Goal: Task Accomplishment & Management: Manage account settings

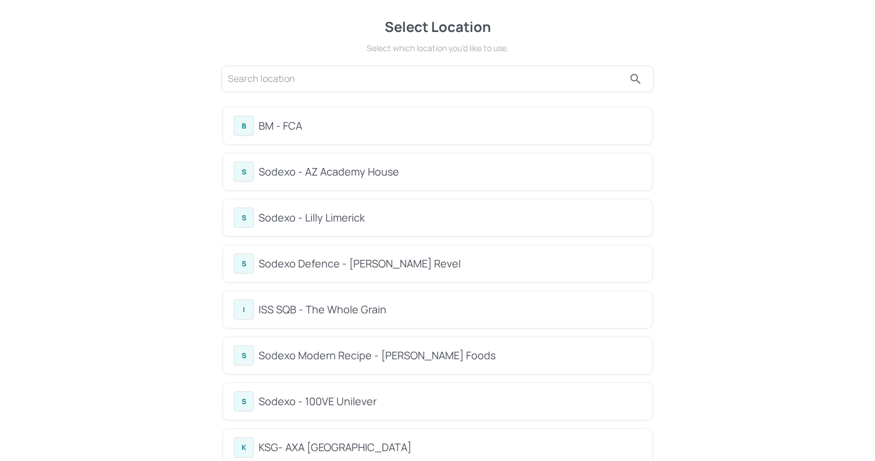
click at [374, 128] on div "BM - FCA" at bounding box center [450, 126] width 383 height 16
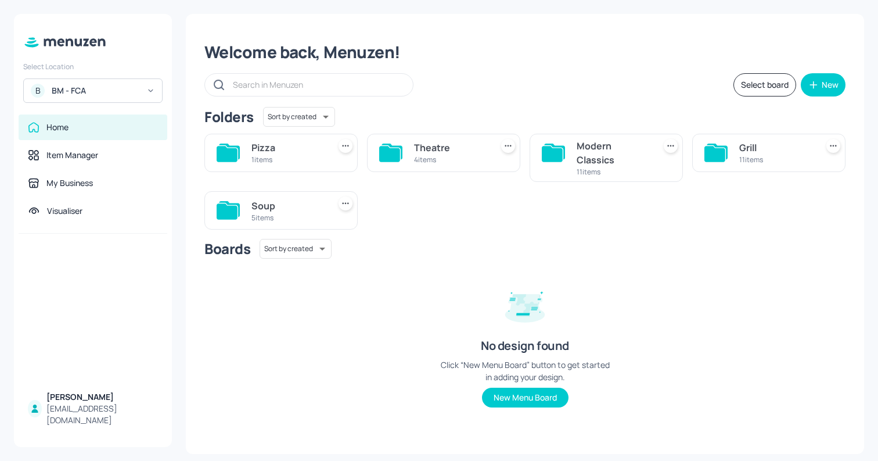
click at [262, 203] on div "Soup" at bounding box center [288, 206] width 73 height 14
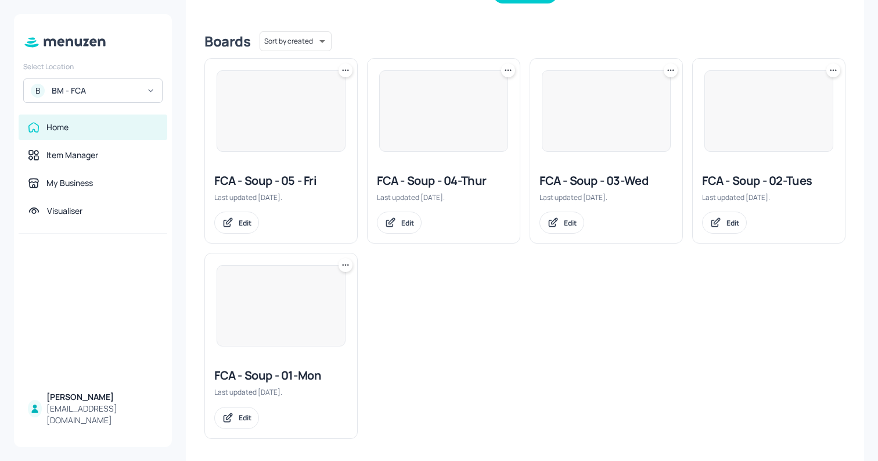
scroll to position [277, 0]
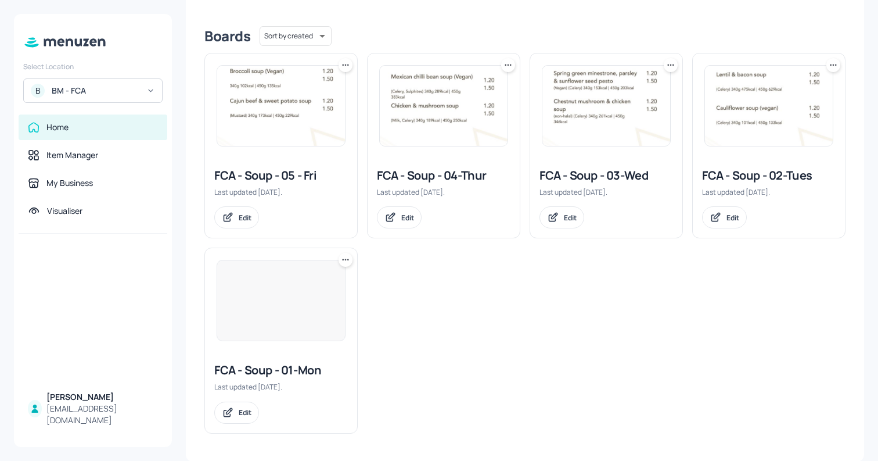
click at [295, 315] on img at bounding box center [281, 300] width 128 height 80
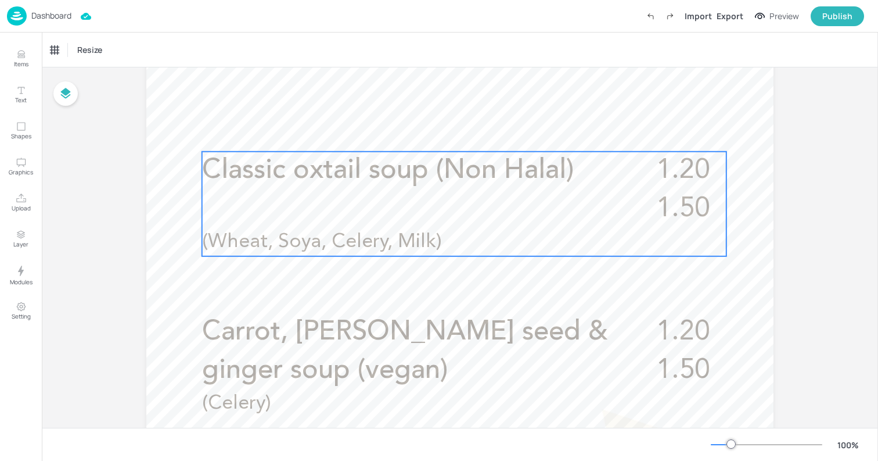
scroll to position [392, 0]
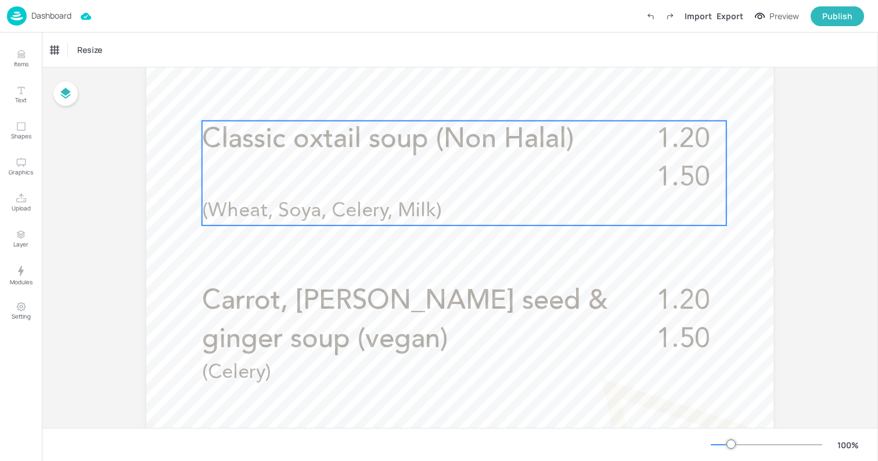
click at [431, 200] on p "(Wheat, Soya, Celery, Milk)" at bounding box center [422, 212] width 441 height 28
click at [455, 101] on icon "Edit Item" at bounding box center [457, 100] width 5 height 5
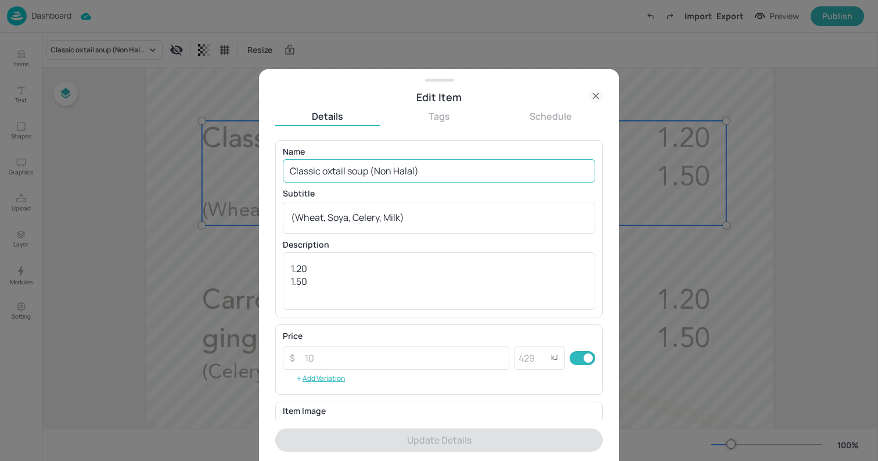
click at [392, 162] on input "Classic oxtail soup (Non Halal)" at bounding box center [439, 170] width 313 height 23
paste input "Kale and Jerusalem artichoke (Vegan"
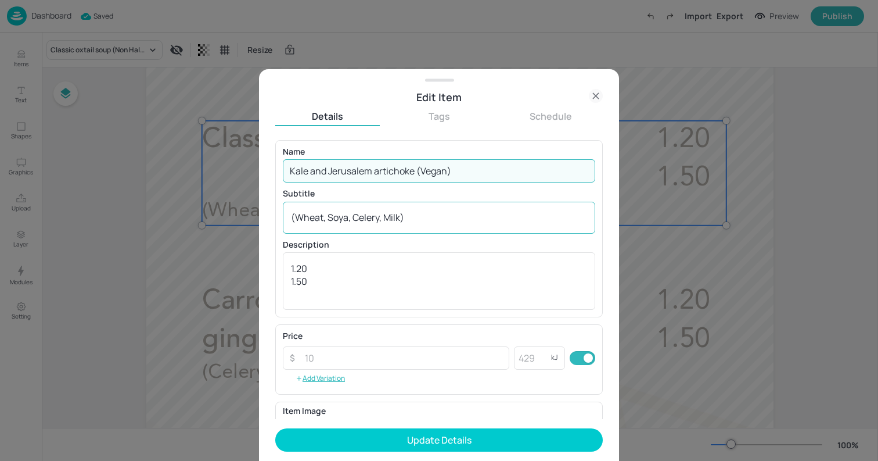
type input "Kale and Jerusalem artichoke (Vegan)"
click at [368, 231] on div "(Wheat, Soya, Celery, Milk) x ​" at bounding box center [439, 218] width 313 height 32
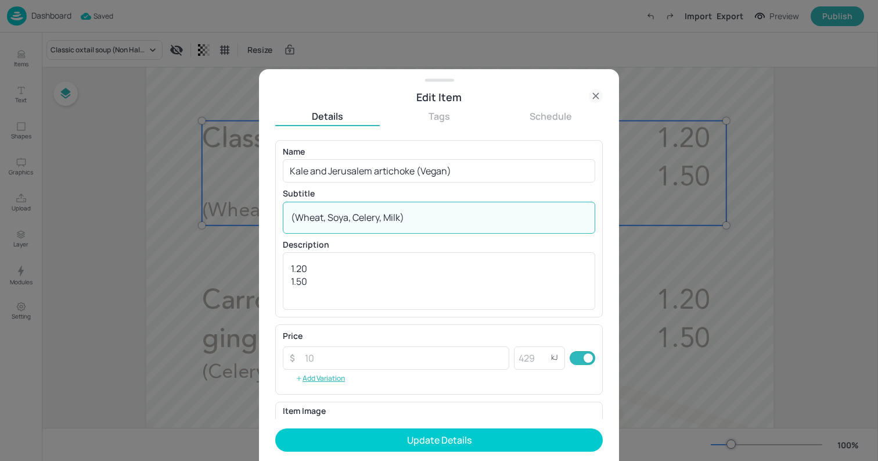
click at [368, 231] on div "(Wheat, Soya, Celery, Milk) x ​" at bounding box center [439, 218] width 313 height 32
click at [379, 225] on div "(Wheat, Soya, Celery, Milk) x ​" at bounding box center [439, 218] width 313 height 32
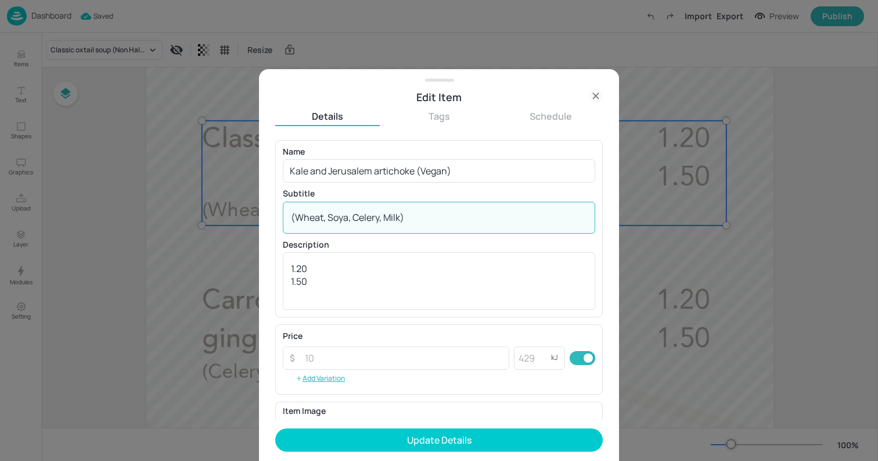
click at [394, 217] on textarea "(Wheat, Soya, Celery, Milk)" at bounding box center [439, 217] width 296 height 13
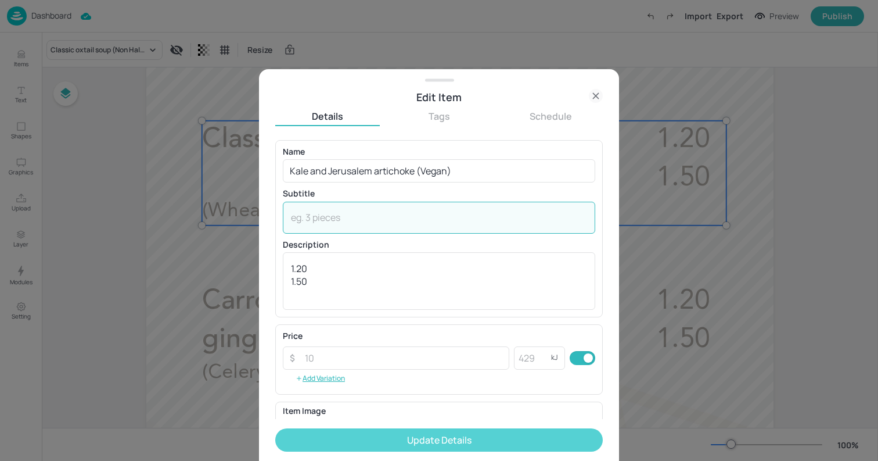
click at [477, 435] on button "Update Details" at bounding box center [439, 439] width 328 height 23
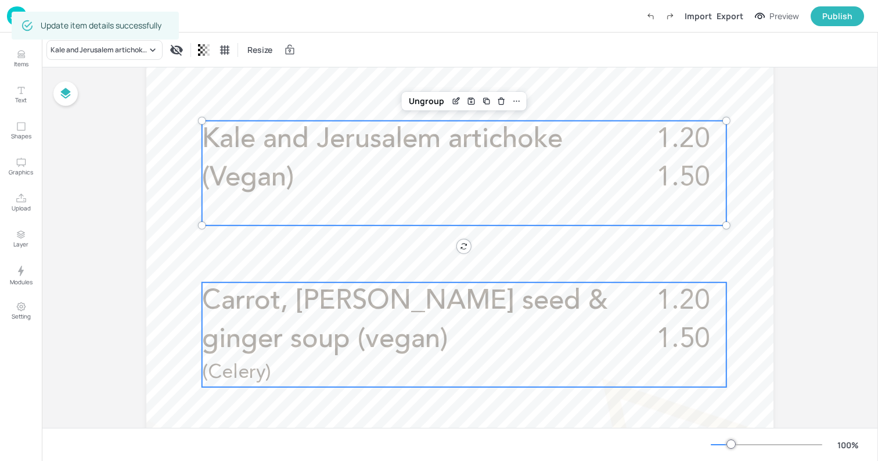
click at [408, 315] on p "Carrot, [PERSON_NAME] seed & ginger soup (vegan)" at bounding box center [419, 320] width 434 height 77
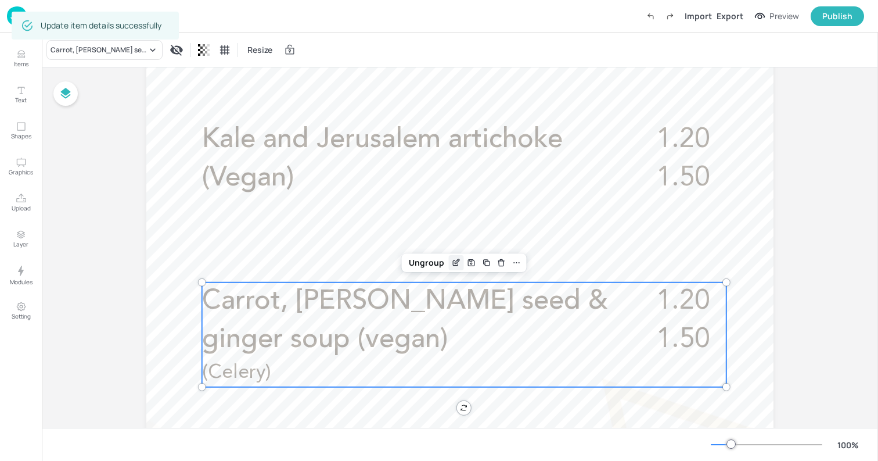
click at [451, 260] on icon "Edit Item" at bounding box center [456, 262] width 10 height 9
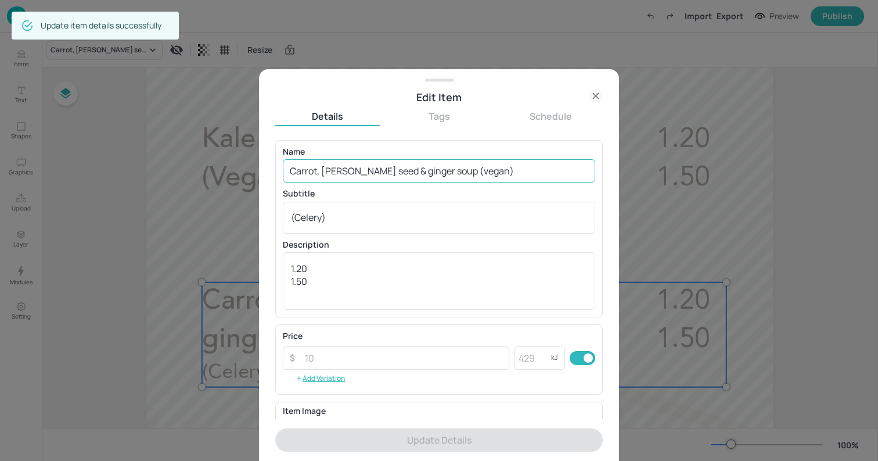
click at [476, 168] on input "Carrot, [PERSON_NAME] seed & ginger soup (vegan)" at bounding box center [439, 170] width 313 height 23
paste input "hunky barley, chicken and vegetable broth"
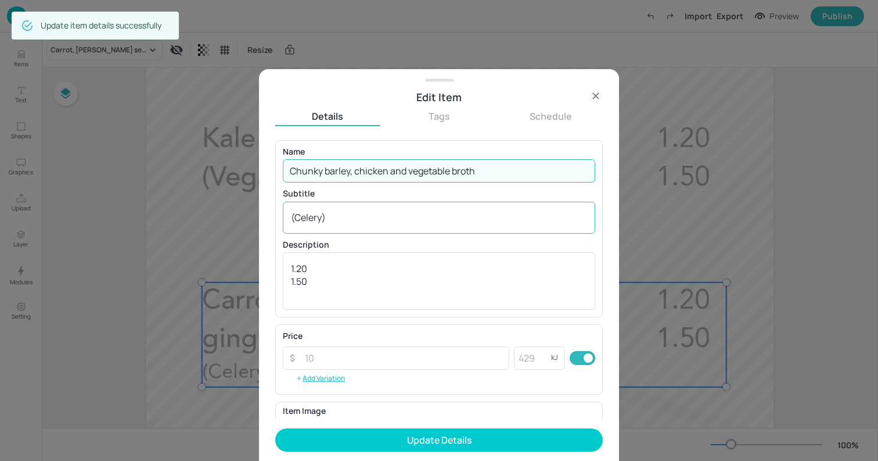
type input "Chunky barley, chicken and vegetable broth"
click at [470, 217] on textarea "(Celery)" at bounding box center [439, 217] width 296 height 13
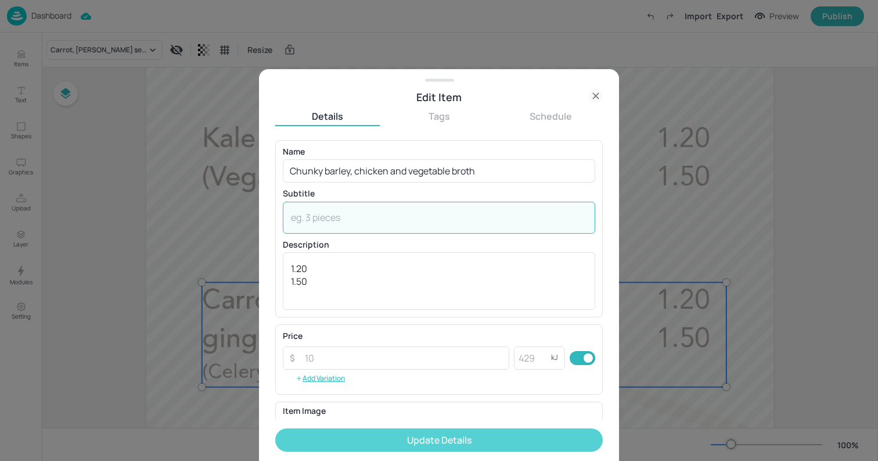
click at [480, 442] on button "Update Details" at bounding box center [439, 439] width 328 height 23
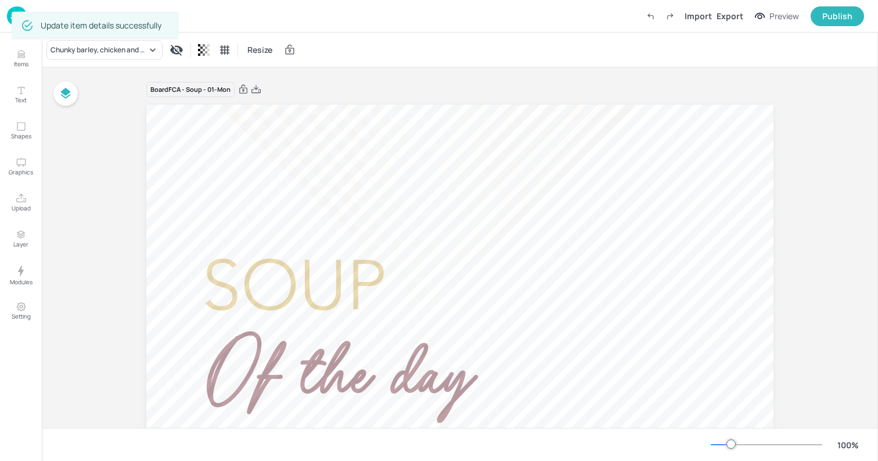
click at [10, 17] on img at bounding box center [17, 15] width 20 height 19
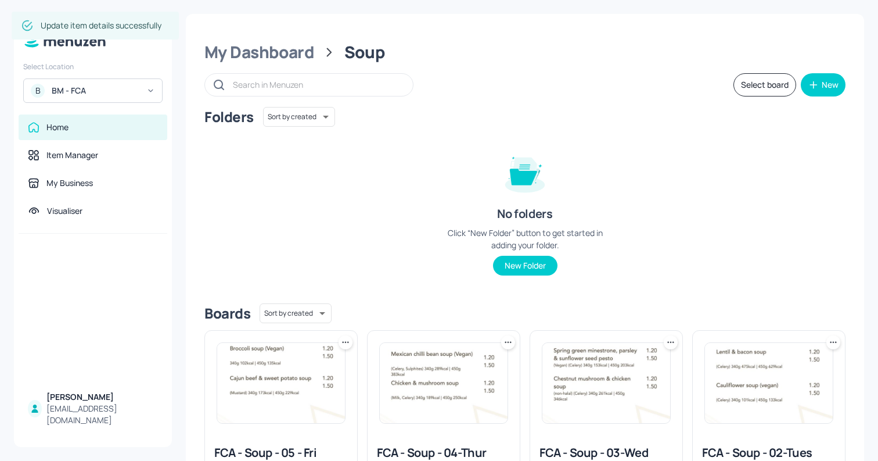
click at [781, 388] on img at bounding box center [769, 383] width 128 height 80
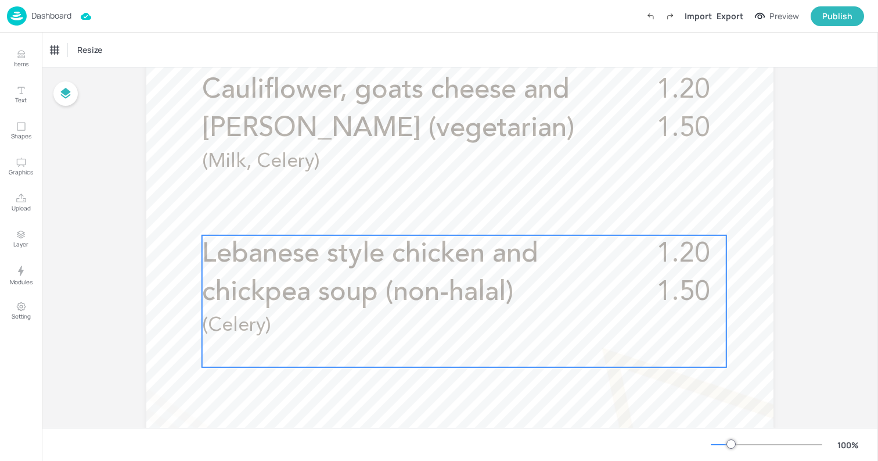
scroll to position [476, 0]
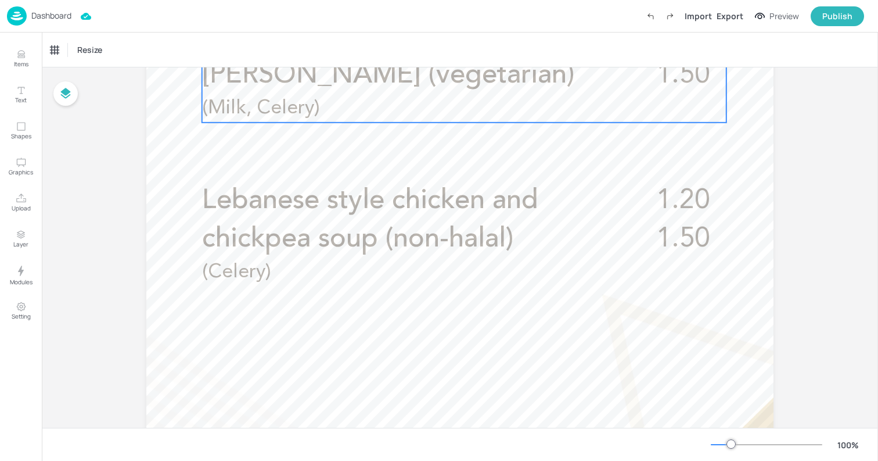
click at [469, 73] on p "Cauliflower, goats cheese and [PERSON_NAME] (vegetarian)" at bounding box center [414, 56] width 425 height 77
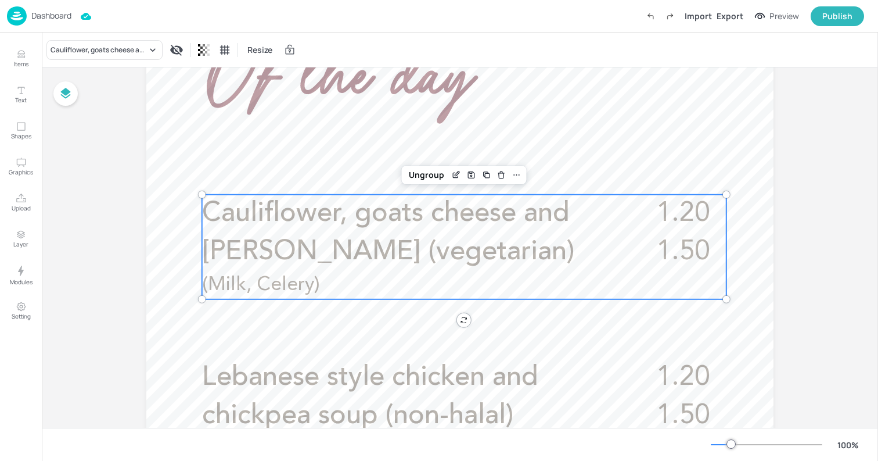
scroll to position [288, 0]
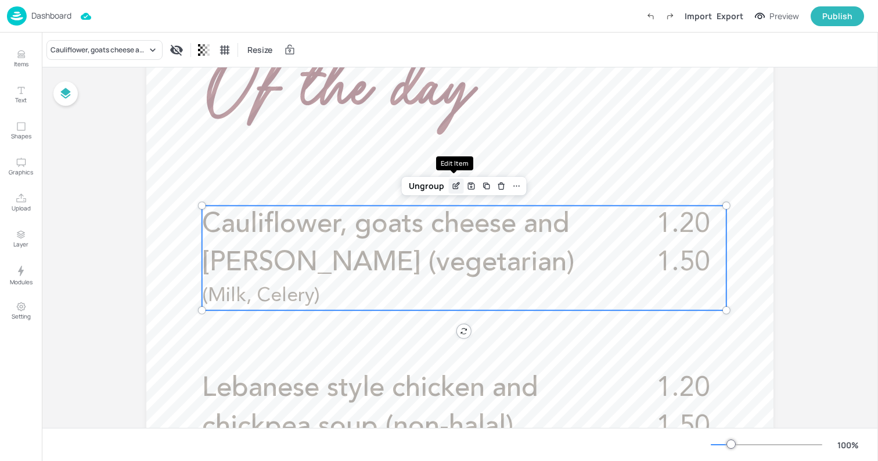
click at [460, 183] on div "Edit Item" at bounding box center [456, 185] width 15 height 15
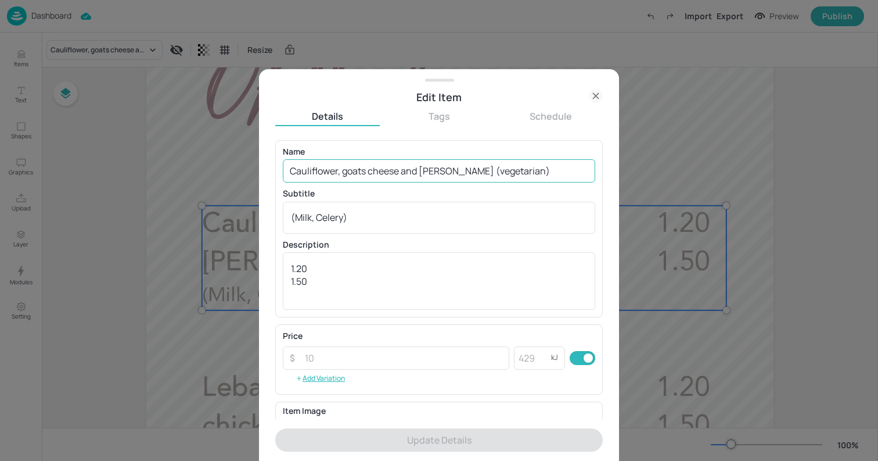
click at [500, 173] on input "Cauliflower, goats cheese and [PERSON_NAME] (vegetarian)" at bounding box center [439, 170] width 313 height 23
paste input "Tuscan bean, sausage and tomato"
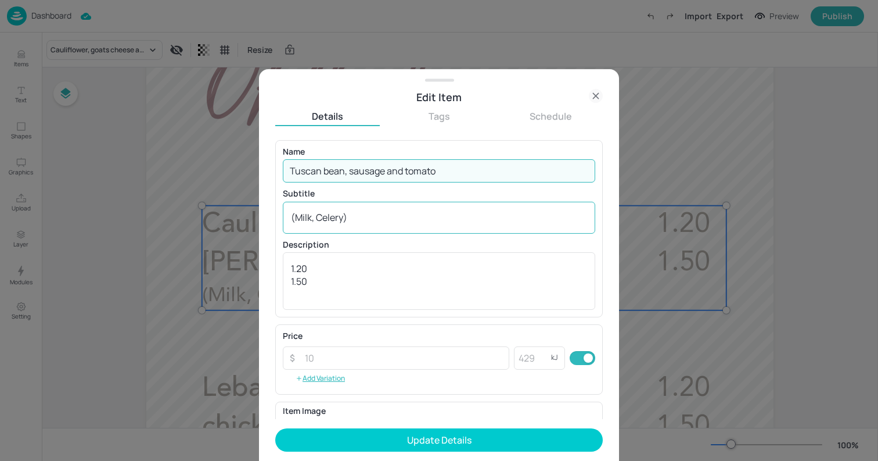
type input "Tuscan bean, sausage and tomato"
click at [483, 218] on textarea "(Milk, Celery)" at bounding box center [439, 217] width 296 height 13
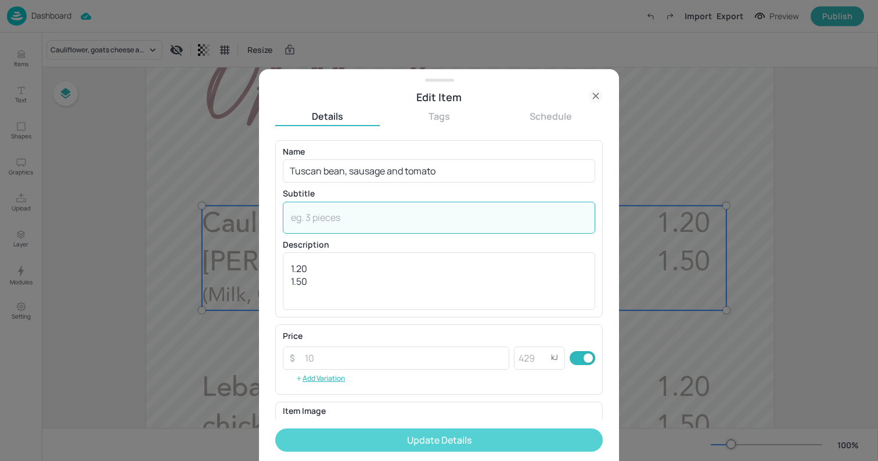
click at [473, 436] on button "Update Details" at bounding box center [439, 439] width 328 height 23
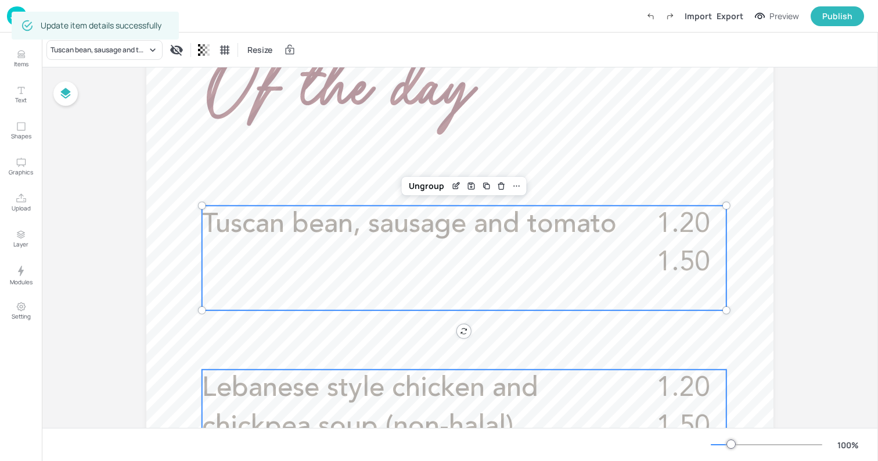
click at [296, 398] on span "Lebanese style chicken and chickpea soup (non-halal)" at bounding box center [370, 408] width 336 height 66
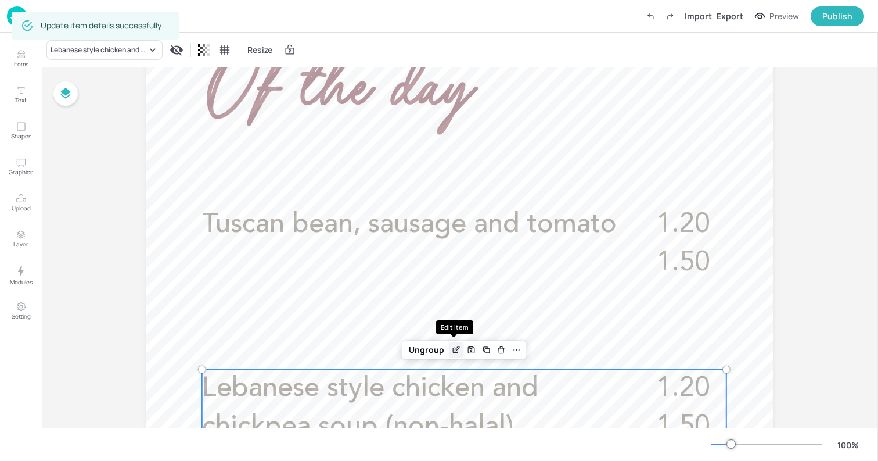
click at [452, 355] on div "Edit Item" at bounding box center [456, 349] width 15 height 15
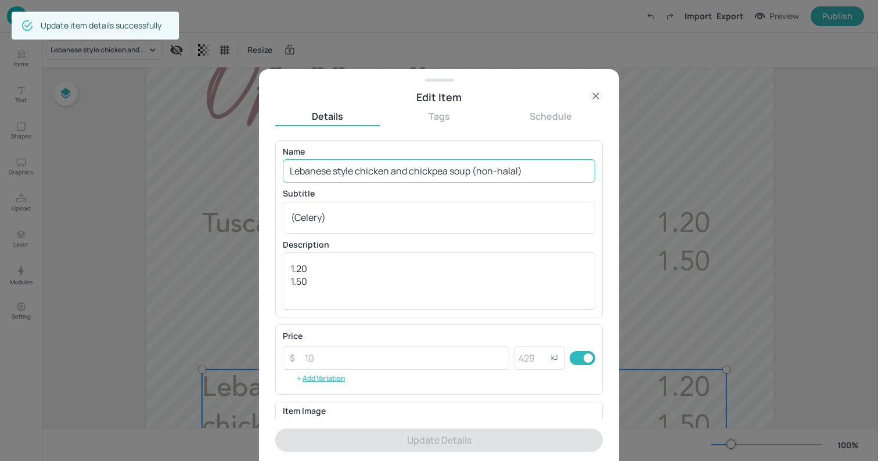
click at [478, 169] on input "Lebanese style chicken and chickpea soup (non-halal)" at bounding box center [439, 170] width 313 height 23
paste input "Curried squash red pepper (Vegan"
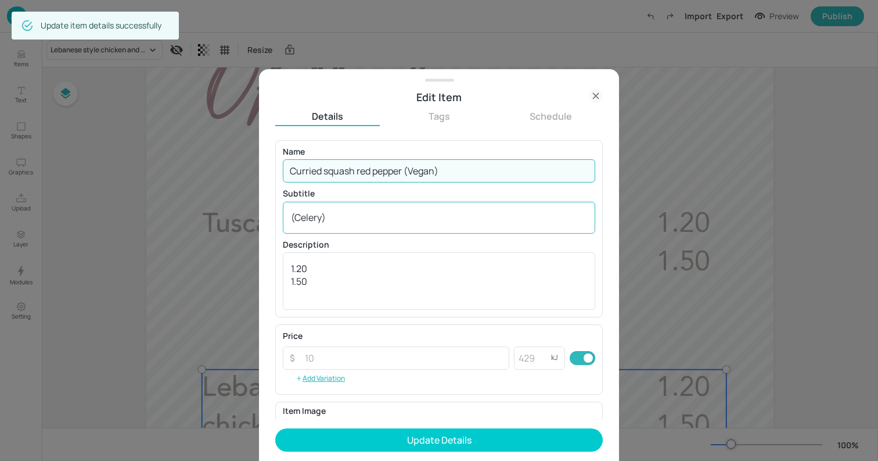
type input "Curried squash red pepper (Vegan)"
click at [415, 213] on textarea "(Celery)" at bounding box center [439, 217] width 296 height 13
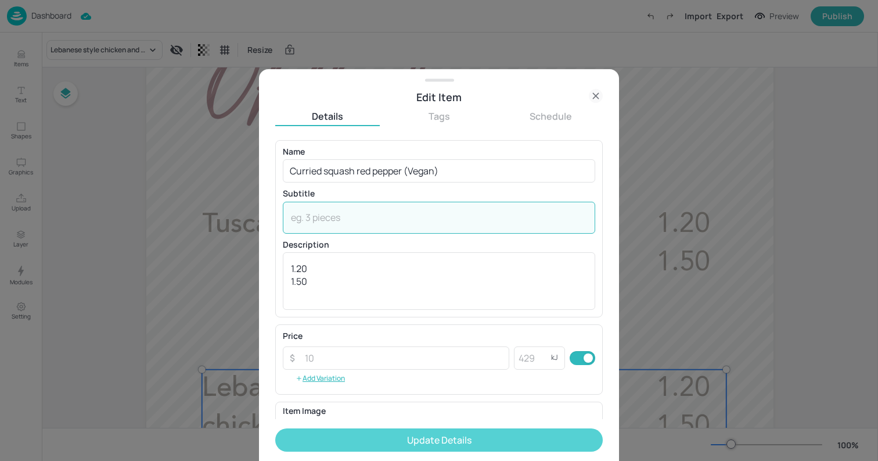
click at [461, 440] on button "Update Details" at bounding box center [439, 439] width 328 height 23
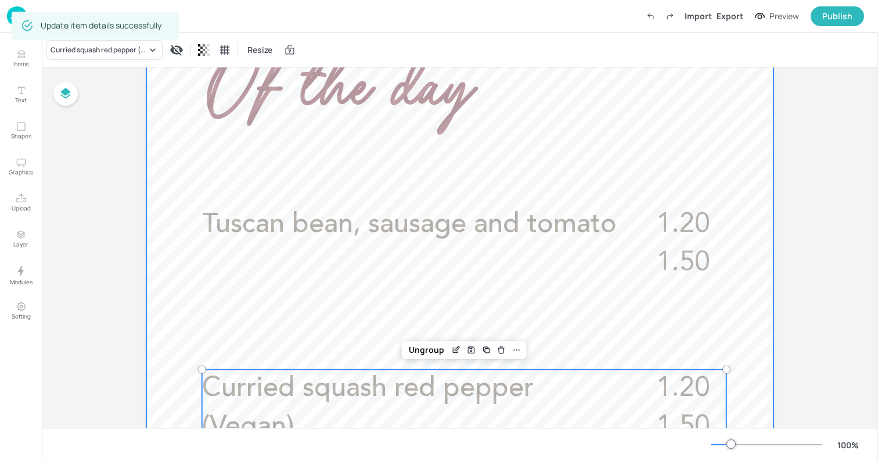
click at [193, 157] on div at bounding box center [459, 374] width 627 height 1116
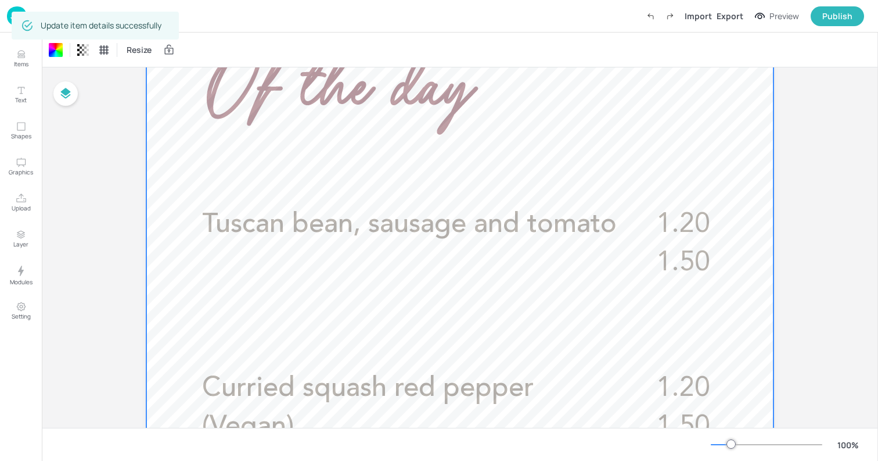
click at [9, 17] on img at bounding box center [17, 15] width 20 height 19
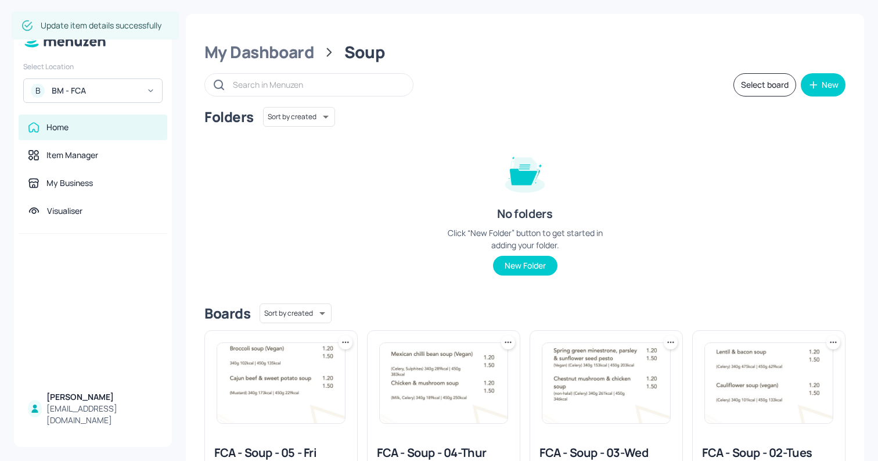
click at [574, 400] on img at bounding box center [607, 383] width 128 height 80
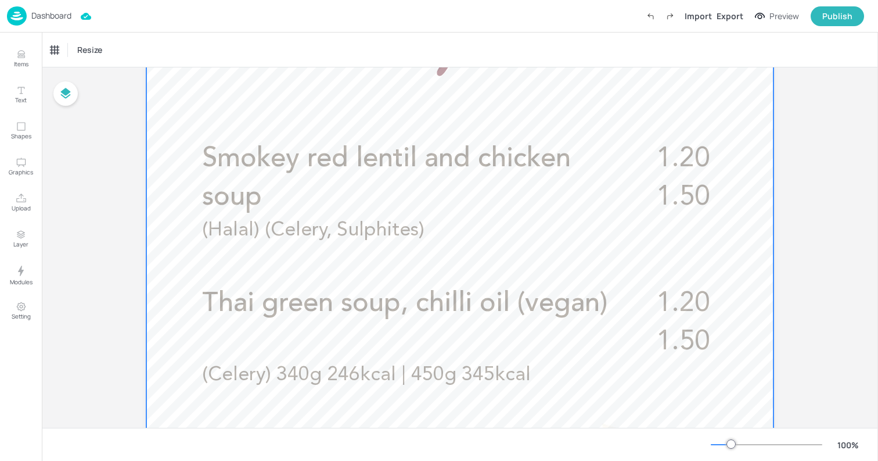
scroll to position [364, 0]
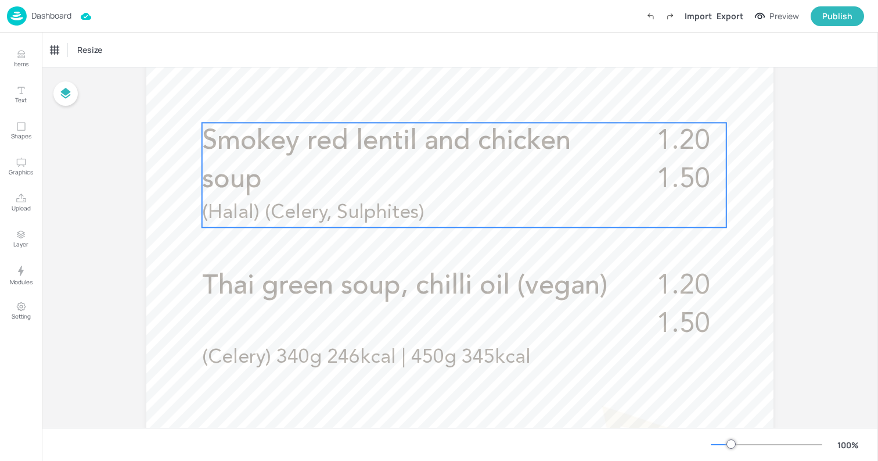
click at [462, 165] on p "Smokey red lentil and chicken soup" at bounding box center [414, 161] width 425 height 77
click at [454, 107] on icon "Edit Item" at bounding box center [456, 102] width 10 height 9
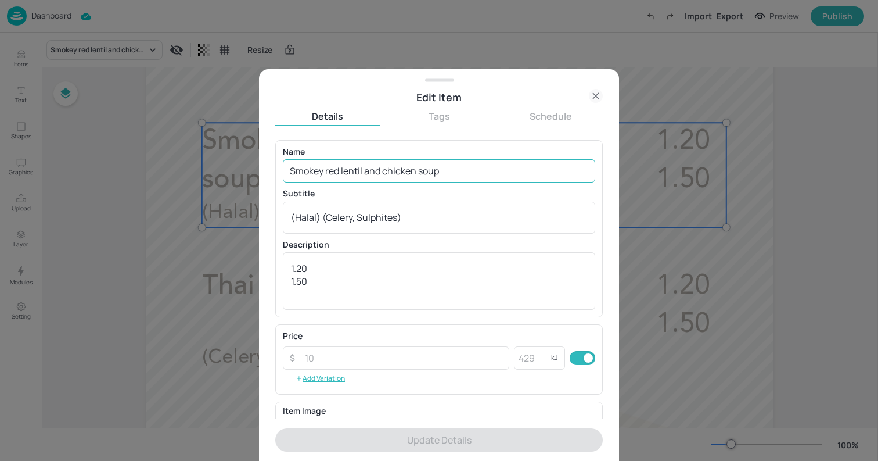
click at [428, 166] on input "Smokey red lentil and chicken soup" at bounding box center [439, 170] width 313 height 23
paste input "Broccoli and stilton soup (Veggie)"
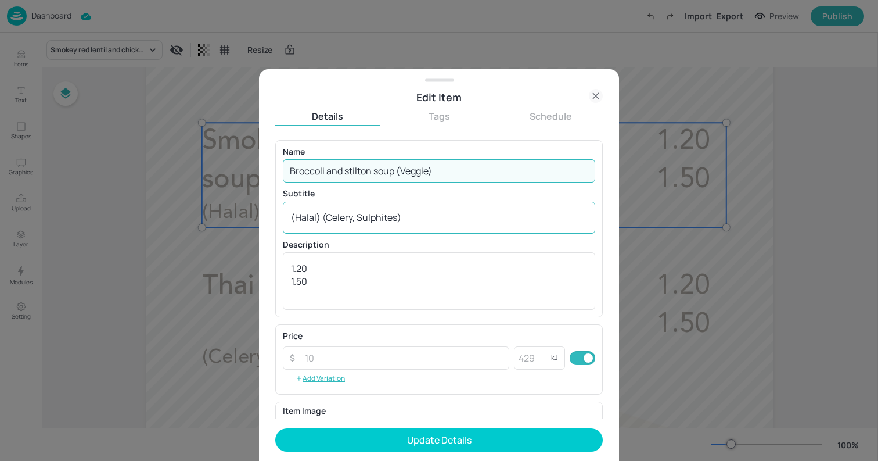
type input "Broccoli and stilton soup (Veggie)"
click at [417, 221] on textarea "(Halal) (Celery, Sulphites)" at bounding box center [439, 217] width 296 height 13
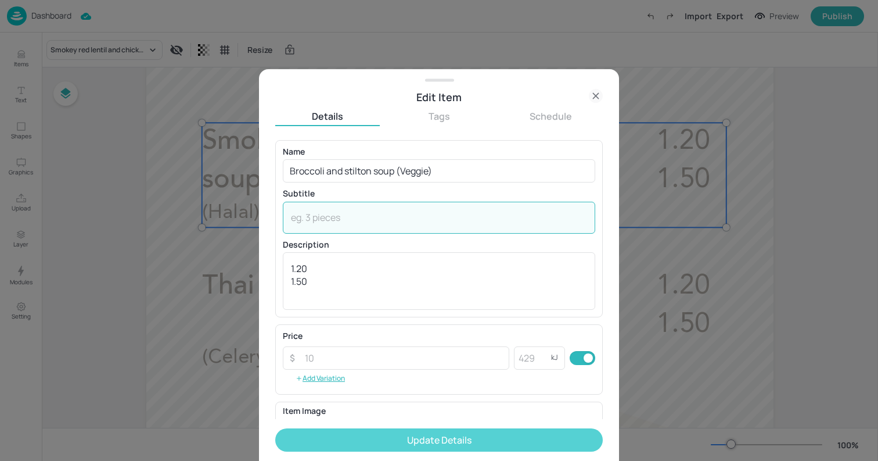
click at [407, 435] on button "Update Details" at bounding box center [439, 439] width 328 height 23
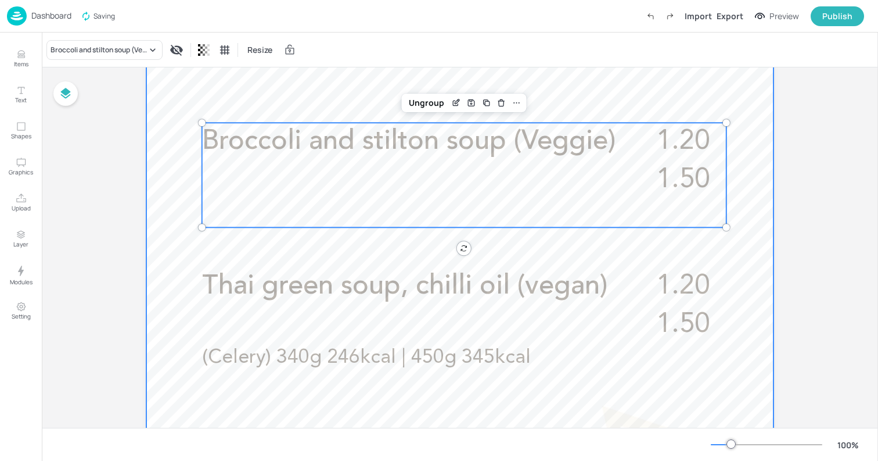
click at [433, 291] on span "Thai green soup, chilli oil (vegan)" at bounding box center [405, 285] width 406 height 27
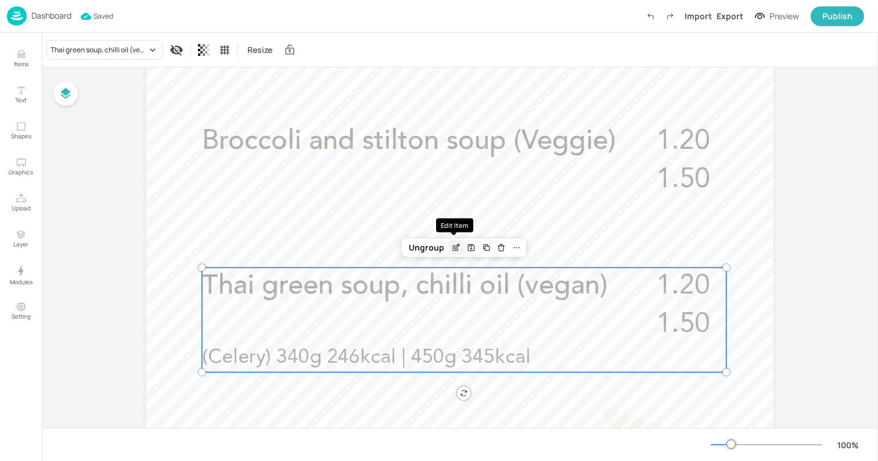
click at [458, 251] on icon "Edit Item" at bounding box center [456, 247] width 10 height 9
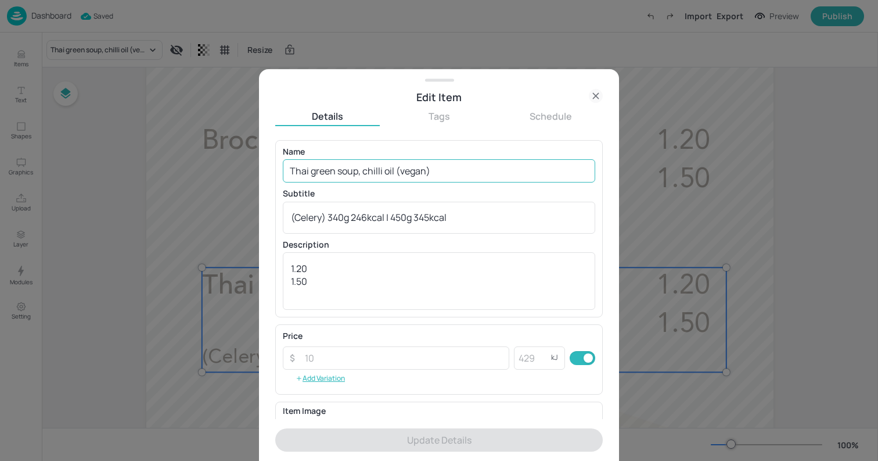
click at [472, 172] on input "Thai green soup, chilli oil (vegan)" at bounding box center [439, 170] width 313 height 23
paste input "Sweet potato and miso with seeded cracker crunch (V"
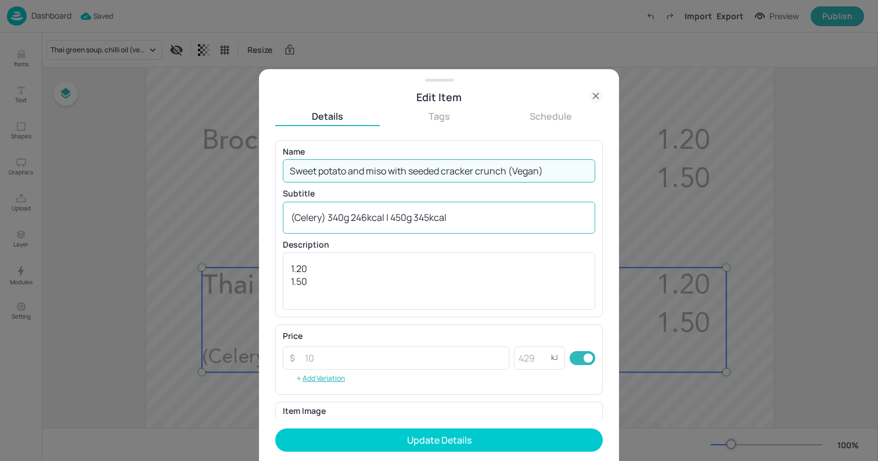
type input "Sweet potato and miso with seeded cracker crunch (Vegan)"
click at [468, 213] on textarea "(Celery) 340g 246kcal | 450g 345kcal" at bounding box center [439, 217] width 296 height 13
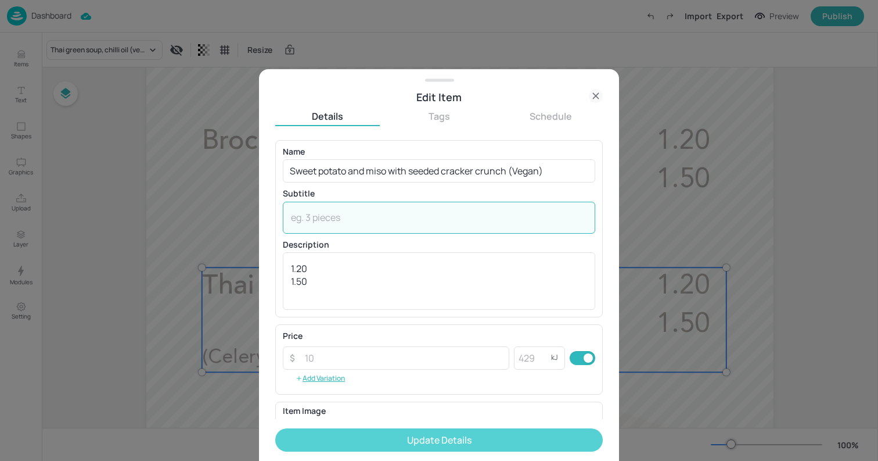
click at [494, 437] on button "Update Details" at bounding box center [439, 439] width 328 height 23
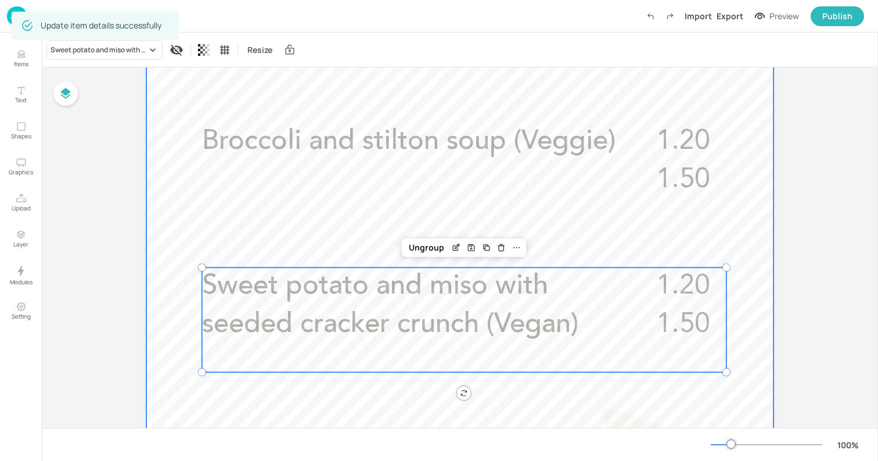
click at [170, 187] on div at bounding box center [459, 298] width 627 height 1116
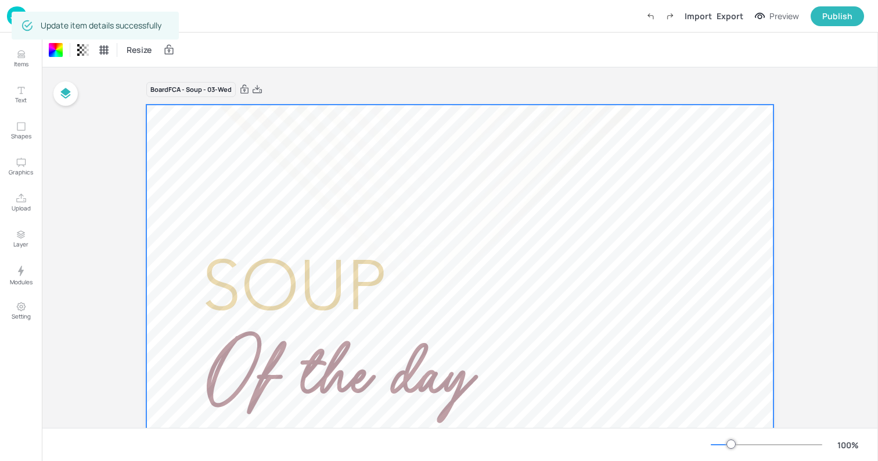
click at [8, 16] on img at bounding box center [17, 15] width 20 height 19
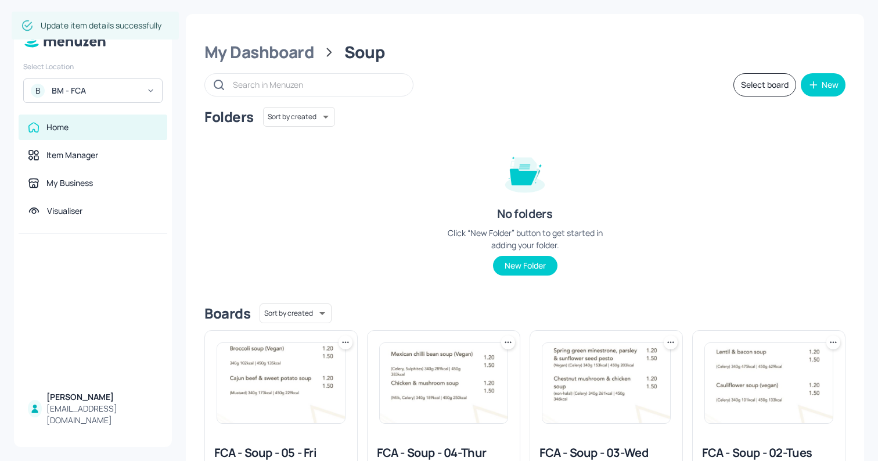
click at [386, 387] on img at bounding box center [444, 383] width 128 height 80
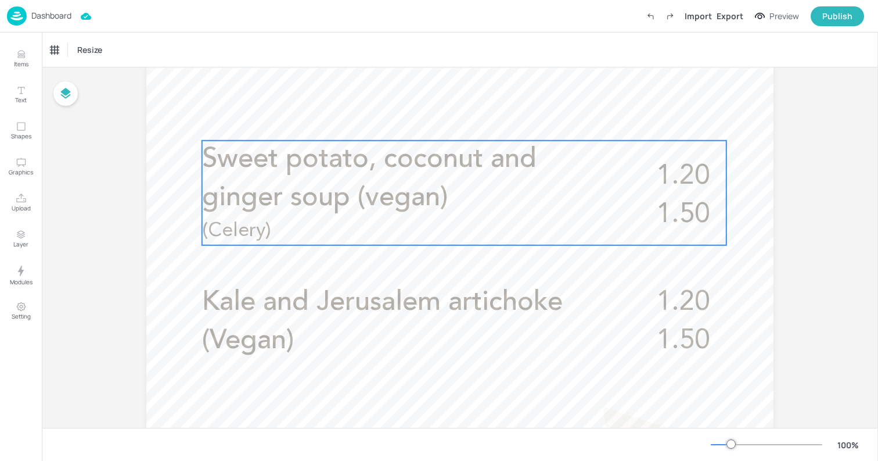
scroll to position [367, 0]
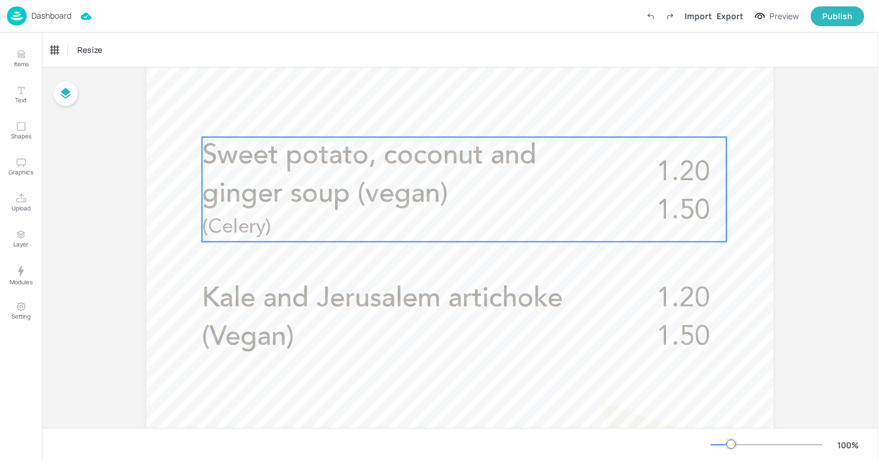
click at [522, 192] on p "Sweet potato, coconut and ginger soup (vegan)" at bounding box center [407, 175] width 411 height 77
click at [455, 118] on icon "Edit Item" at bounding box center [457, 116] width 5 height 5
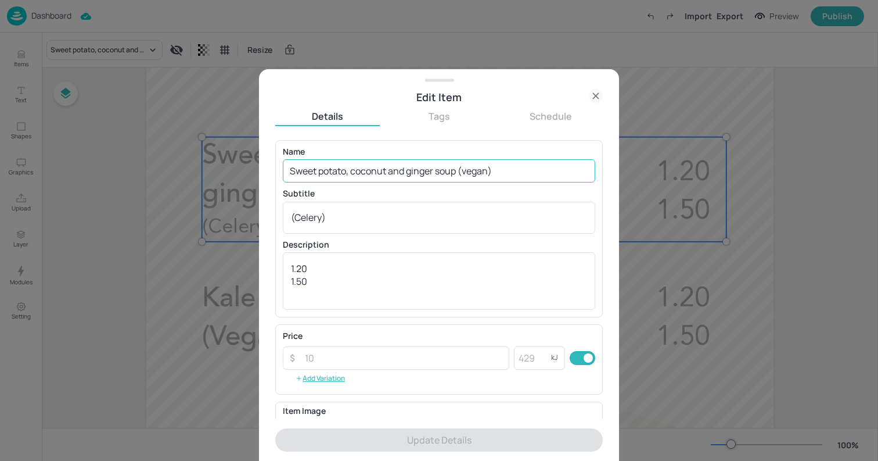
click at [471, 174] on input "Sweet potato, coconut and ginger soup (vegan)" at bounding box center [439, 170] width 313 height 23
paste input "Turkish red lentil and lemon (V"
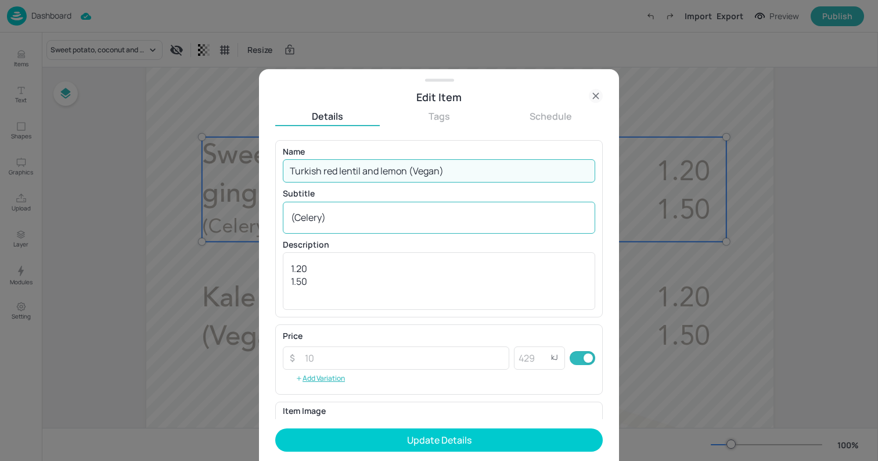
type input "Turkish red lentil and lemon (Vegan)"
click at [442, 225] on div "(Celery) x ​" at bounding box center [439, 218] width 313 height 32
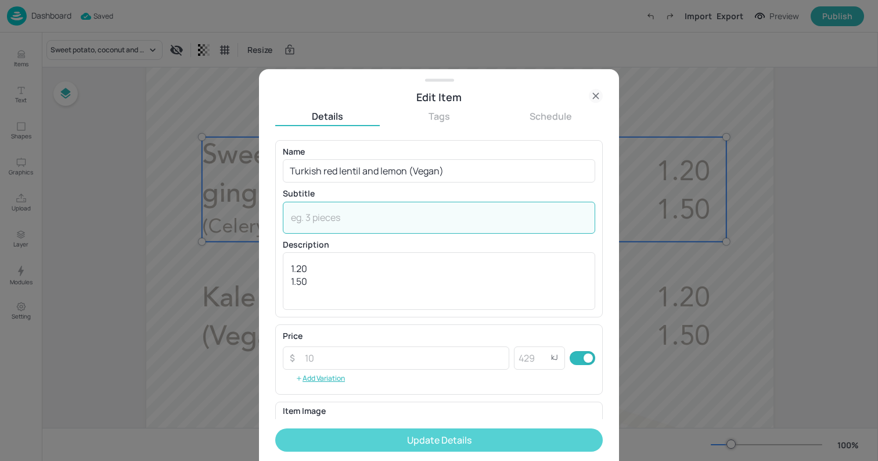
click at [407, 432] on button "Update Details" at bounding box center [439, 439] width 328 height 23
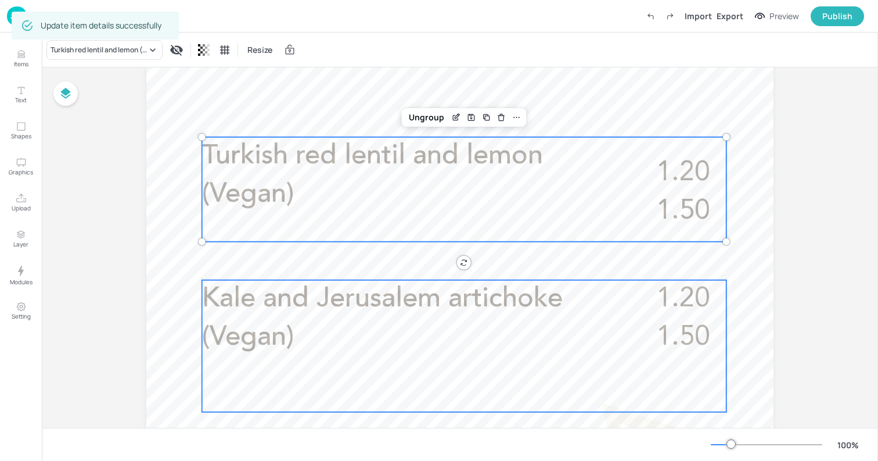
click at [503, 288] on span "Kale and Jerusalem artichoke (Vegan)" at bounding box center [382, 318] width 361 height 66
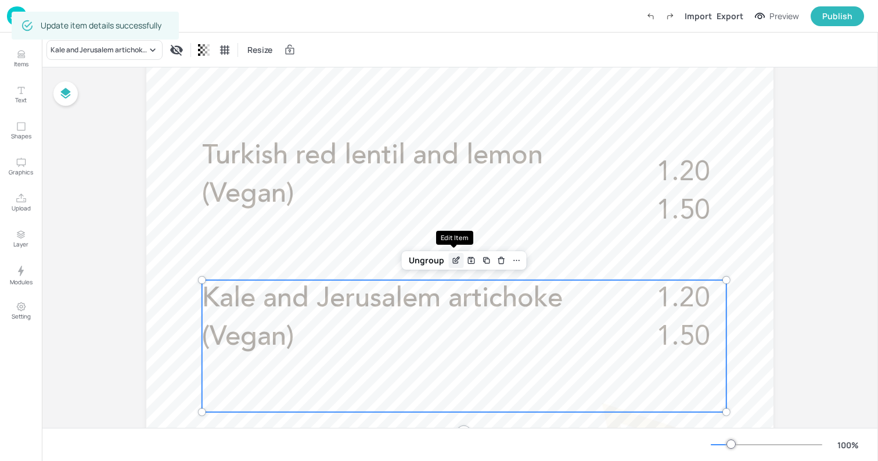
click at [457, 267] on div "Edit Item" at bounding box center [456, 260] width 15 height 15
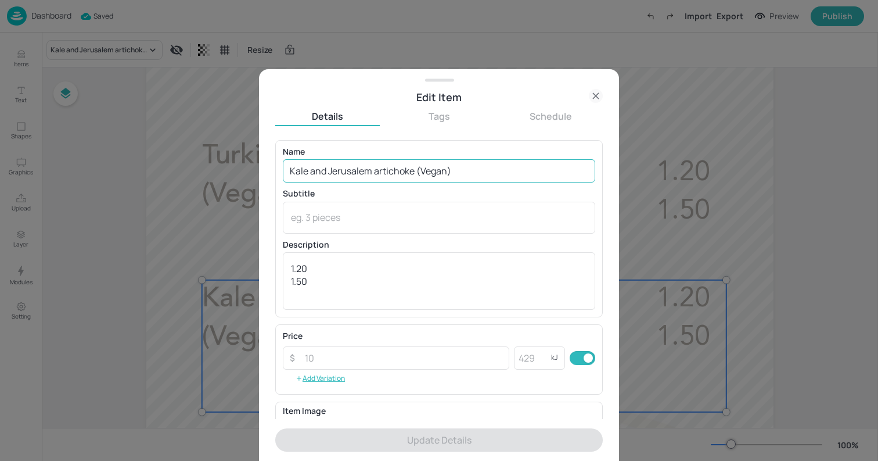
click at [410, 177] on input "Kale and Jerusalem artichoke (Vegan)" at bounding box center [439, 170] width 313 height 23
paste input "Chicken and sweetcorn soup"
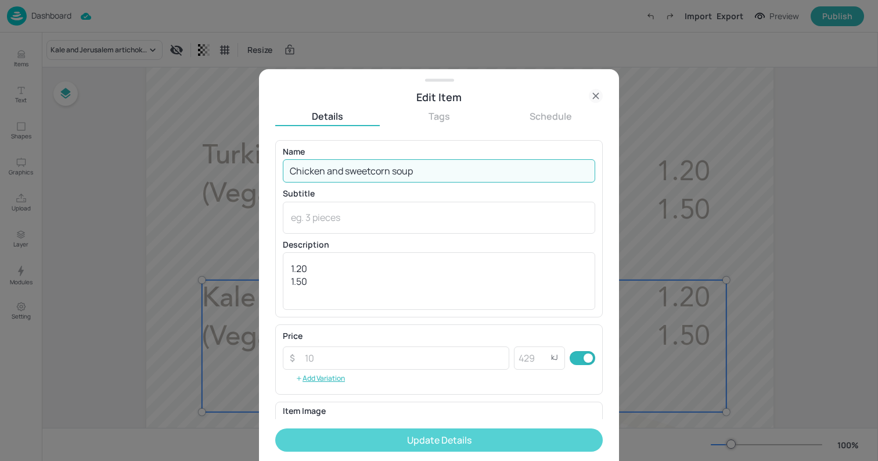
type input "Chicken and sweetcorn soup"
click at [458, 431] on button "Update Details" at bounding box center [439, 439] width 328 height 23
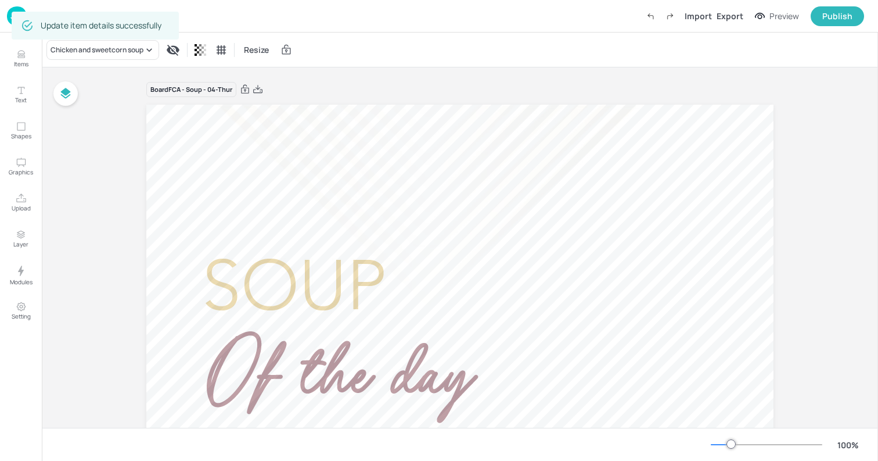
click at [10, 21] on img at bounding box center [17, 15] width 20 height 19
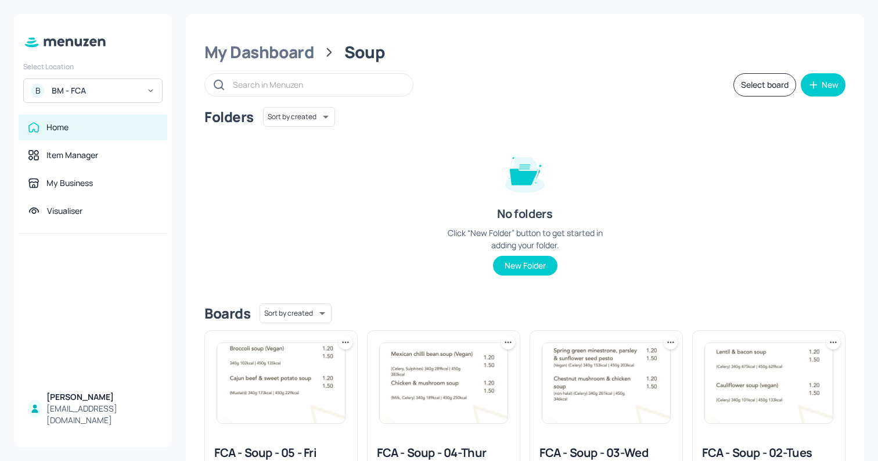
click at [277, 376] on img at bounding box center [281, 383] width 128 height 80
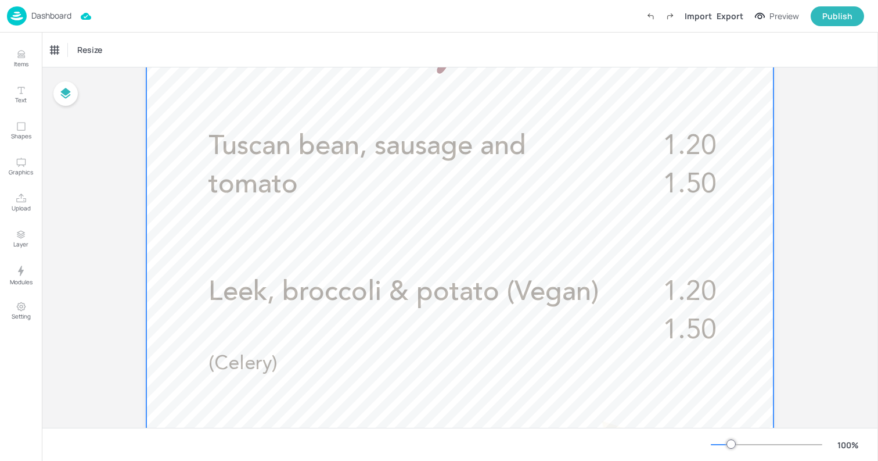
scroll to position [366, 0]
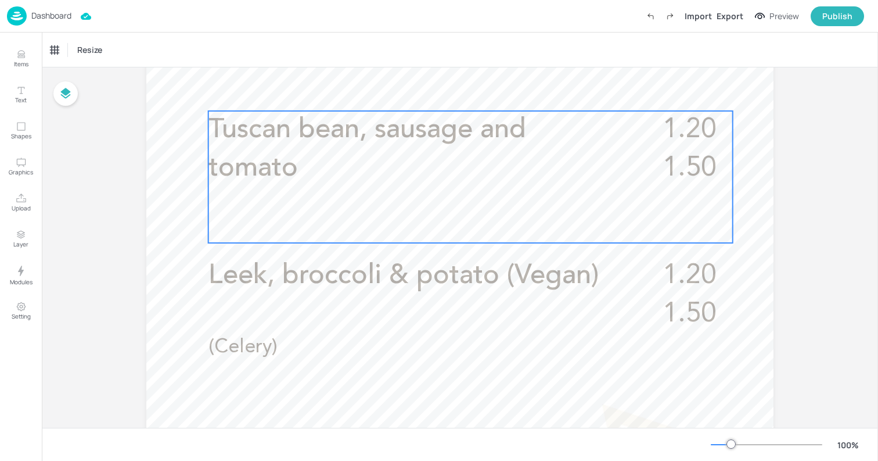
click at [459, 153] on p "Tuscan bean, sausage and tomato" at bounding box center [414, 149] width 411 height 77
click at [461, 92] on icon "Edit Item" at bounding box center [463, 91] width 10 height 9
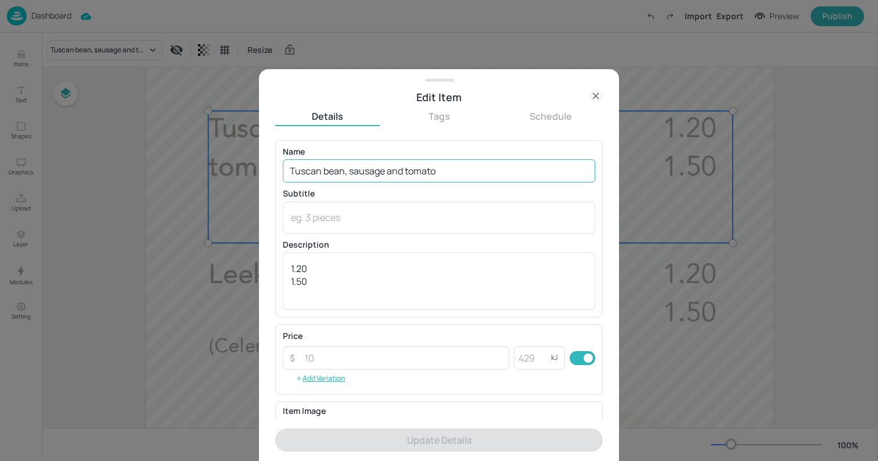
click at [440, 174] on input "Tuscan bean, sausage and tomato" at bounding box center [439, 170] width 313 height 23
paste input "Carrot, chickpea and [PERSON_NAME]"
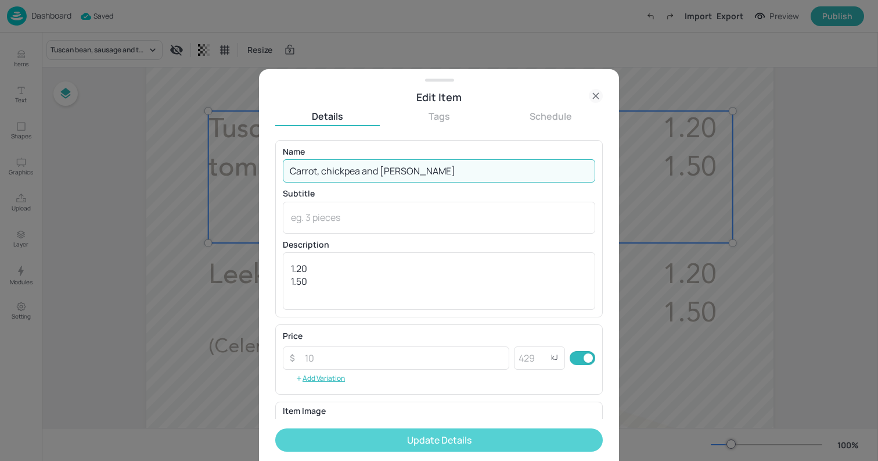
type input "Carrot, chickpea and [PERSON_NAME]"
click at [515, 442] on button "Update Details" at bounding box center [439, 439] width 328 height 23
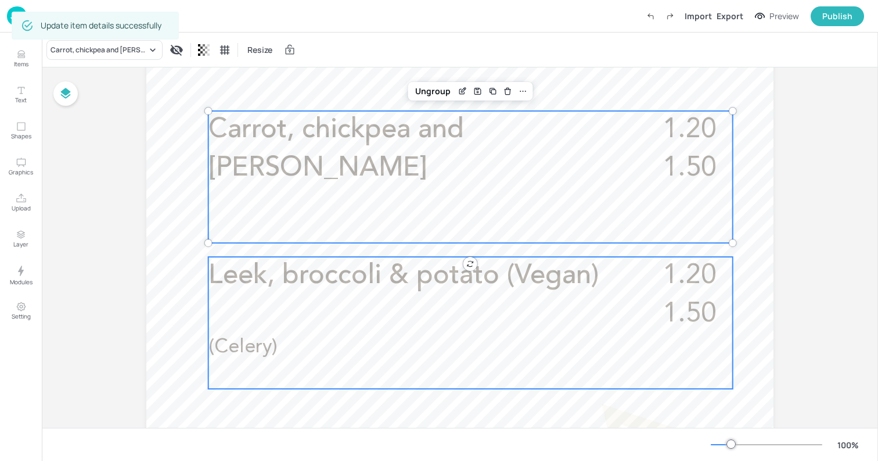
click at [423, 294] on p "Leek, broccoli & potato (Vegan)" at bounding box center [414, 276] width 411 height 38
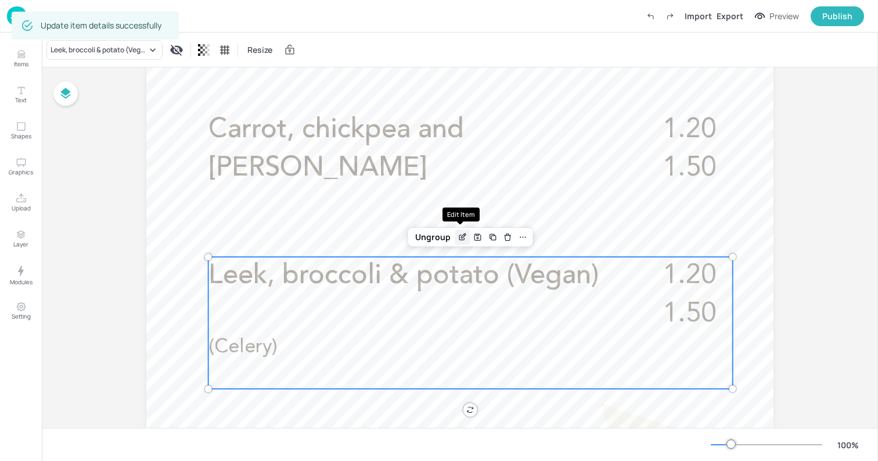
click at [461, 241] on icon "Edit Item" at bounding box center [463, 236] width 10 height 9
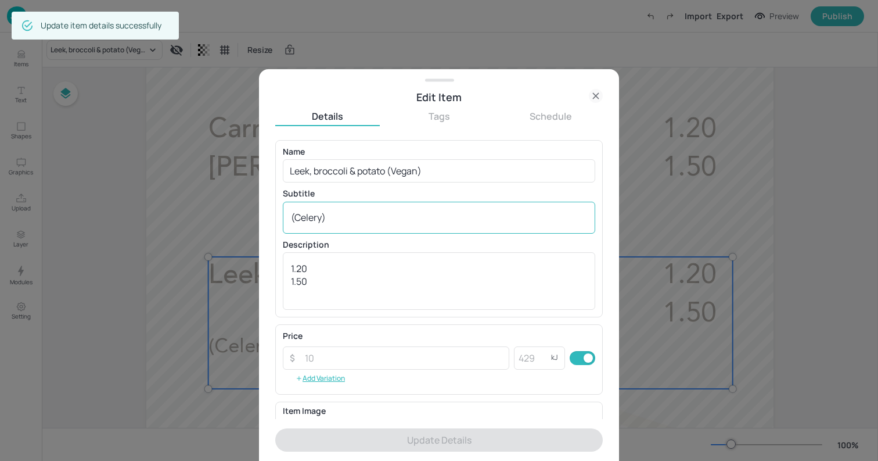
click at [426, 224] on textarea "(Celery)" at bounding box center [439, 217] width 296 height 13
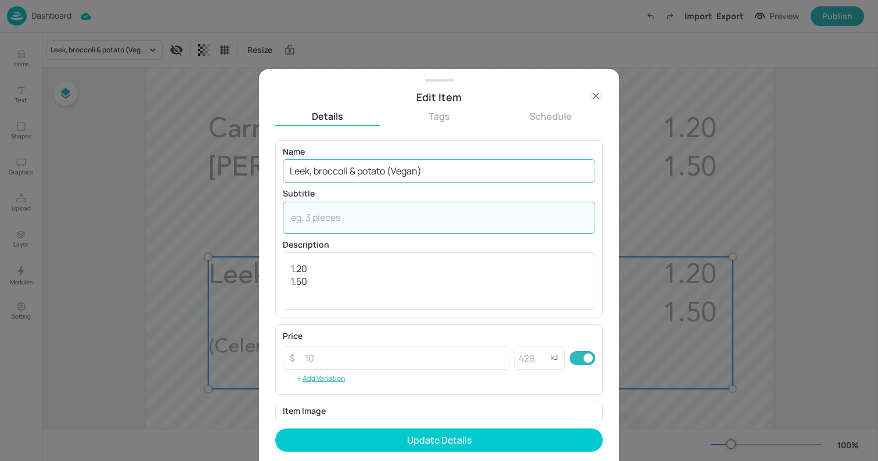
click at [441, 171] on input "Leek, broccoli & potato (Vegan)" at bounding box center [439, 170] width 313 height 23
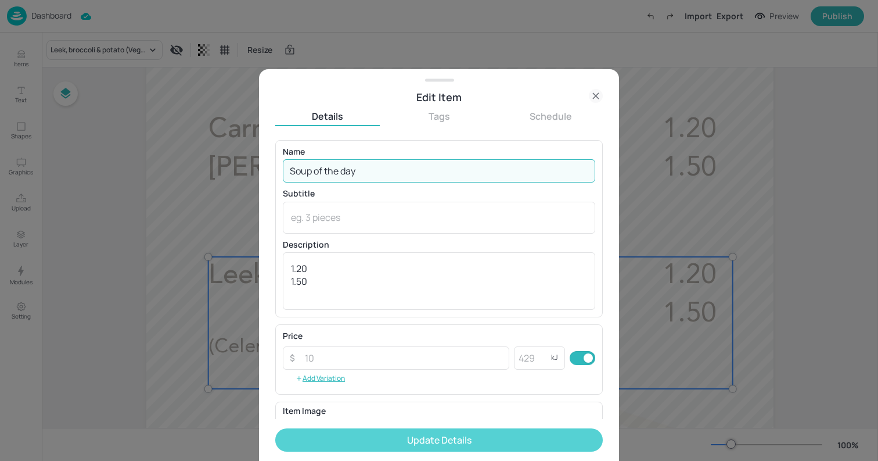
type input "Soup of the day"
click at [505, 436] on button "Update Details" at bounding box center [439, 439] width 328 height 23
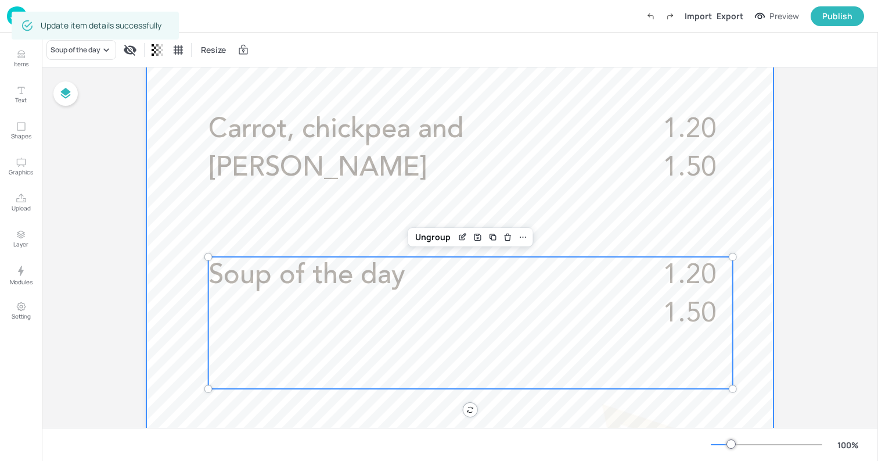
click at [182, 206] on div at bounding box center [459, 297] width 627 height 1116
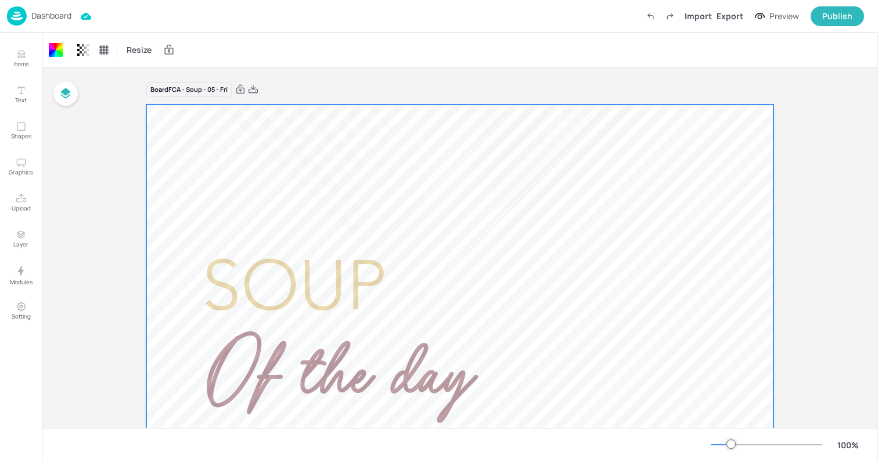
click at [64, 19] on p "Dashboard" at bounding box center [51, 16] width 40 height 8
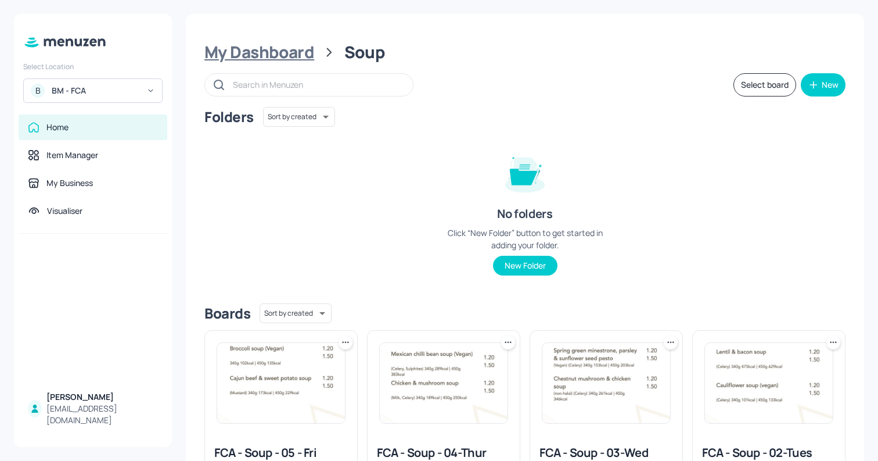
click at [302, 58] on div "My Dashboard" at bounding box center [260, 52] width 110 height 21
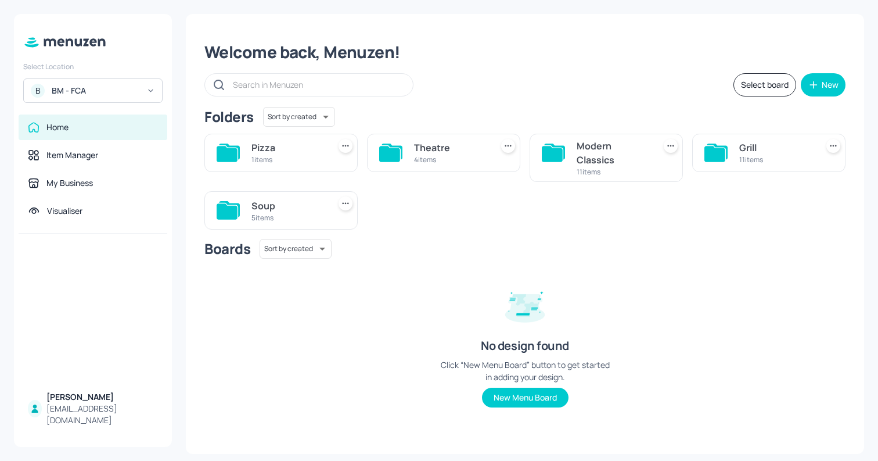
click at [450, 153] on div "Theatre" at bounding box center [450, 148] width 73 height 14
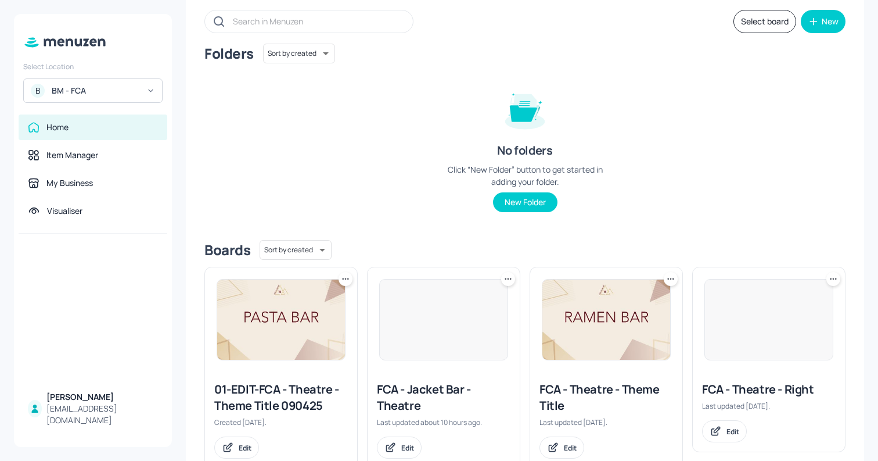
scroll to position [99, 0]
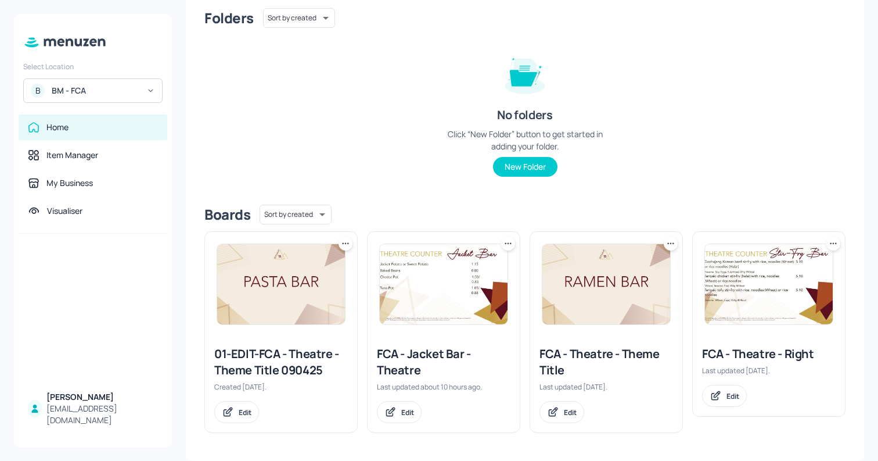
click at [747, 241] on div at bounding box center [769, 284] width 152 height 105
click at [770, 272] on img at bounding box center [769, 284] width 128 height 80
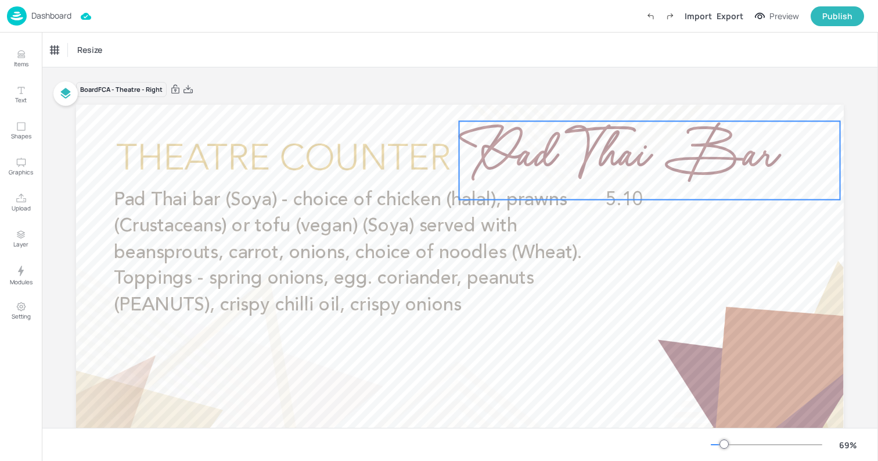
click at [624, 132] on span "Pad Thai Bar" at bounding box center [618, 160] width 317 height 95
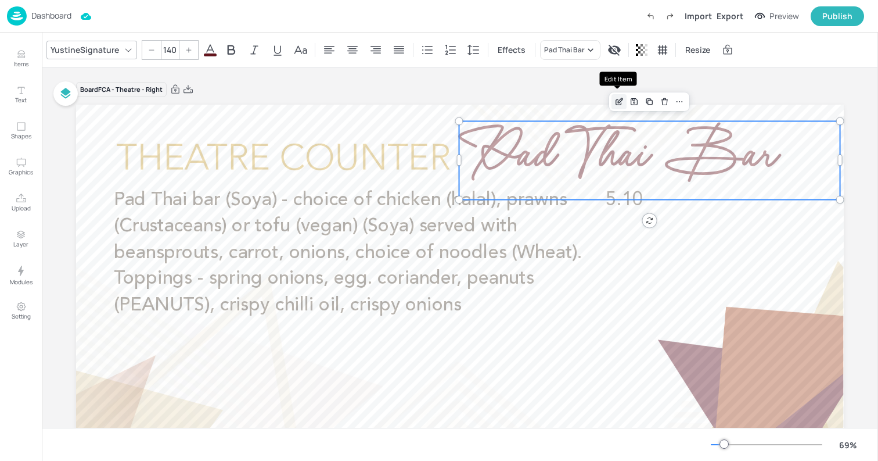
click at [619, 102] on icon "Edit Item" at bounding box center [620, 101] width 10 height 9
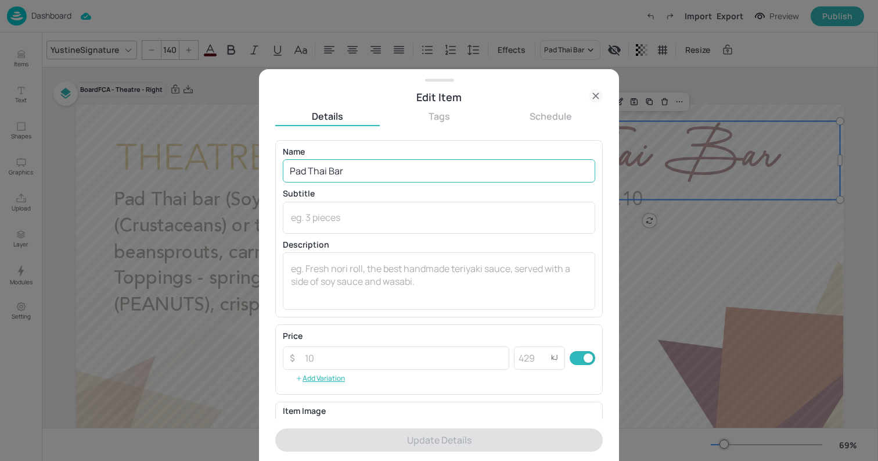
click at [324, 171] on input "Pad Thai Bar" at bounding box center [439, 170] width 313 height 23
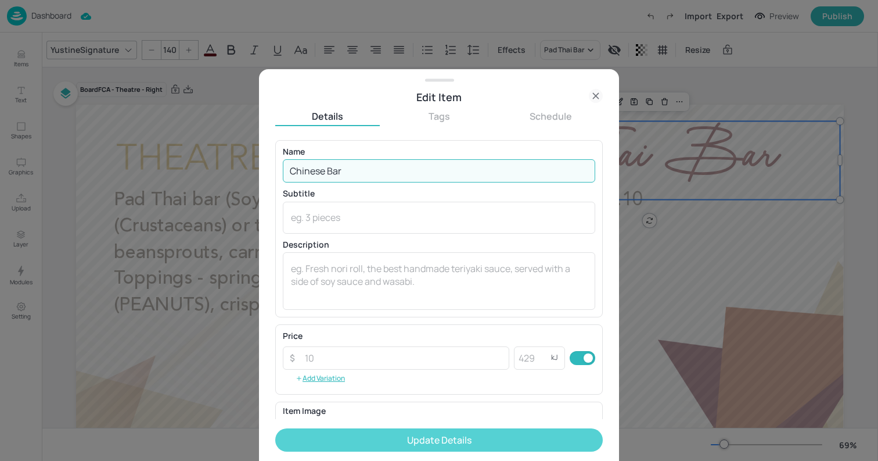
type input "Chinese Bar"
click at [446, 440] on button "Update Details" at bounding box center [439, 439] width 328 height 23
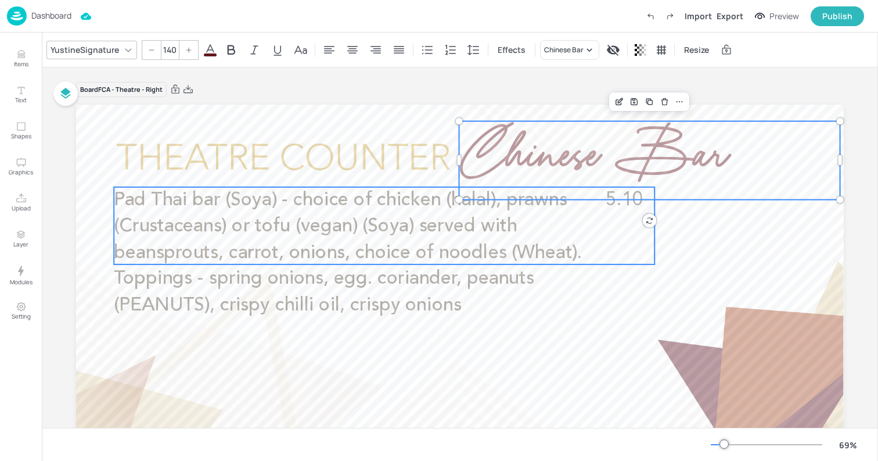
click at [398, 231] on span "Pad Thai bar (Soya) - choice of chicken (halal), prawns (Crustaceans) or tofu (…" at bounding box center [348, 253] width 468 height 124
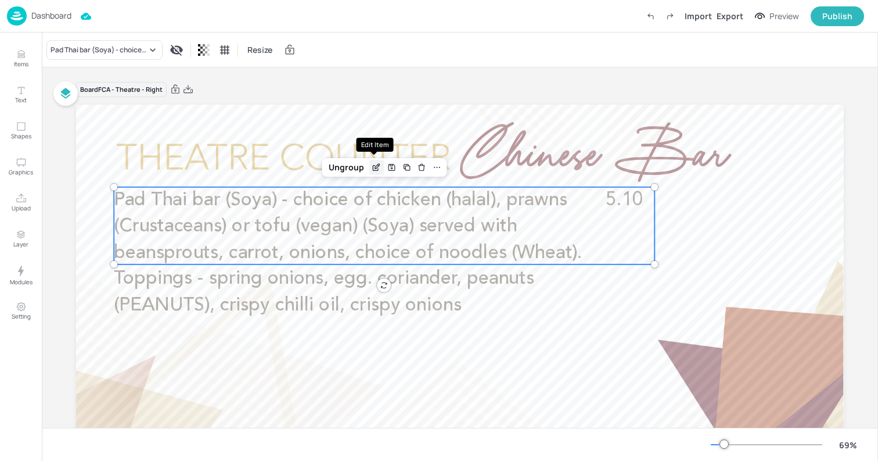
click at [372, 163] on icon "Edit Item" at bounding box center [377, 167] width 10 height 9
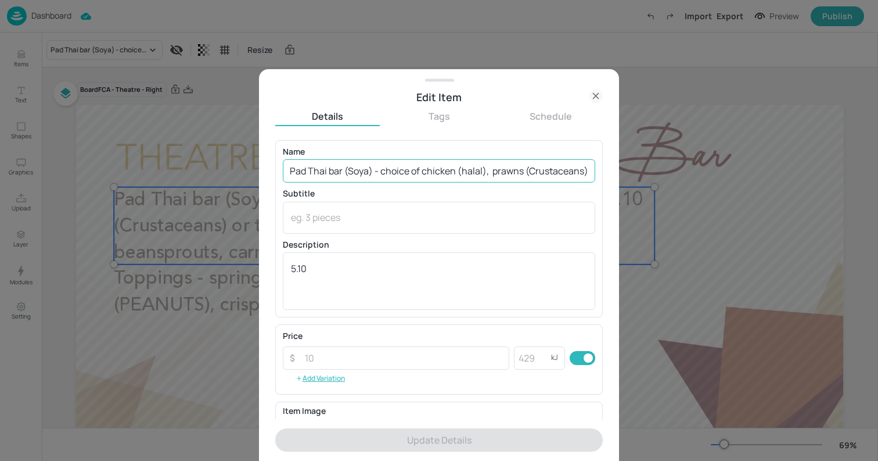
click at [395, 162] on input "Pad Thai bar (Soya) - choice of chicken (halal), prawns (Crustaceans) or tofu (…" at bounding box center [439, 170] width 313 height 23
paste input "Choice of chicken, beef or tofu with peppers, carrots, onions and water chestnu…"
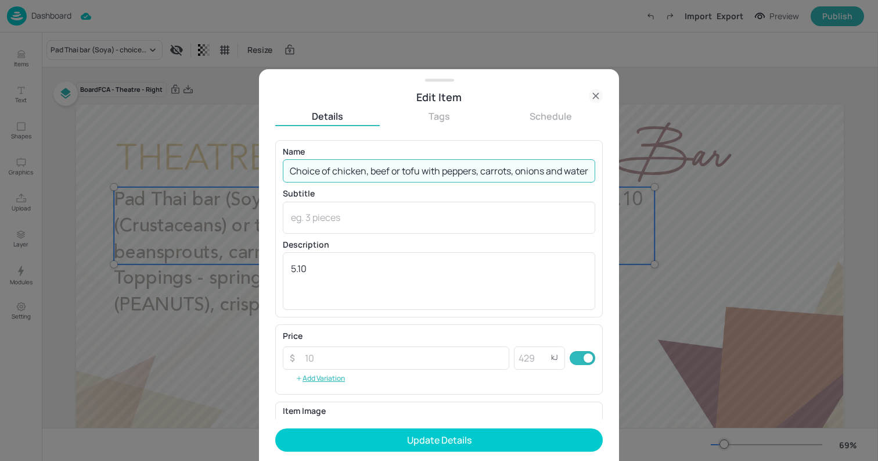
scroll to position [0, 427]
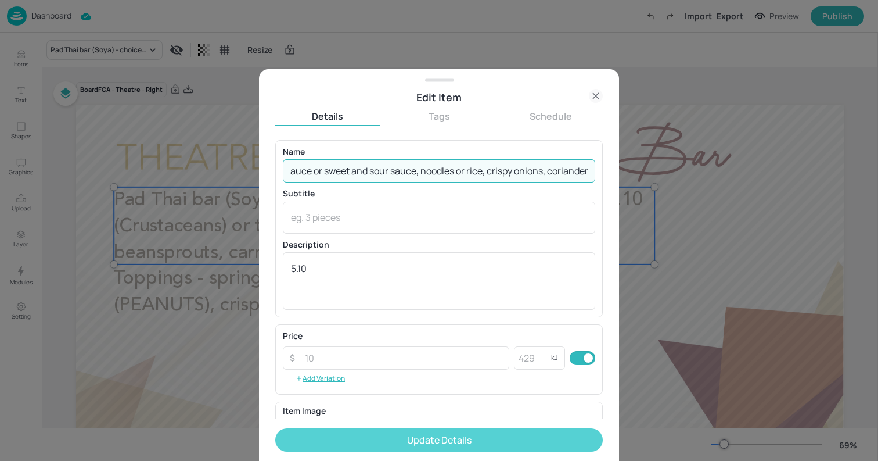
type input "Choice of chicken, beef or tofu with peppers, carrots, onions and water chestnu…"
click at [438, 433] on button "Update Details" at bounding box center [439, 439] width 328 height 23
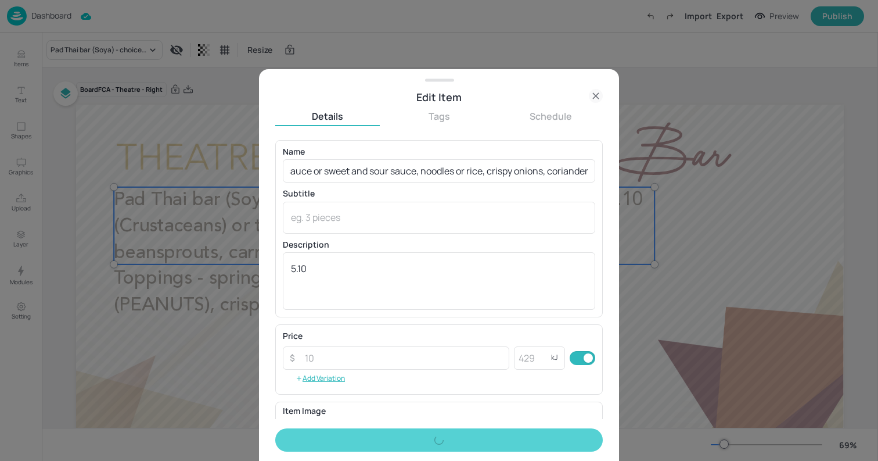
scroll to position [0, 0]
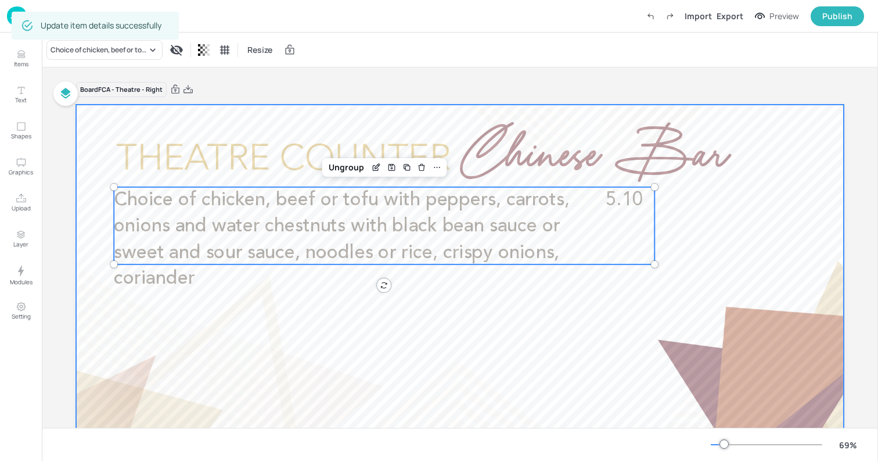
click at [82, 187] on div at bounding box center [460, 321] width 768 height 432
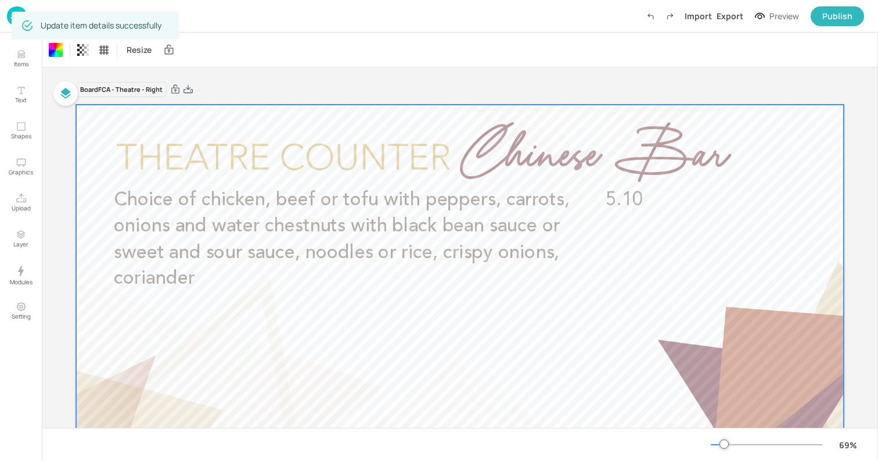
click at [9, 19] on img at bounding box center [17, 15] width 20 height 19
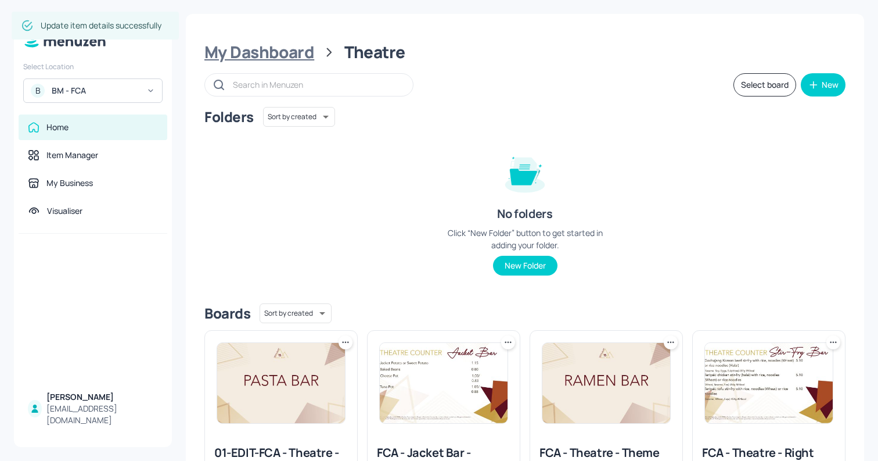
click at [292, 62] on div "My Dashboard" at bounding box center [260, 52] width 110 height 21
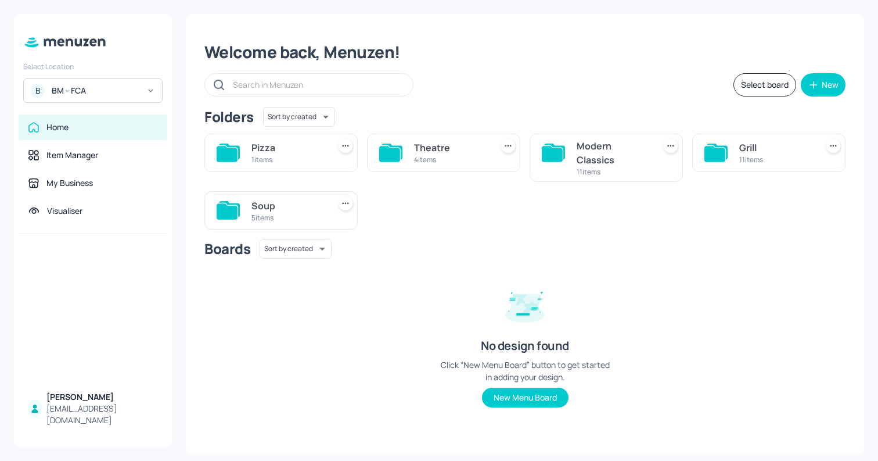
click at [593, 153] on div "Modern Classics" at bounding box center [613, 153] width 73 height 28
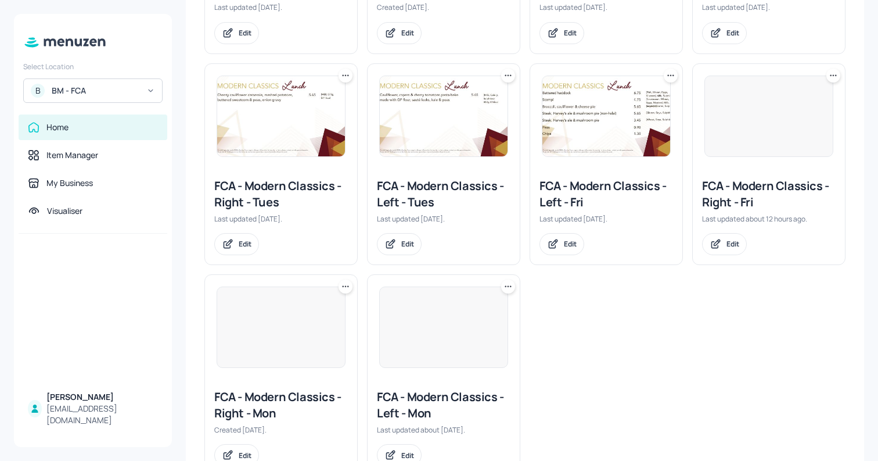
scroll to position [409, 0]
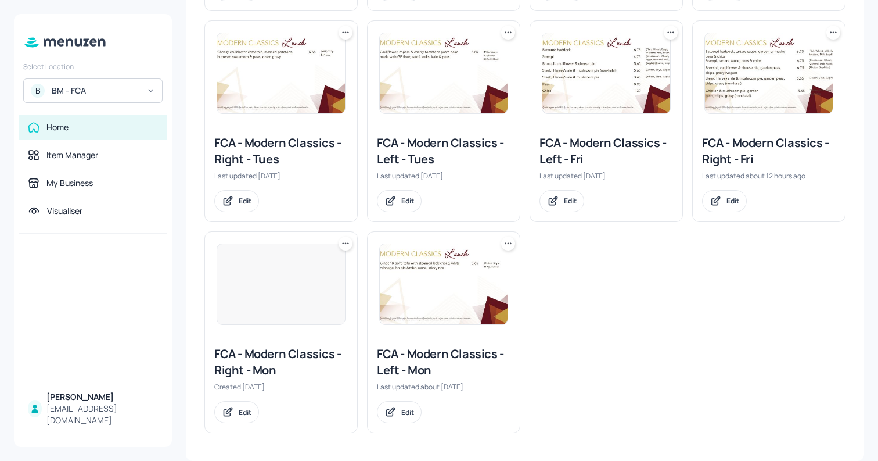
click at [434, 302] on img at bounding box center [444, 284] width 128 height 80
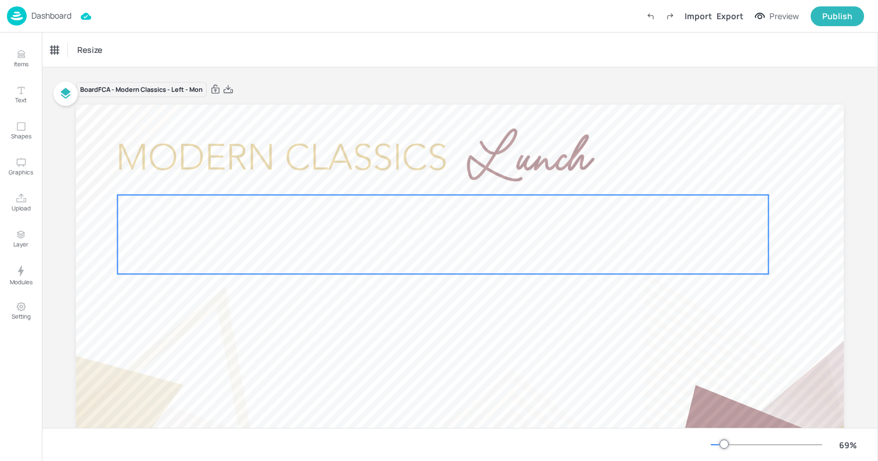
click at [347, 242] on div at bounding box center [442, 234] width 651 height 79
click at [431, 177] on icon "Edit Item" at bounding box center [436, 174] width 10 height 9
click at [428, 173] on div "Edit Item" at bounding box center [435, 174] width 15 height 15
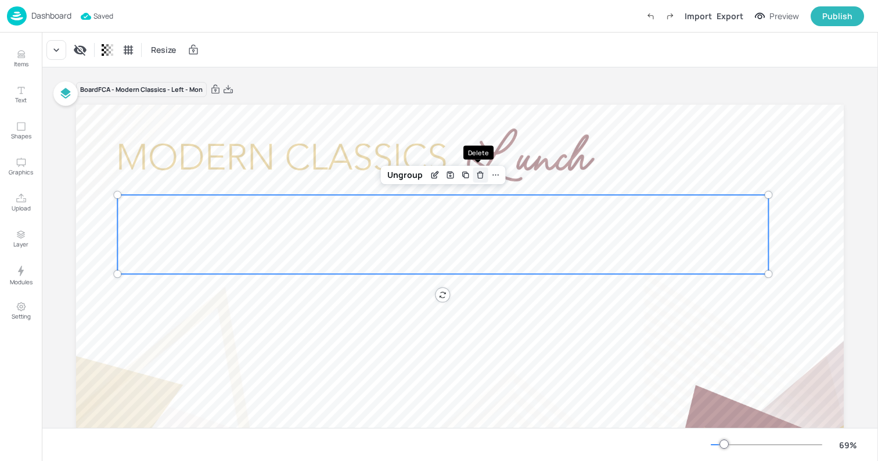
click at [476, 173] on icon "Delete" at bounding box center [480, 174] width 9 height 9
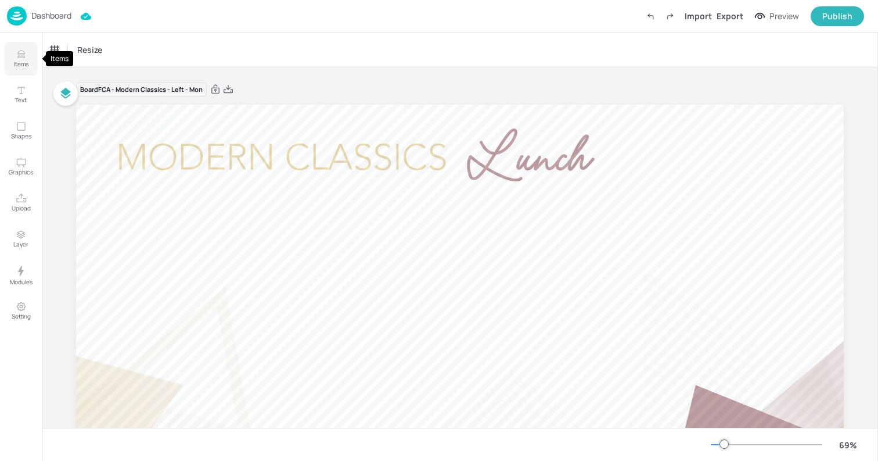
click at [20, 63] on p "Items" at bounding box center [21, 64] width 15 height 8
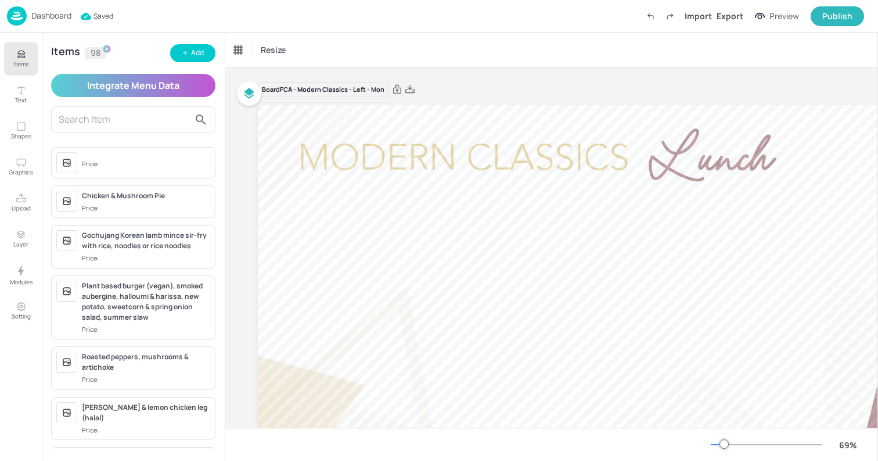
click at [124, 157] on span "Price:" at bounding box center [146, 164] width 128 height 19
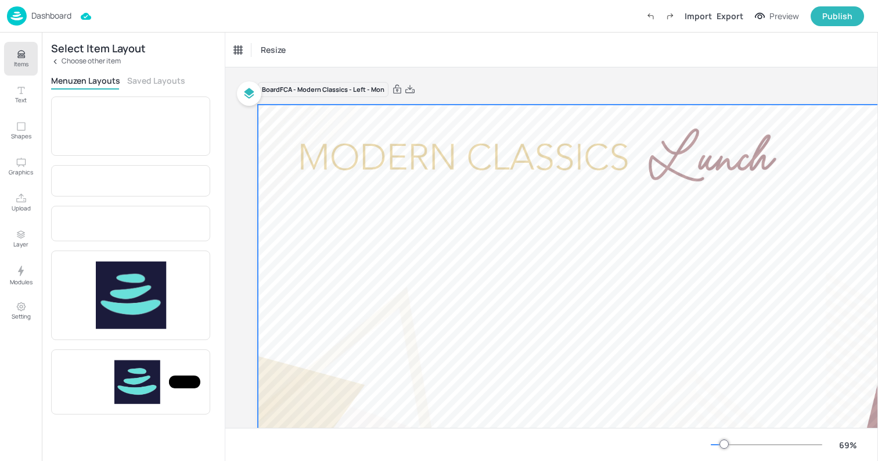
click at [293, 128] on div at bounding box center [642, 321] width 768 height 432
click at [654, 17] on icon "Undo (Ctrl + Z)" at bounding box center [651, 16] width 10 height 10
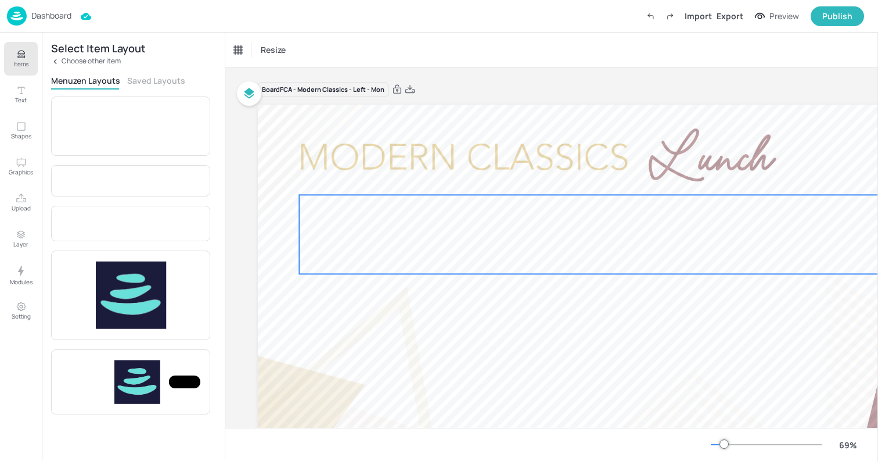
click at [478, 243] on div at bounding box center [624, 234] width 651 height 79
click at [655, 173] on div "Delete" at bounding box center [662, 174] width 15 height 15
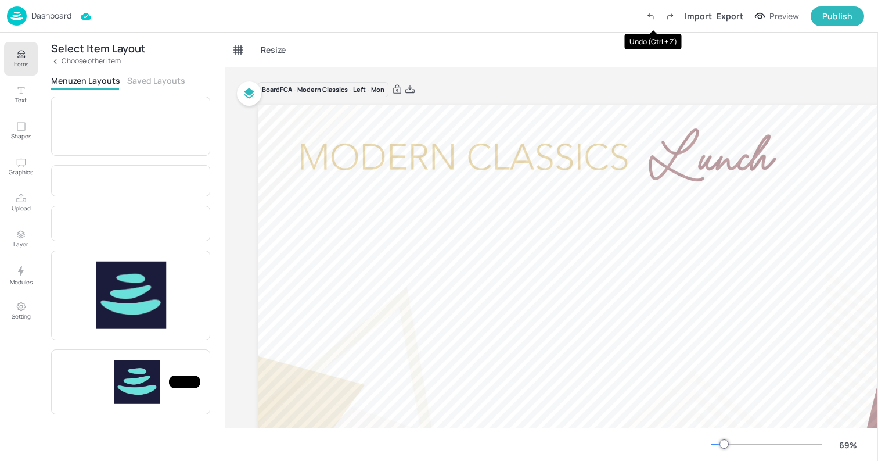
click at [654, 17] on icon "Undo (Ctrl + Z)" at bounding box center [651, 16] width 10 height 10
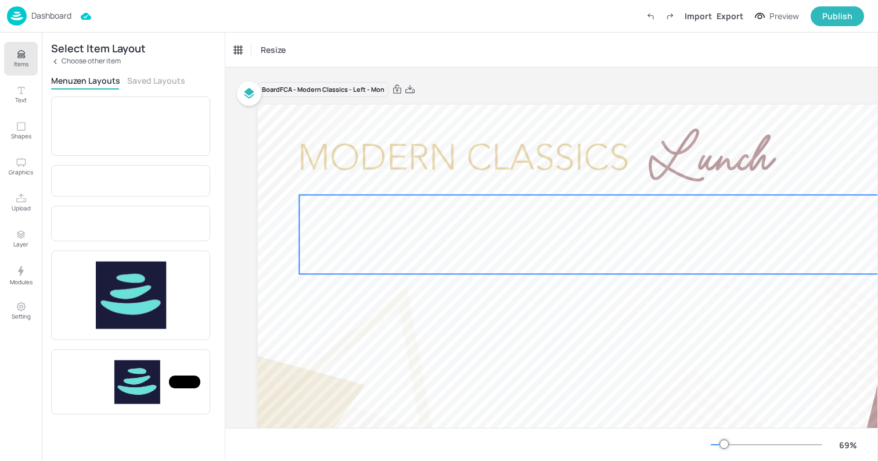
click at [618, 218] on div at bounding box center [624, 234] width 651 height 79
click at [648, 171] on icon "Duplicate" at bounding box center [647, 174] width 9 height 9
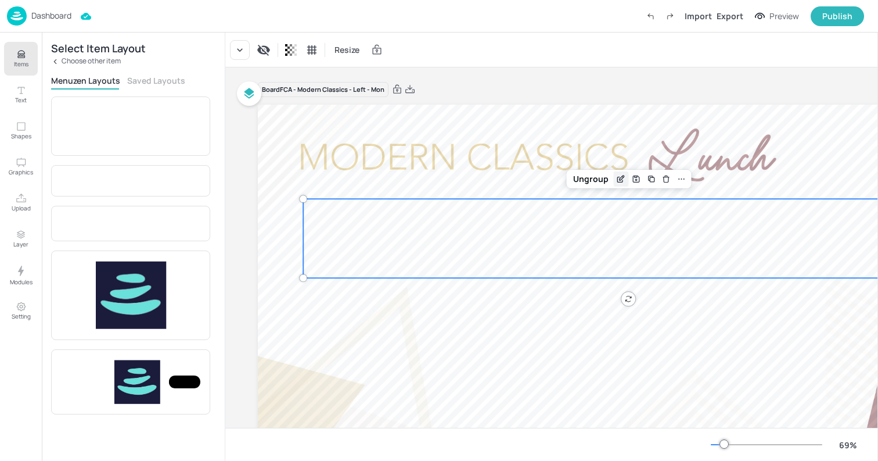
click at [619, 178] on icon "Edit Item" at bounding box center [621, 178] width 10 height 9
click at [243, 52] on icon at bounding box center [240, 50] width 12 height 12
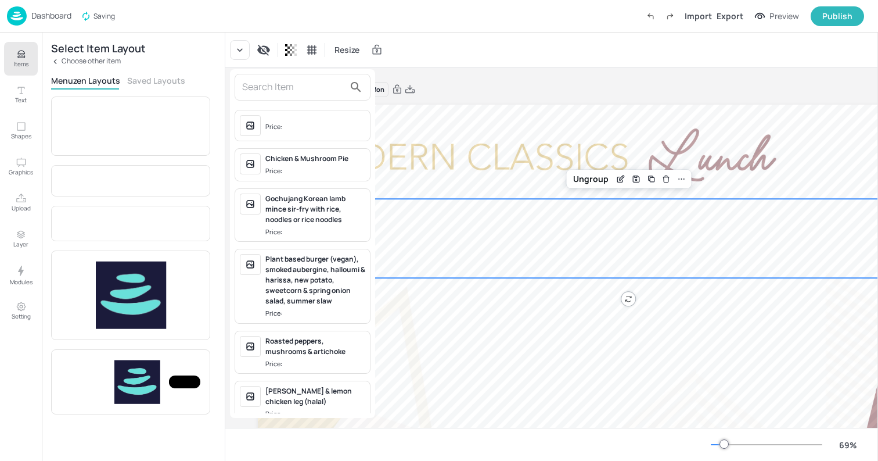
click at [267, 128] on div "Price:" at bounding box center [275, 127] width 19 height 10
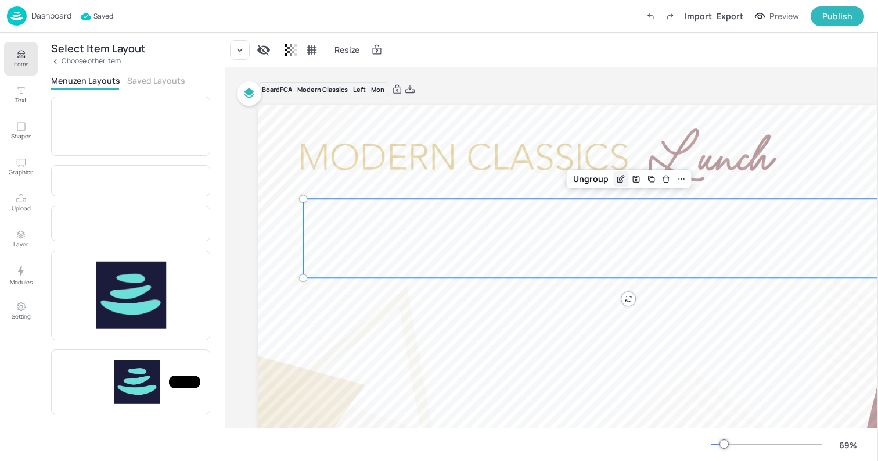
click at [624, 175] on icon "Edit Item" at bounding box center [621, 178] width 10 height 9
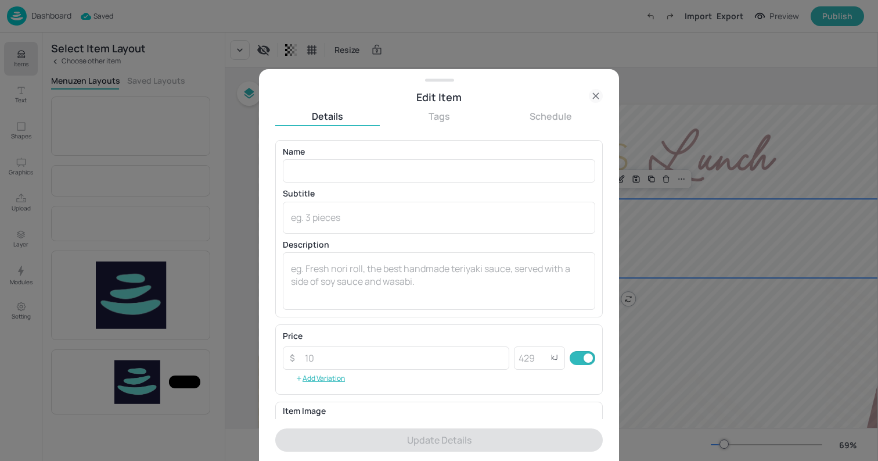
click at [595, 91] on icon at bounding box center [596, 96] width 14 height 14
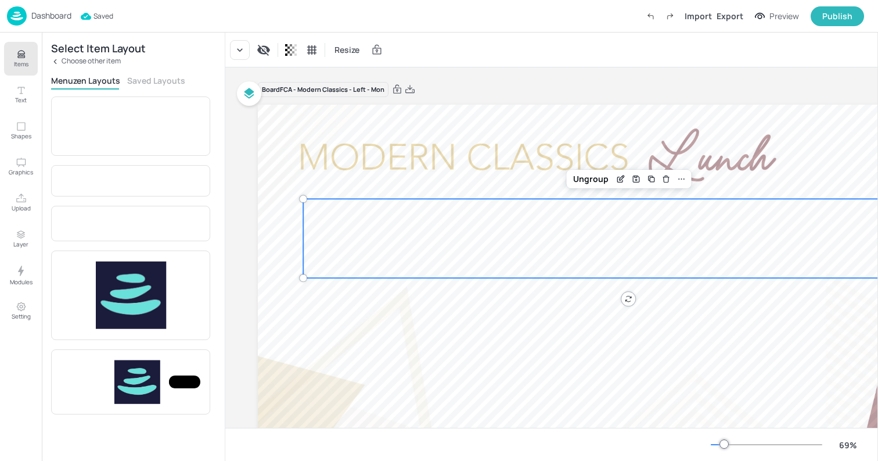
click at [656, 244] on div at bounding box center [628, 238] width 651 height 79
click at [668, 175] on icon "Delete" at bounding box center [666, 178] width 9 height 9
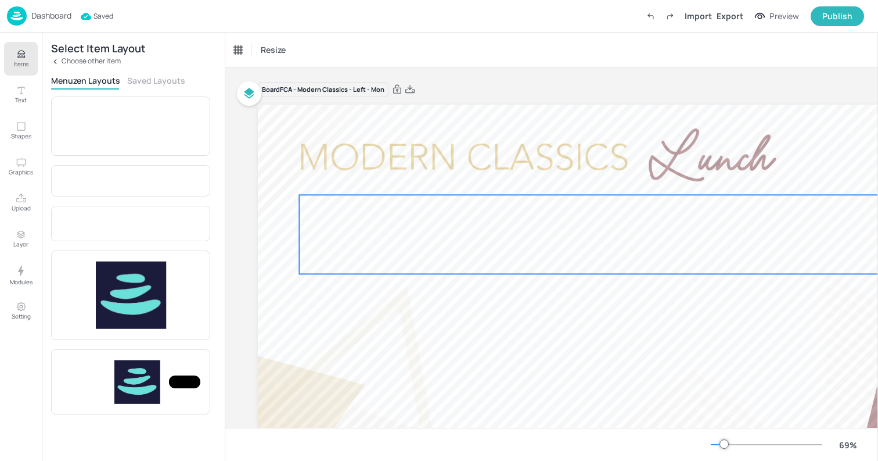
click at [641, 223] on div at bounding box center [624, 234] width 651 height 79
click at [248, 50] on div at bounding box center [240, 50] width 20 height 20
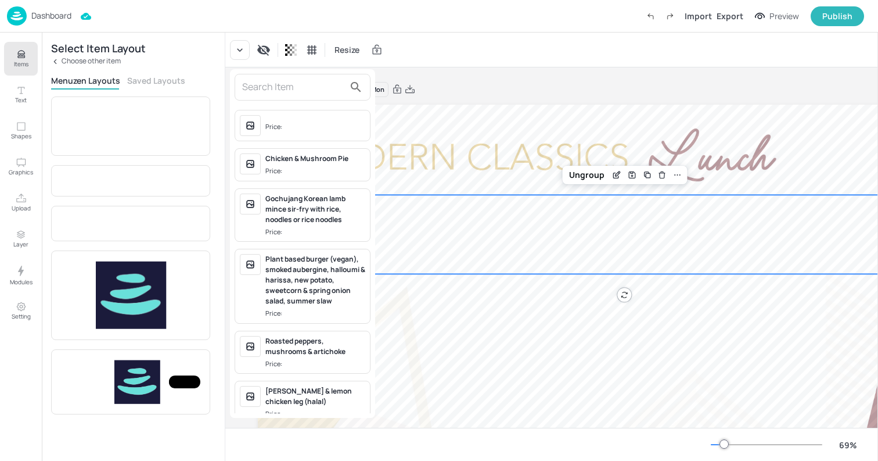
click at [278, 132] on span "Price:" at bounding box center [316, 126] width 100 height 19
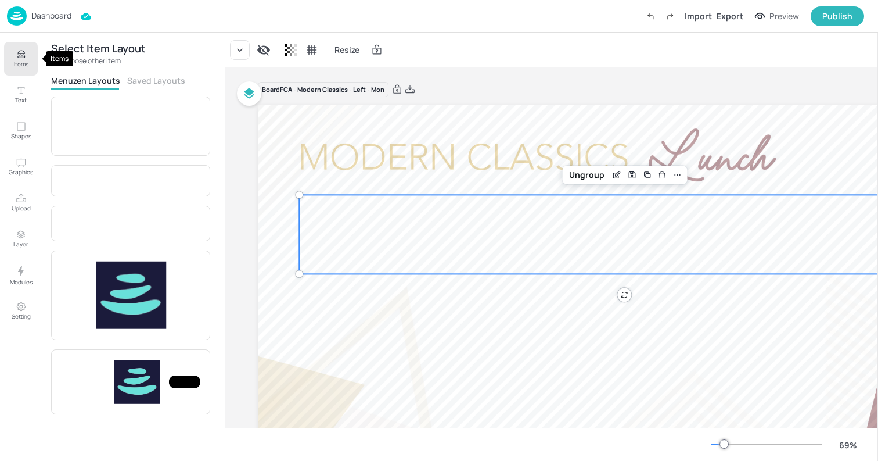
click at [30, 53] on button "Items" at bounding box center [21, 59] width 34 height 34
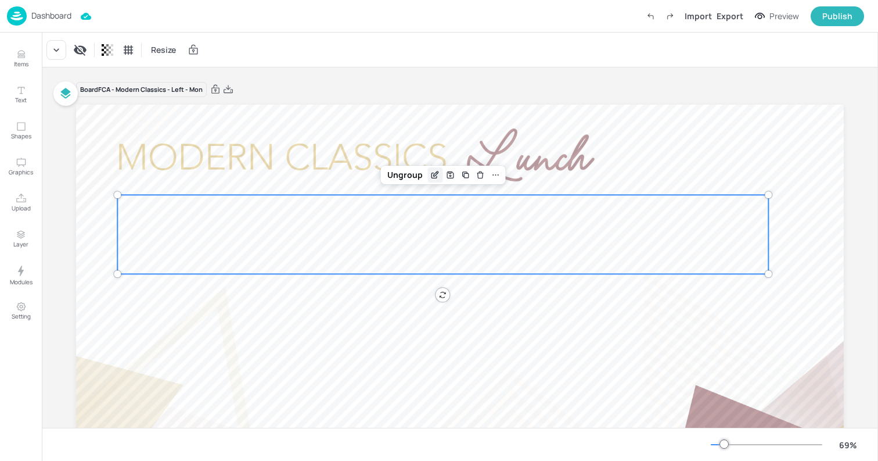
click at [432, 175] on icon "Edit Item" at bounding box center [434, 175] width 5 height 5
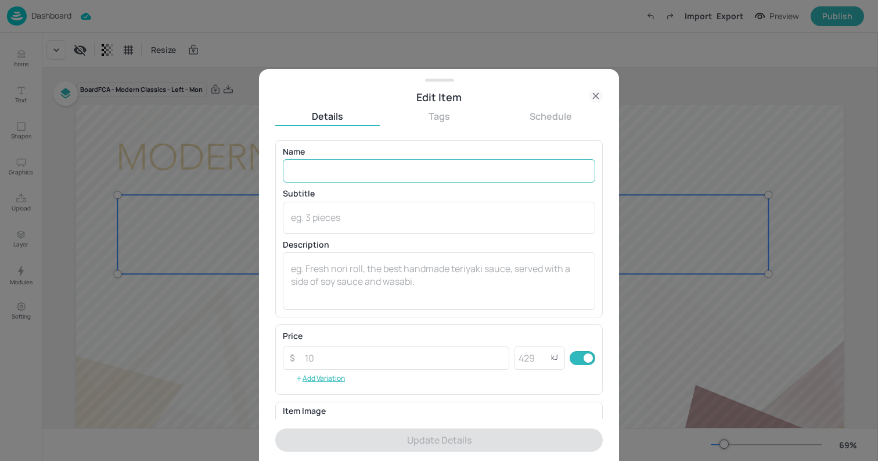
click at [371, 175] on input "text" at bounding box center [439, 170] width 313 height 23
click at [339, 171] on input "text" at bounding box center [439, 170] width 313 height 23
paste input "Veggie bean feijoada with white steamed rice, greens, green beans, oranges and …"
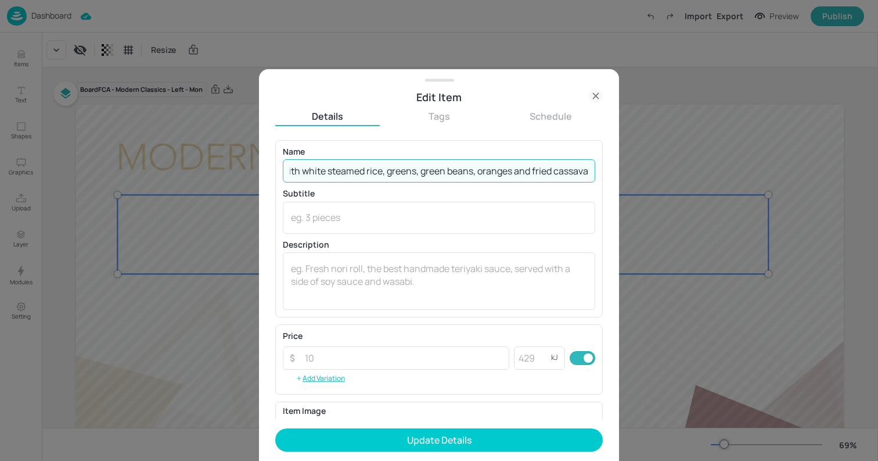
type input "Veggie bean feijoada with white steamed rice, greens, green beans, oranges and …"
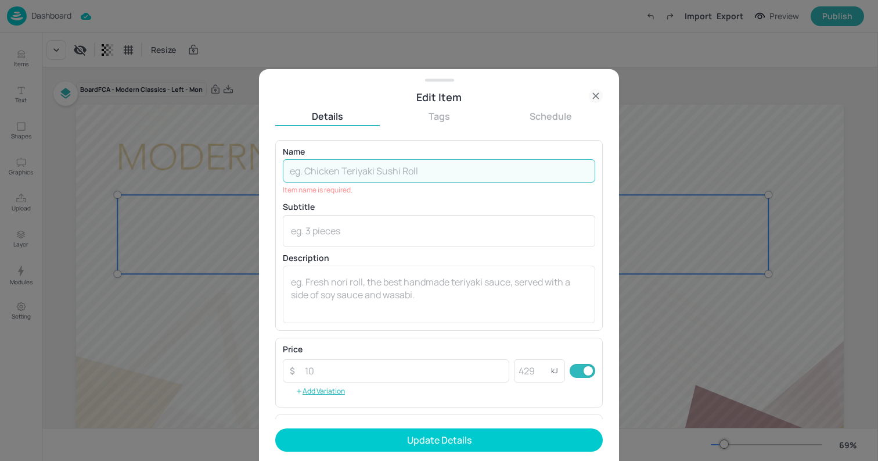
paste input "Veggie bean feijoada with white steamed rice, greens, green beans, oranges and …"
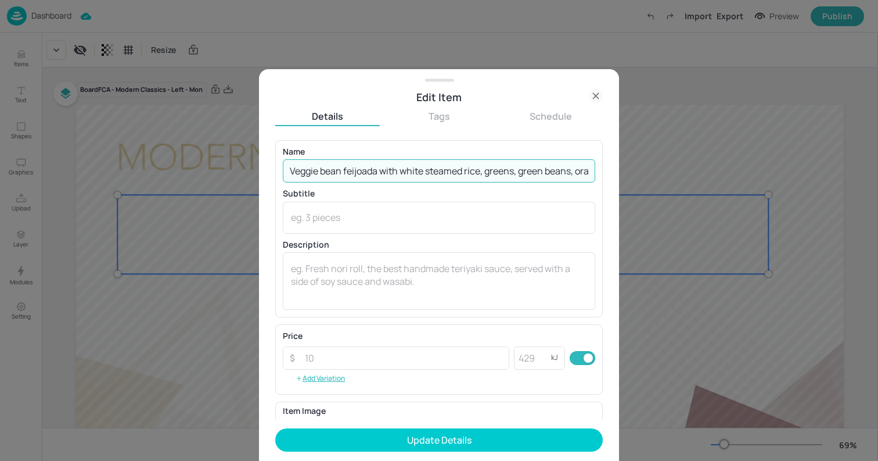
scroll to position [0, 104]
type input "Veggie bean feijoada with white steamed rice, greens, green beans, oranges and …"
click at [372, 269] on textarea at bounding box center [439, 281] width 296 height 38
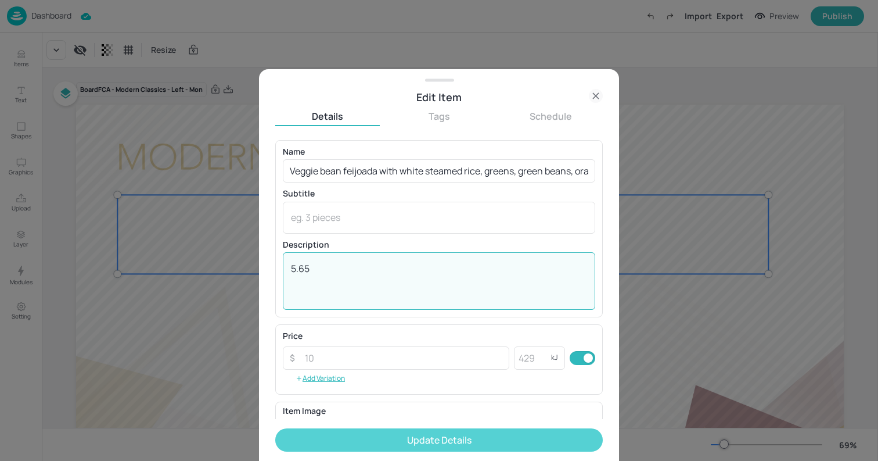
type textarea "5.65"
click at [429, 438] on button "Update Details" at bounding box center [439, 439] width 328 height 23
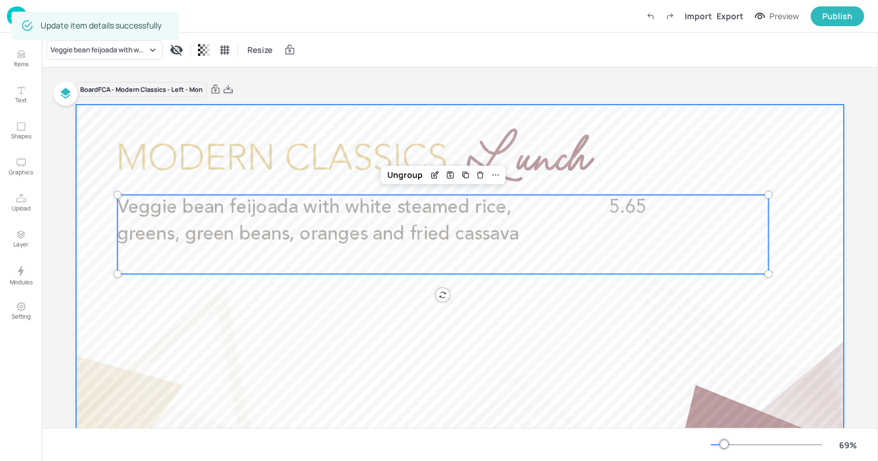
click at [101, 160] on div at bounding box center [460, 321] width 768 height 432
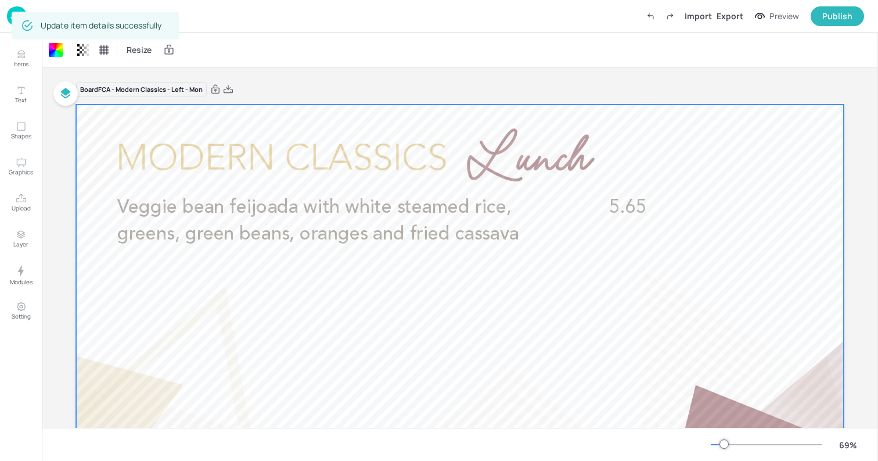
click at [9, 18] on img at bounding box center [17, 15] width 20 height 19
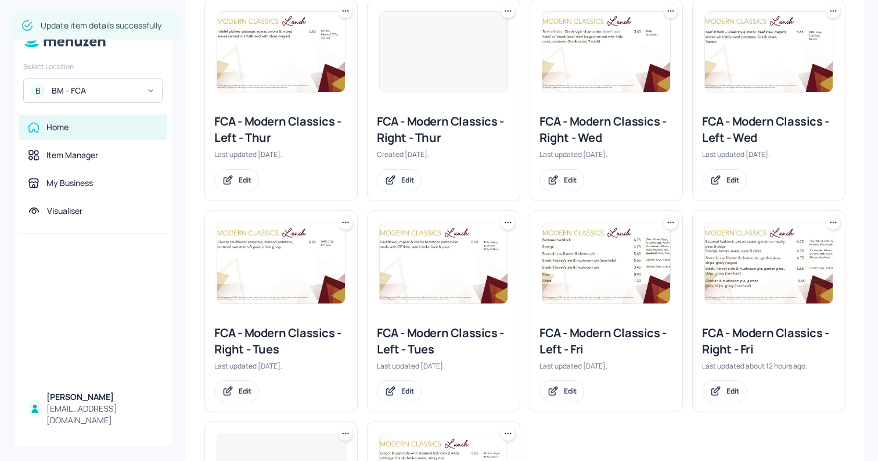
scroll to position [409, 0]
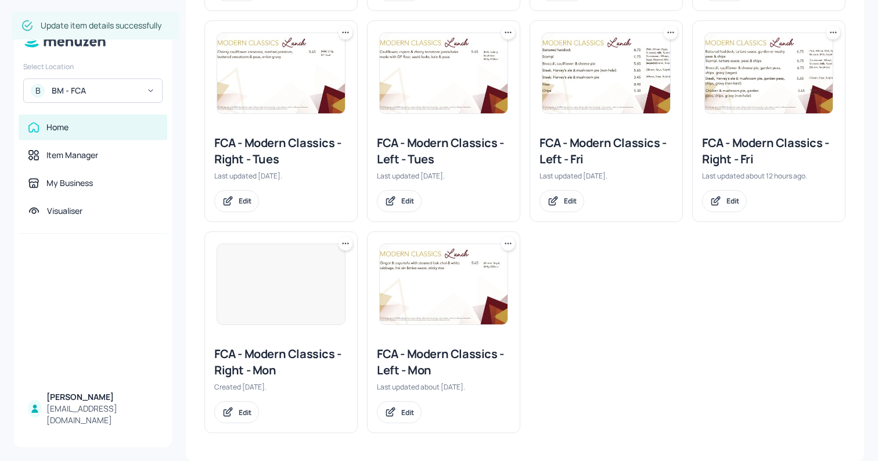
click at [295, 311] on div at bounding box center [281, 283] width 129 height 81
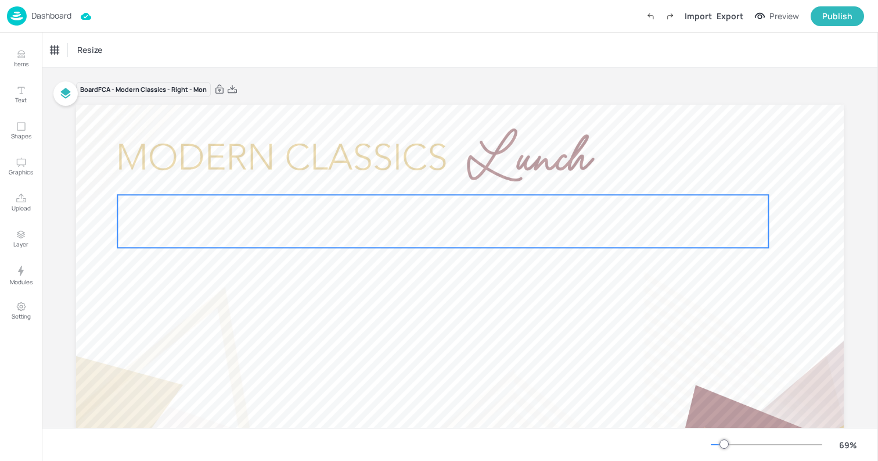
click at [357, 216] on div at bounding box center [442, 221] width 651 height 53
click at [435, 175] on icon "Edit Item" at bounding box center [436, 174] width 10 height 9
click at [53, 48] on icon at bounding box center [57, 50] width 12 height 12
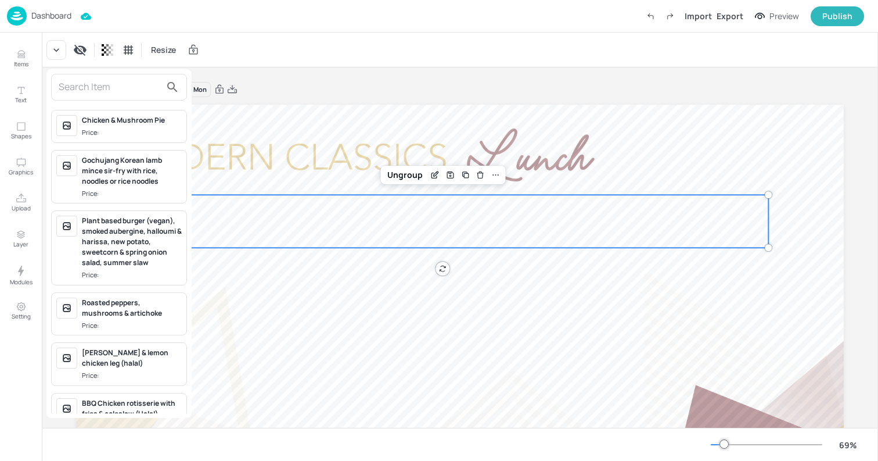
click at [133, 124] on div "Chicken & Mushroom Pie" at bounding box center [132, 120] width 100 height 10
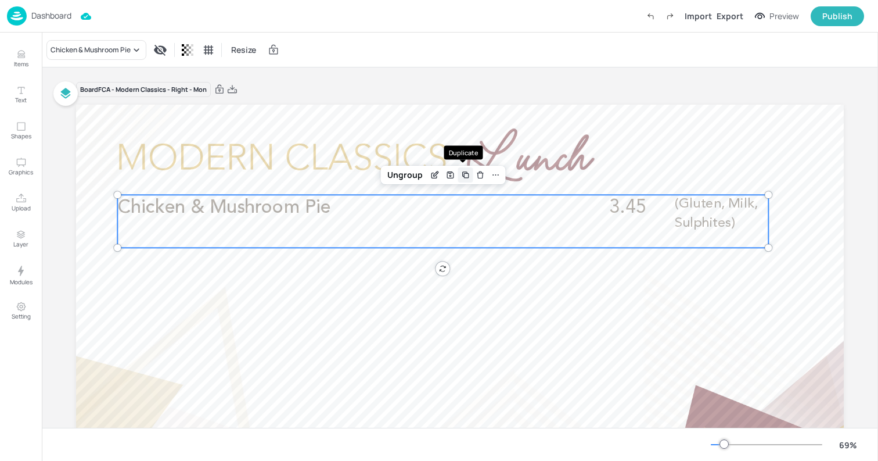
click at [461, 177] on icon "Duplicate" at bounding box center [465, 174] width 9 height 9
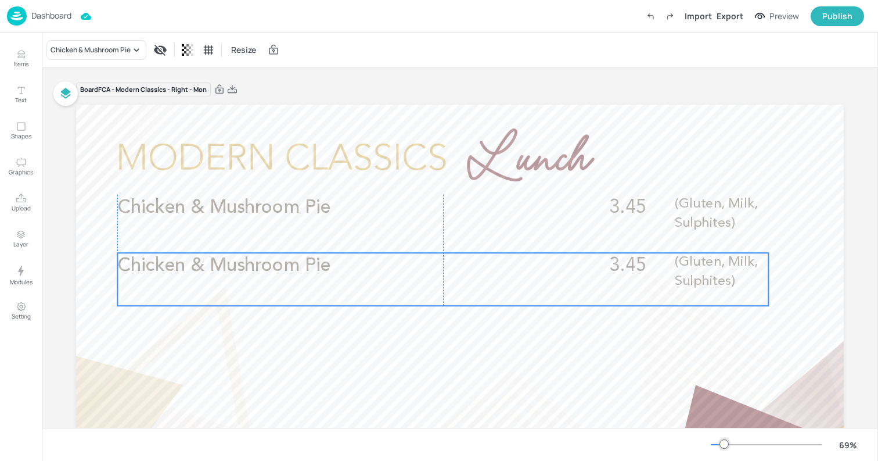
drag, startPoint x: 356, startPoint y: 224, endPoint x: 351, endPoint y: 278, distance: 54.2
click at [351, 278] on p "Chicken & Mushroom Pie" at bounding box center [347, 266] width 460 height 26
click at [482, 229] on div "Delete" at bounding box center [480, 232] width 15 height 15
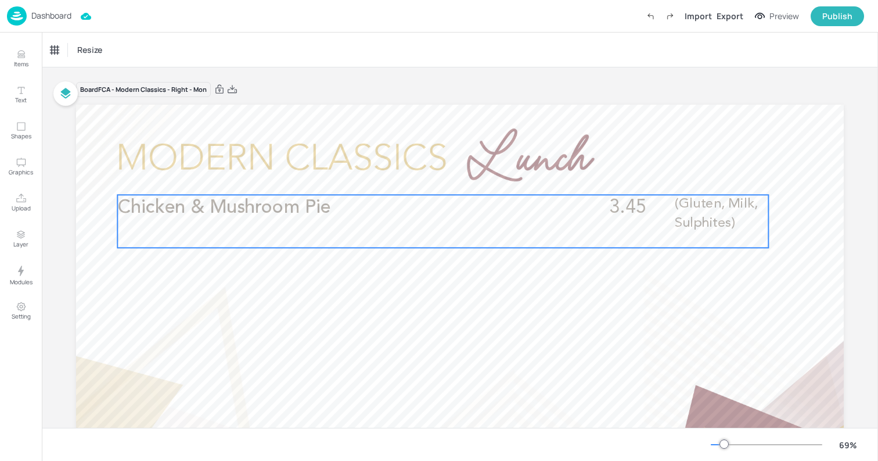
click at [333, 211] on p "Chicken & Mushroom Pie" at bounding box center [347, 208] width 460 height 26
click at [16, 44] on button "Items" at bounding box center [21, 59] width 34 height 34
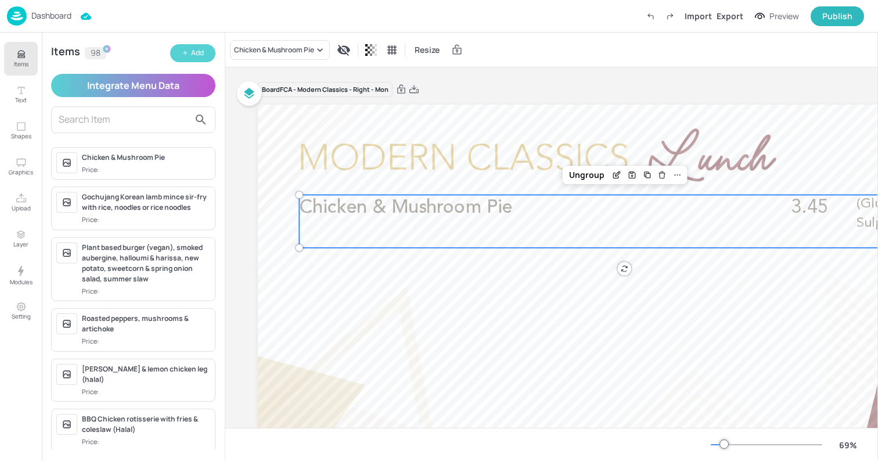
click at [202, 55] on div "Add" at bounding box center [197, 53] width 13 height 11
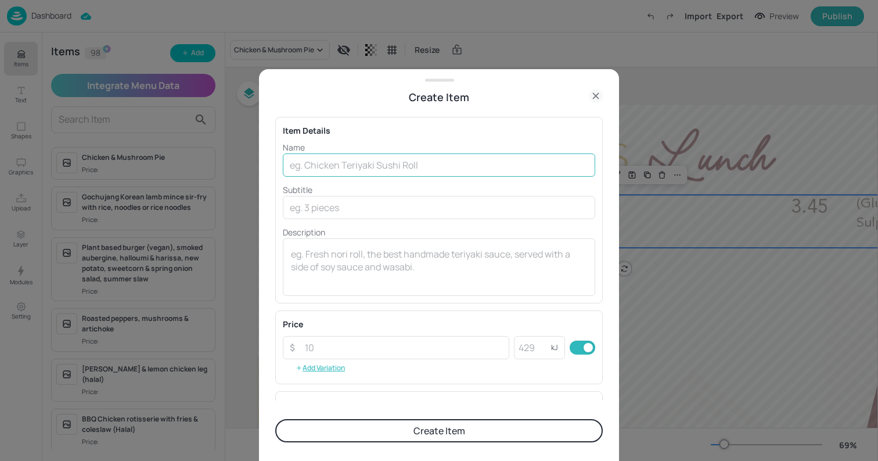
click at [349, 160] on input "text" at bounding box center [439, 164] width 313 height 23
paste input "Brazilian beef, pork and bean feijoada with white steamed rice, greens, green b…"
type input "Brazilian beef, pork and bean feijoada with white steamed rice, greens, green b…"
click at [415, 278] on textarea at bounding box center [439, 267] width 296 height 38
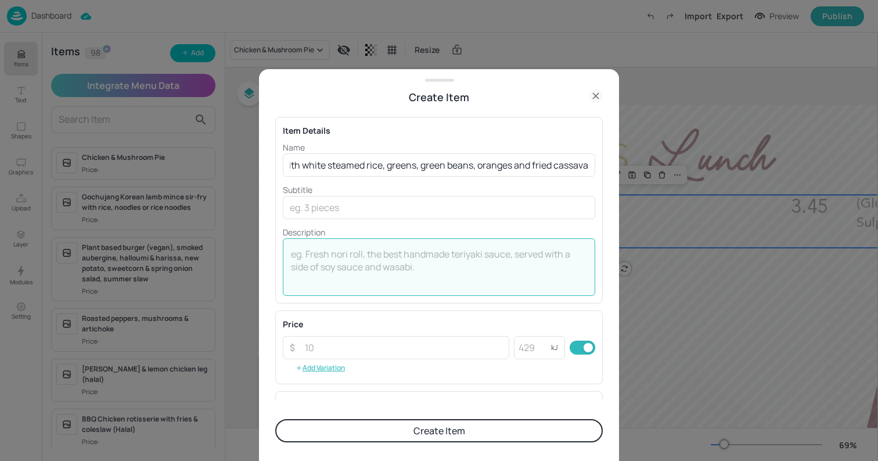
scroll to position [0, 0]
type textarea "5.65"
click at [473, 428] on button "Create Item" at bounding box center [439, 430] width 328 height 23
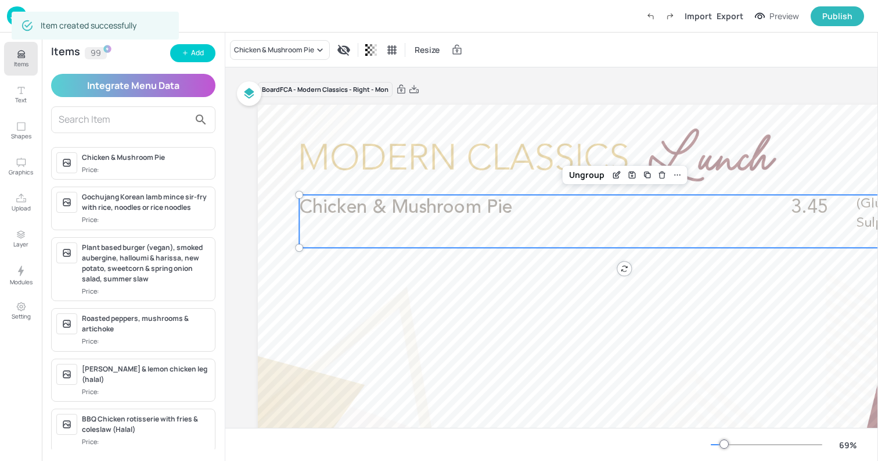
click at [376, 214] on span "Chicken & Mushroom Pie" at bounding box center [406, 207] width 214 height 19
click at [620, 176] on icon "Edit Item" at bounding box center [617, 174] width 10 height 9
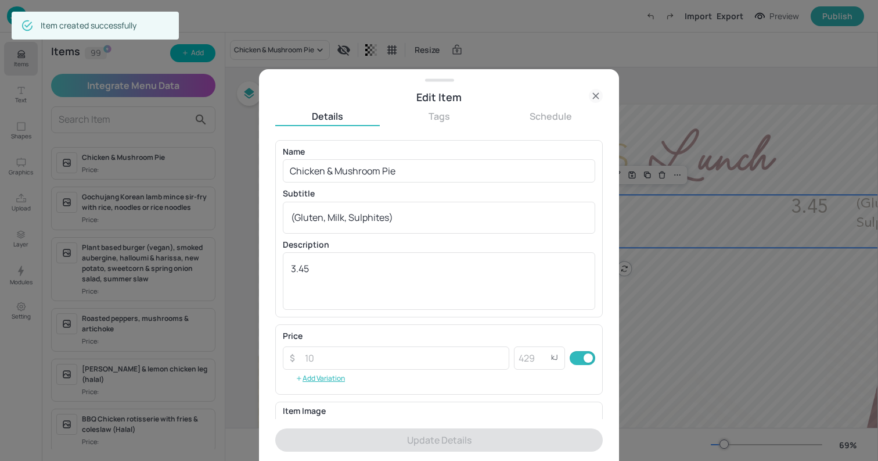
click at [592, 97] on icon at bounding box center [596, 96] width 14 height 14
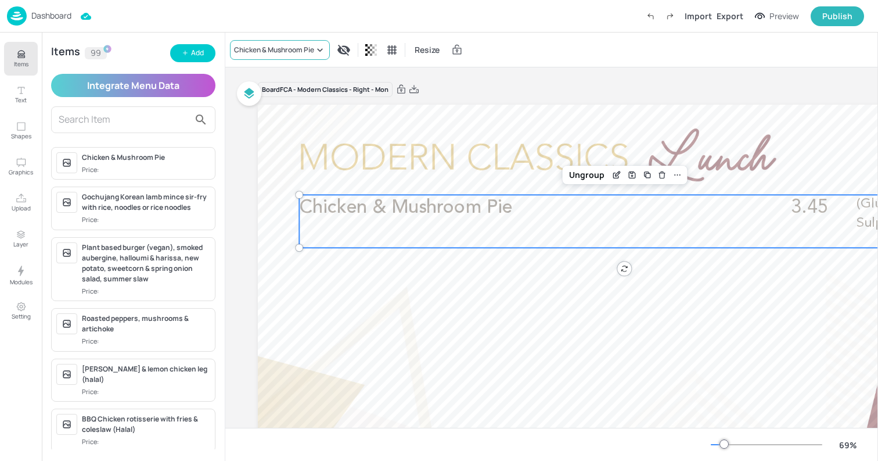
click at [311, 48] on div "Chicken & Mushroom Pie" at bounding box center [274, 50] width 80 height 10
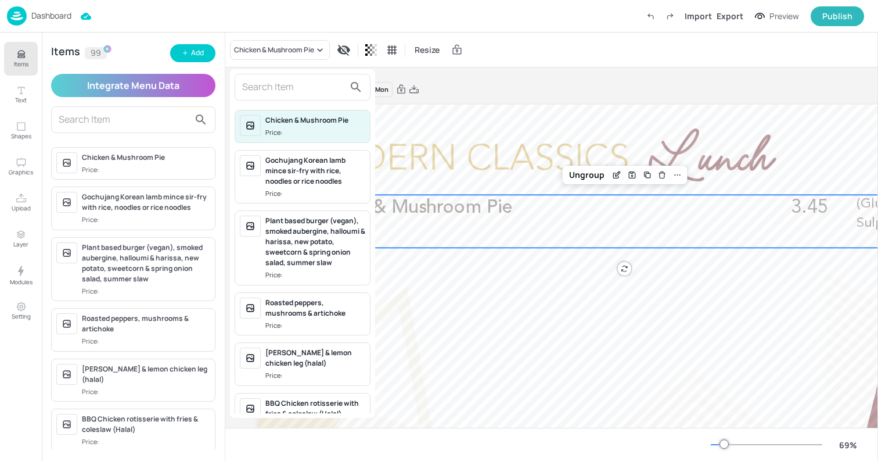
click at [289, 91] on input "text" at bounding box center [293, 87] width 102 height 19
paste input "Brazilian beef, pork and bean feijoada with white steamed rice, greens, green b…"
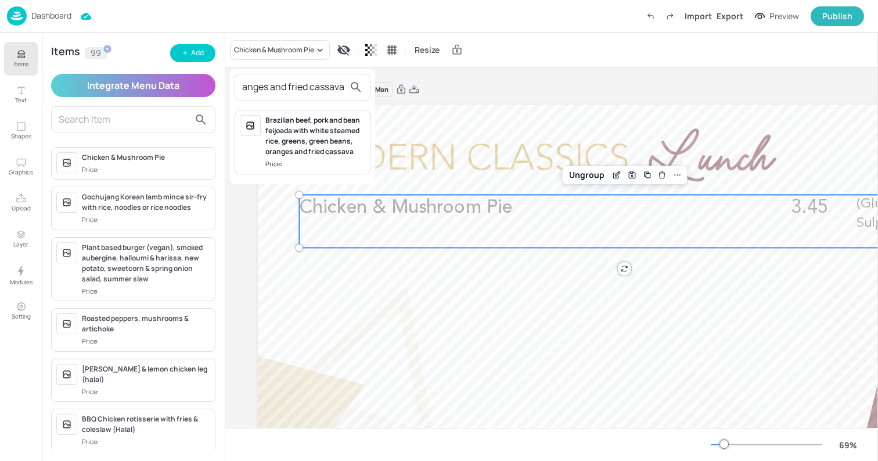
type input "Brazilian beef, pork and bean feijoada with white steamed rice, greens, green b…"
click at [310, 142] on div "Brazilian beef, pork and bean feijoada with white steamed rice, greens, green b…" at bounding box center [316, 136] width 100 height 42
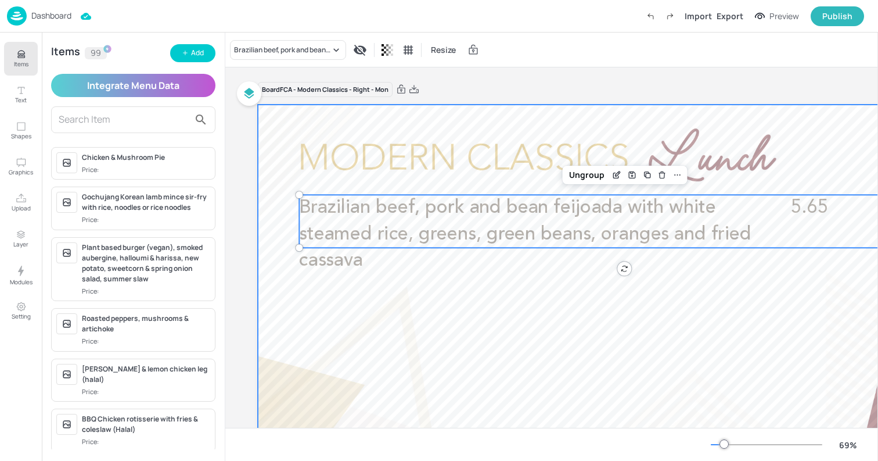
click at [477, 343] on div at bounding box center [642, 321] width 768 height 432
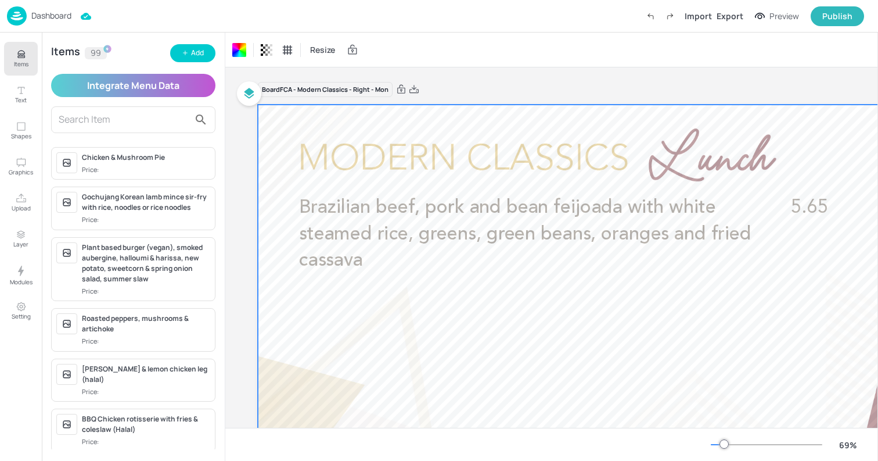
scroll to position [0, 184]
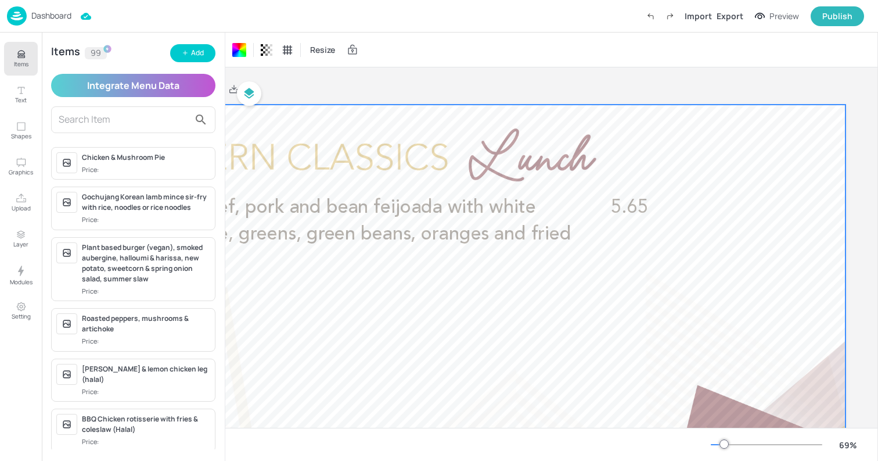
click at [51, 15] on p "Dashboard" at bounding box center [51, 16] width 40 height 8
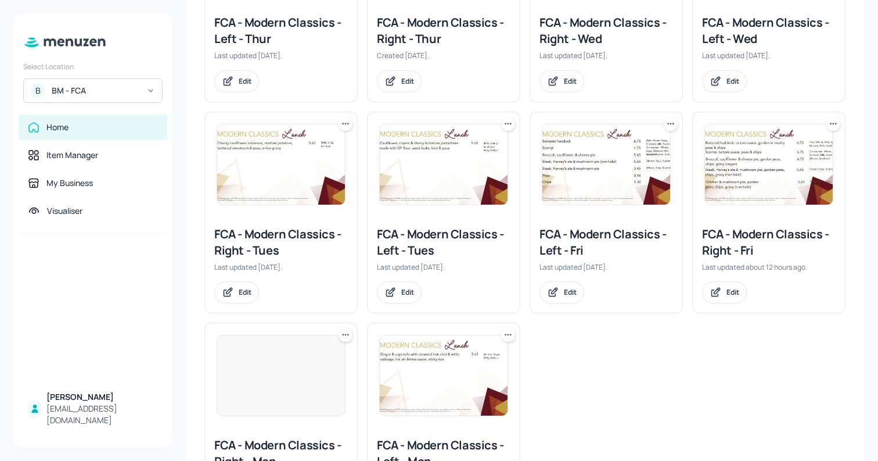
scroll to position [368, 0]
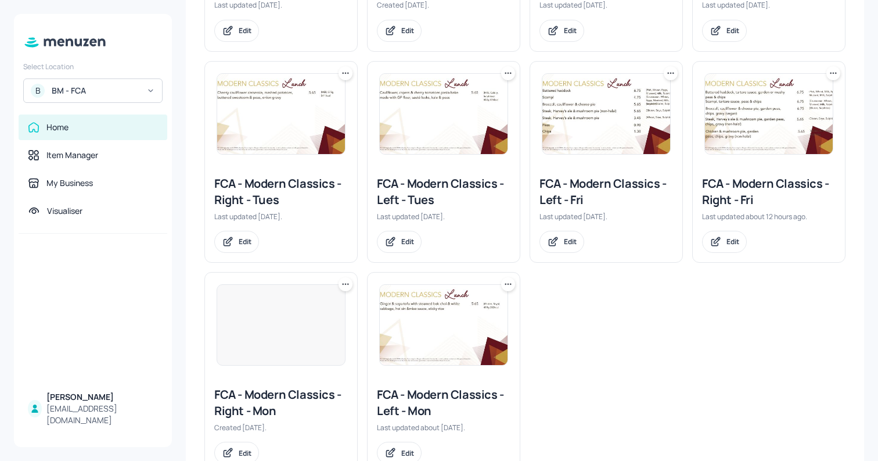
click at [318, 123] on img at bounding box center [281, 114] width 128 height 80
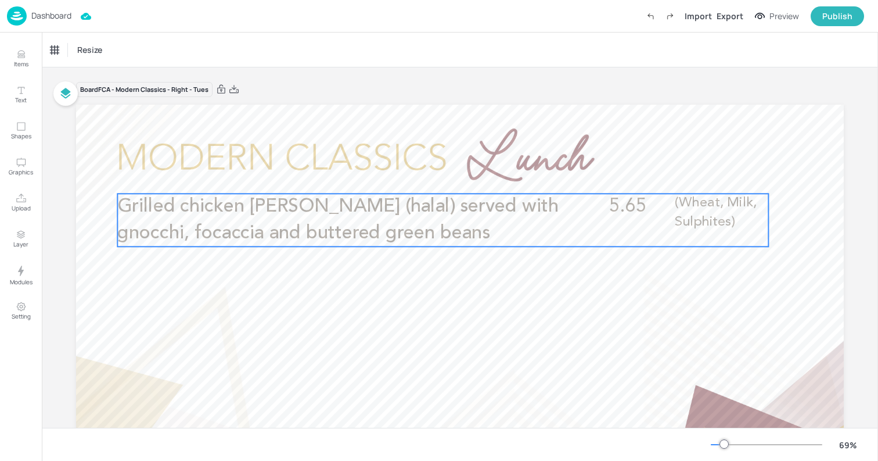
click at [419, 234] on p "Grilled chicken [PERSON_NAME] (halal) served with gnocchi, focaccia and buttere…" at bounding box center [353, 219] width 472 height 53
click at [436, 177] on icon "Edit Item" at bounding box center [436, 173] width 10 height 9
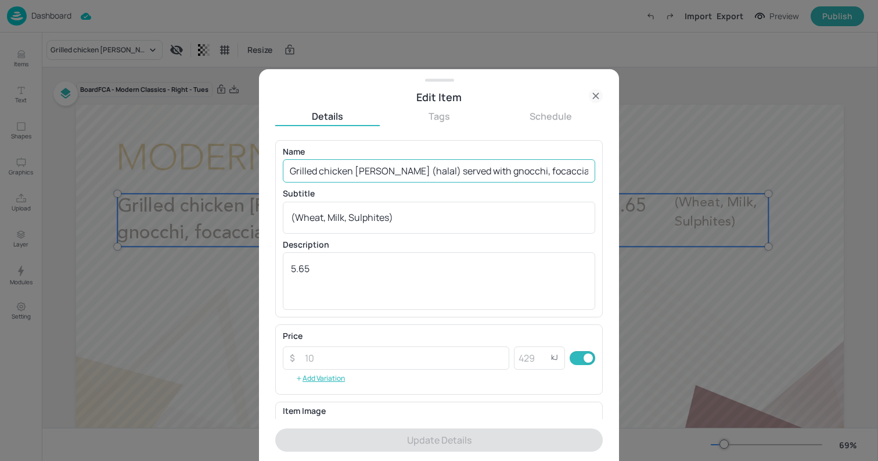
click at [455, 176] on input "Grilled chicken [PERSON_NAME] (halal) served with gnocchi, focaccia and buttere…" at bounding box center [439, 170] width 313 height 23
paste input "Chicken and mushroom [PERSON_NAME] (Halal) with linguine or gnocchi served with…"
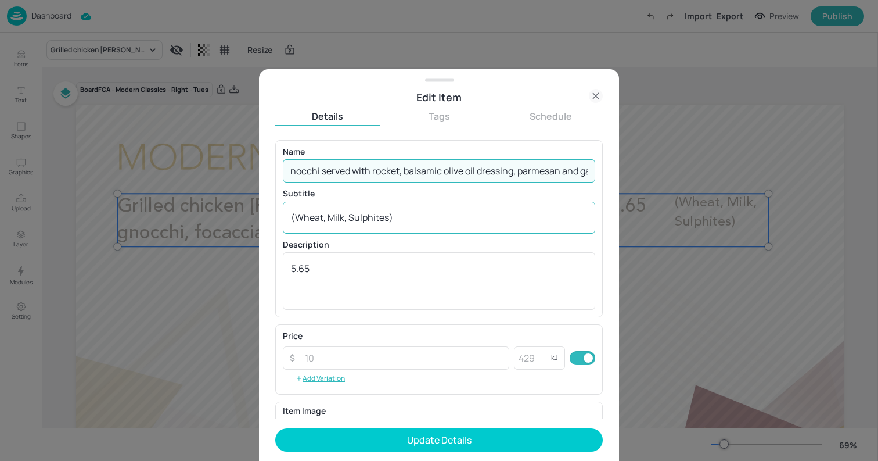
type input "Chicken and mushroom [PERSON_NAME] (Halal) with linguine or gnocchi served with…"
click at [440, 213] on textarea "(Wheat, Milk, Sulphites)" at bounding box center [439, 217] width 296 height 13
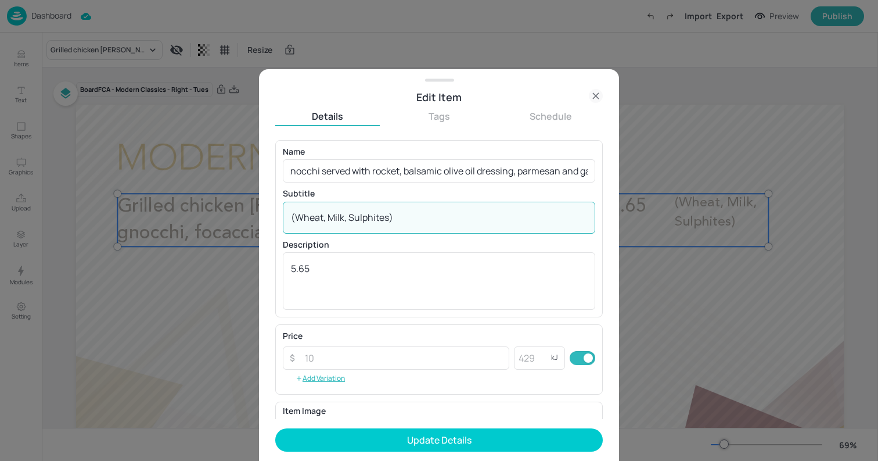
scroll to position [0, 0]
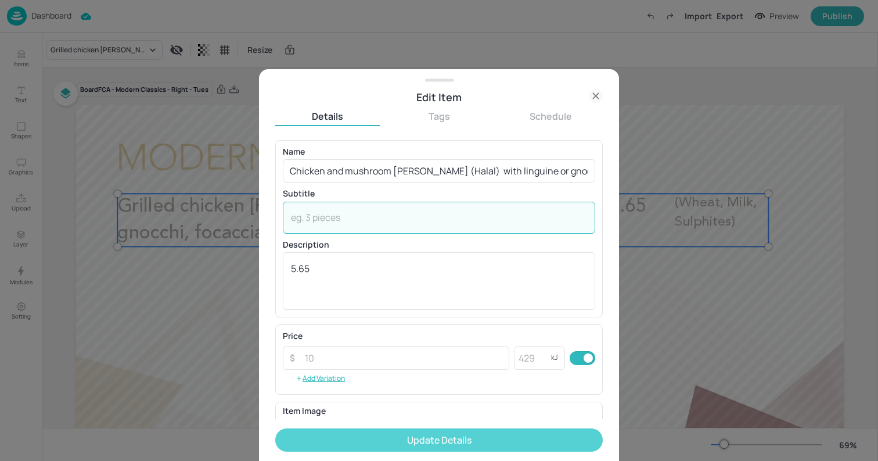
click at [480, 438] on button "Update Details" at bounding box center [439, 439] width 328 height 23
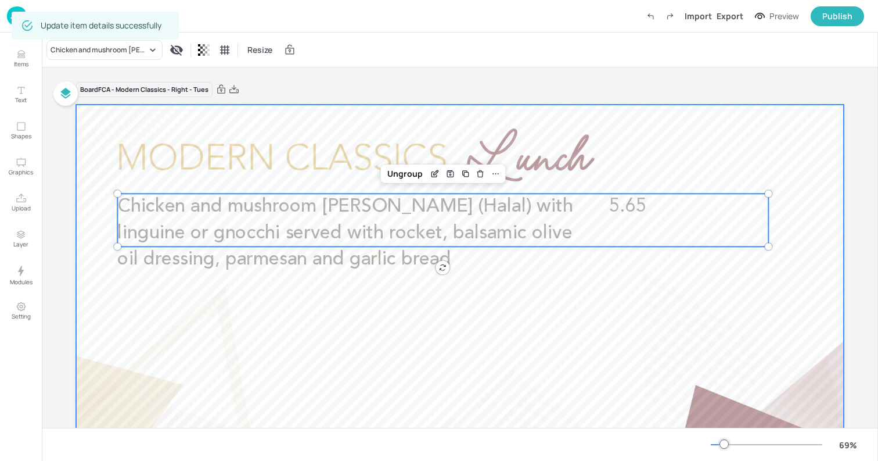
click at [86, 143] on div at bounding box center [460, 321] width 768 height 432
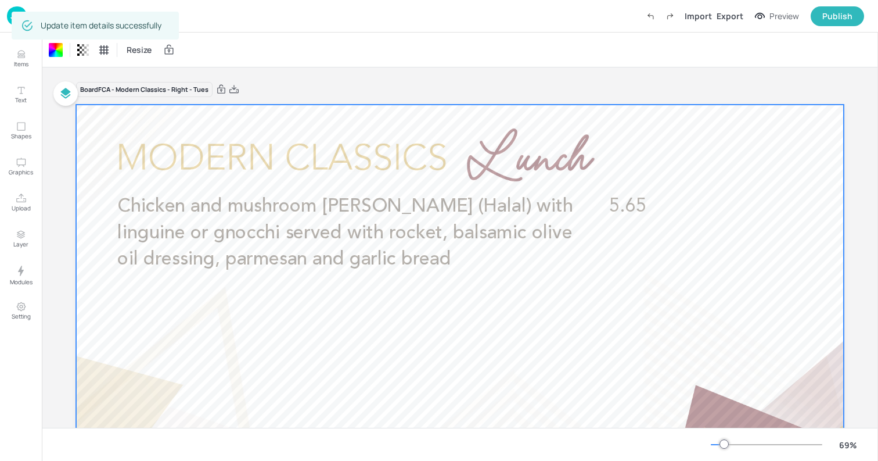
click at [6, 20] on div "Dashboard Saved Import Export Preview Publish" at bounding box center [439, 16] width 878 height 33
click at [9, 19] on img at bounding box center [17, 15] width 20 height 19
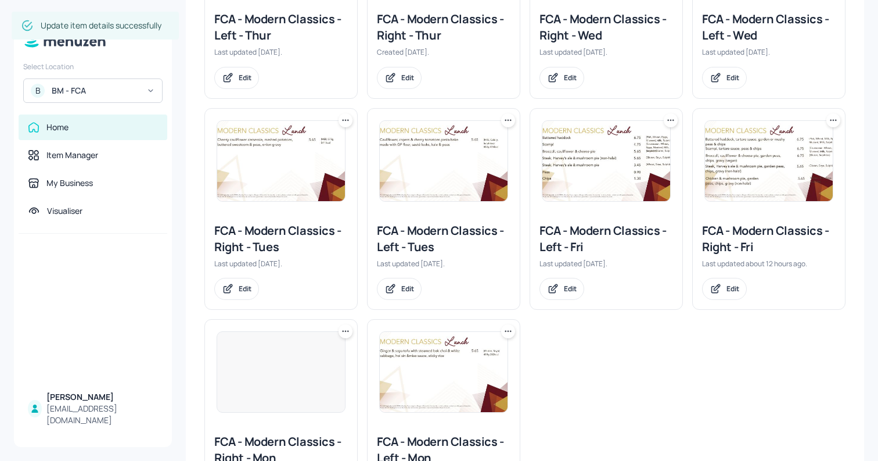
scroll to position [409, 0]
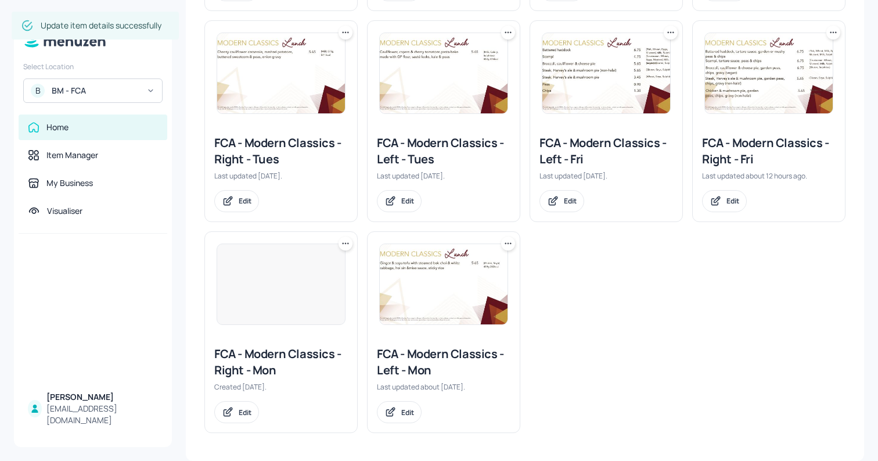
click at [461, 91] on img at bounding box center [444, 73] width 128 height 80
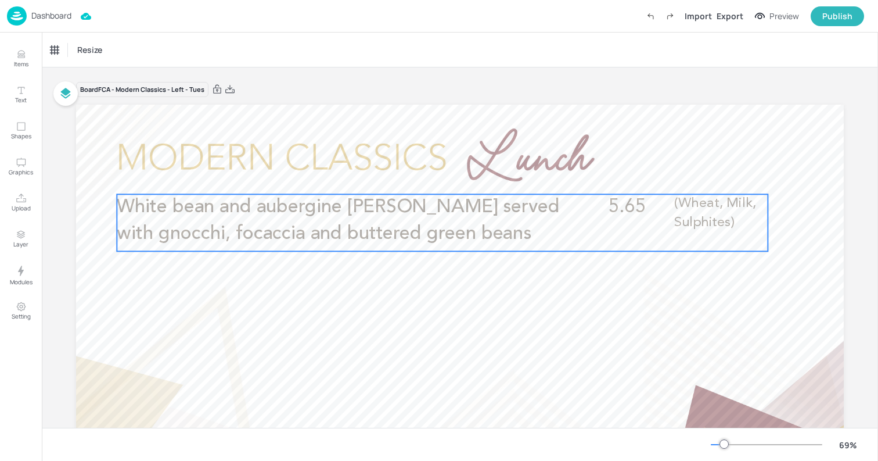
click at [459, 228] on span "White bean and aubergine [PERSON_NAME] served with gnocchi, focaccia and butter…" at bounding box center [338, 220] width 443 height 45
click at [430, 172] on icon "Edit Item" at bounding box center [435, 174] width 10 height 9
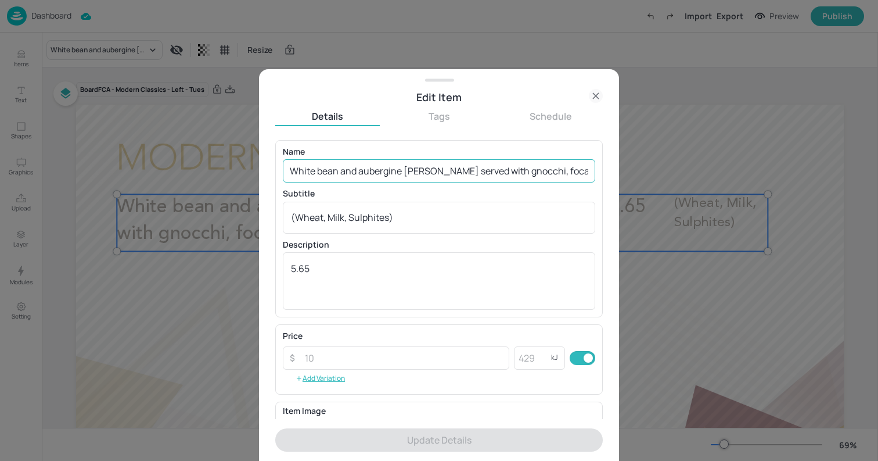
click at [413, 175] on input "White bean and aubergine [PERSON_NAME] served with gnocchi, focaccia and butter…" at bounding box center [439, 170] width 313 height 23
paste input "Spinach and mushroom [PERSON_NAME] with linguine or gnocchi served with rocket,…"
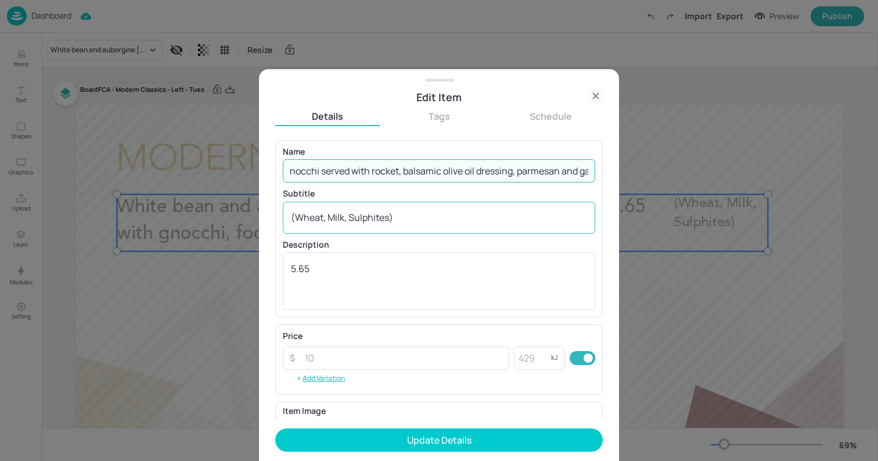
type input "Spinach and mushroom [PERSON_NAME] with linguine or gnocchi served with rocket,…"
click at [414, 214] on textarea "(Wheat, Milk, Sulphites)" at bounding box center [439, 217] width 296 height 13
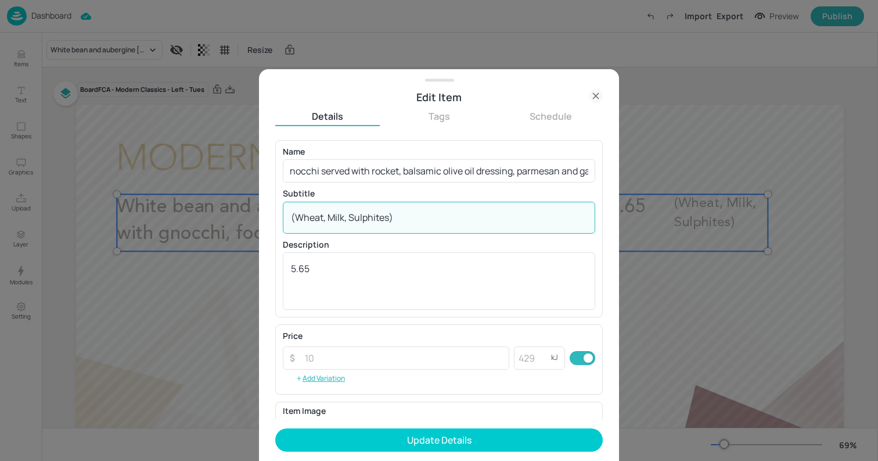
scroll to position [0, 0]
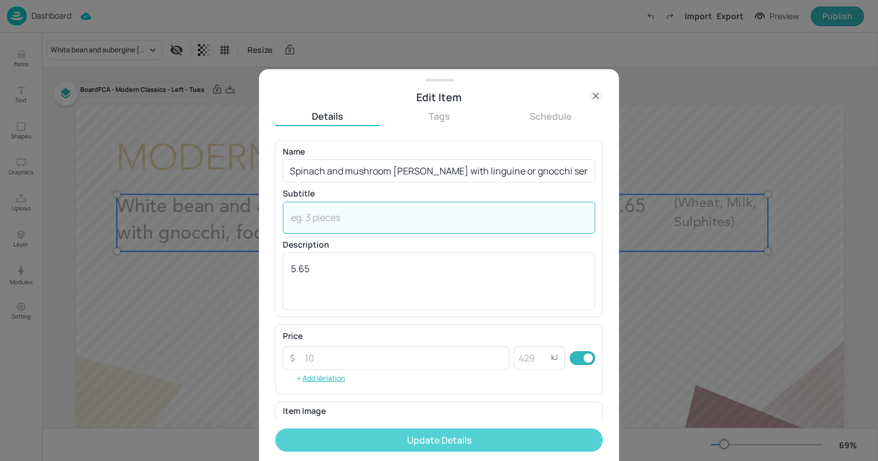
click at [454, 432] on button "Update Details" at bounding box center [439, 439] width 328 height 23
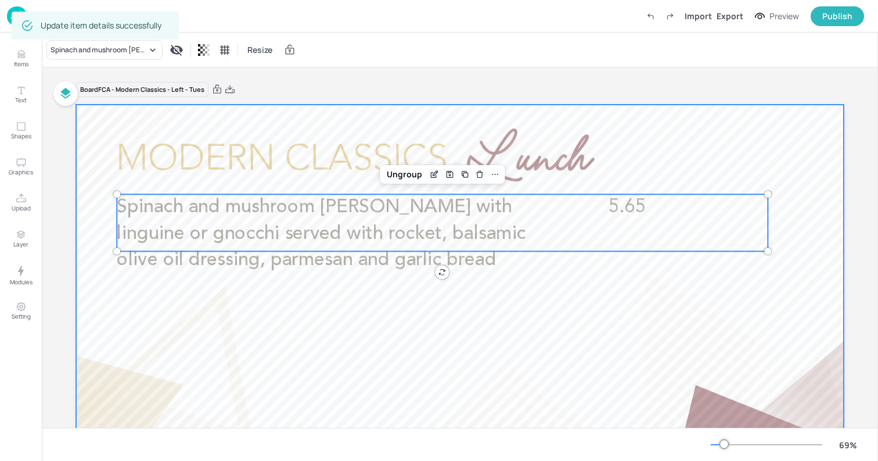
click at [81, 112] on div at bounding box center [460, 321] width 768 height 432
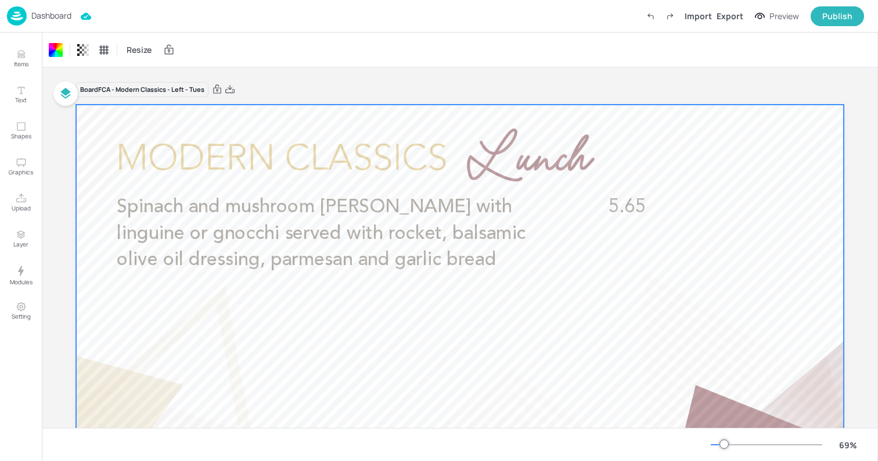
click at [322, 210] on span "Spinach and mushroom [PERSON_NAME] with linguine or gnocchi served with rocket,…" at bounding box center [321, 233] width 409 height 71
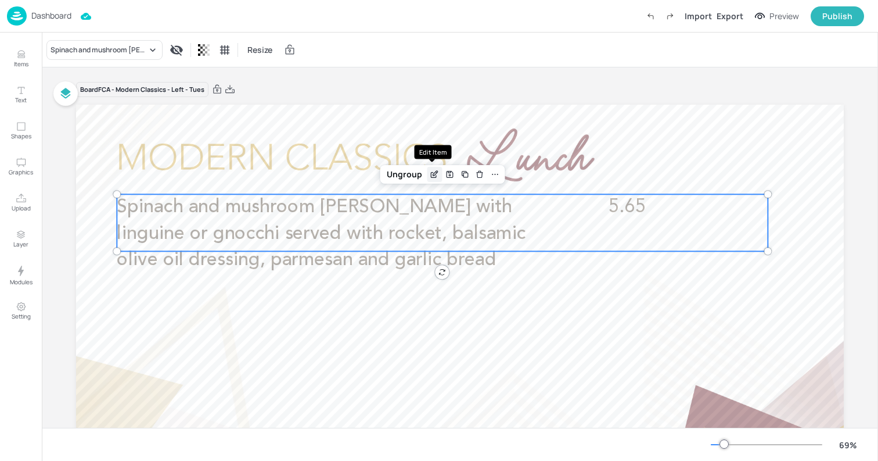
click at [430, 175] on icon "Edit Item" at bounding box center [435, 174] width 10 height 9
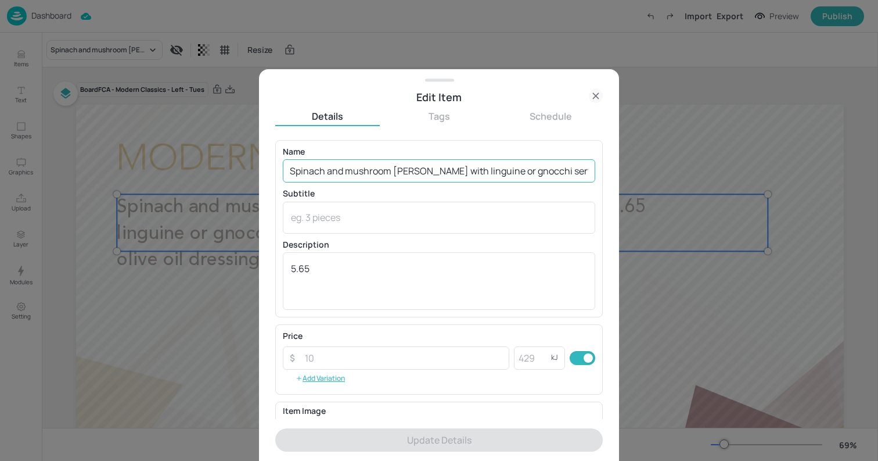
click at [289, 171] on input "Spinach and mushroom [PERSON_NAME] with linguine or gnocchi served with rocket,…" at bounding box center [439, 170] width 313 height 23
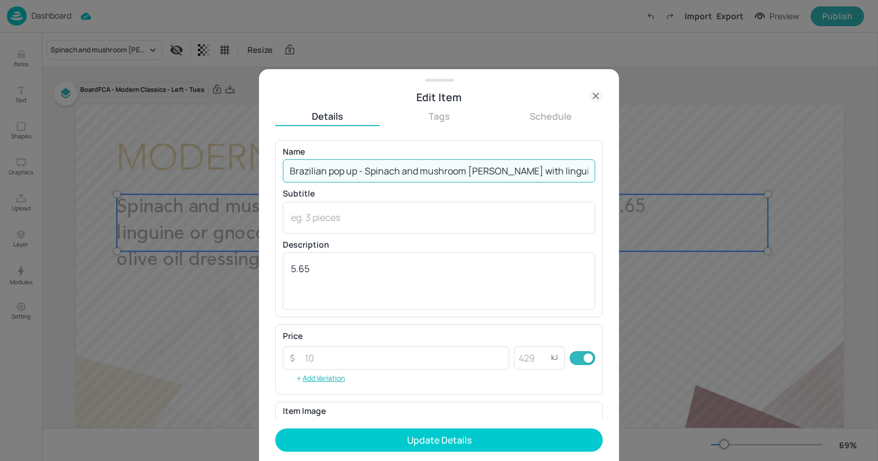
drag, startPoint x: 366, startPoint y: 169, endPoint x: 282, endPoint y: 167, distance: 83.7
click at [282, 167] on div "Name Brazilian pop up - Spinach and mushroom [PERSON_NAME] with linguine or gno…" at bounding box center [439, 228] width 328 height 177
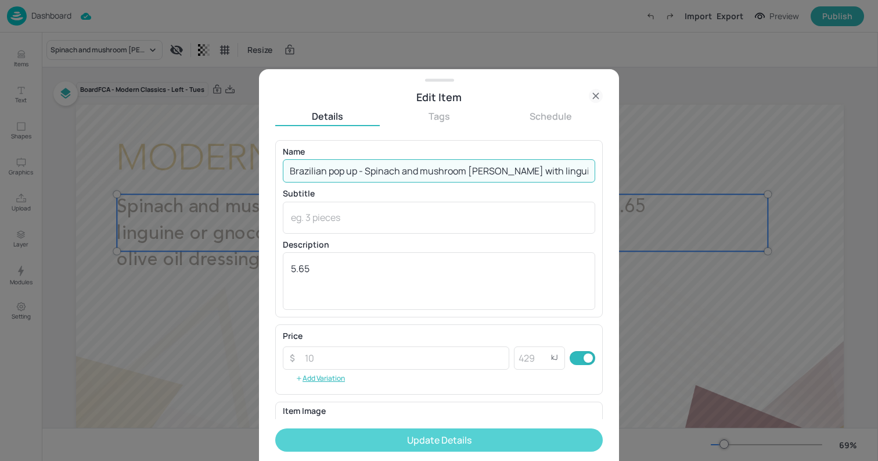
type input "Brazilian pop up - Spinach and mushroom [PERSON_NAME] with linguine or gnocchi …"
click at [446, 439] on button "Update Details" at bounding box center [439, 439] width 328 height 23
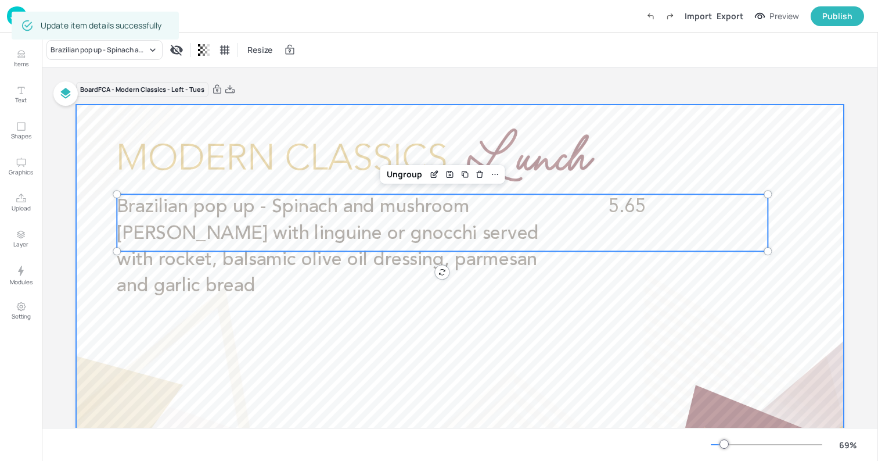
click at [92, 135] on div at bounding box center [460, 321] width 768 height 432
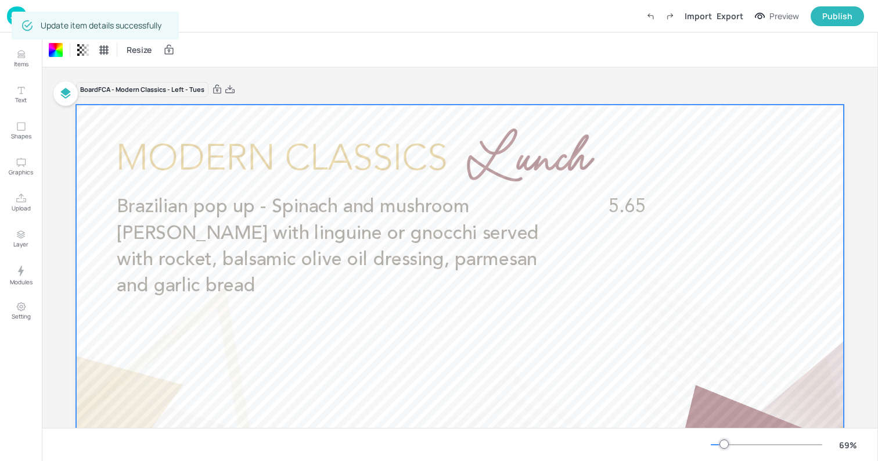
click at [8, 16] on img at bounding box center [17, 15] width 20 height 19
click at [7, 18] on img at bounding box center [17, 15] width 20 height 19
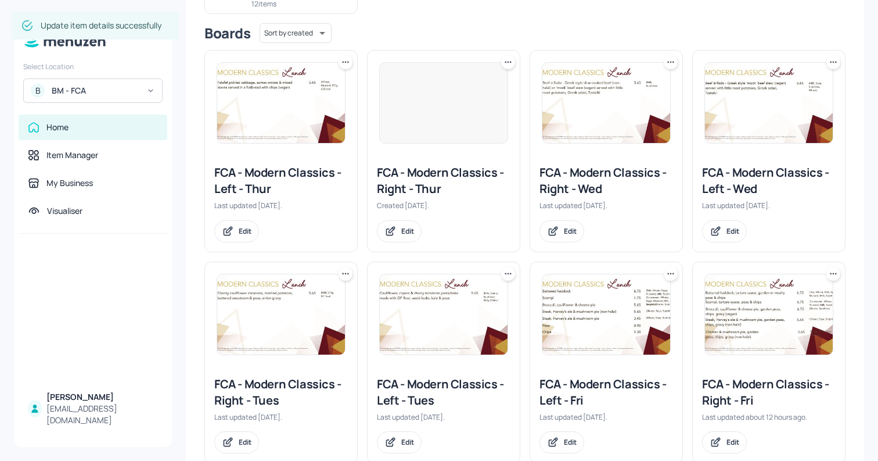
scroll to position [409, 0]
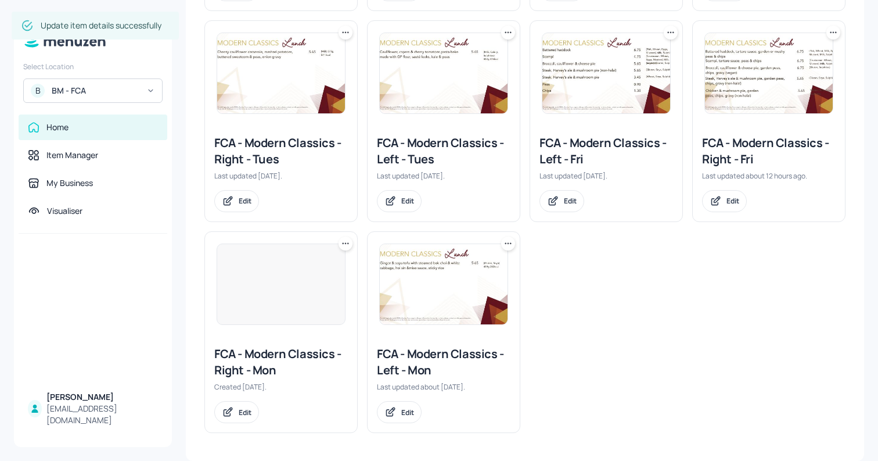
click at [422, 285] on img at bounding box center [444, 284] width 128 height 80
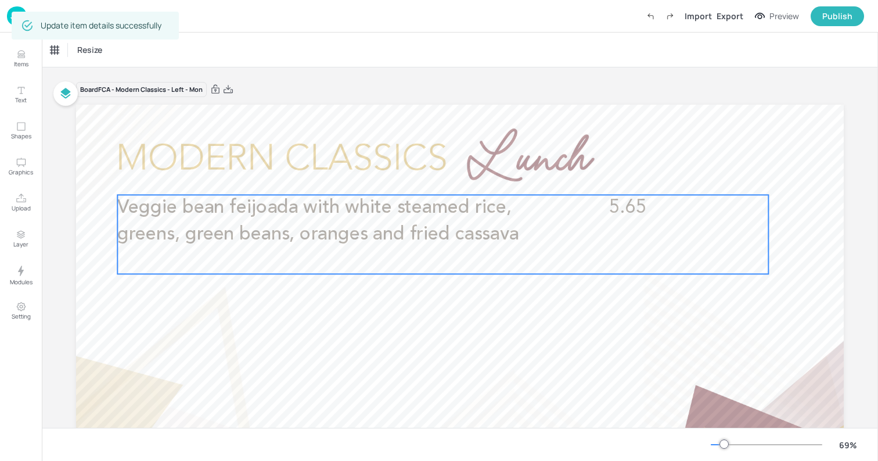
click at [365, 231] on span "Veggie bean feijoada with white steamed rice, greens, green beans, oranges and …" at bounding box center [317, 221] width 401 height 45
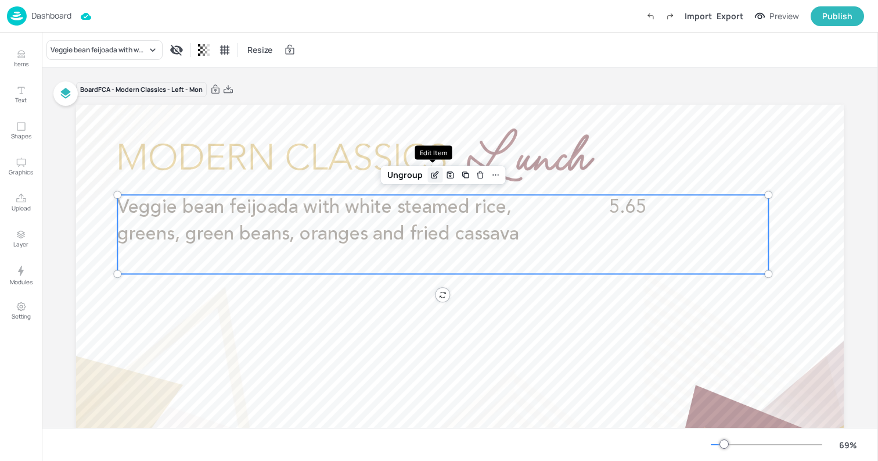
click at [432, 178] on icon "Edit Item" at bounding box center [434, 175] width 5 height 5
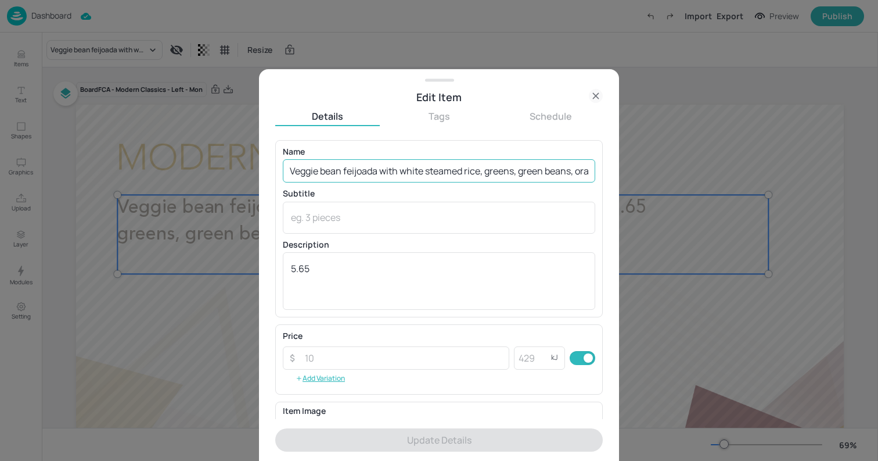
click at [287, 170] on input "Veggie bean feijoada with white steamed rice, greens, green beans, oranges and …" at bounding box center [439, 170] width 313 height 23
paste input "Brazilian pop up -"
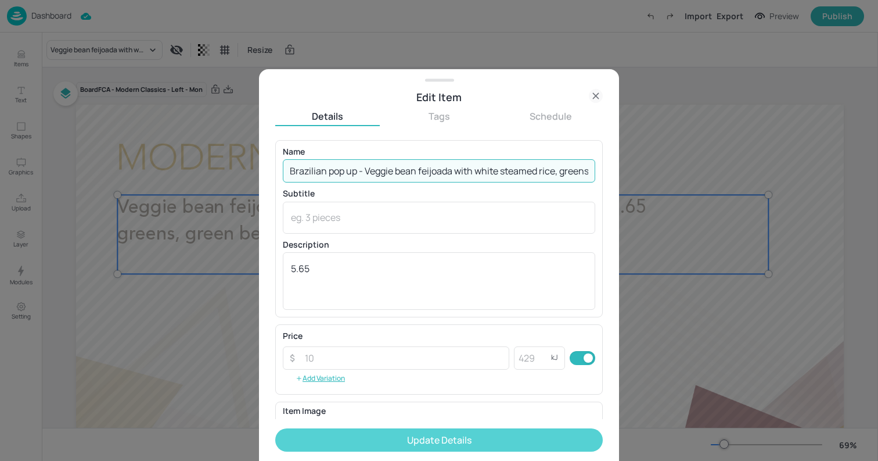
type input "Brazilian pop up - Veggie bean feijoada with white steamed rice, greens, green …"
click at [475, 443] on button "Update Details" at bounding box center [439, 439] width 328 height 23
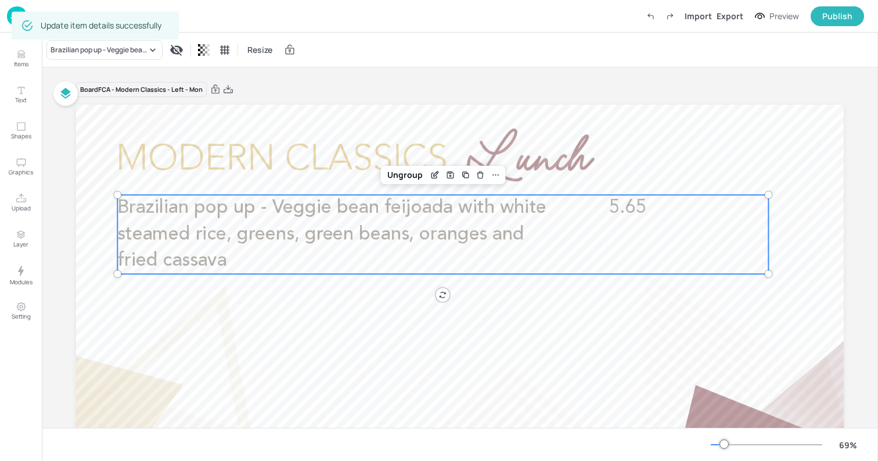
click at [93, 162] on div at bounding box center [460, 321] width 768 height 432
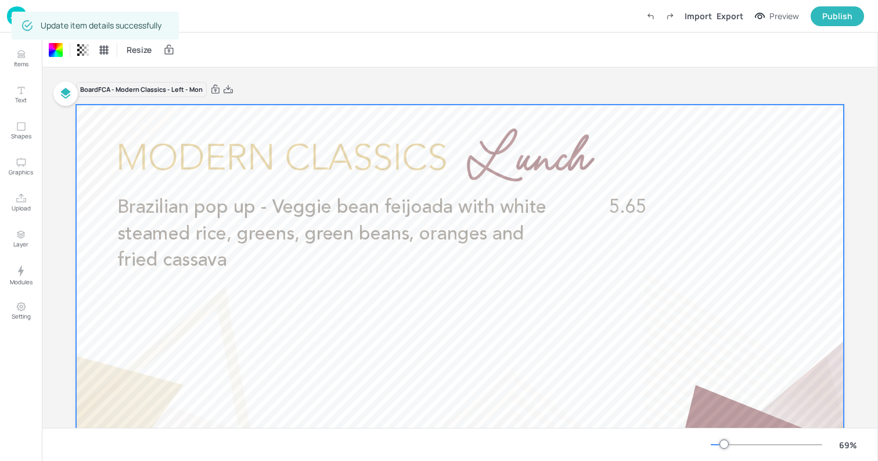
click at [9, 15] on img at bounding box center [17, 15] width 20 height 19
click at [10, 19] on img at bounding box center [17, 15] width 20 height 19
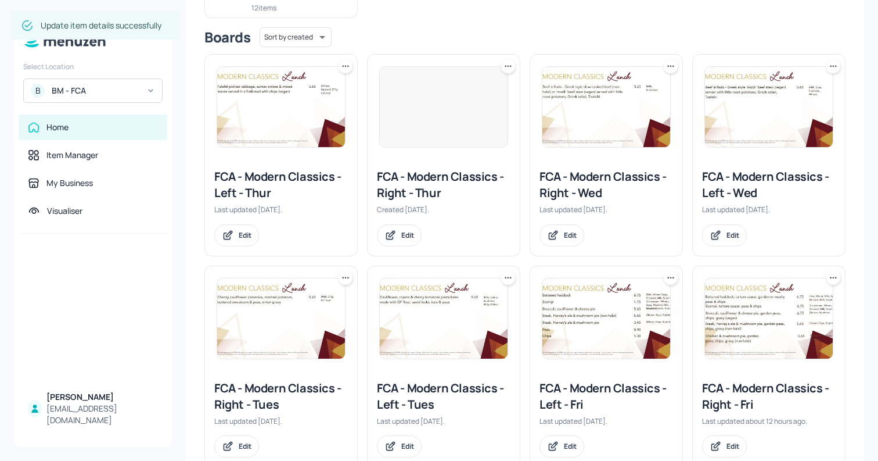
scroll to position [409, 0]
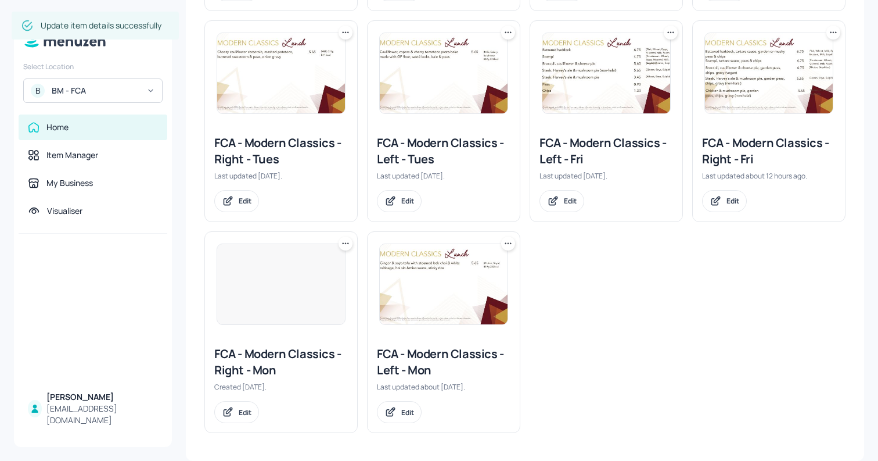
click at [314, 299] on div at bounding box center [281, 283] width 129 height 81
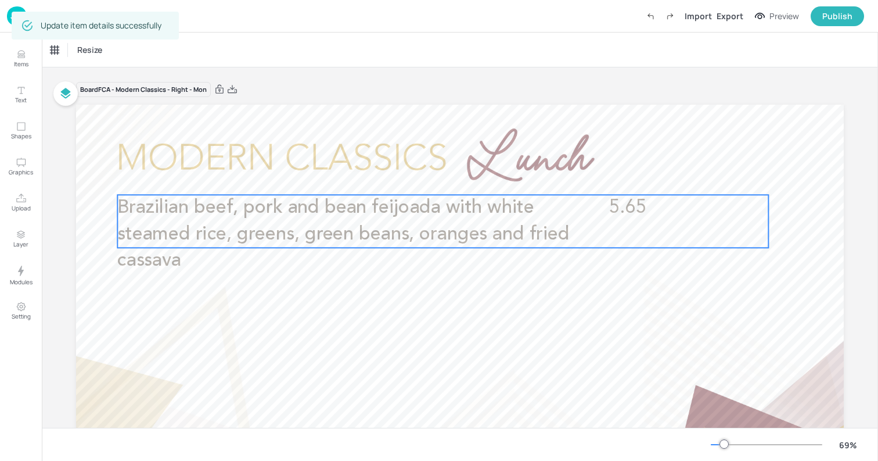
click at [401, 236] on span "Brazilian beef, pork and bean feijoada with white steamed rice, greens, green b…" at bounding box center [343, 233] width 453 height 71
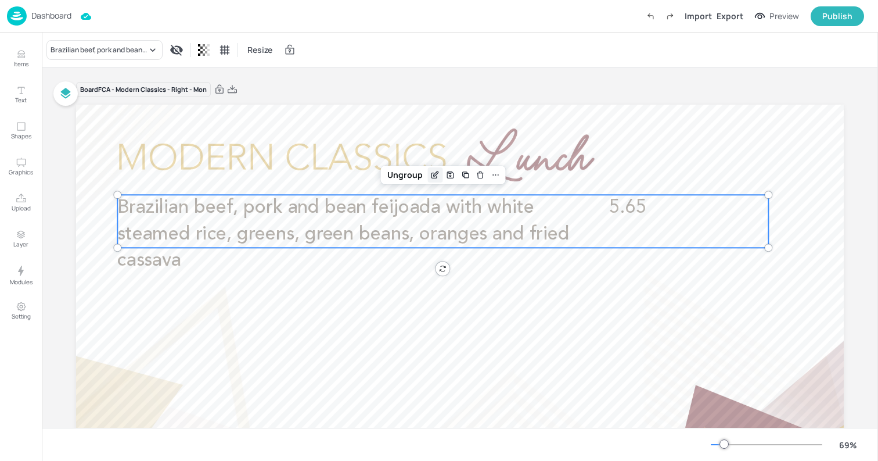
click at [431, 174] on icon "Edit Item" at bounding box center [436, 174] width 10 height 9
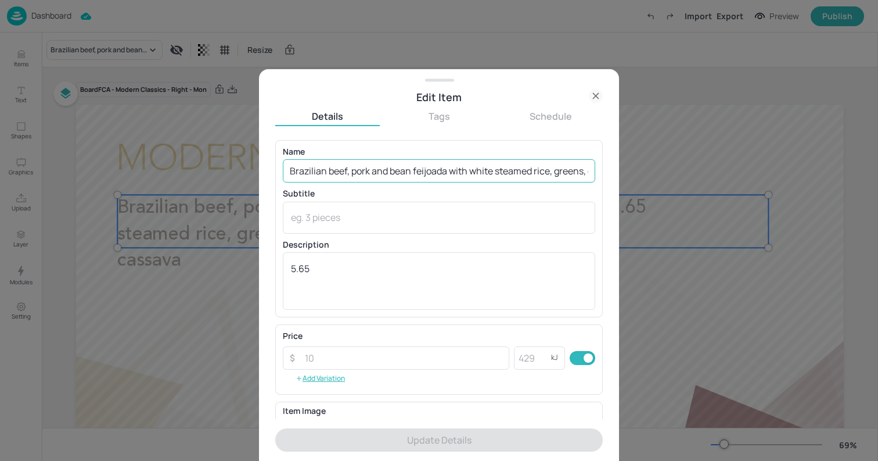
click at [291, 166] on input "Brazilian beef, pork and bean feijoada with white steamed rice, greens, green b…" at bounding box center [439, 170] width 313 height 23
paste input "Brazilian pop up -"
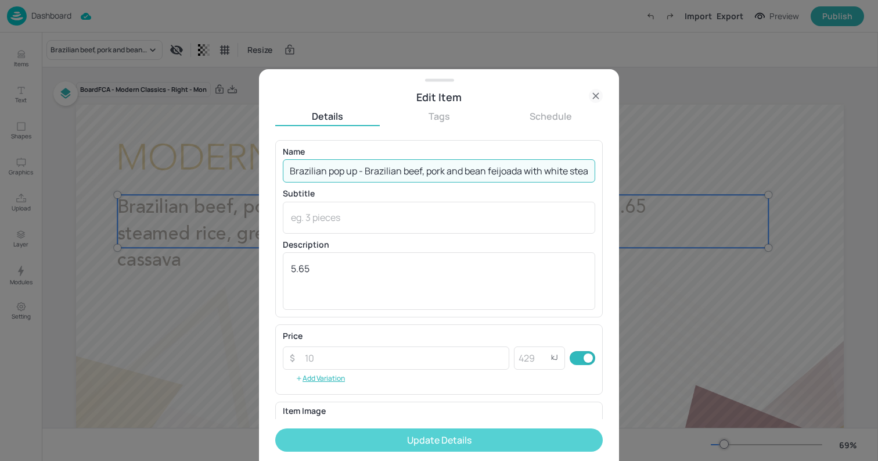
type input "Brazilian pop up - Brazilian beef, pork and bean feijoada with white steamed ri…"
click at [393, 447] on button "Update Details" at bounding box center [439, 439] width 328 height 23
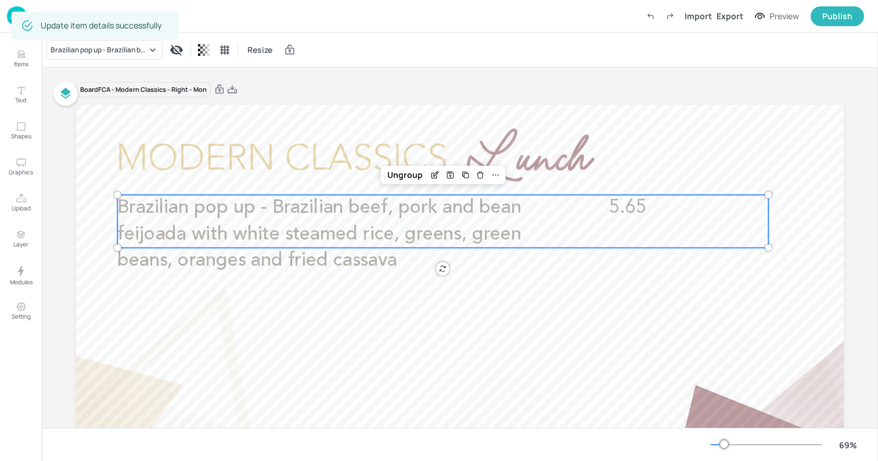
click at [103, 152] on div at bounding box center [460, 321] width 768 height 432
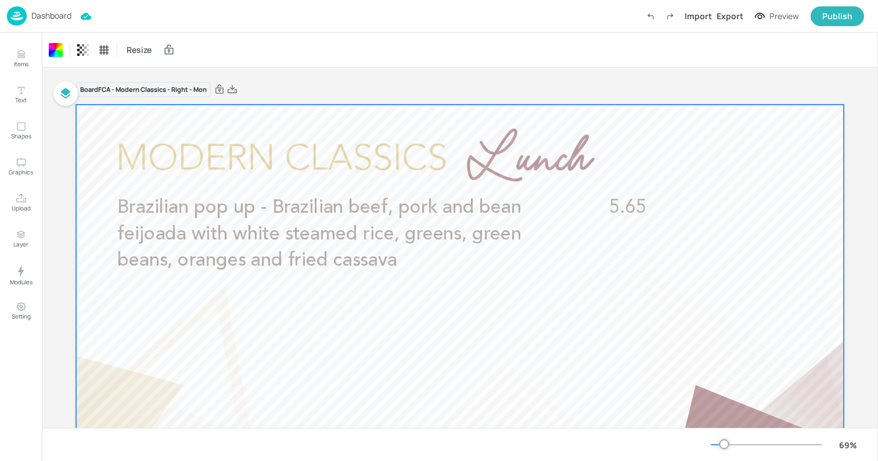
click at [42, 15] on p "Dashboard" at bounding box center [51, 16] width 40 height 8
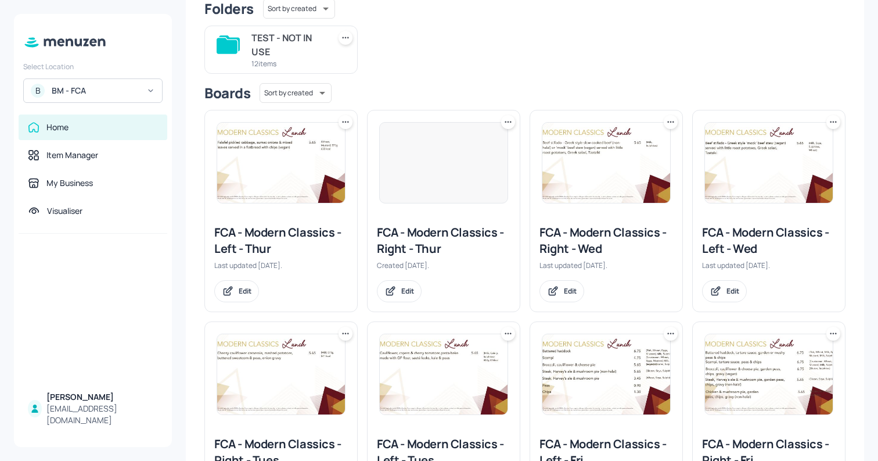
scroll to position [409, 0]
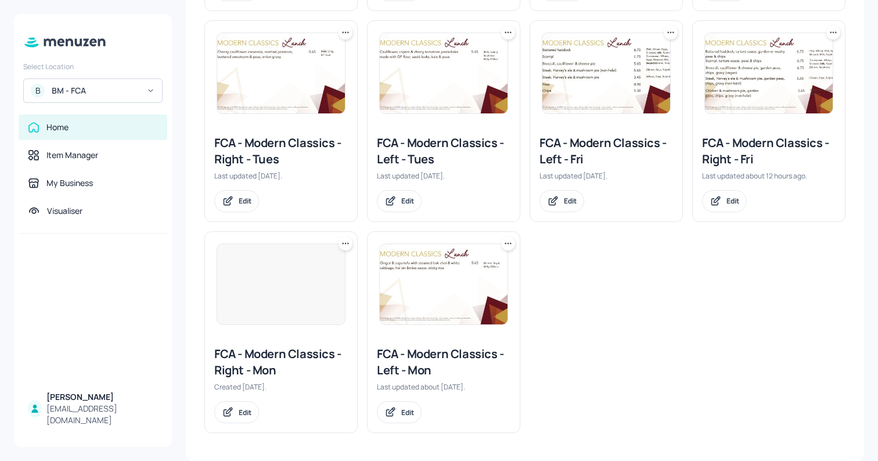
click at [304, 91] on img at bounding box center [281, 73] width 128 height 80
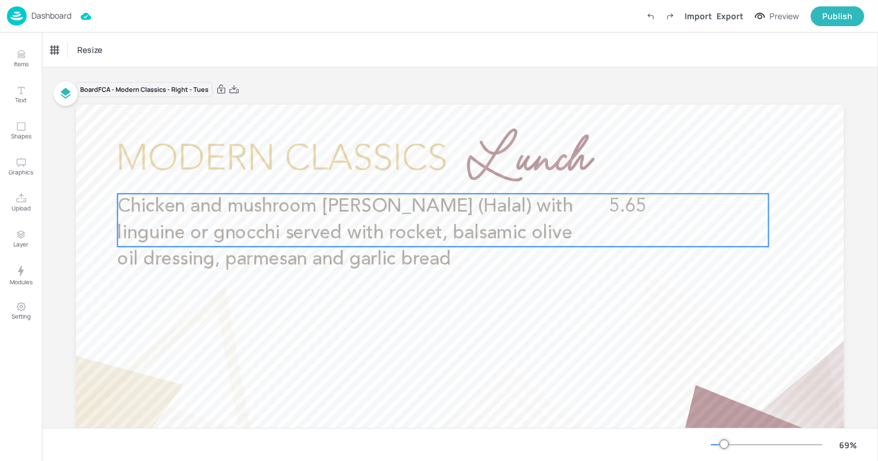
click at [335, 234] on span "Chicken and mushroom [PERSON_NAME] (Halal) with linguine or gnocchi served with…" at bounding box center [345, 232] width 456 height 71
click at [438, 173] on icon "Edit Item" at bounding box center [436, 173] width 10 height 9
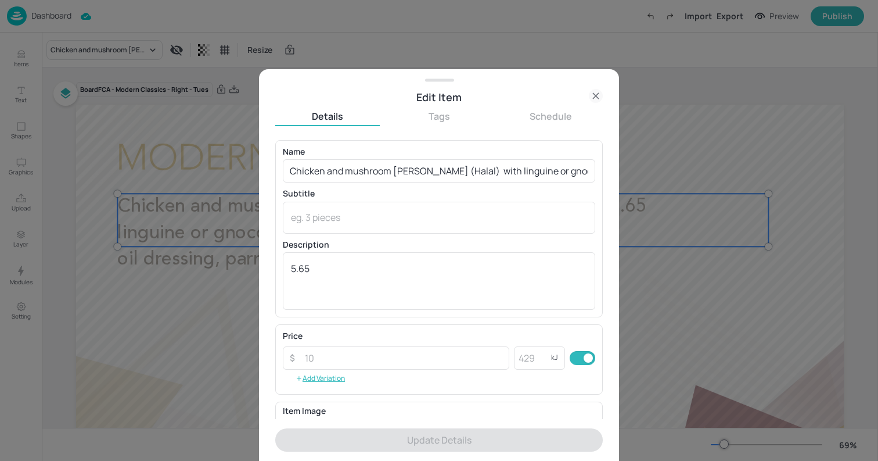
click at [593, 95] on icon at bounding box center [596, 96] width 14 height 14
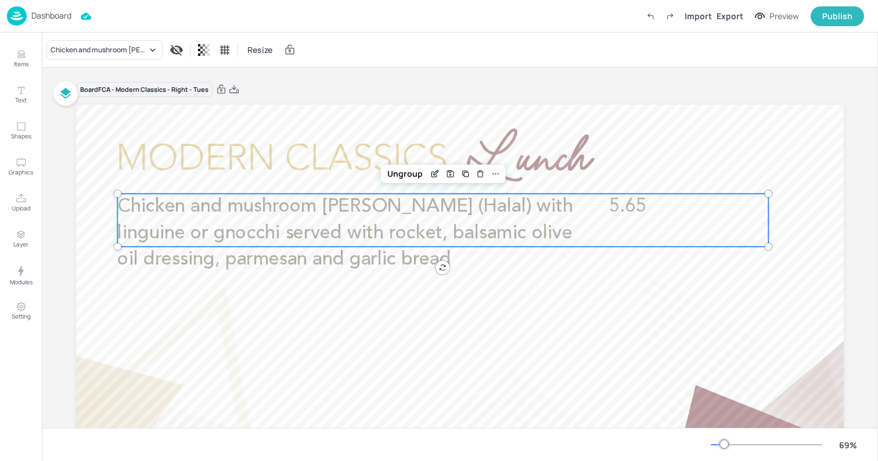
click at [56, 16] on p "Dashboard" at bounding box center [51, 16] width 40 height 8
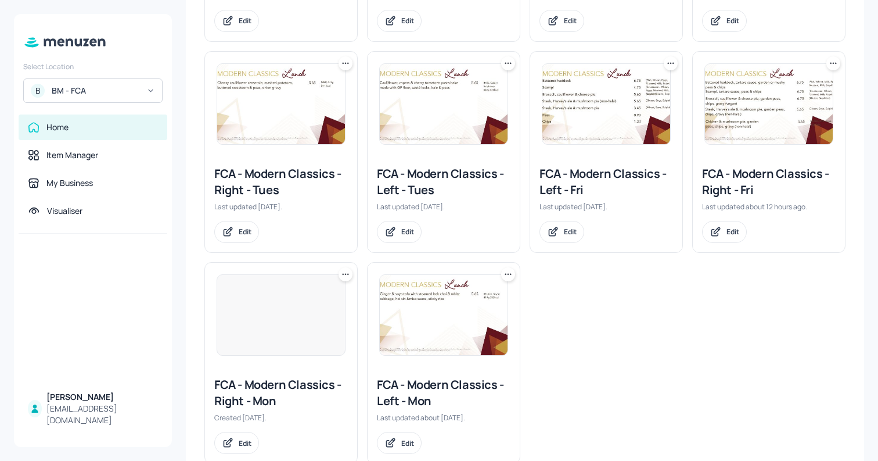
scroll to position [409, 0]
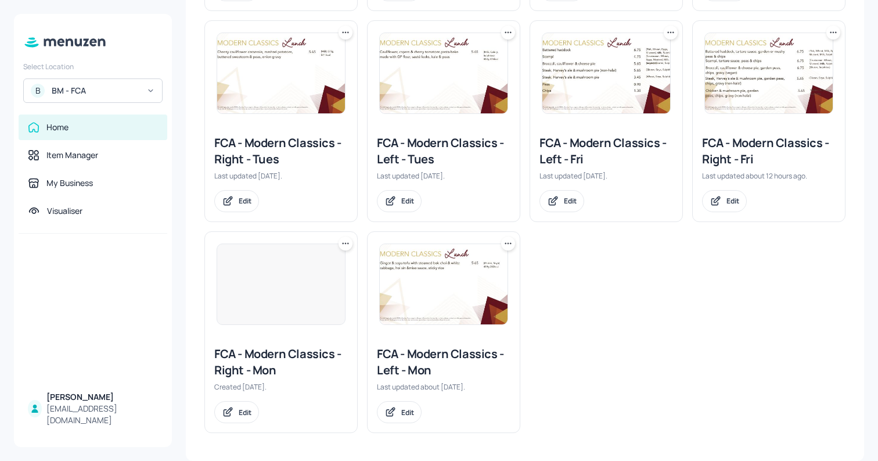
click at [433, 102] on img at bounding box center [444, 73] width 128 height 80
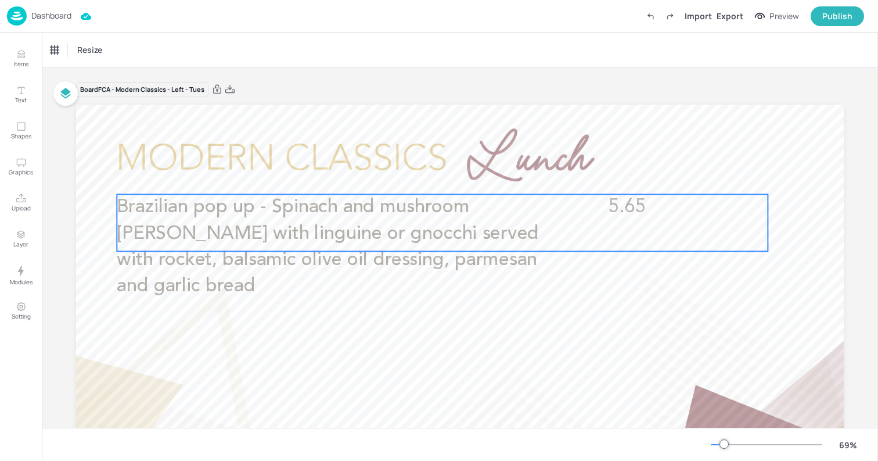
click at [520, 217] on p "Brazilian pop up - Spinach and mushroom [PERSON_NAME] with linguine or gnocchi …" at bounding box center [341, 246] width 449 height 105
click at [432, 172] on icon "Edit Item" at bounding box center [435, 174] width 10 height 9
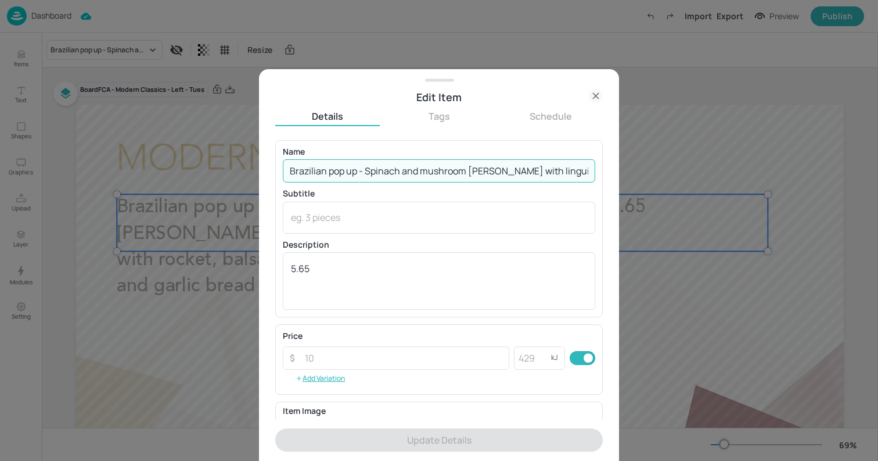
drag, startPoint x: 365, startPoint y: 171, endPoint x: 272, endPoint y: 171, distance: 93.0
click at [272, 171] on div "Edit Item Details Tags Schedule Name Brazilian pop up - Spinach and mushroom [P…" at bounding box center [439, 265] width 360 height 392
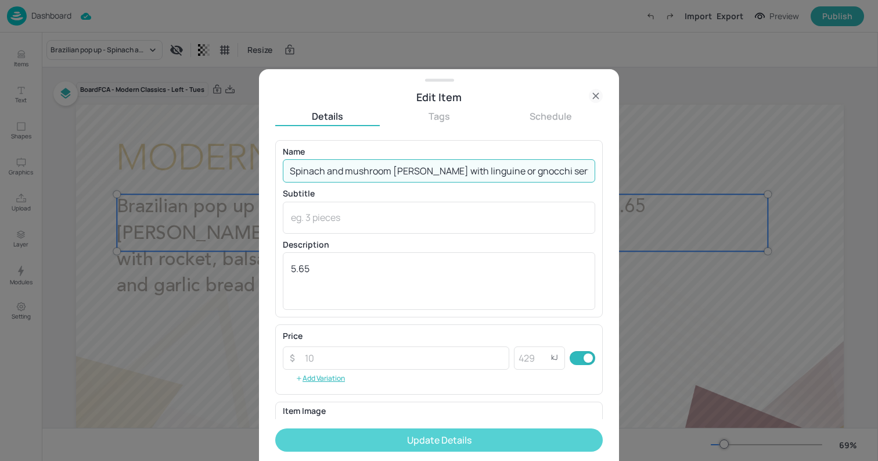
type input "Spinach and mushroom [PERSON_NAME] with linguine or gnocchi served with rocket,…"
click at [506, 432] on button "Update Details" at bounding box center [439, 439] width 328 height 23
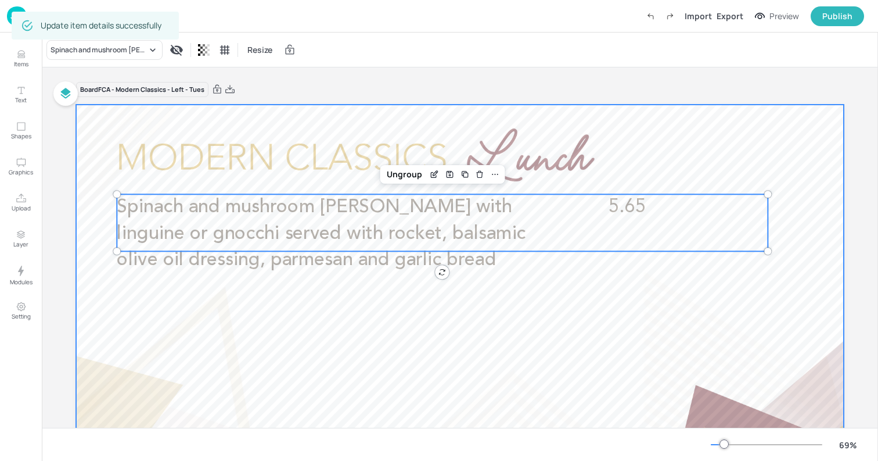
click at [89, 139] on div at bounding box center [460, 321] width 768 height 432
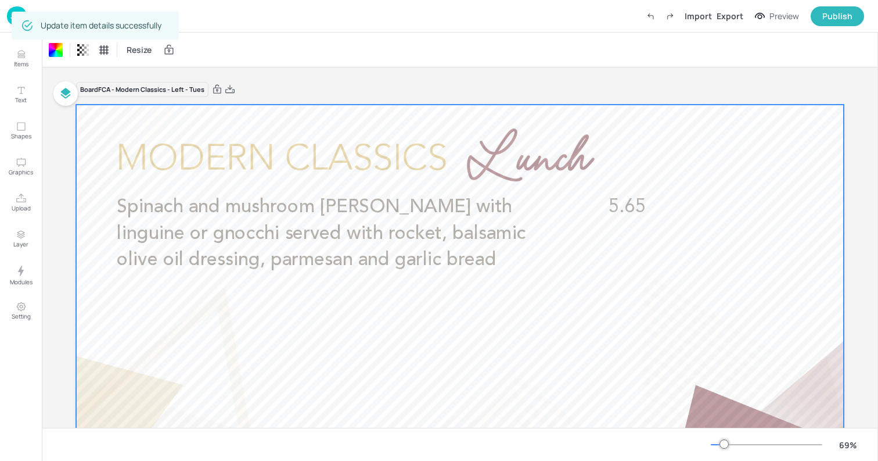
click at [10, 21] on img at bounding box center [17, 15] width 20 height 19
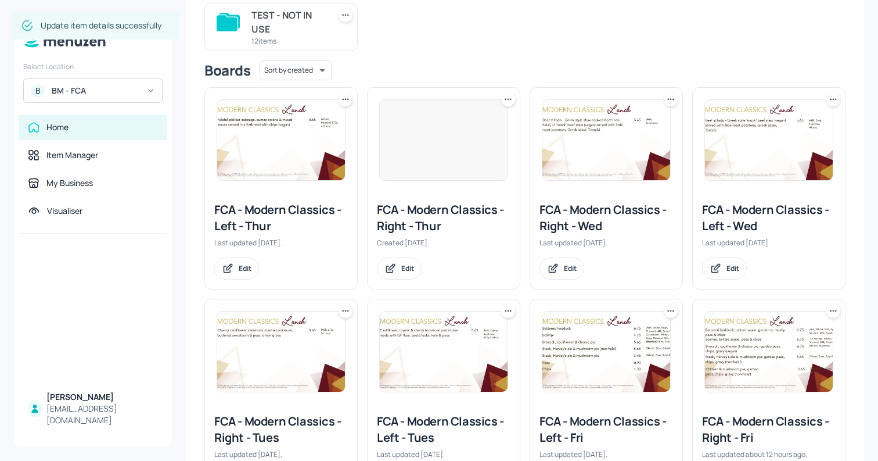
scroll to position [160, 0]
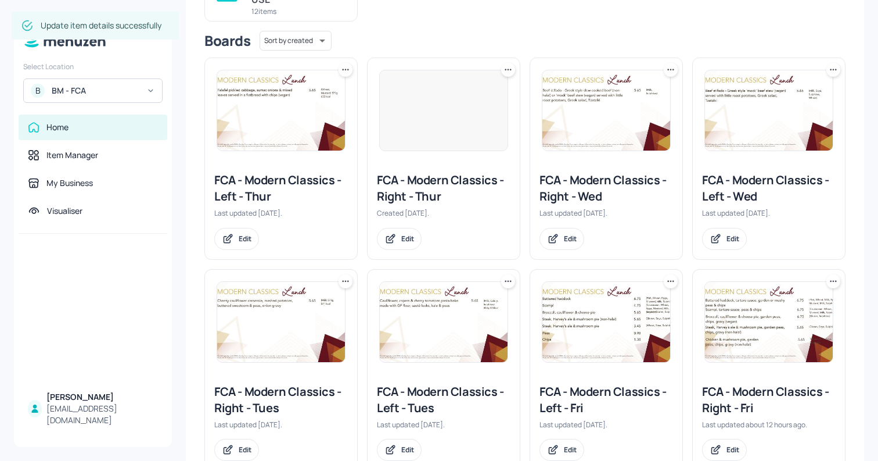
click at [612, 88] on img at bounding box center [607, 110] width 128 height 80
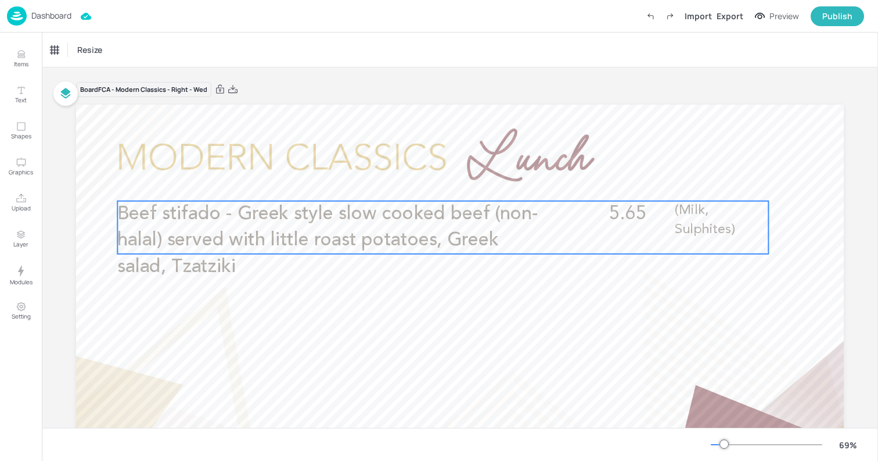
click at [502, 238] on p "Beef stifado - Greek style slow cooked beef (non-halal) served with little roas…" at bounding box center [334, 240] width 435 height 79
click at [432, 184] on icon "Edit Item" at bounding box center [434, 181] width 5 height 5
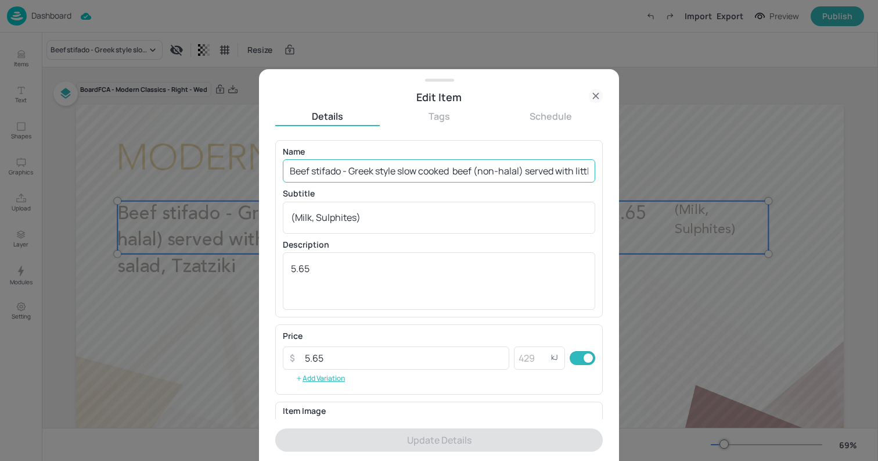
click at [417, 176] on input "Beef stifado - Greek style slow cooked beef (non-halal) served with little roas…" at bounding box center [439, 170] width 313 height 23
paste input "Masisseoyo - Korean beef bulgogi (Marinated thin stir fried beef) or mock 'beef…"
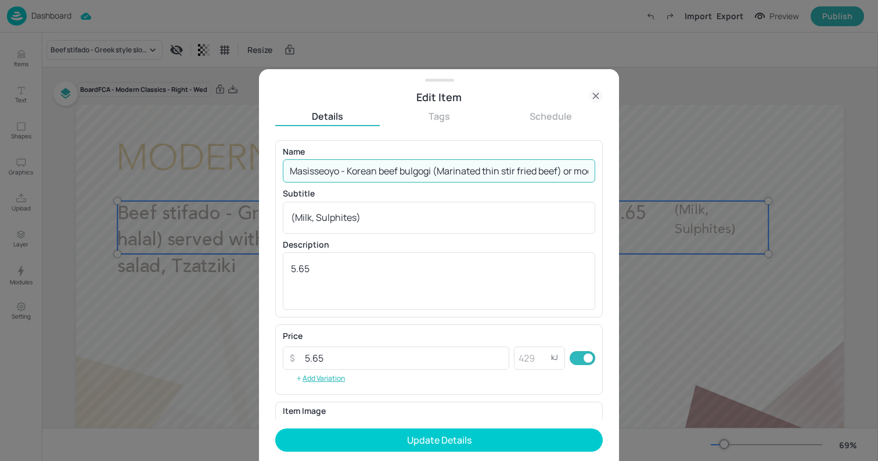
scroll to position [0, 447]
type input "Masisseoyo - Korean beef bulgogi (Marinated thin stir fried beef) or mock 'beef…"
click at [396, 217] on textarea "(Milk, Sulphites)" at bounding box center [439, 217] width 296 height 13
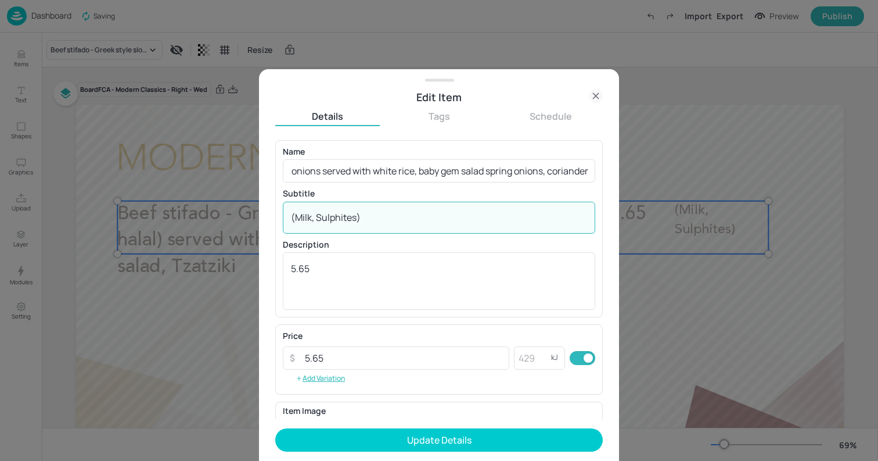
scroll to position [0, 0]
click at [396, 217] on textarea "(Milk, Sulphites)" at bounding box center [439, 217] width 296 height 13
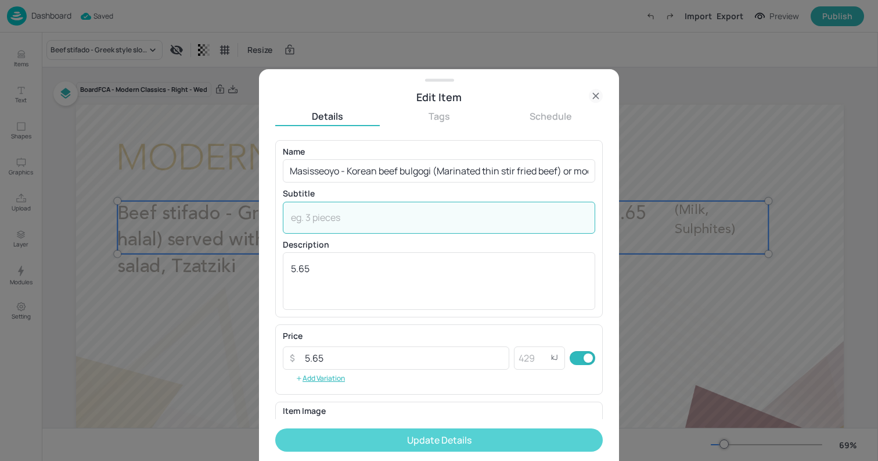
click at [450, 439] on button "Update Details" at bounding box center [439, 439] width 328 height 23
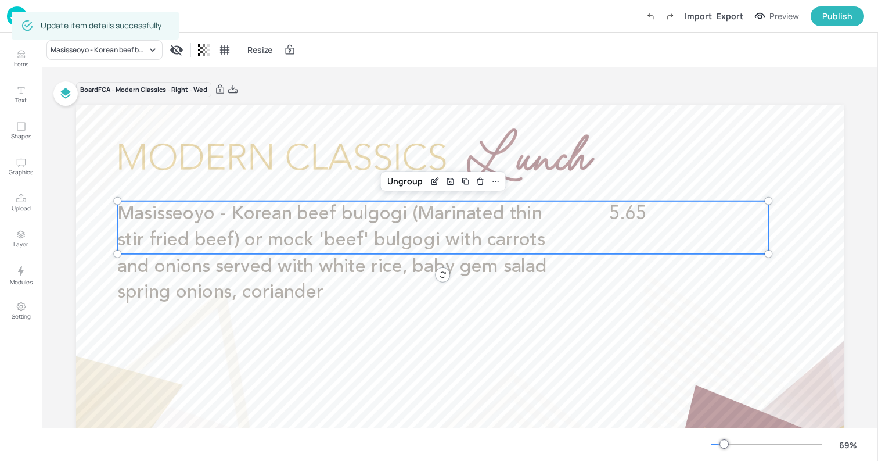
click at [12, 17] on div "Update item details successfully" at bounding box center [95, 26] width 167 height 28
click at [7, 17] on img at bounding box center [17, 15] width 20 height 19
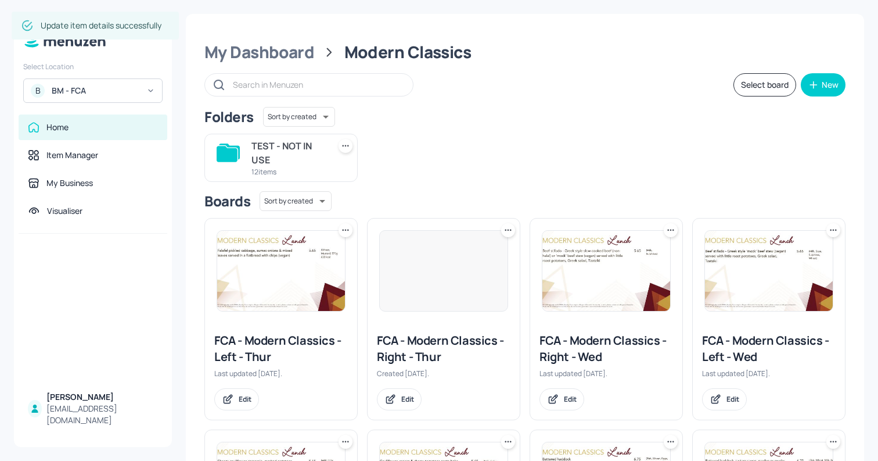
click at [749, 265] on img at bounding box center [769, 271] width 128 height 80
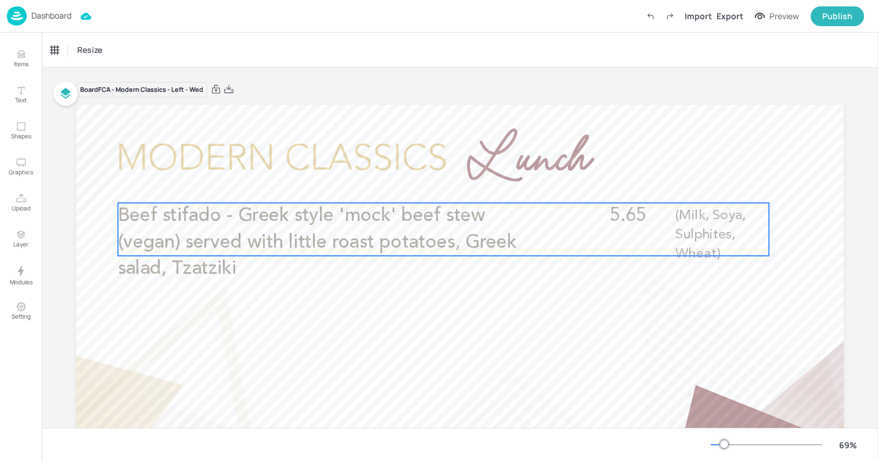
click at [566, 227] on div "Beef stifado - Greek style 'mock' beef stew (vegan) served with little roast po…" at bounding box center [443, 229] width 651 height 53
click at [435, 182] on icon "Edit Item" at bounding box center [436, 182] width 10 height 9
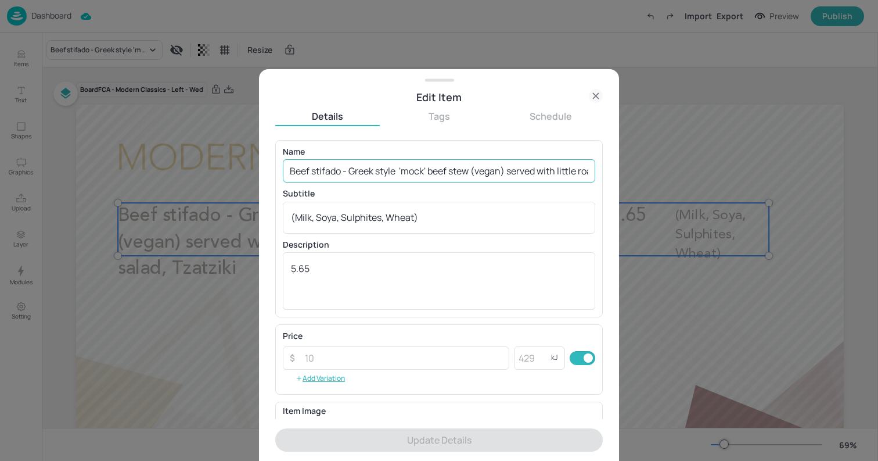
click at [451, 169] on input "Beef stifado - Greek style 'mock' beef stew (vegan) served with little roast po…" at bounding box center [439, 170] width 313 height 23
paste input "Masisseoyo - mock 'beef' bulgogi with carrots and onions served with white rice…"
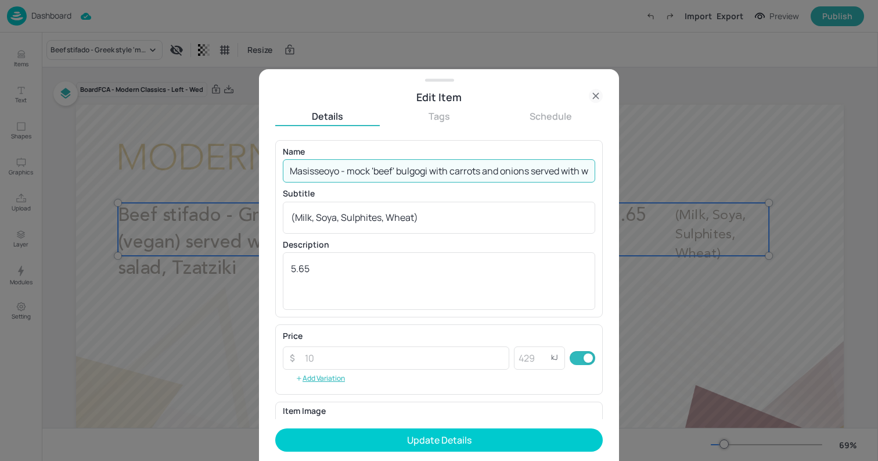
scroll to position [0, 218]
type input "Masisseoyo - mock 'beef' bulgogi with carrots and onions served with white rice…"
click at [435, 213] on textarea "(Milk, Soya, Sulphites, Wheat)" at bounding box center [439, 217] width 296 height 13
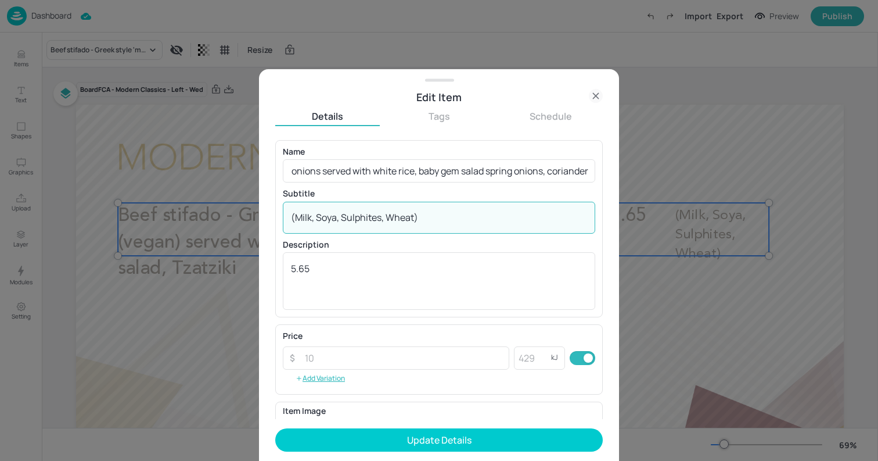
scroll to position [0, 0]
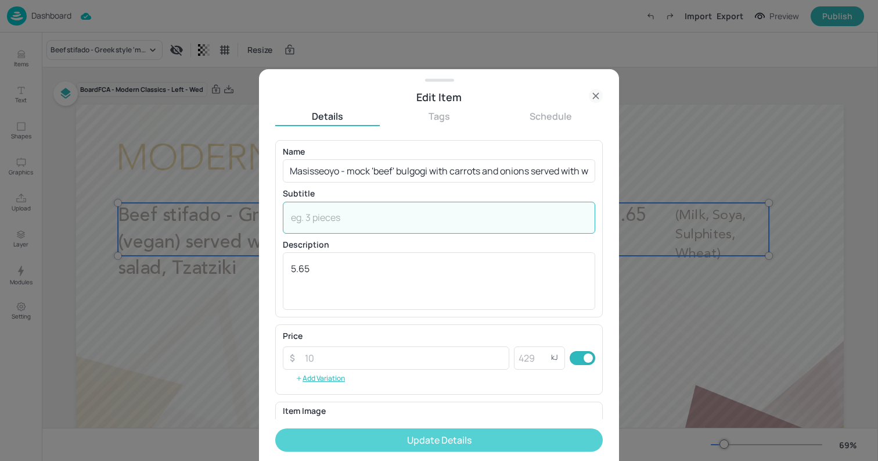
click at [439, 439] on button "Update Details" at bounding box center [439, 439] width 328 height 23
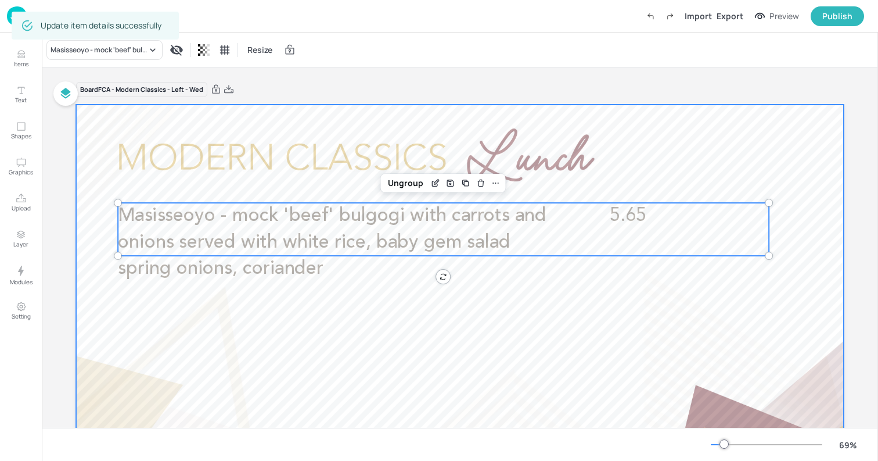
click at [95, 111] on div at bounding box center [460, 321] width 768 height 432
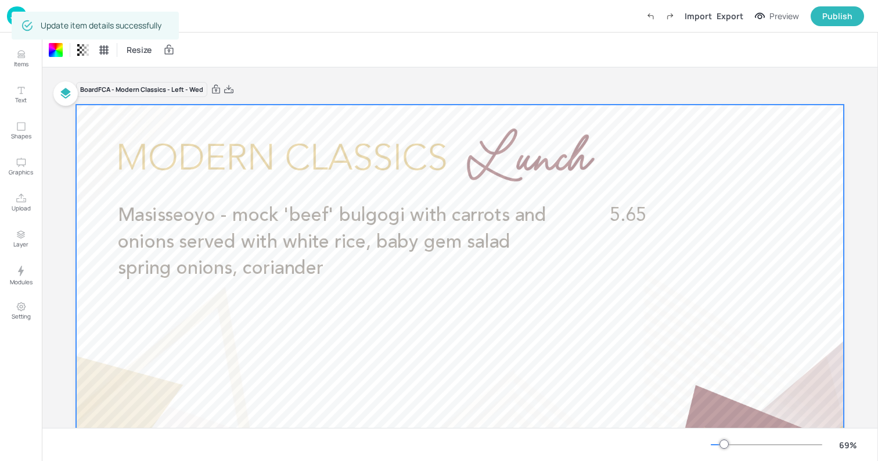
click at [8, 21] on img at bounding box center [17, 15] width 20 height 19
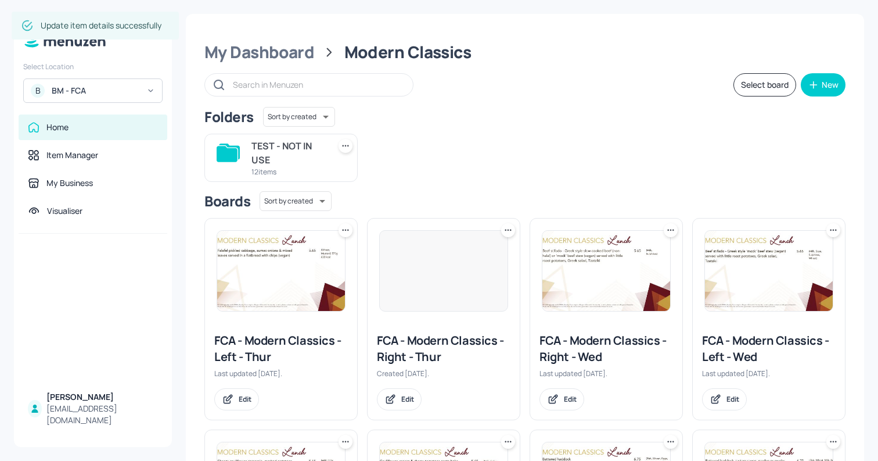
click at [431, 264] on div at bounding box center [443, 270] width 129 height 81
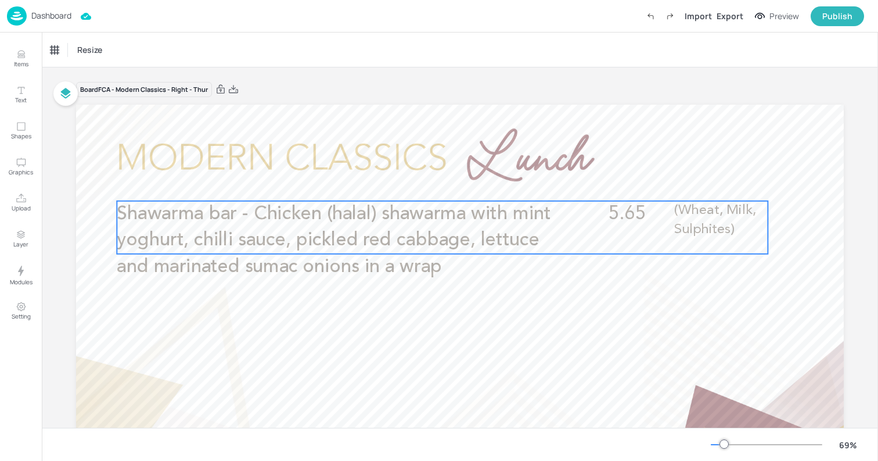
click at [488, 253] on p "Shawarma bar - Chicken (halal) shawarma with mint yoghurt, chilli sauce, pickle…" at bounding box center [334, 240] width 435 height 79
click at [430, 181] on icon "Edit Item" at bounding box center [435, 181] width 10 height 9
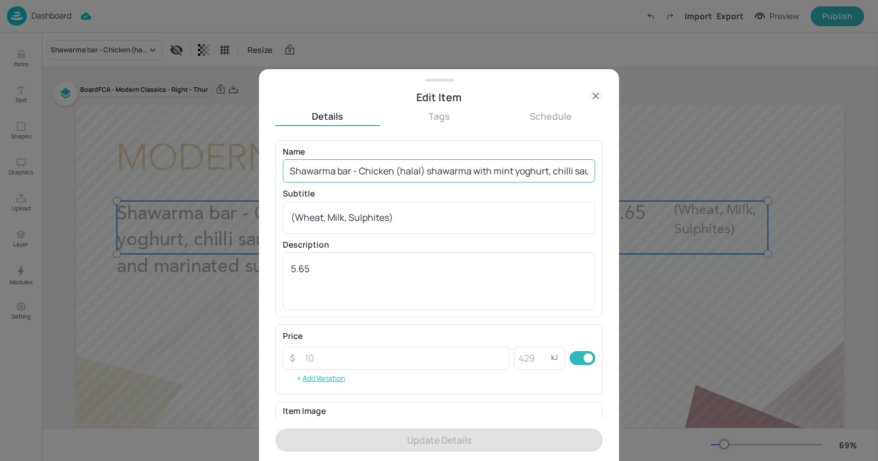
click at [442, 170] on input "Shawarma bar - Chicken (halal) shawarma with mint yoghurt, chilli sauce, pickle…" at bounding box center [439, 170] width 313 height 23
paste input "Moroccan spiced chicken (halal) with zero waste carrot houmous, chilli sauce, r…"
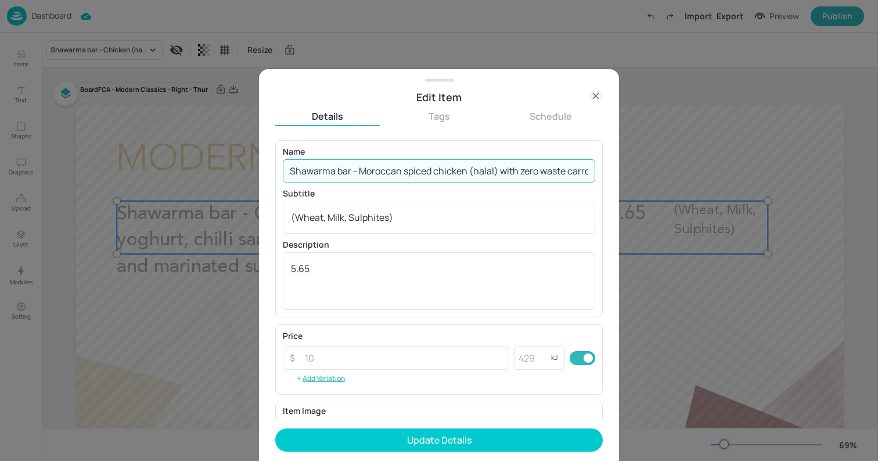
scroll to position [0, 347]
type input "Shawarma bar - Moroccan spiced chicken (halal) with zero waste carrot houmous, …"
click at [444, 216] on textarea "(Wheat, Milk, Sulphites)" at bounding box center [439, 217] width 296 height 13
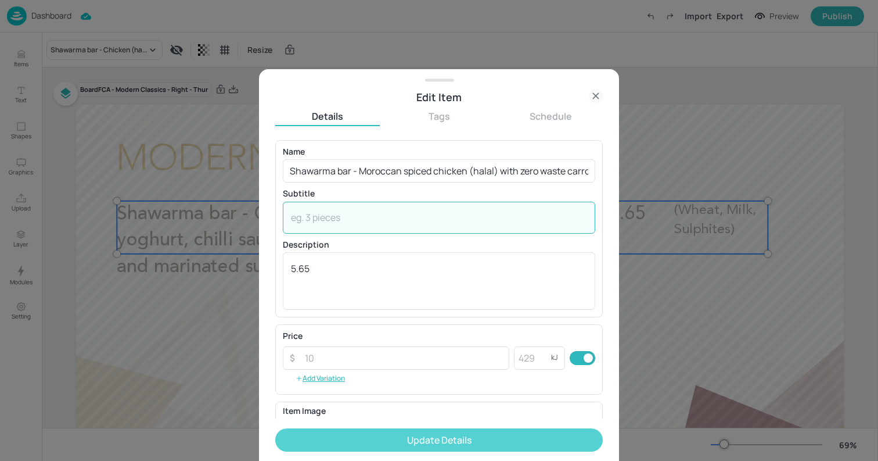
click at [485, 445] on button "Update Details" at bounding box center [439, 439] width 328 height 23
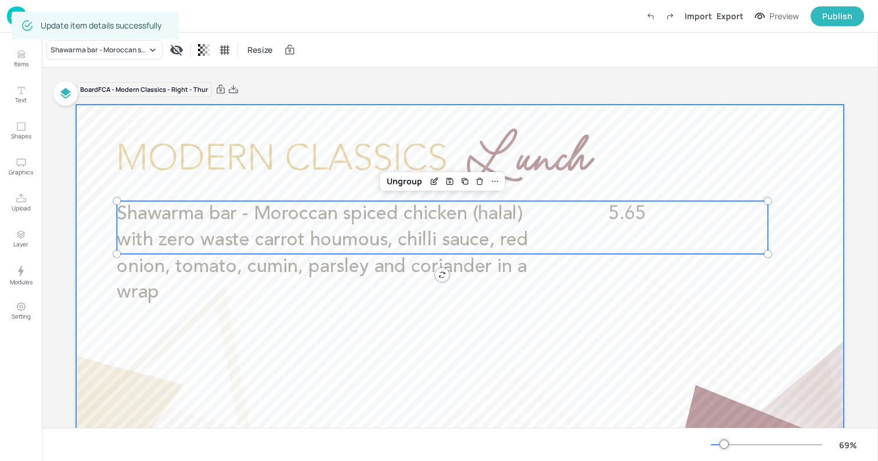
click at [92, 141] on div at bounding box center [460, 321] width 768 height 432
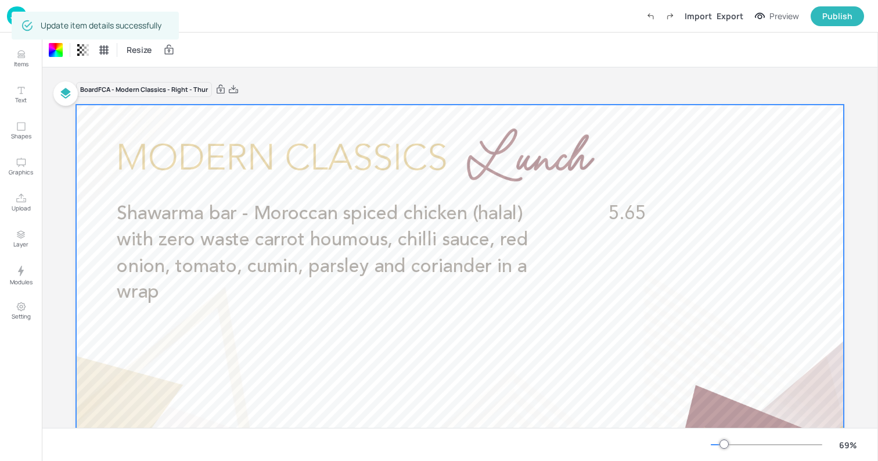
click at [12, 21] on div "Update item details successfully" at bounding box center [95, 26] width 167 height 28
click at [7, 15] on img at bounding box center [17, 15] width 20 height 19
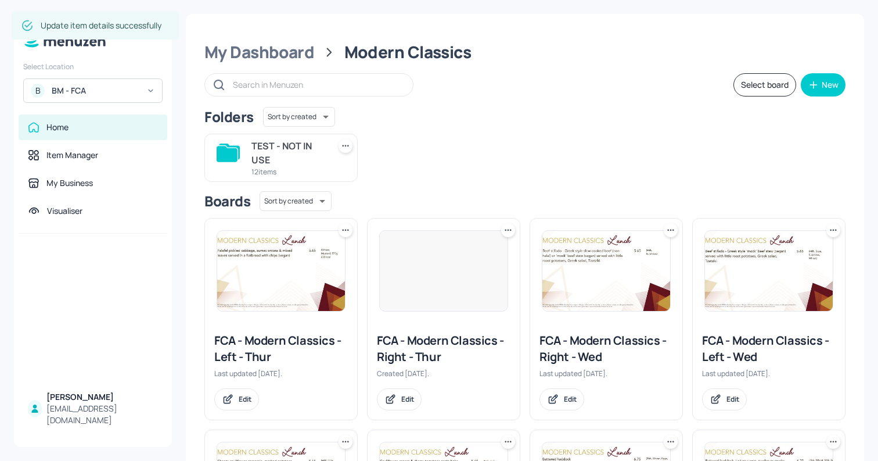
click at [234, 273] on img at bounding box center [281, 271] width 128 height 80
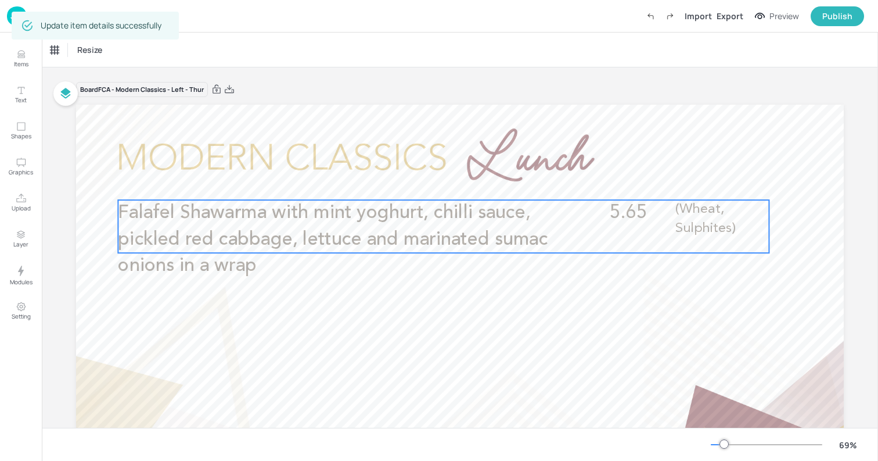
click at [425, 225] on p "Falafel Shawarma with mint yoghurt, chilli sauce, pickled red cabbage, lettuce …" at bounding box center [335, 239] width 435 height 79
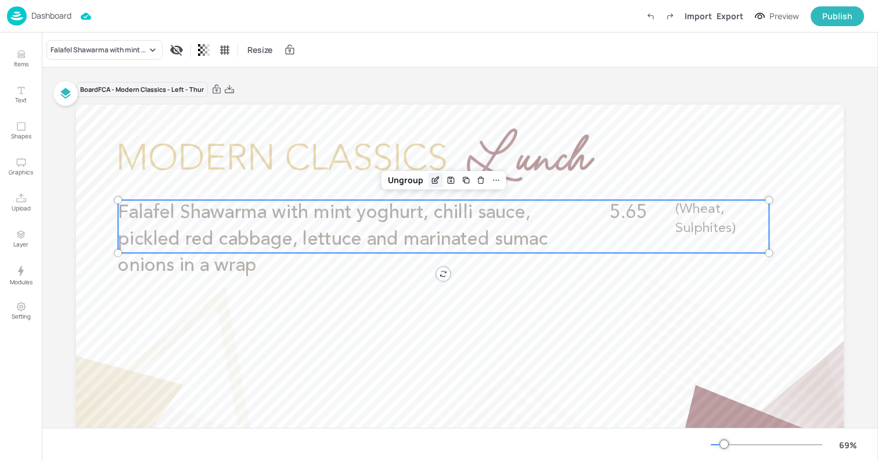
click at [436, 182] on icon "Edit Item" at bounding box center [436, 179] width 10 height 9
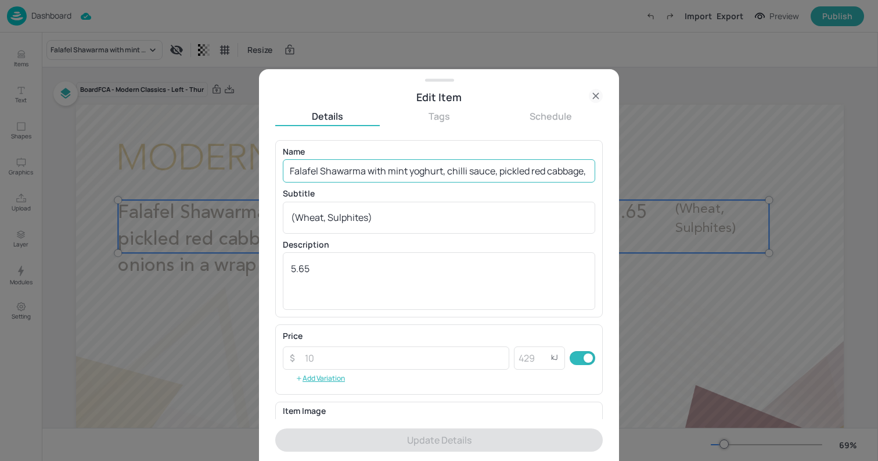
click at [468, 173] on input "Falafel Shawarma with mint yoghurt, chilli sauce, pickled red cabbage, lettuce …" at bounding box center [439, 170] width 313 height 23
paste input "shawarma with zero waste carrot houmous, chilli sauce, red onion, tomato, cumin…"
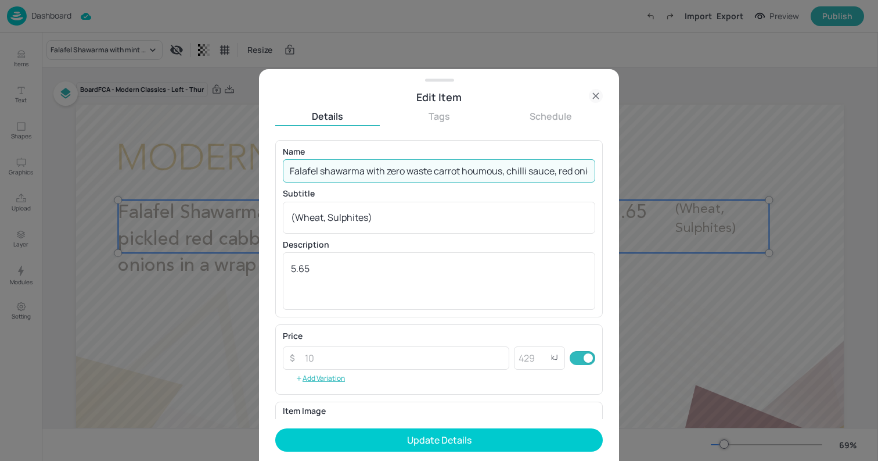
scroll to position [0, 214]
type input "Falafel shawarma with zero waste carrot houmous, chilli sauce, red onion, tomat…"
click at [461, 214] on textarea "(Wheat, Sulphites)" at bounding box center [439, 217] width 296 height 13
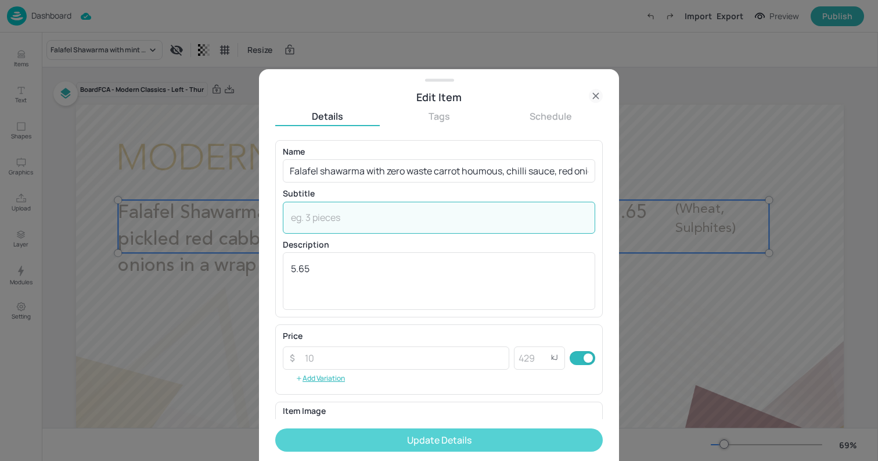
click at [456, 436] on button "Update Details" at bounding box center [439, 439] width 328 height 23
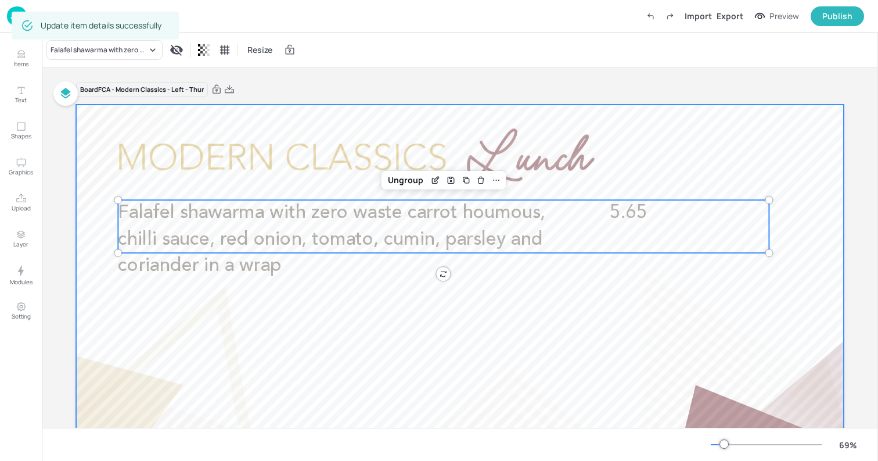
click at [97, 111] on div at bounding box center [460, 321] width 768 height 432
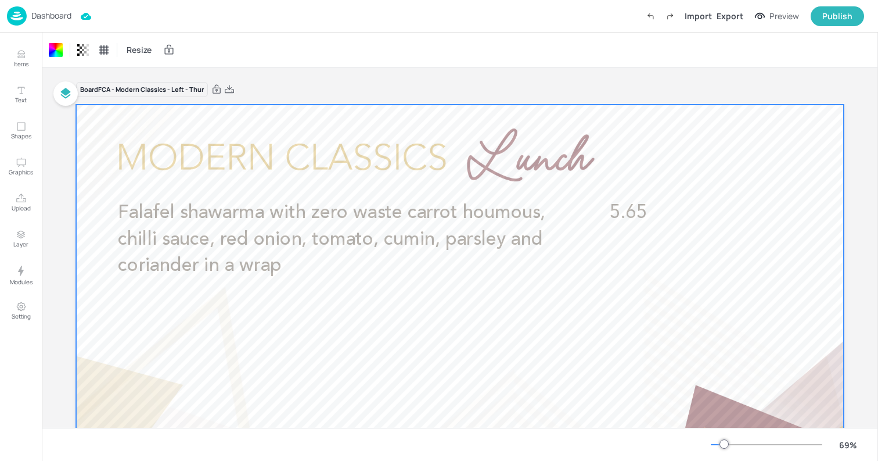
click at [23, 16] on img at bounding box center [17, 15] width 20 height 19
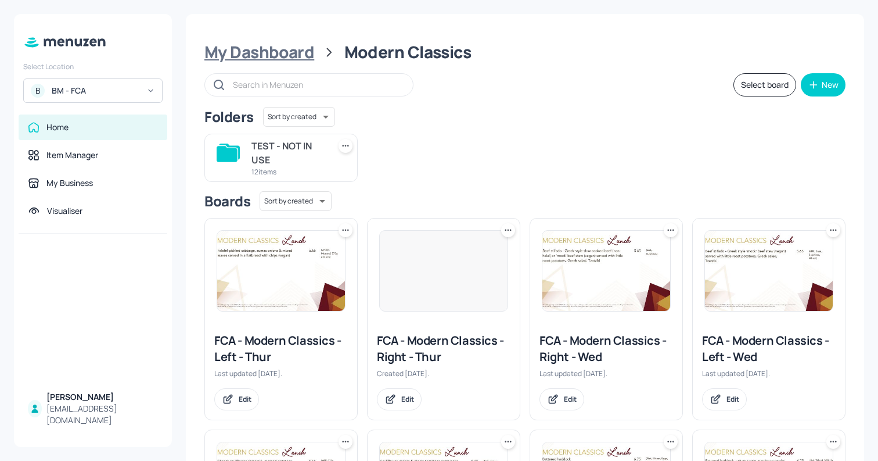
click at [275, 52] on div "My Dashboard" at bounding box center [260, 52] width 110 height 21
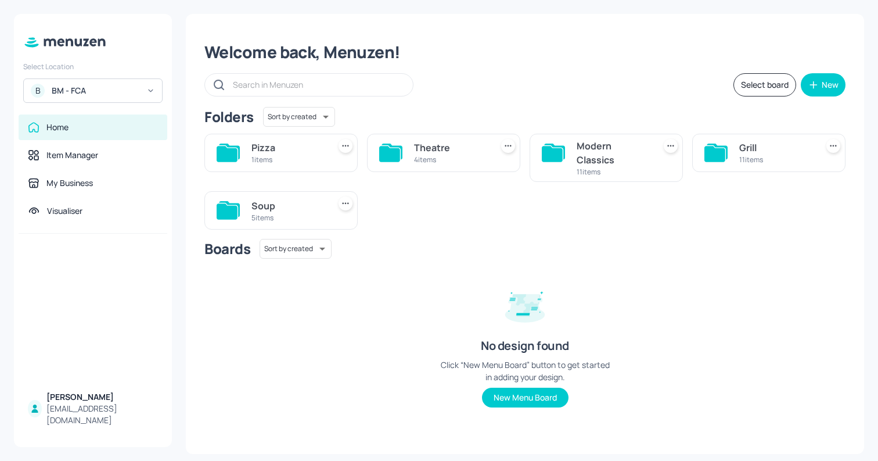
click at [735, 144] on div "Grill 11 items" at bounding box center [769, 153] width 153 height 38
click at [755, 157] on div "11 items" at bounding box center [776, 160] width 73 height 10
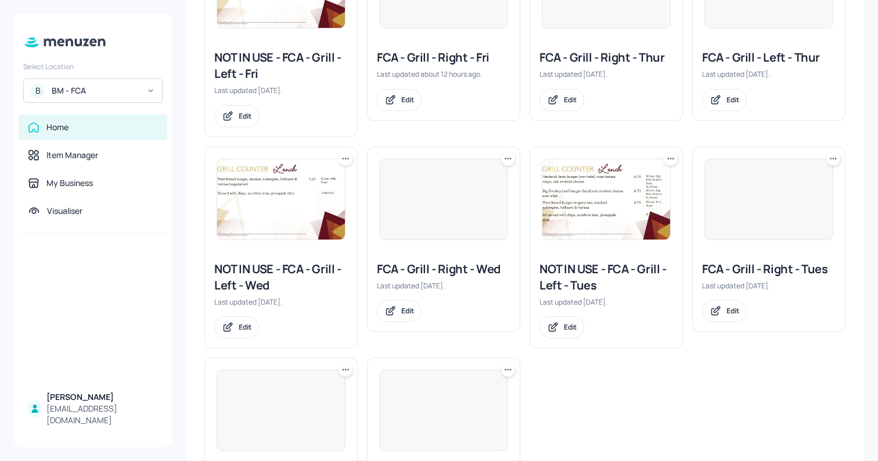
scroll to position [409, 0]
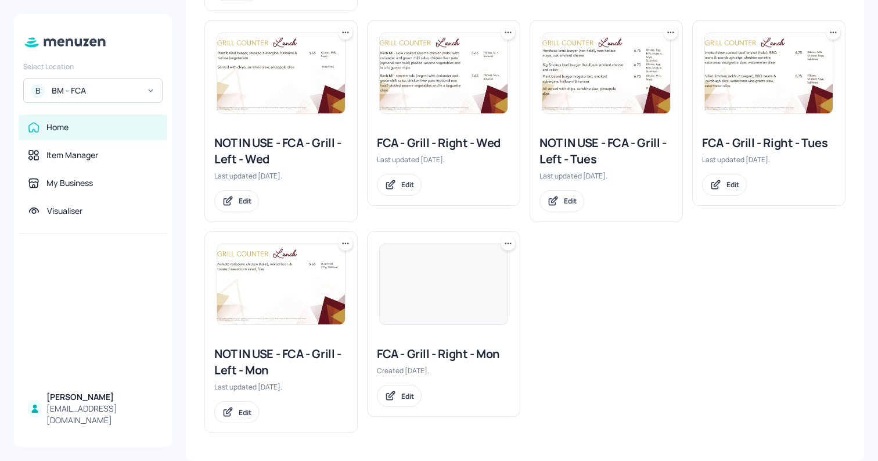
click at [479, 288] on div at bounding box center [443, 283] width 129 height 81
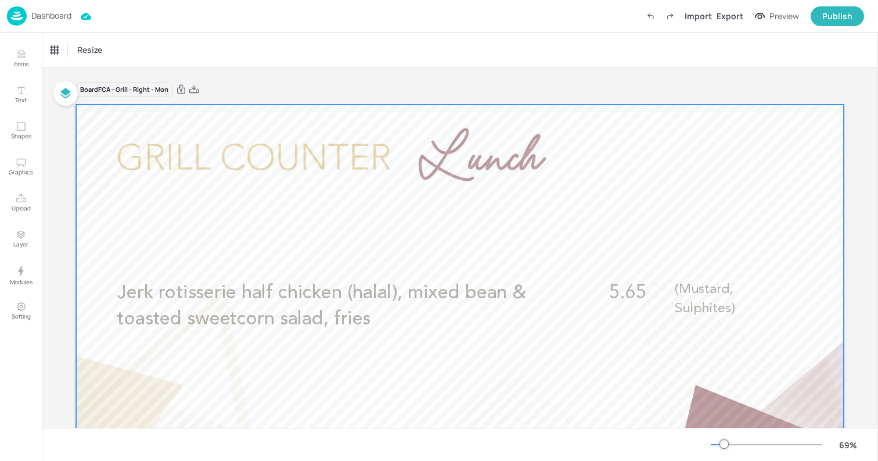
click at [475, 295] on span "Jerk rotisserie half chicken (halal), mixed bean & toasted sweetcorn salad, fri…" at bounding box center [321, 306] width 408 height 45
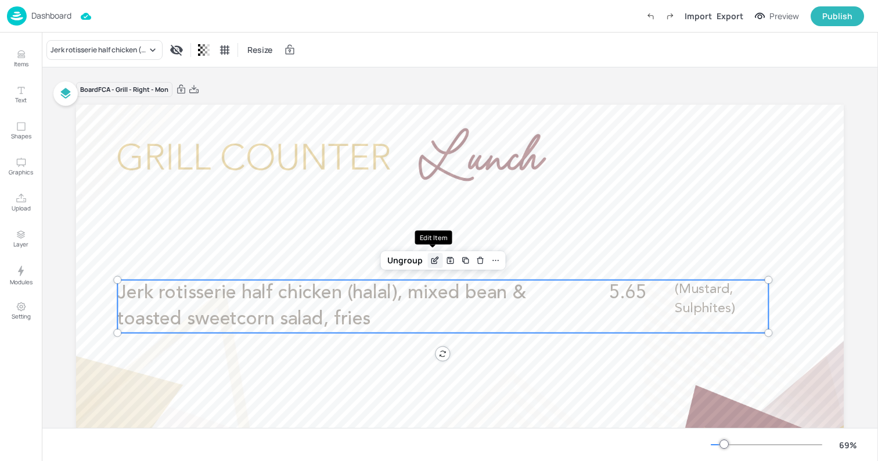
click at [436, 261] on icon "Edit Item" at bounding box center [436, 260] width 10 height 9
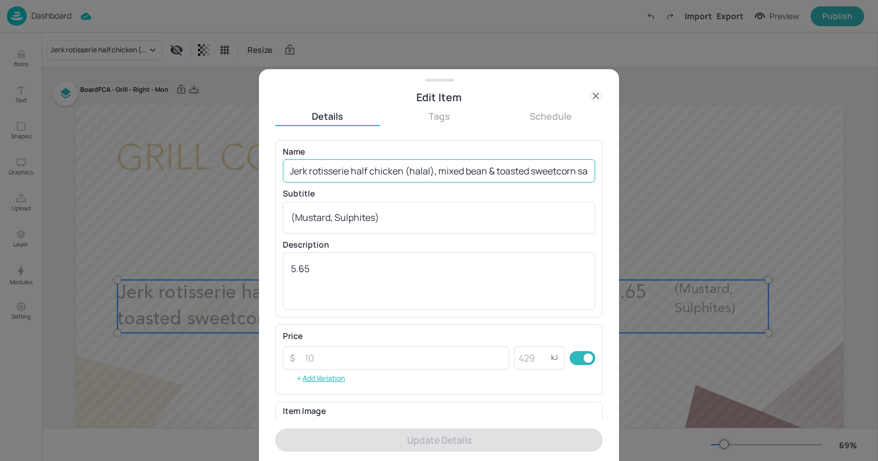
click at [428, 180] on input "Jerk rotisserie half chicken (halal), mixed bean & toasted sweetcorn salad, fri…" at bounding box center [439, 170] width 313 height 23
paste input "Rose harissa marinaded rotisserie chicken (halal), cous cous tabbouleh baba gha…"
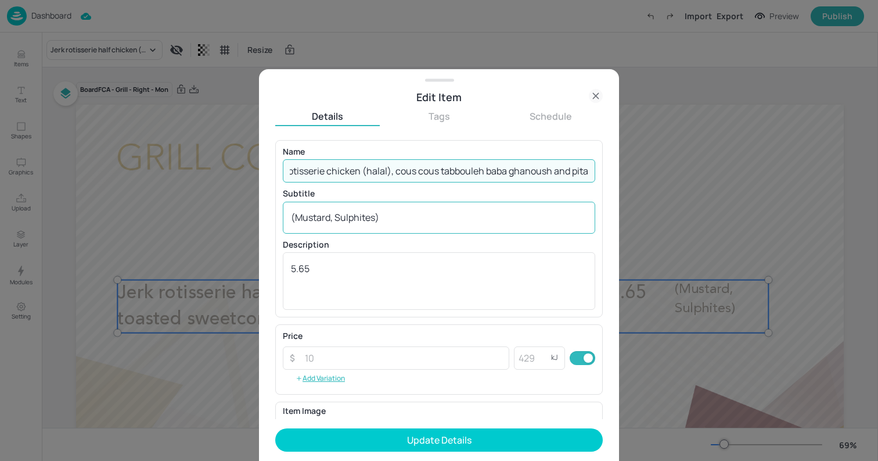
type input "Rose harissa marinaded rotisserie chicken (halal), cous cous tabbouleh baba gha…"
click at [426, 220] on textarea "(Mustard, Sulphites)" at bounding box center [439, 217] width 296 height 13
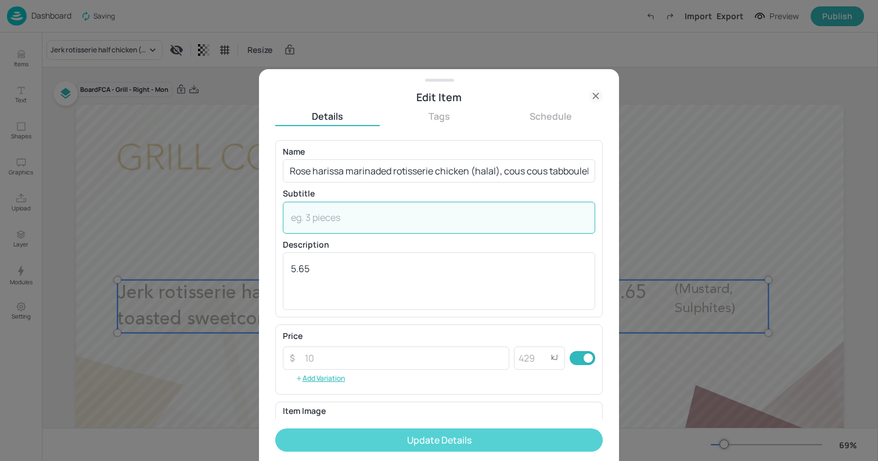
click at [428, 443] on button "Update Details" at bounding box center [439, 439] width 328 height 23
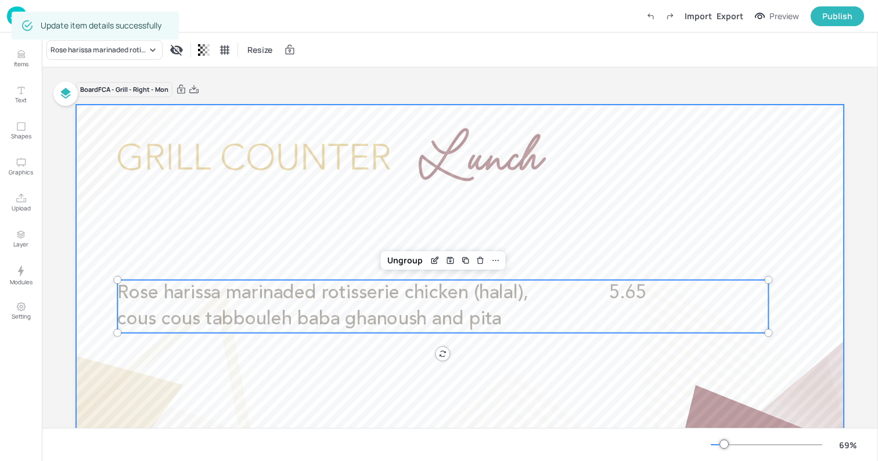
click at [106, 122] on div at bounding box center [460, 321] width 768 height 432
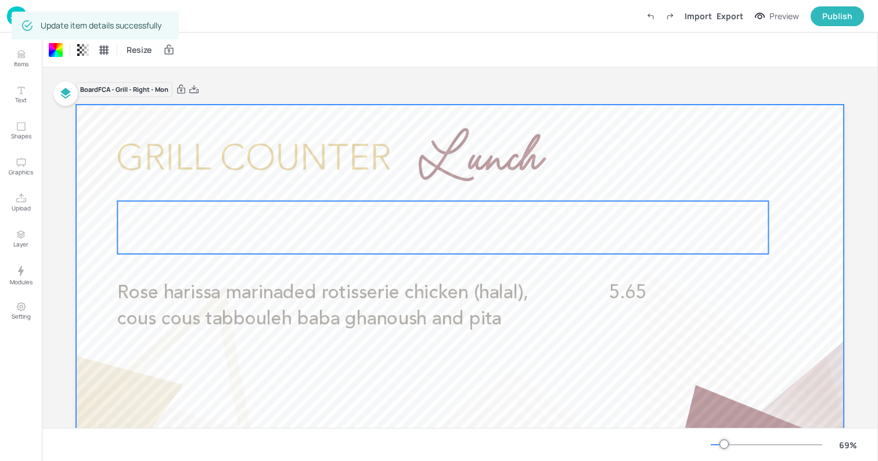
click at [264, 211] on div at bounding box center [442, 227] width 651 height 53
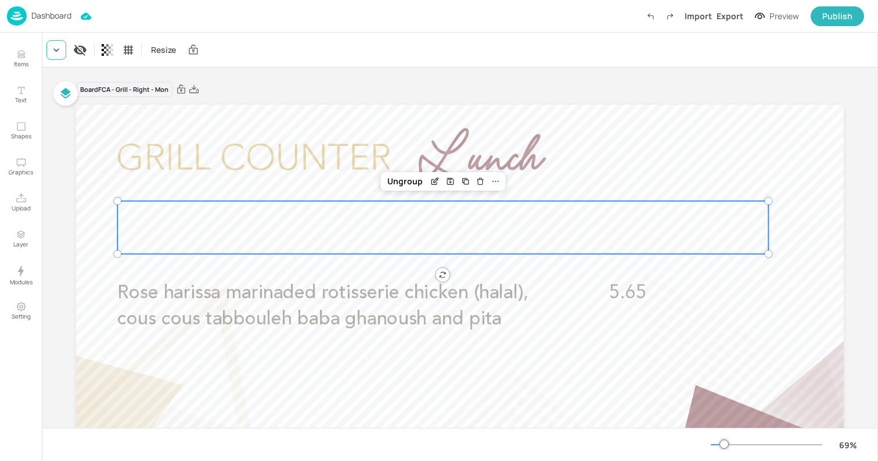
click at [58, 51] on icon at bounding box center [57, 50] width 12 height 12
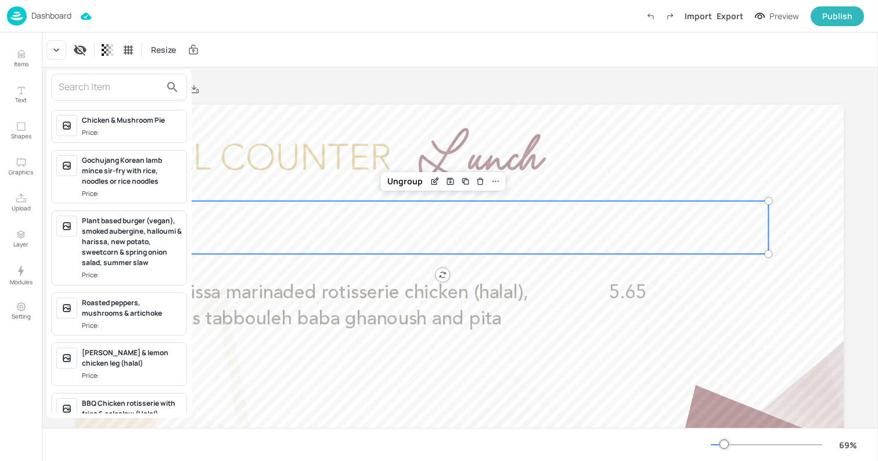
click at [125, 87] on input "text" at bounding box center [110, 87] width 102 height 19
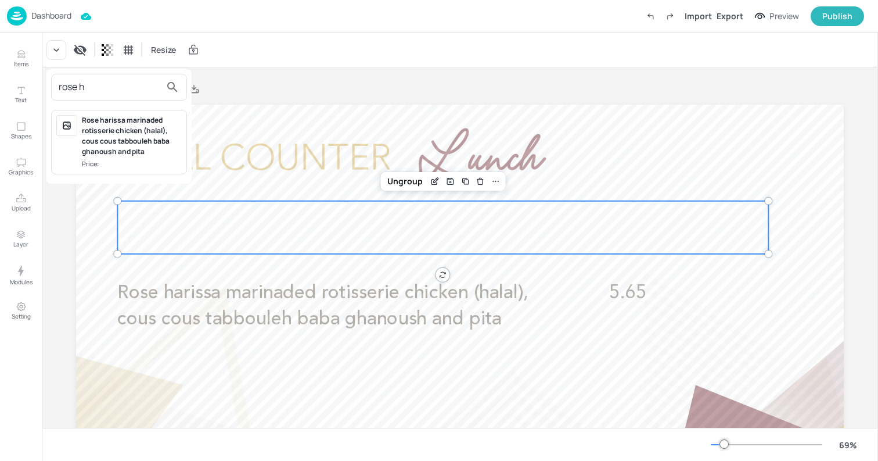
type input "rose h"
click at [153, 153] on div "Rose harissa marinaded rotisserie chicken (halal), cous cous tabbouleh baba gha…" at bounding box center [132, 136] width 100 height 42
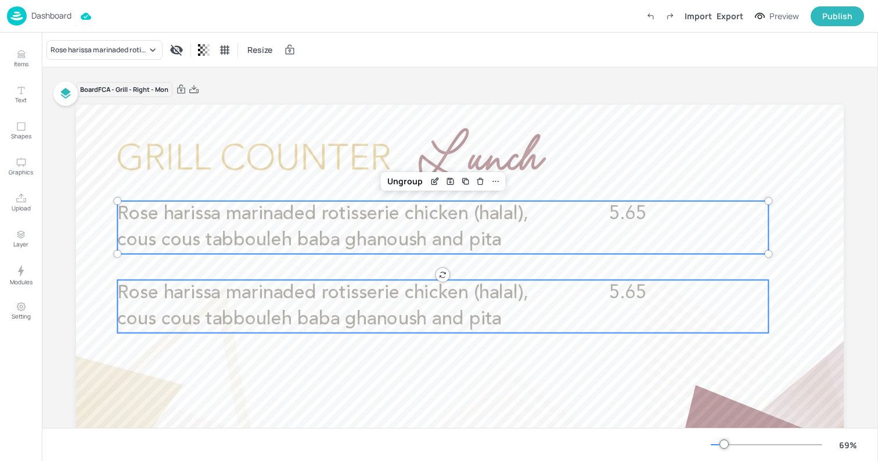
click at [302, 314] on span "Rose harissa marinaded rotisserie chicken (halal), cous cous tabbouleh baba gha…" at bounding box center [322, 306] width 411 height 45
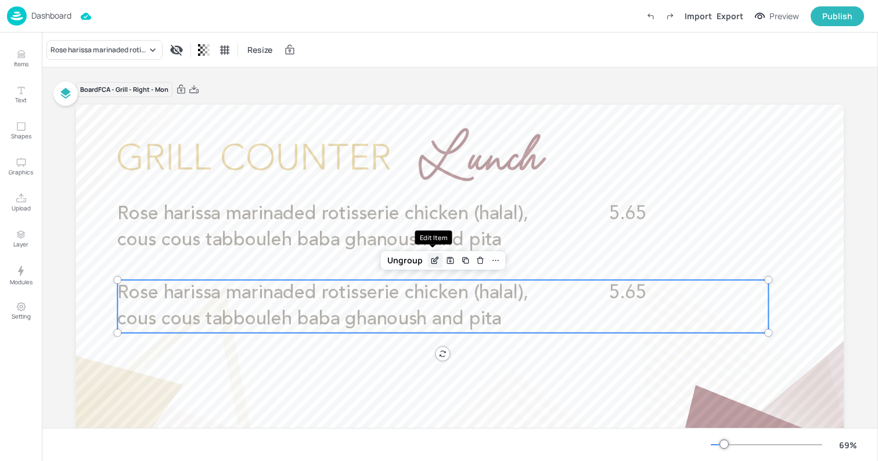
click at [435, 264] on icon "Edit Item" at bounding box center [436, 260] width 10 height 9
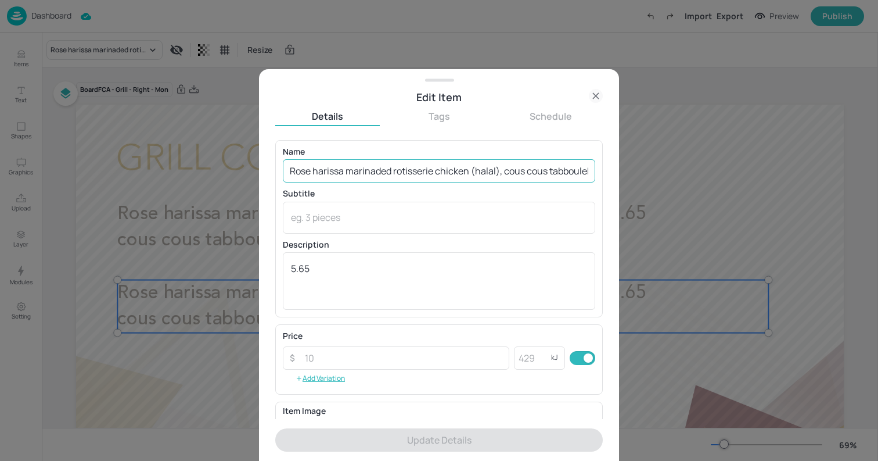
click at [496, 176] on input "Rose harissa marinaded rotisserie chicken (halal), cous cous tabbouleh baba gha…" at bounding box center [439, 170] width 313 height 23
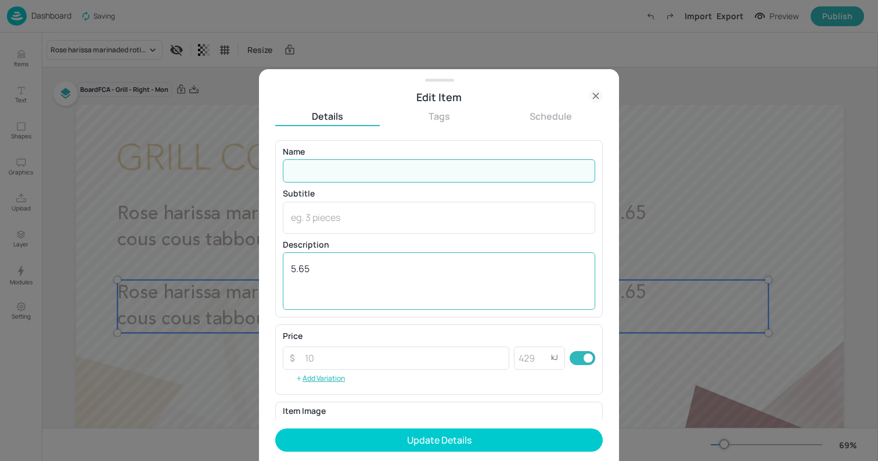
click at [492, 272] on textarea "5.65" at bounding box center [439, 281] width 296 height 38
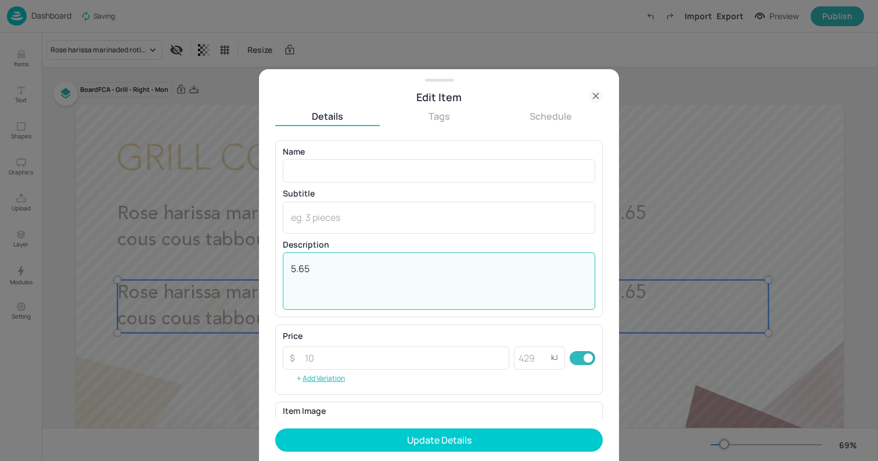
click at [492, 272] on textarea "5.65" at bounding box center [439, 281] width 296 height 38
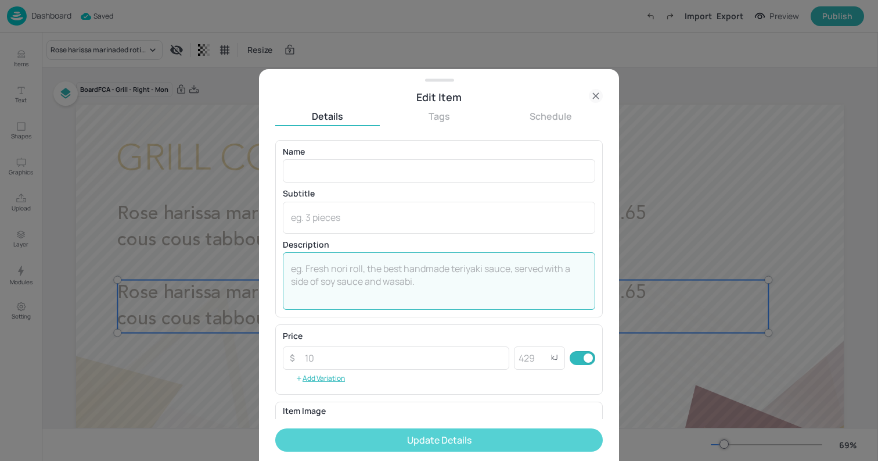
click at [575, 440] on button "Update Details" at bounding box center [439, 439] width 328 height 23
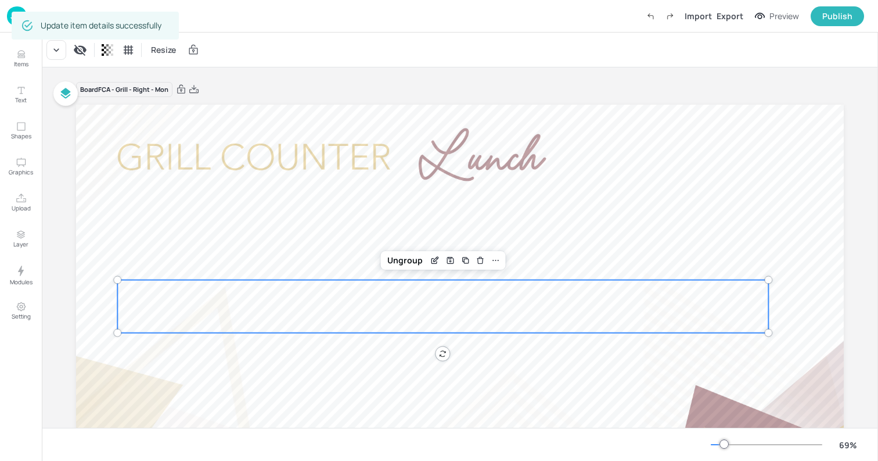
click at [94, 148] on div at bounding box center [460, 321] width 768 height 432
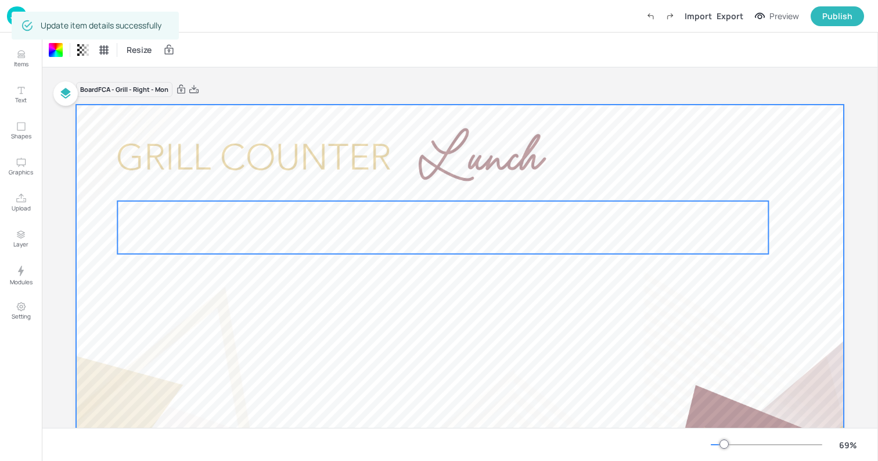
click at [163, 217] on div at bounding box center [442, 227] width 651 height 53
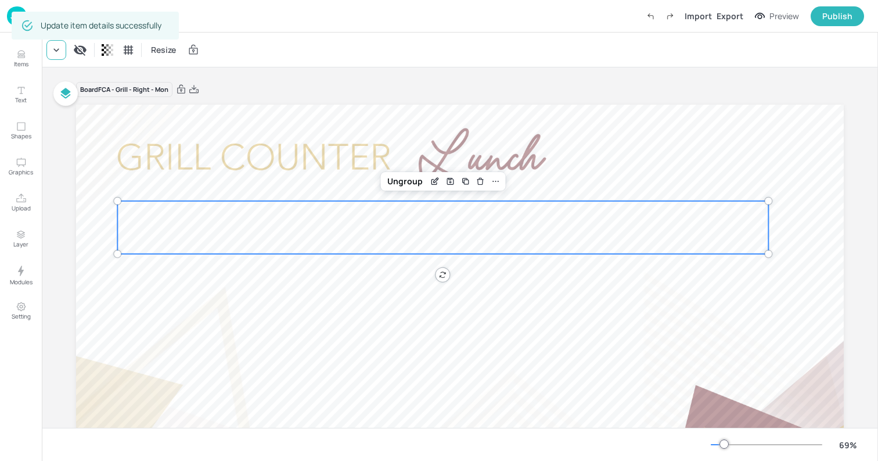
click at [60, 51] on icon at bounding box center [57, 50] width 12 height 12
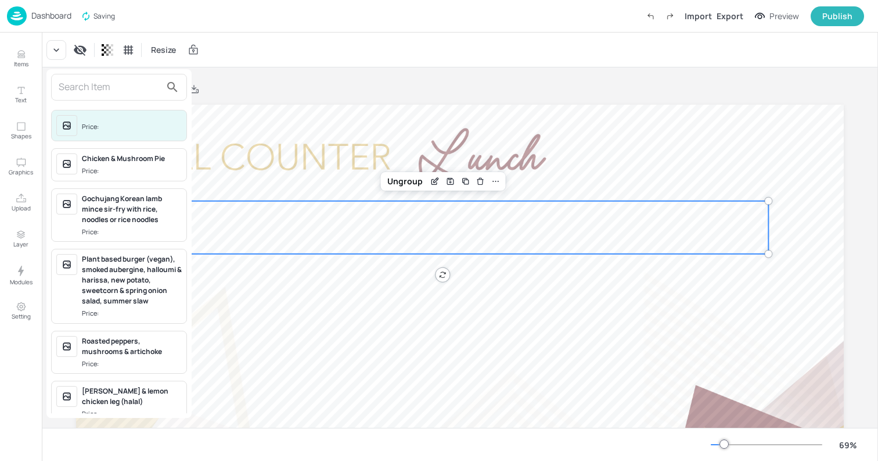
click at [220, 224] on div at bounding box center [439, 230] width 878 height 461
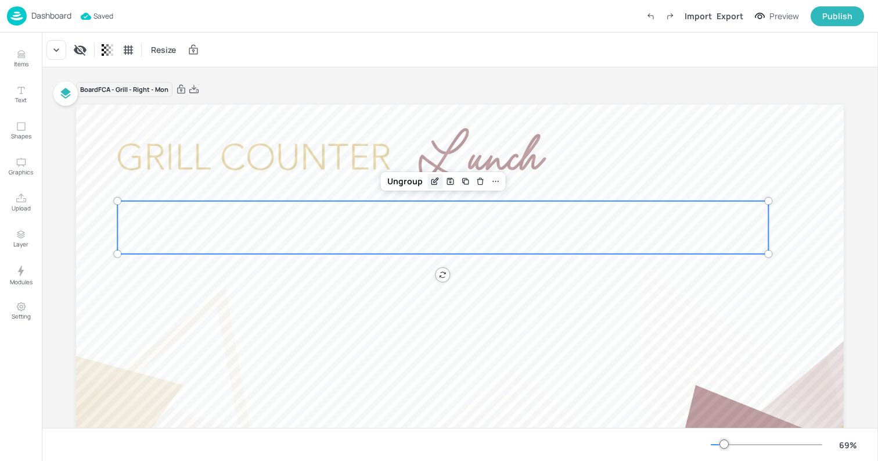
click at [436, 184] on icon "Edit Item" at bounding box center [436, 181] width 10 height 9
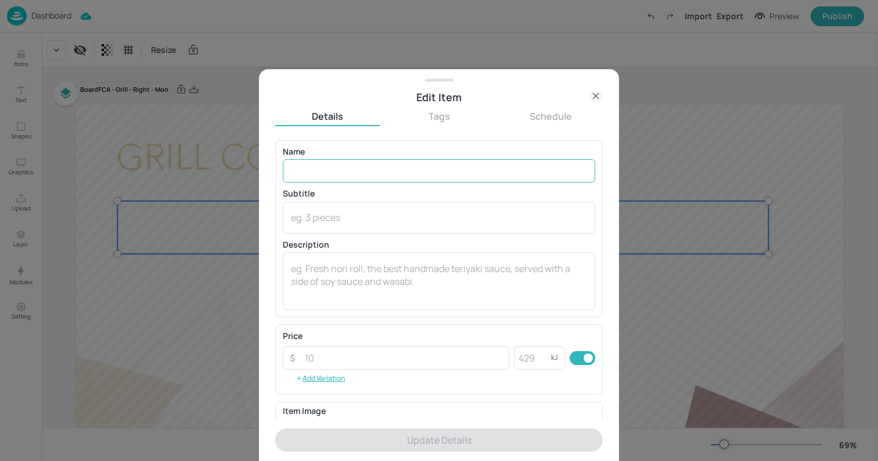
click at [437, 165] on input "text" at bounding box center [439, 170] width 313 height 23
click at [342, 180] on input "text" at bounding box center [439, 170] width 313 height 23
paste input "Rose harissa marinaded rotisserie chicken (halal), cous cous tabbouleh baba gha…"
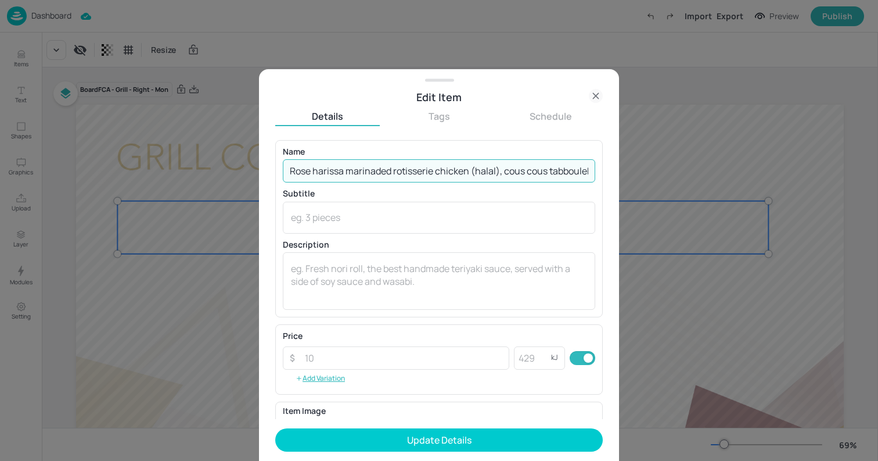
scroll to position [0, 113]
type input "Rose harissa marinaded rotisserie chicken (halal), cous cous tabbouleh baba gha…"
click at [421, 276] on textarea at bounding box center [439, 281] width 296 height 38
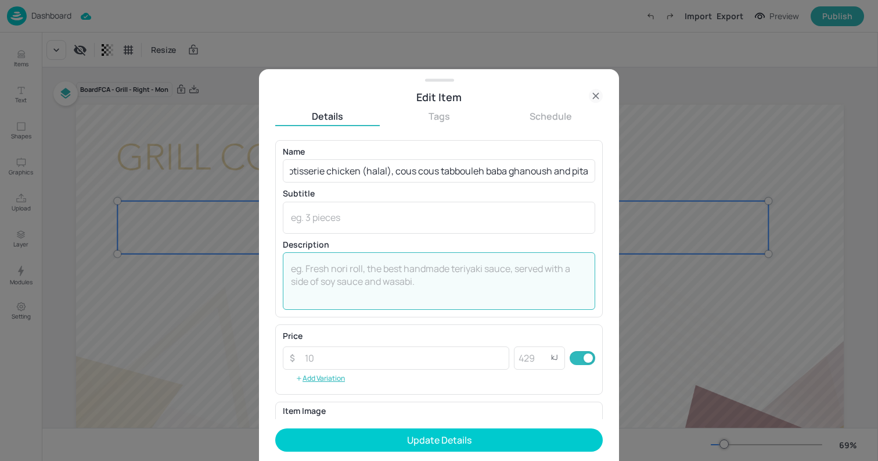
scroll to position [0, 0]
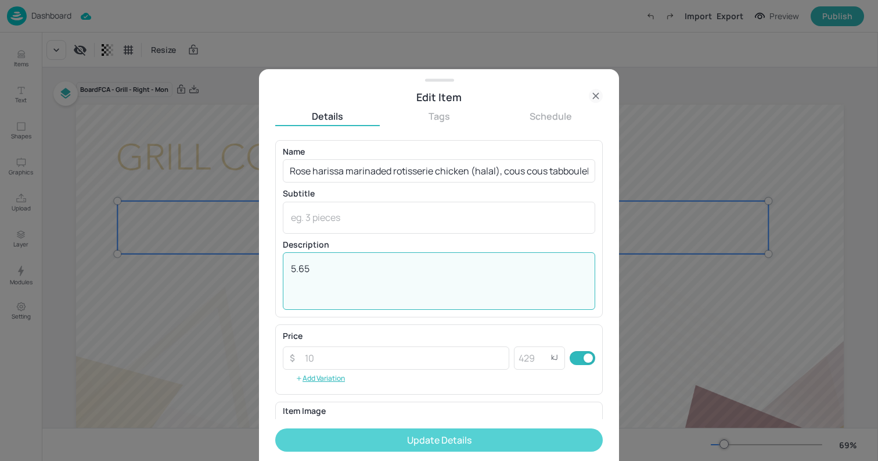
type textarea "5.65"
click at [428, 442] on button "Update Details" at bounding box center [439, 439] width 328 height 23
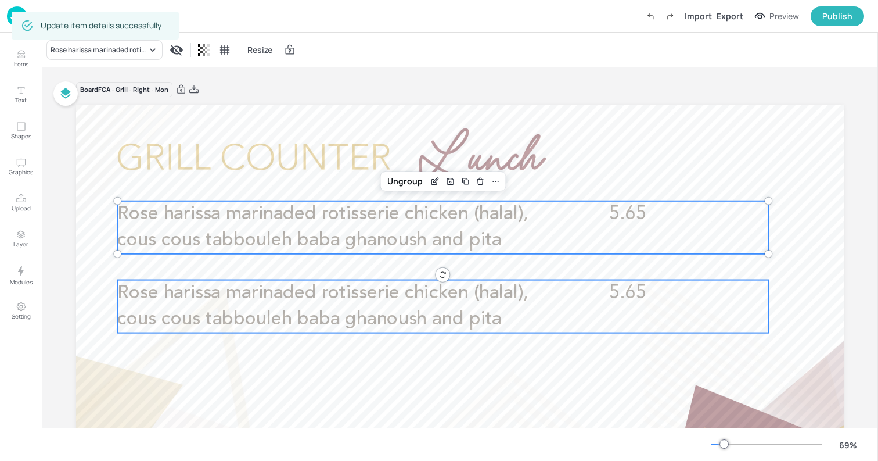
click at [192, 311] on span "Rose harissa marinaded rotisserie chicken (halal), cous cous tabbouleh baba gha…" at bounding box center [322, 306] width 411 height 45
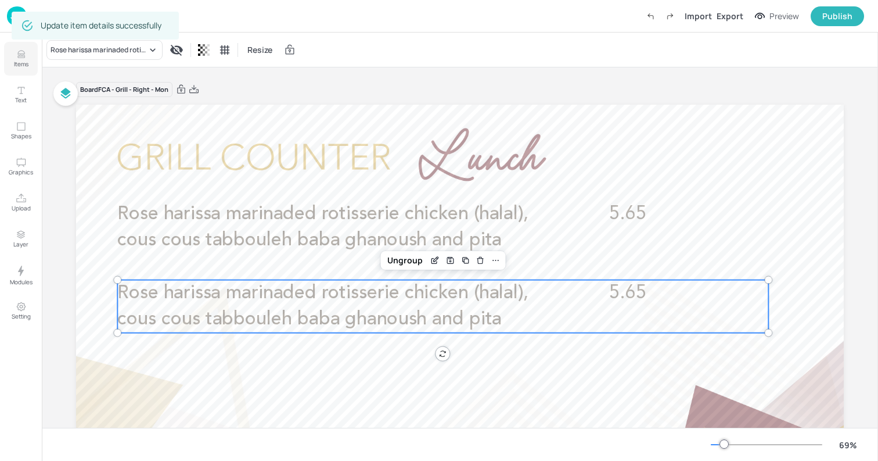
click at [34, 67] on button "Items" at bounding box center [21, 59] width 34 height 34
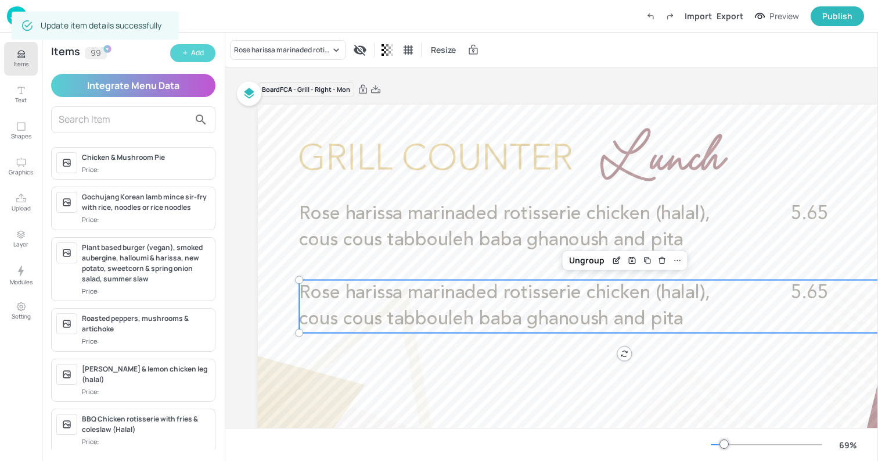
click at [191, 53] on div "Add" at bounding box center [197, 53] width 13 height 11
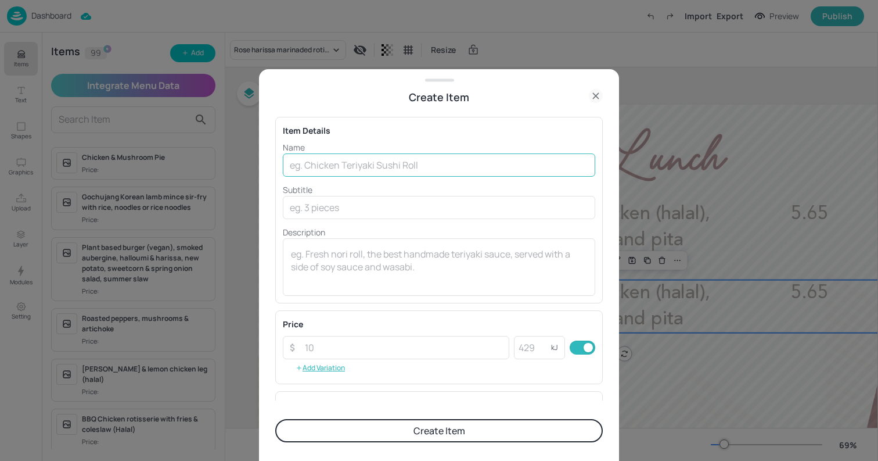
click at [341, 171] on input "text" at bounding box center [439, 164] width 313 height 23
click at [453, 429] on button "Create Item" at bounding box center [439, 430] width 328 height 23
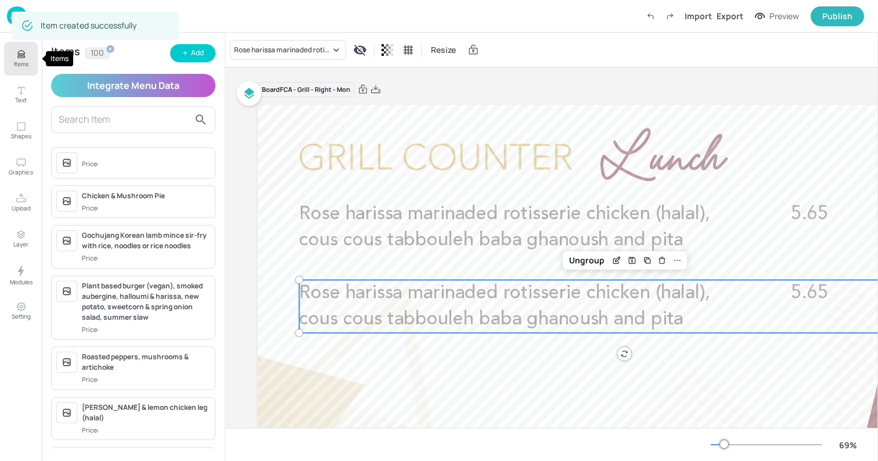
click at [19, 62] on p "Items" at bounding box center [21, 64] width 15 height 8
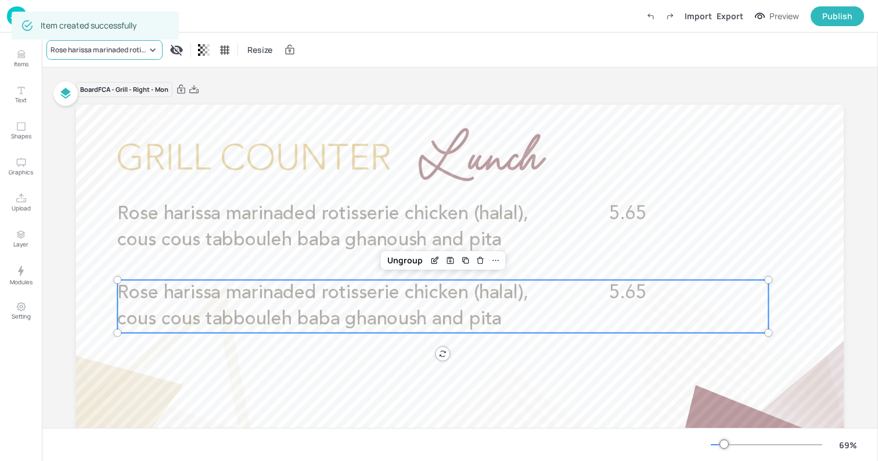
click at [143, 45] on div "Rose harissa marinaded rotisserie chicken (halal), cous cous tabbouleh baba gha…" at bounding box center [99, 50] width 96 height 10
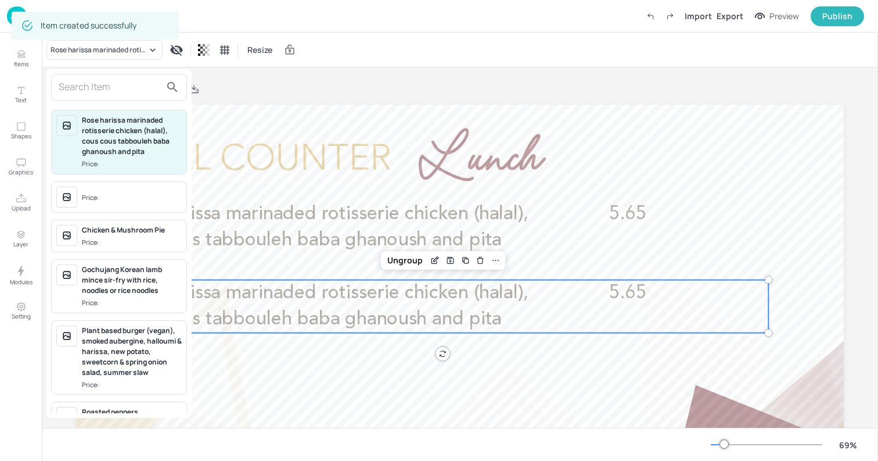
click at [128, 189] on span "Price:" at bounding box center [132, 198] width 100 height 19
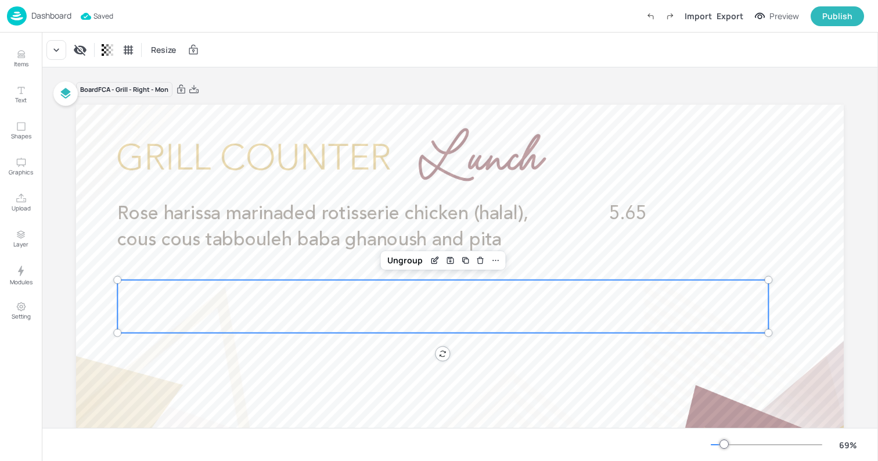
click at [49, 17] on p "Dashboard" at bounding box center [51, 16] width 40 height 8
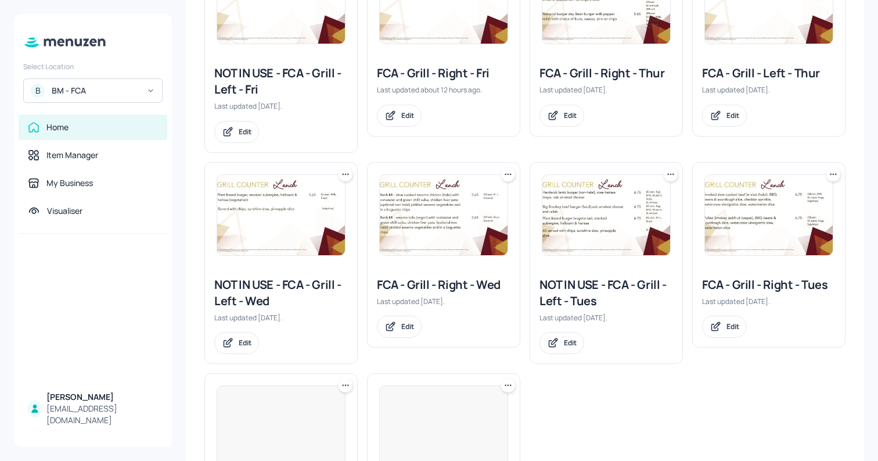
scroll to position [409, 0]
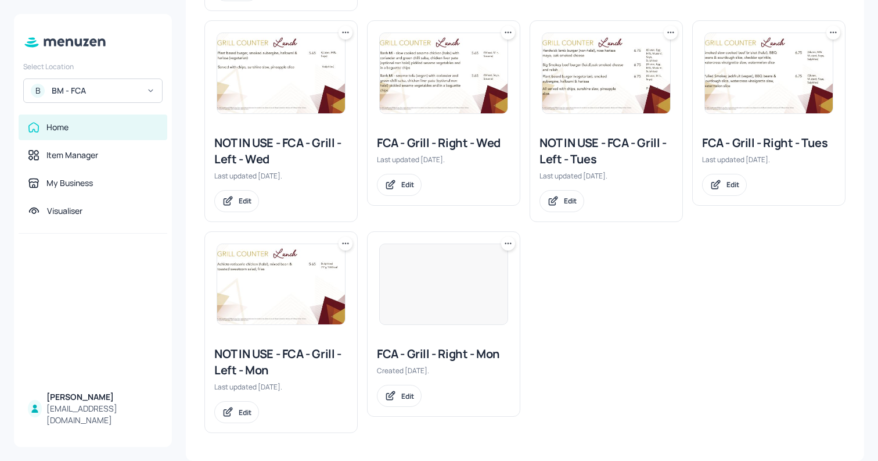
click at [329, 270] on img at bounding box center [281, 284] width 128 height 80
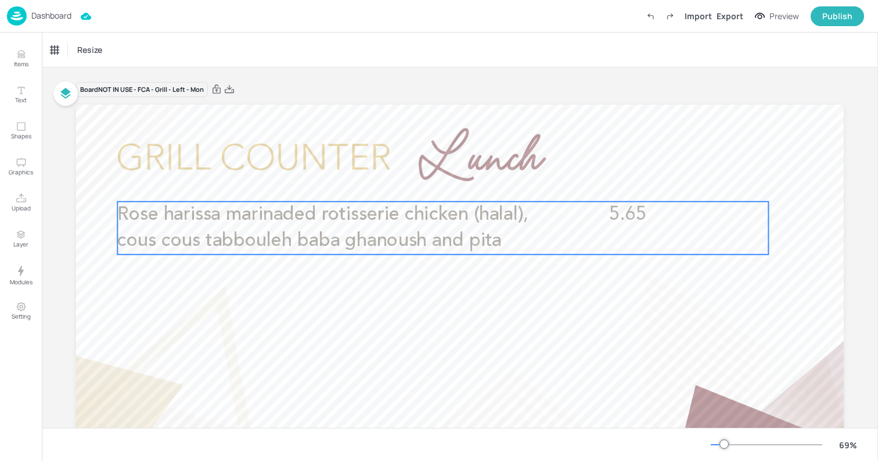
click at [415, 246] on span "Rose harissa marinaded rotisserie chicken (halal), cous cous tabbouleh baba gha…" at bounding box center [322, 227] width 411 height 45
click at [428, 180] on div "Edit Item" at bounding box center [435, 181] width 15 height 15
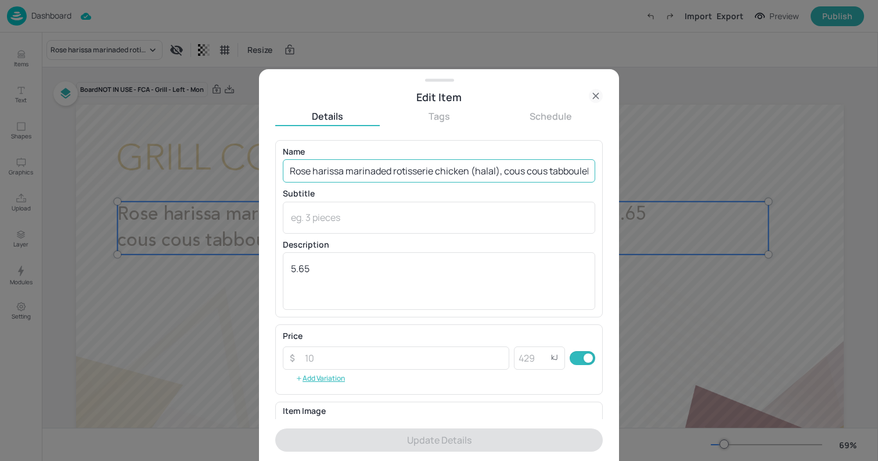
click at [401, 170] on input "Rose harissa marinaded rotisserie chicken (halal), cous cous tabbouleh baba gha…" at bounding box center [439, 170] width 313 height 23
paste input "Slow cooked lamb shoulder"
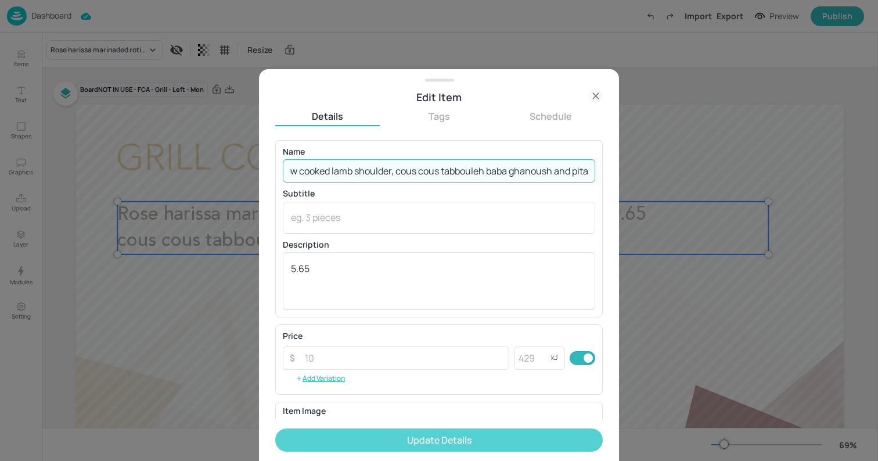
type input "Slow cooked lamb shoulder, cous cous tabbouleh baba ghanoush and pita"
click at [457, 429] on button "Update Details" at bounding box center [439, 439] width 328 height 23
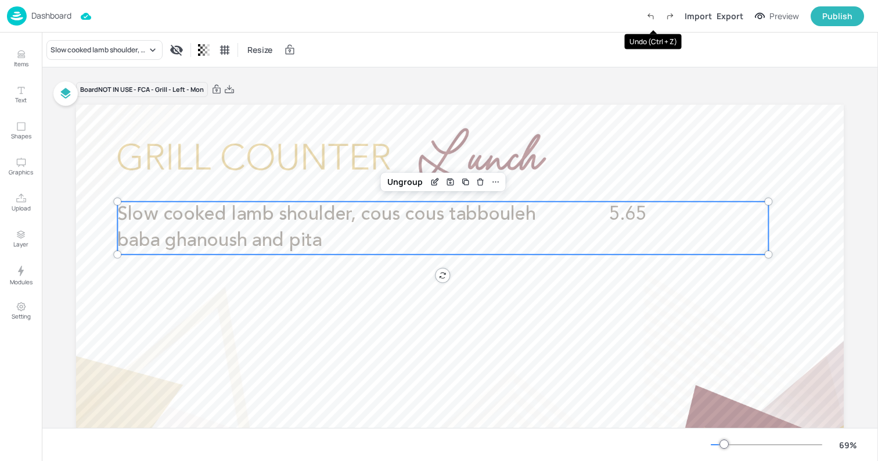
click at [656, 19] on icon "Undo (Ctrl + Z)" at bounding box center [651, 16] width 10 height 10
click at [425, 213] on span "Slow cooked lamb shoulder, cous cous tabbouleh baba ghanoush and pita" at bounding box center [326, 227] width 419 height 45
click at [434, 181] on icon "Edit Item" at bounding box center [436, 180] width 5 height 5
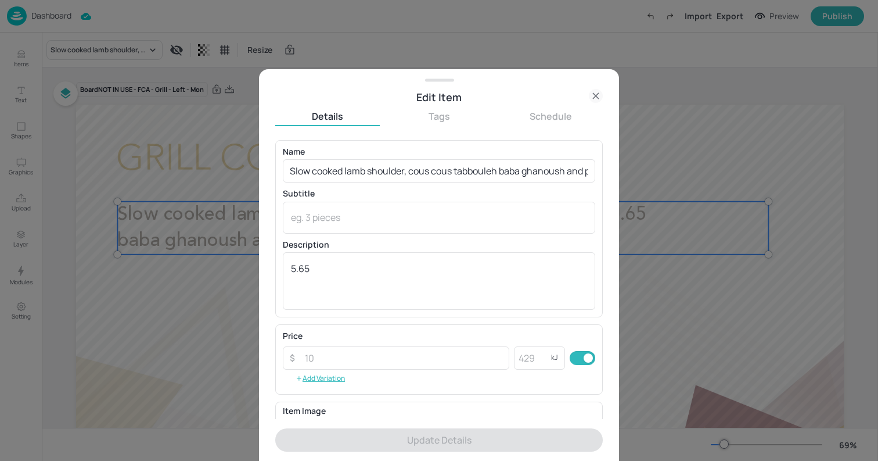
click at [597, 89] on icon at bounding box center [596, 96] width 14 height 14
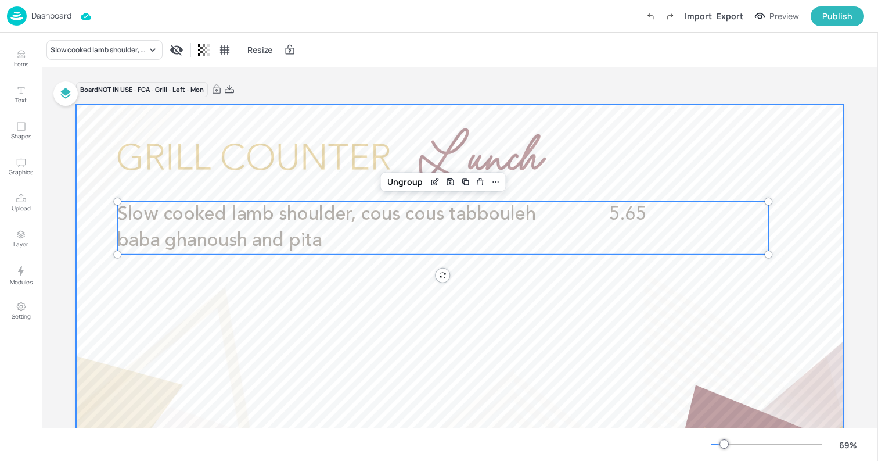
click at [127, 121] on div at bounding box center [460, 321] width 768 height 432
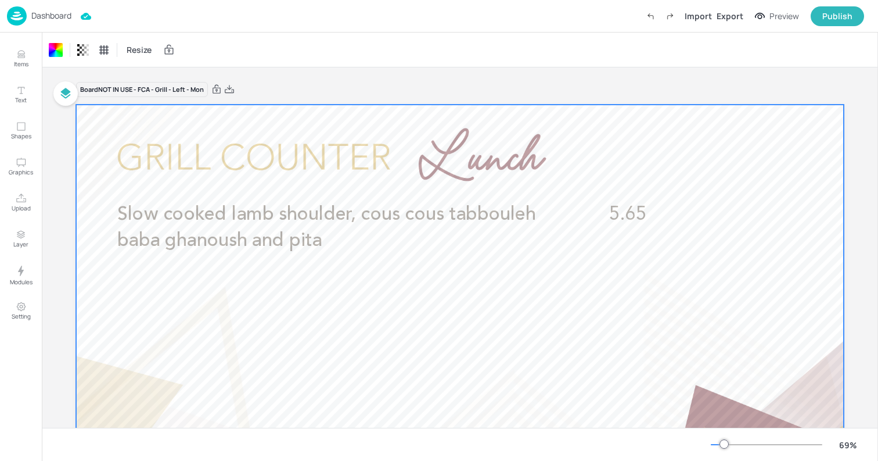
click at [30, 13] on div "Dashboard" at bounding box center [39, 15] width 64 height 19
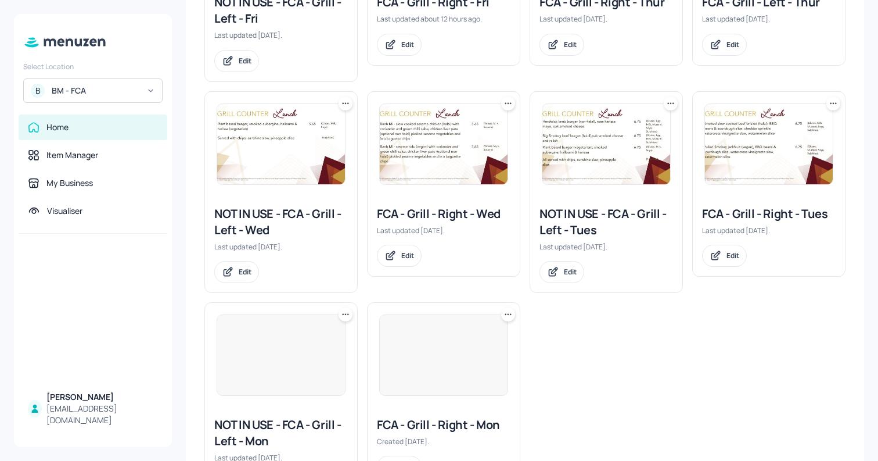
scroll to position [409, 0]
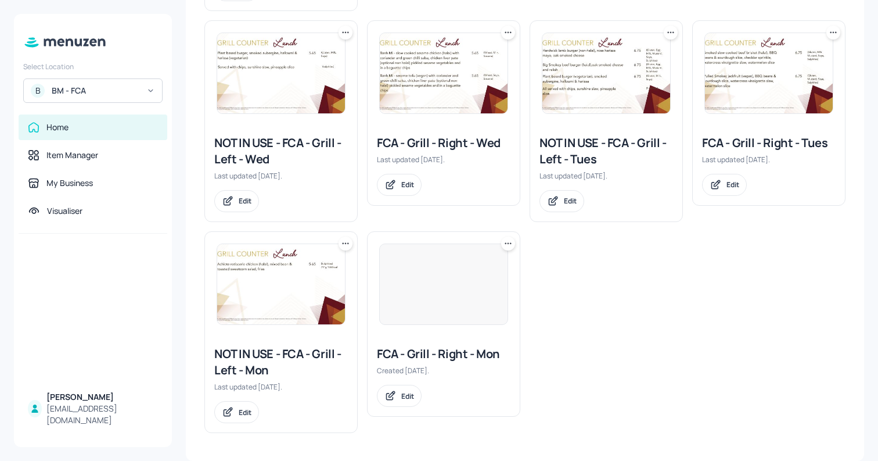
click at [439, 315] on div at bounding box center [443, 283] width 129 height 81
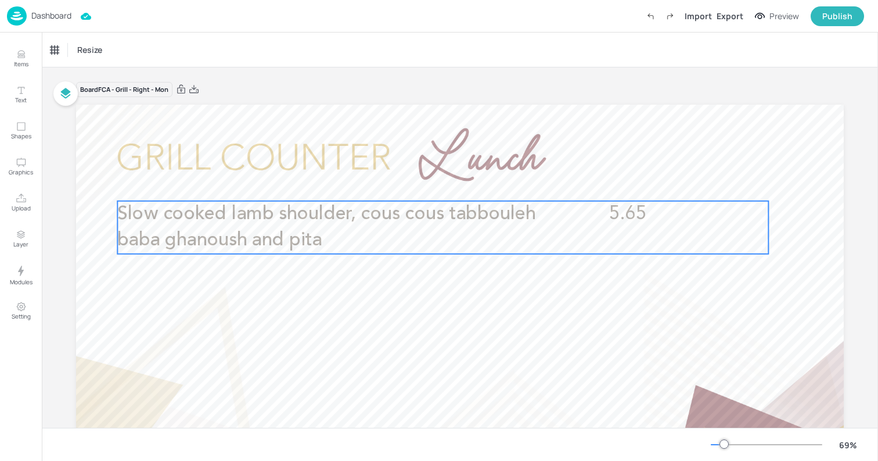
click at [405, 225] on p "Slow cooked lamb shoulder, cous cous tabbouleh baba ghanoush and pita" at bounding box center [334, 227] width 435 height 53
click at [116, 41] on div "Slow cooked lamb shoulder, cous cous tabbouleh baba ghanoush and pita" at bounding box center [104, 50] width 116 height 20
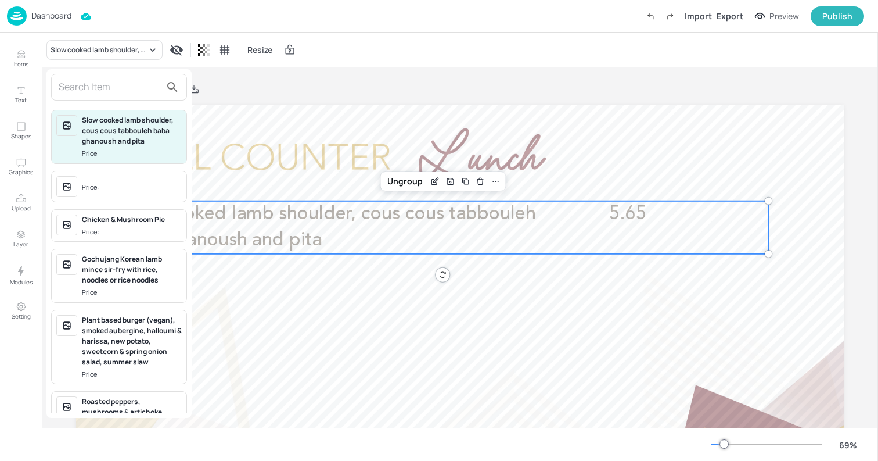
click at [23, 53] on div at bounding box center [439, 230] width 878 height 461
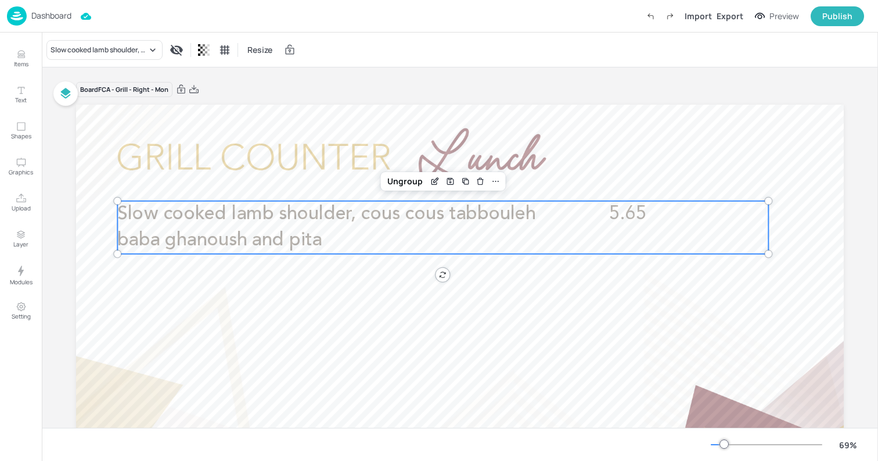
click at [25, 64] on p "Items" at bounding box center [21, 64] width 15 height 8
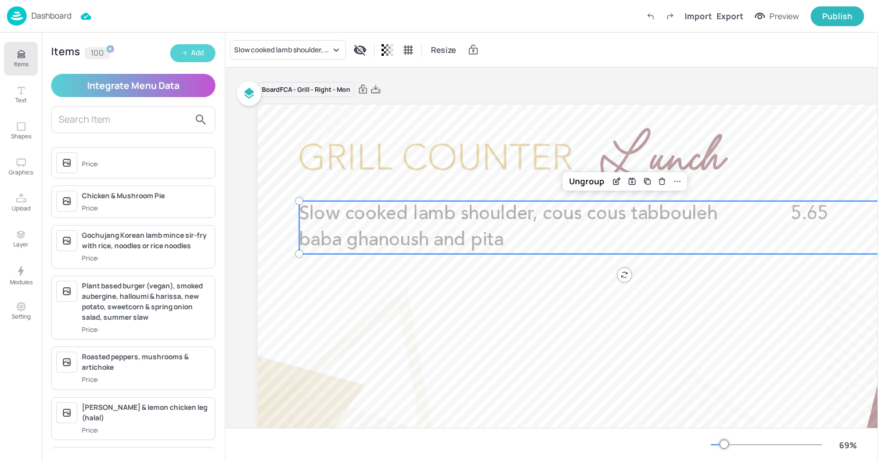
click at [200, 54] on div "Add" at bounding box center [197, 53] width 13 height 11
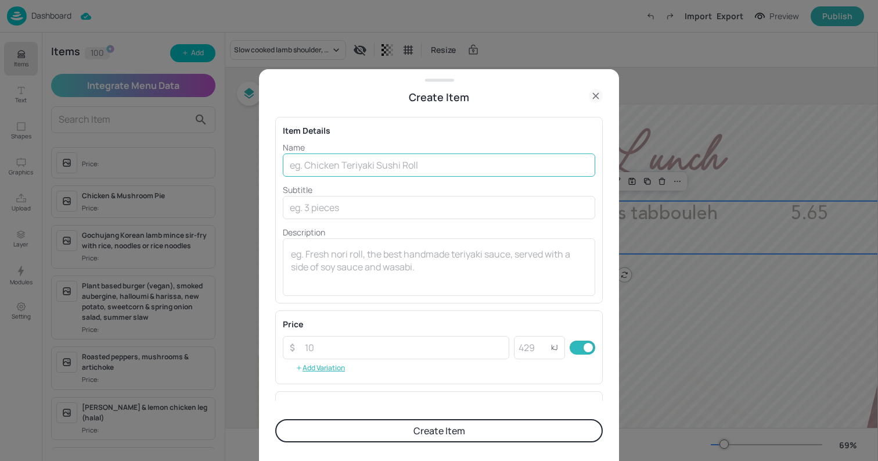
click at [411, 162] on input "text" at bounding box center [439, 164] width 313 height 23
paste input "Rose harissa marinaded rotisserie chicken (halal), cous cous tabbouleh baba gha…"
type input "Rose harissa marinaded rotisserie chicken (halal), cous cous tabbouleh baba gha…"
click at [418, 234] on p "Description" at bounding box center [439, 232] width 313 height 12
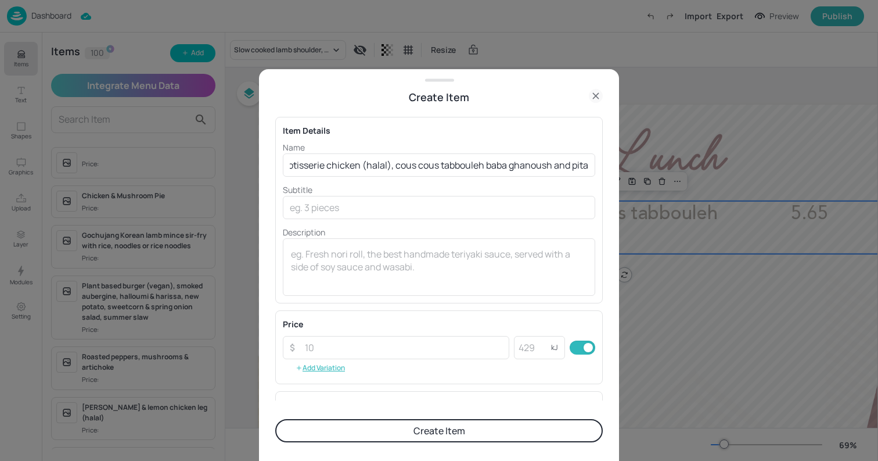
scroll to position [0, 0]
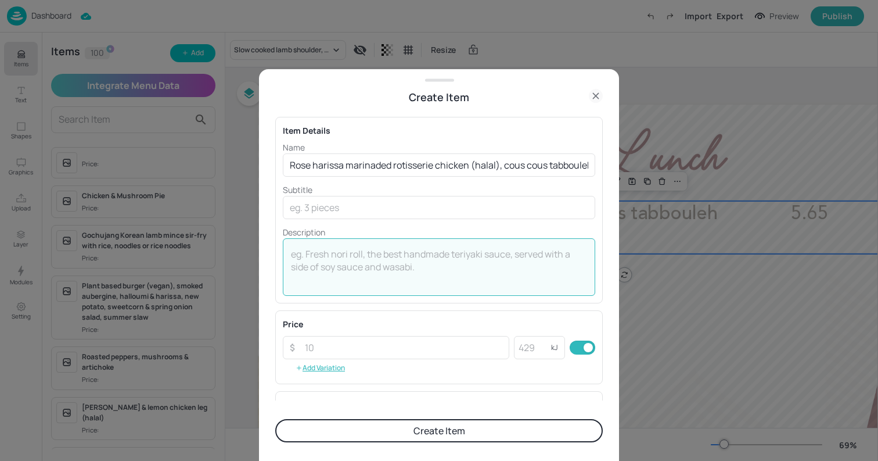
click at [422, 249] on textarea at bounding box center [439, 267] width 296 height 38
type textarea "5.65"
click at [446, 423] on button "Create Item" at bounding box center [439, 430] width 328 height 23
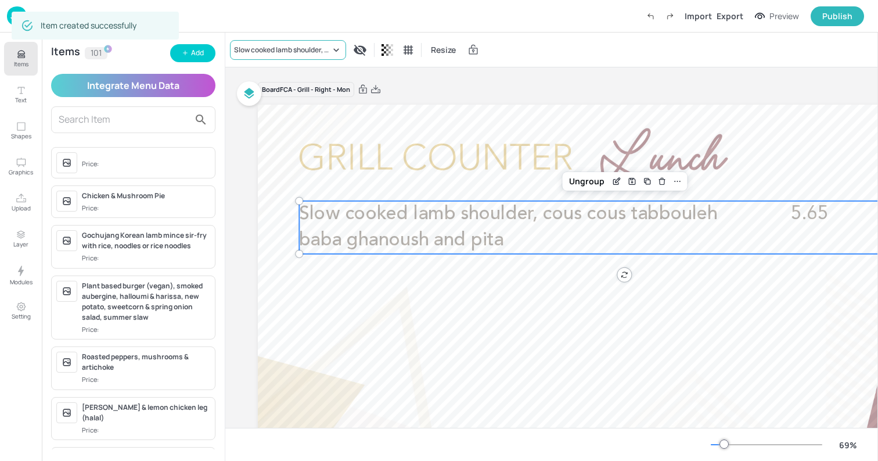
click at [308, 57] on div "Slow cooked lamb shoulder, cous cous tabbouleh baba ghanoush and pita" at bounding box center [288, 50] width 116 height 20
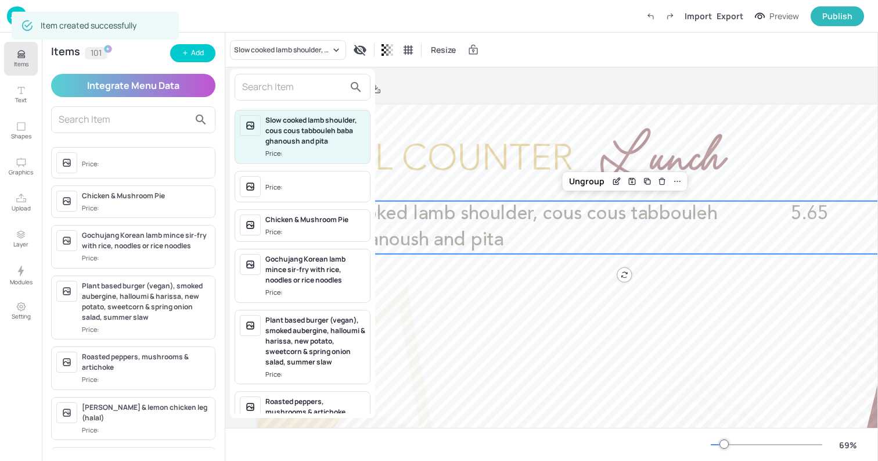
click at [306, 91] on input "text" at bounding box center [293, 87] width 102 height 19
paste input "Rose harissa marinaded rotisserie chicken (halal), cous cous tabbouleh baba gha…"
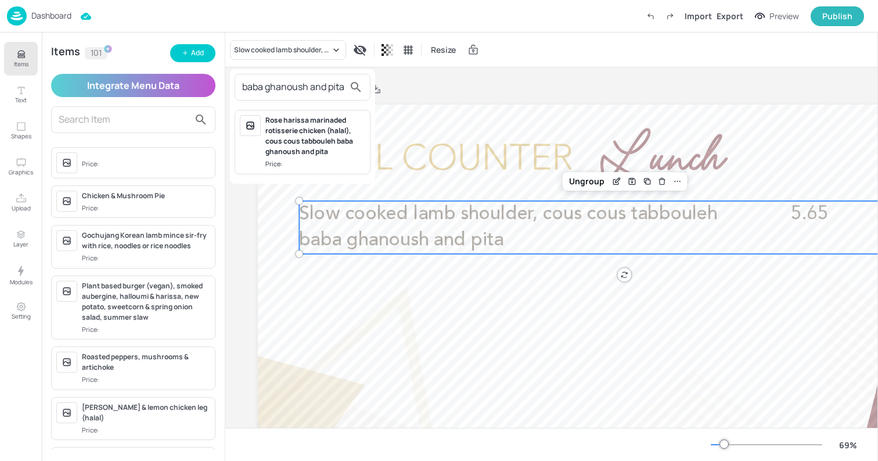
type input "Rose harissa marinaded rotisserie chicken (halal), cous cous tabbouleh baba gha…"
click at [313, 138] on div "Rose harissa marinaded rotisserie chicken (halal), cous cous tabbouleh baba gha…" at bounding box center [316, 136] width 100 height 42
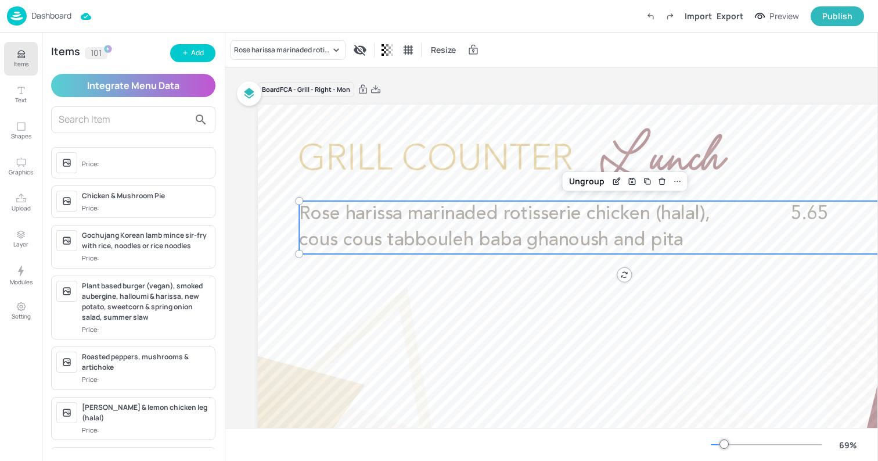
scroll to position [0, 0]
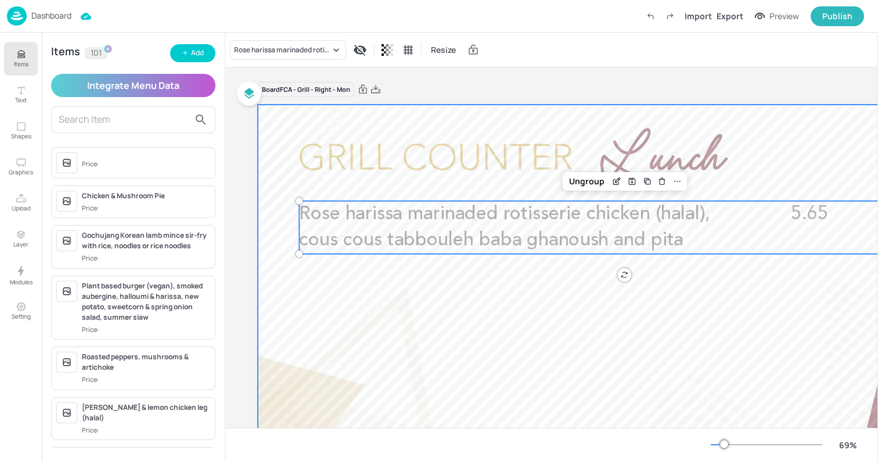
click at [335, 127] on div at bounding box center [642, 321] width 768 height 432
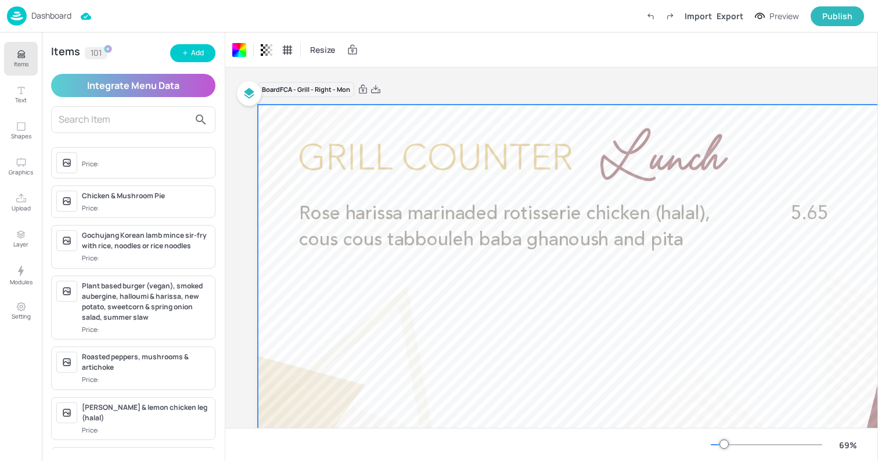
click at [47, 15] on p "Dashboard" at bounding box center [51, 16] width 40 height 8
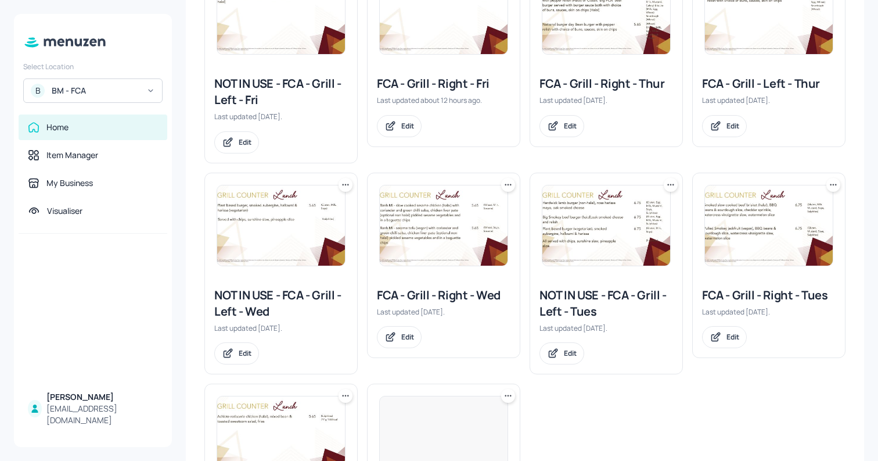
scroll to position [409, 0]
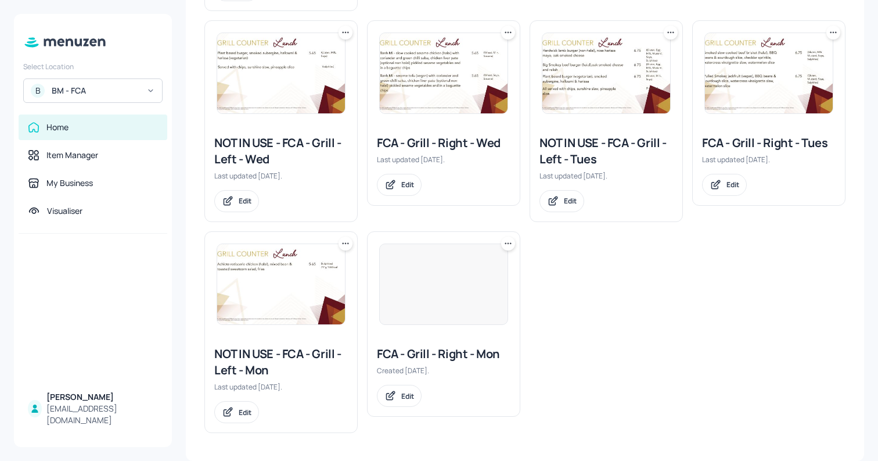
click at [348, 243] on icon at bounding box center [346, 244] width 12 height 12
click at [325, 269] on div "Rename" at bounding box center [300, 267] width 93 height 20
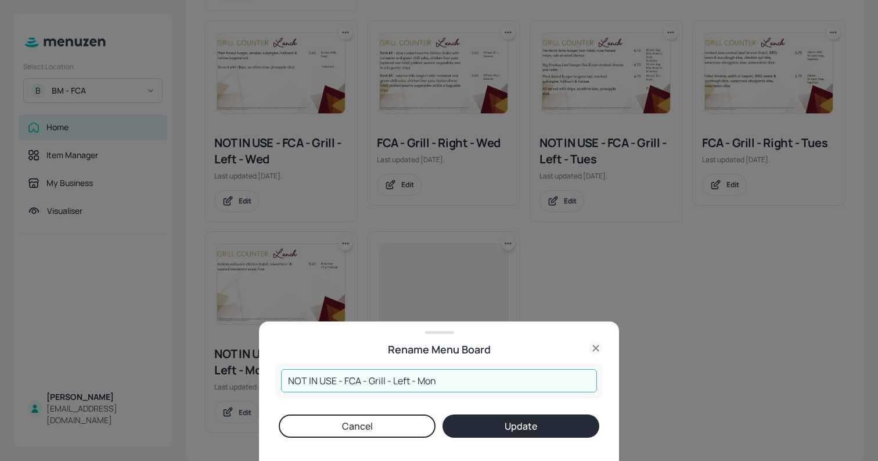
drag, startPoint x: 343, startPoint y: 377, endPoint x: 277, endPoint y: 370, distance: 66.6
click at [277, 370] on div "NOT IN USE - FCA - Grill - Left - Mon ​" at bounding box center [439, 380] width 328 height 35
type input "FCA - Grill - Left - Mon"
click at [507, 429] on button "Update" at bounding box center [521, 425] width 157 height 23
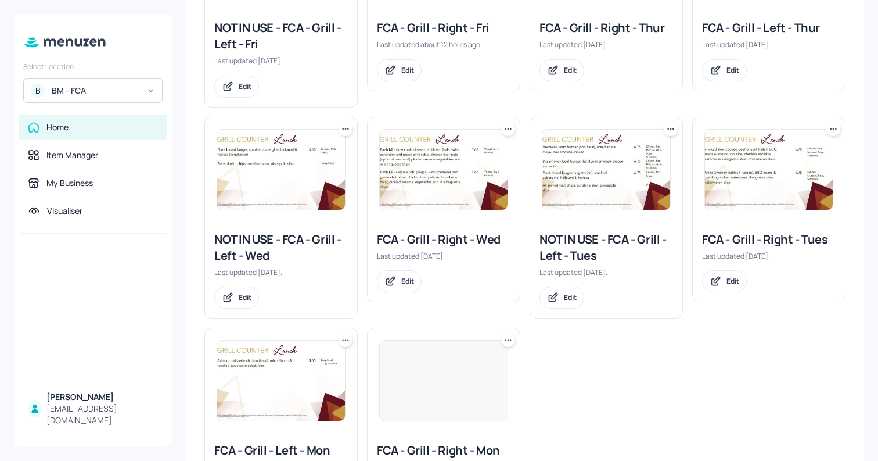
scroll to position [204, 0]
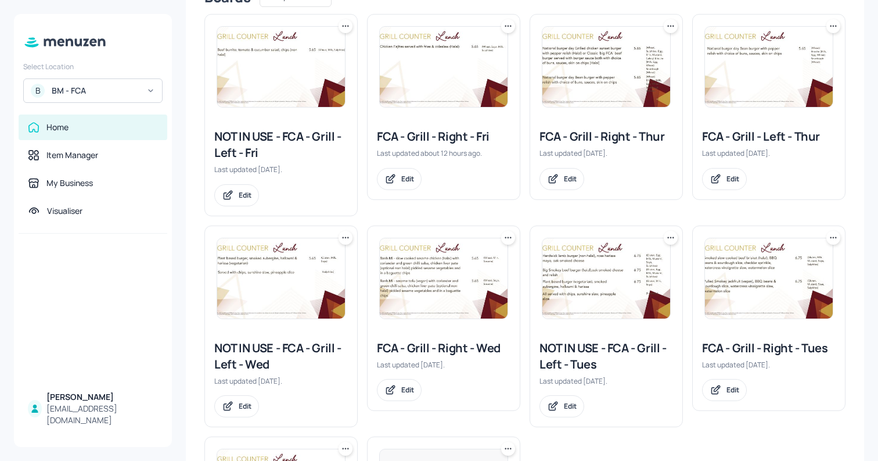
click at [780, 309] on img at bounding box center [769, 278] width 128 height 80
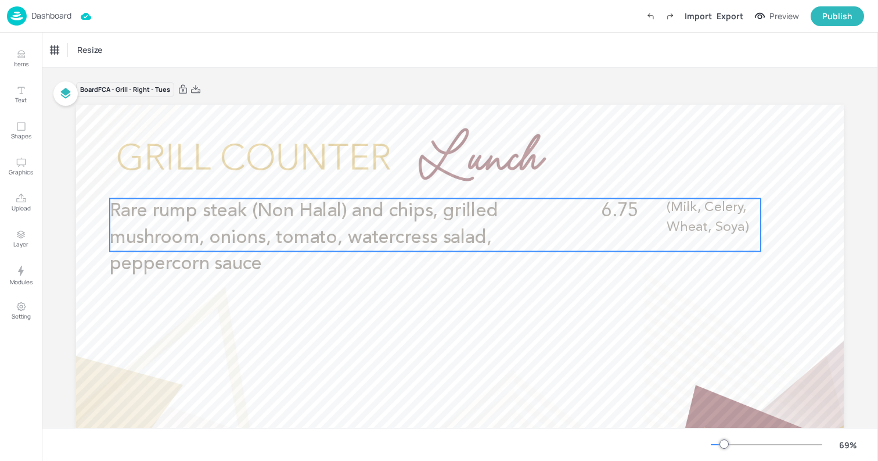
click at [291, 207] on span "Rare rump steak (Non Halal) and chips, grilled mushroom, onions, tomato, waterc…" at bounding box center [304, 237] width 389 height 71
click at [425, 180] on icon "Edit Item" at bounding box center [427, 178] width 10 height 9
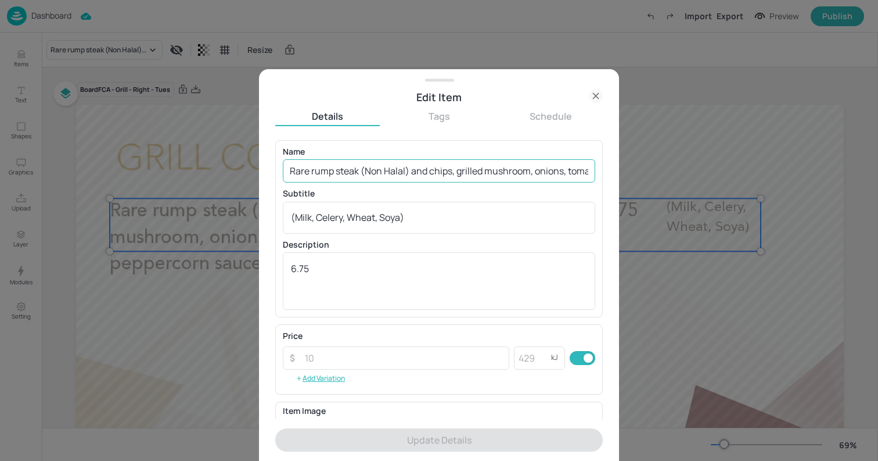
click at [420, 164] on input "Rare rump steak (Non Halal) and chips, grilled mushroom, onions, tomato, waterc…" at bounding box center [439, 170] width 313 height 23
paste input "Prego (Portuguese steak sandwich) in a crusty roll with tomato onion salad serv…"
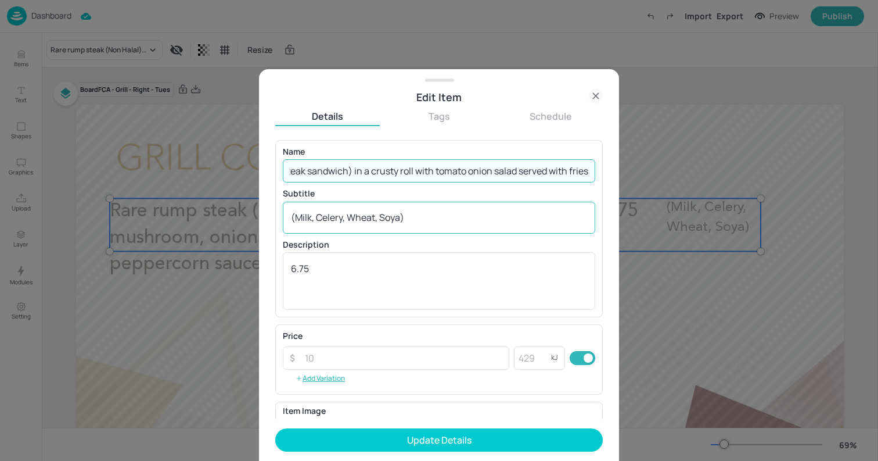
type input "Prego (Portuguese steak sandwich) in a crusty roll with tomato onion salad serv…"
click at [425, 211] on textarea "(Milk, Celery, Wheat, Soya)" at bounding box center [439, 217] width 296 height 13
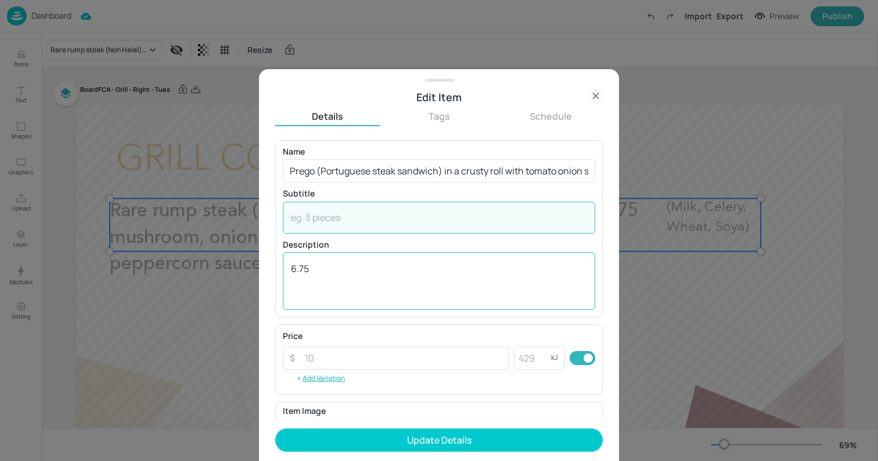
click at [415, 285] on textarea "6.75" at bounding box center [439, 281] width 296 height 38
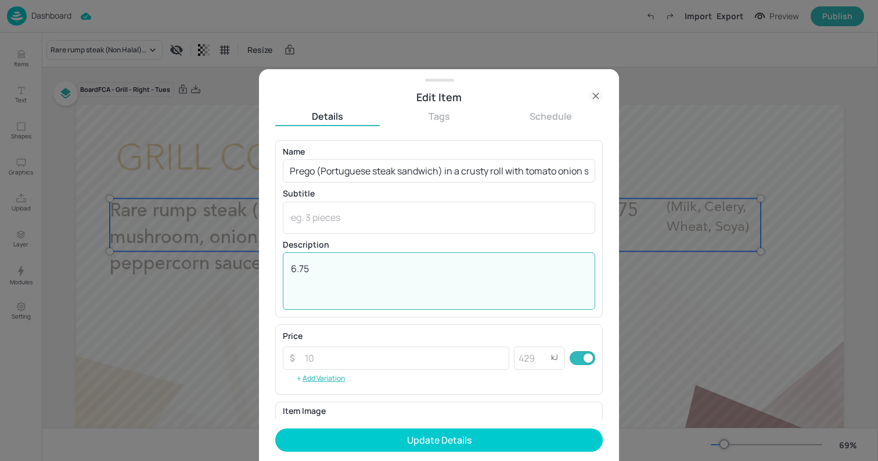
click at [415, 285] on textarea "6.75" at bounding box center [439, 281] width 296 height 38
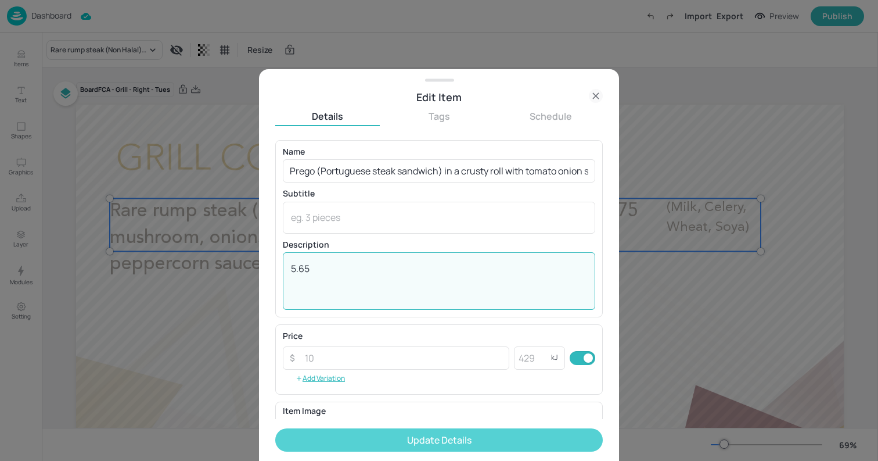
type textarea "5.65"
click at [472, 445] on button "Update Details" at bounding box center [439, 439] width 328 height 23
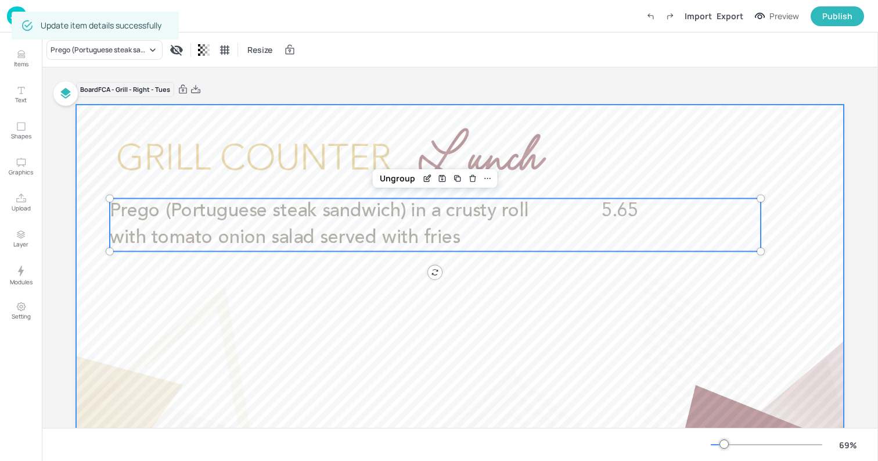
click at [101, 124] on div at bounding box center [460, 321] width 768 height 432
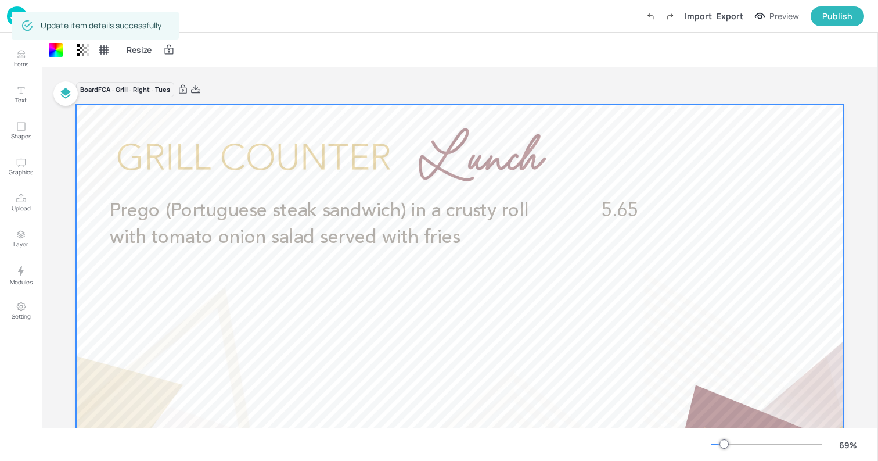
click at [7, 18] on img at bounding box center [17, 15] width 20 height 19
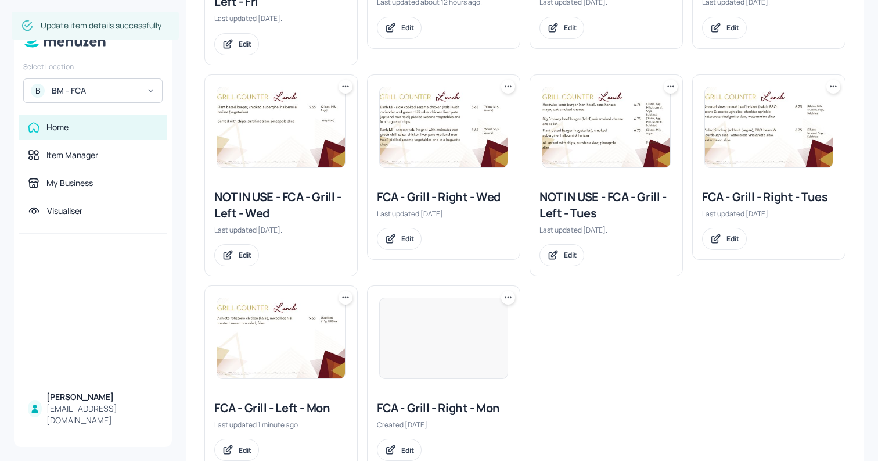
scroll to position [356, 0]
click at [666, 88] on icon at bounding box center [671, 86] width 12 height 12
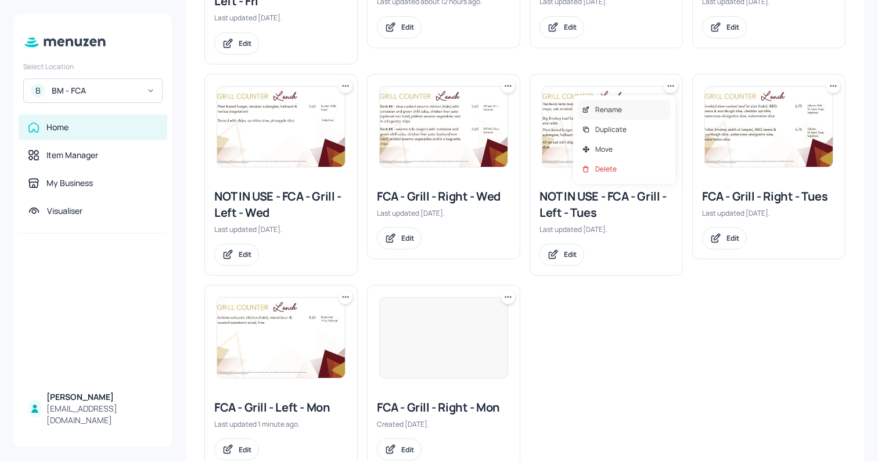
click at [648, 108] on div "Rename" at bounding box center [624, 110] width 93 height 20
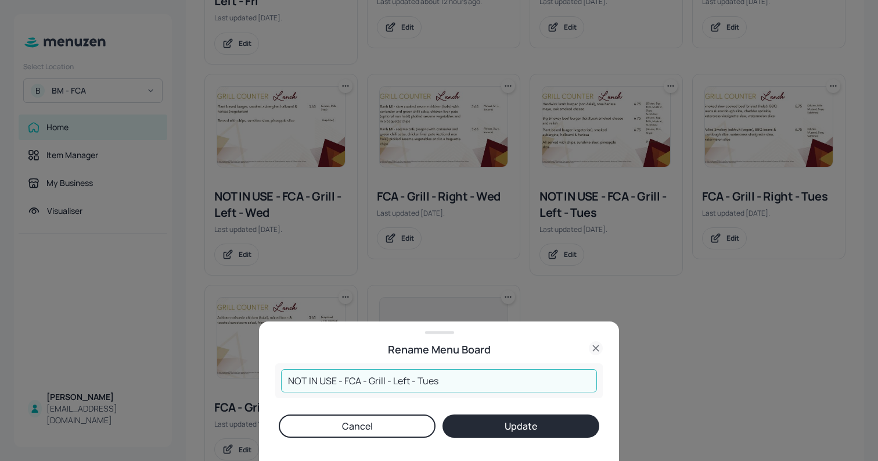
drag, startPoint x: 344, startPoint y: 382, endPoint x: 279, endPoint y: 375, distance: 65.4
click at [279, 375] on div "NOT IN USE - FCA - Grill - Left - Tues ​" at bounding box center [439, 380] width 328 height 35
type input "FCA - Grill - Left - Tues"
click at [539, 420] on button "Update" at bounding box center [521, 425] width 157 height 23
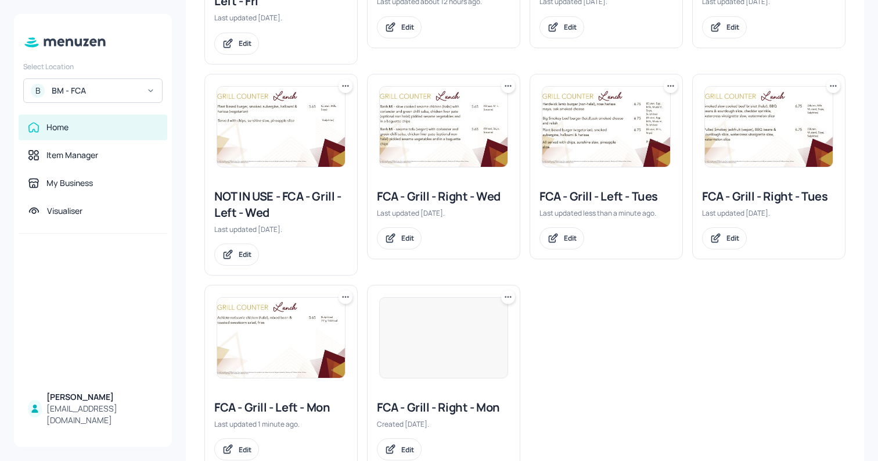
click at [345, 88] on icon at bounding box center [346, 86] width 12 height 12
click at [320, 109] on div "Rename" at bounding box center [300, 110] width 93 height 20
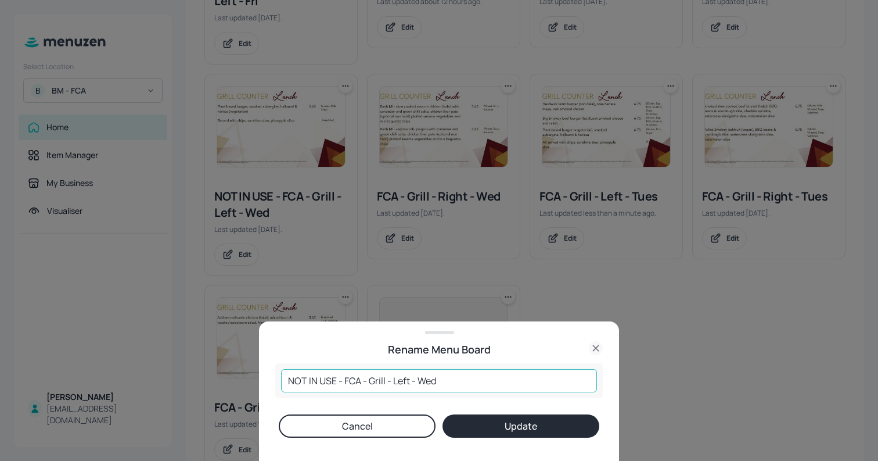
click at [344, 380] on input "NOT IN USE - FCA - Grill - Left - Wed" at bounding box center [439, 380] width 316 height 23
type input "FCA - Grill - Left - Wed"
click at [458, 418] on button "Update" at bounding box center [521, 425] width 157 height 23
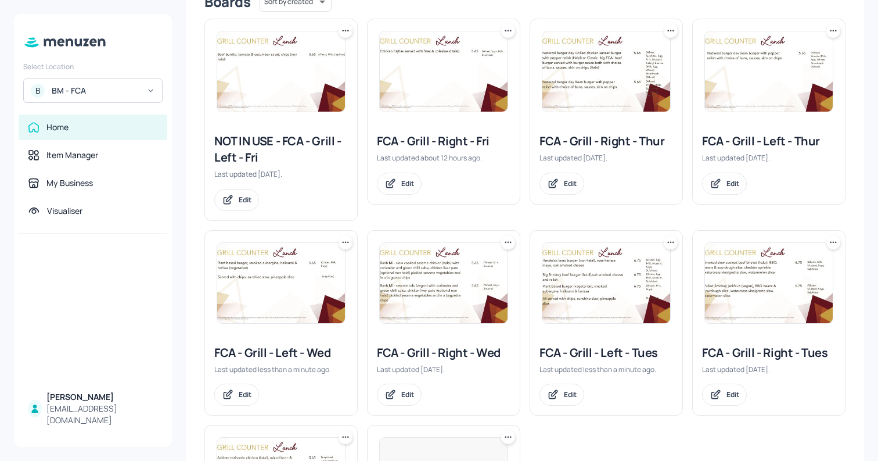
scroll to position [199, 0]
click at [346, 32] on icon at bounding box center [346, 32] width 12 height 12
click at [329, 60] on div "Rename" at bounding box center [300, 55] width 93 height 20
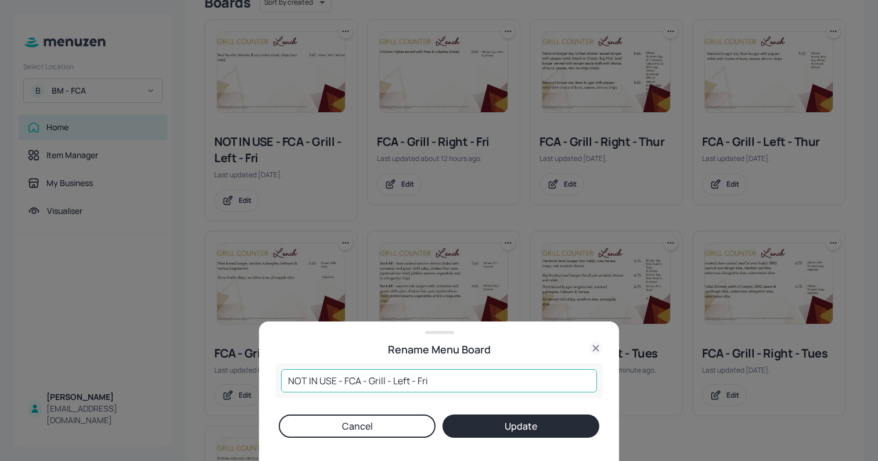
click at [343, 380] on input "NOT IN USE - FCA - Grill - Left - Fri" at bounding box center [439, 380] width 316 height 23
type input "FCA - Grill - Left - Fri"
click at [494, 424] on button "Update" at bounding box center [521, 425] width 157 height 23
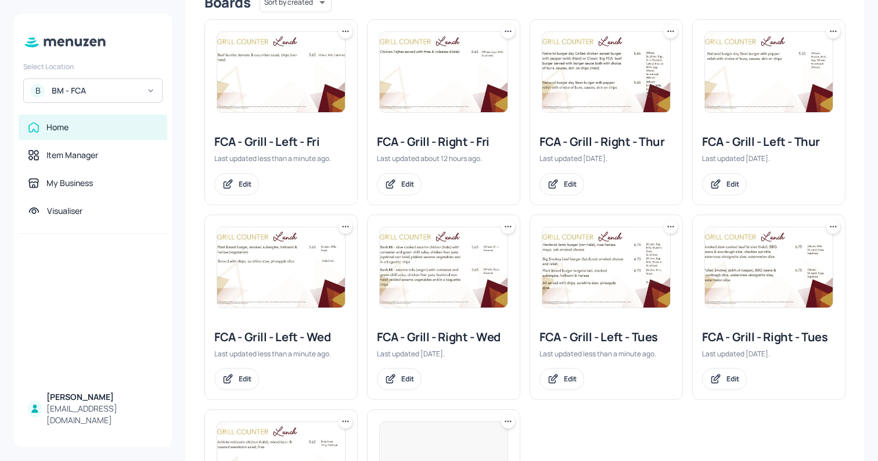
click at [634, 284] on img at bounding box center [607, 267] width 128 height 80
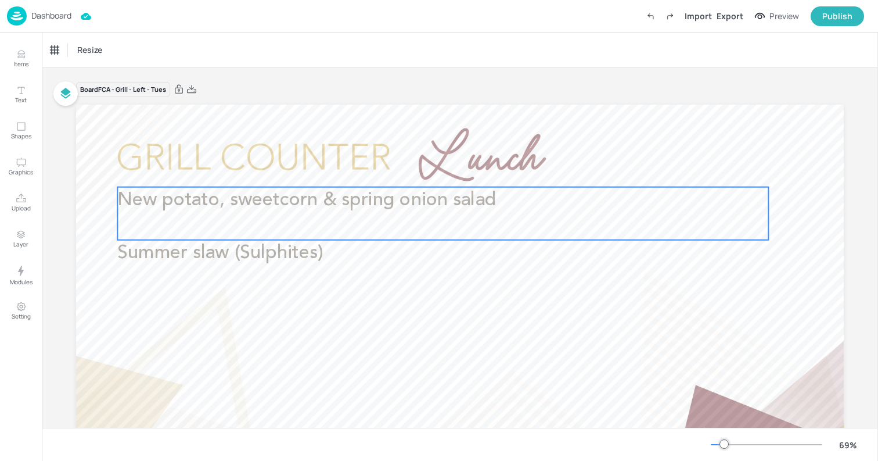
click at [474, 209] on span "New potato, sweetcorn & spring onion salad" at bounding box center [306, 200] width 379 height 19
click at [437, 166] on icon "Edit Item" at bounding box center [437, 164] width 1 height 1
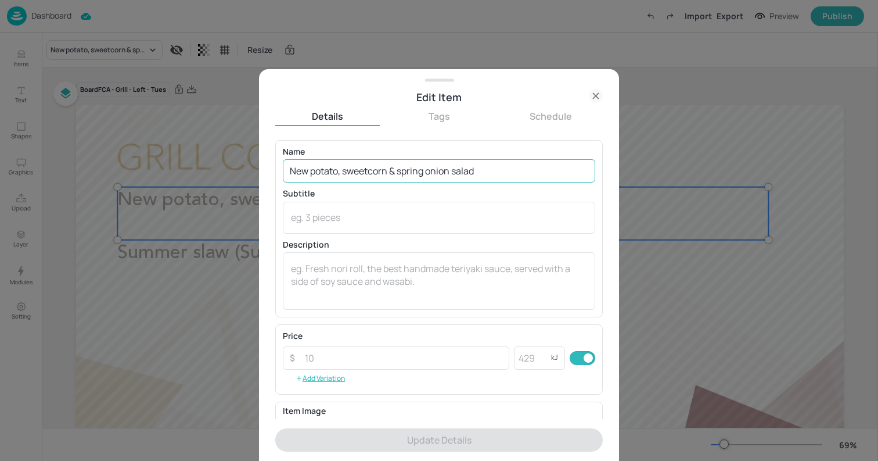
click at [423, 170] on input "New potato, sweetcorn & spring onion salad" at bounding box center [439, 170] width 313 height 23
paste input "Kumru - Turkish spicy lamb sausage and halloumi with tomato onion salad in a se…"
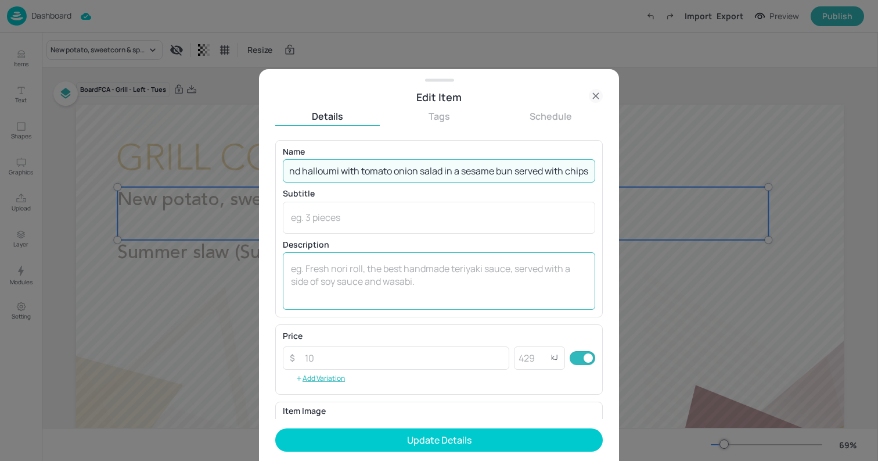
type input "Kumru - Turkish spicy lamb sausage and halloumi with tomato onion salad in a se…"
click at [410, 284] on textarea at bounding box center [439, 281] width 296 height 38
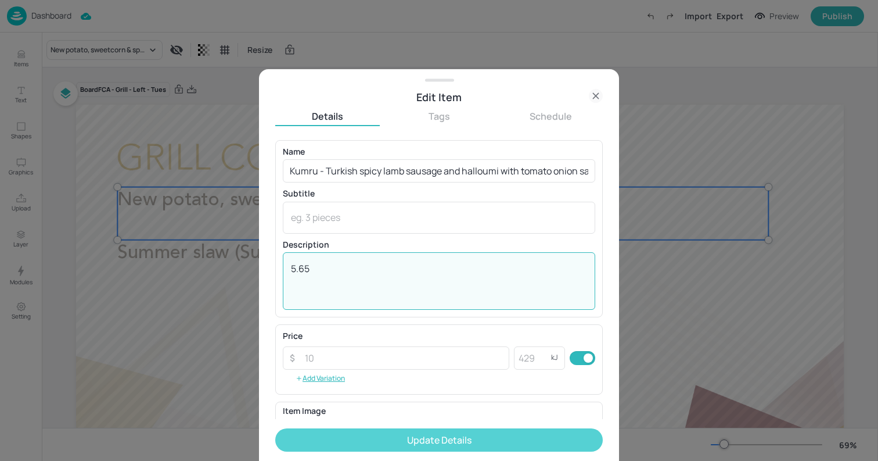
type textarea "5.65"
click at [457, 438] on button "Update Details" at bounding box center [439, 439] width 328 height 23
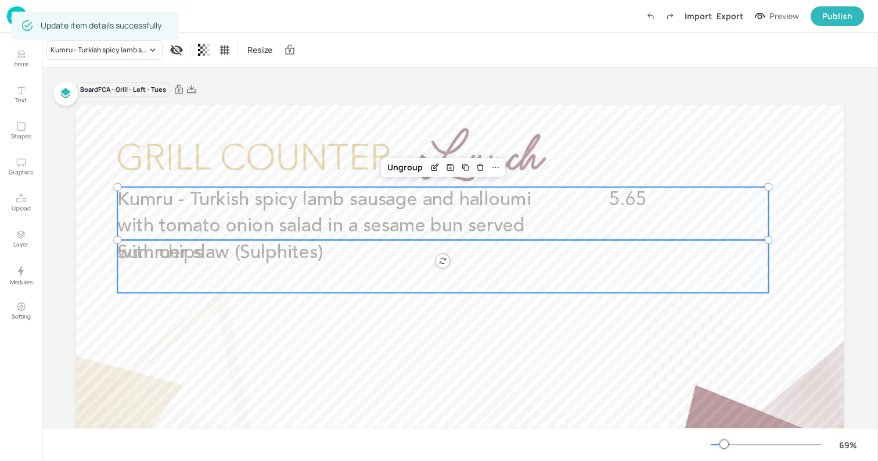
click at [275, 255] on span "Summer slaw (Sulphites)" at bounding box center [219, 252] width 205 height 19
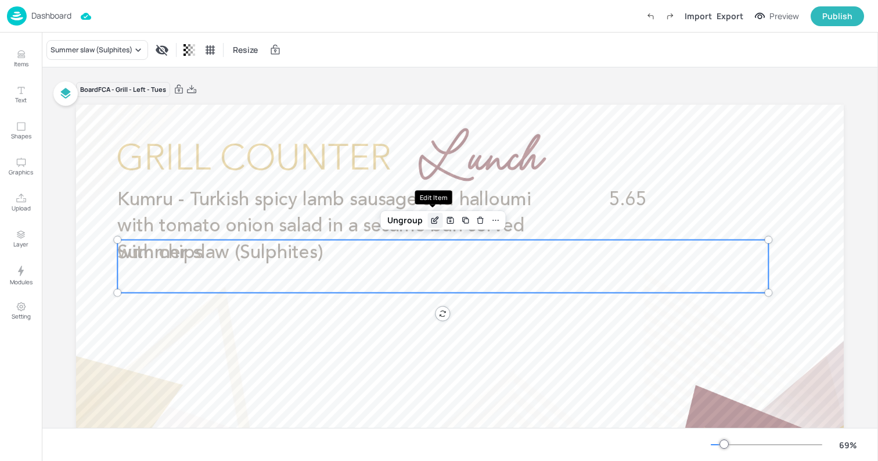
click at [430, 214] on div "Edit Item" at bounding box center [435, 220] width 15 height 15
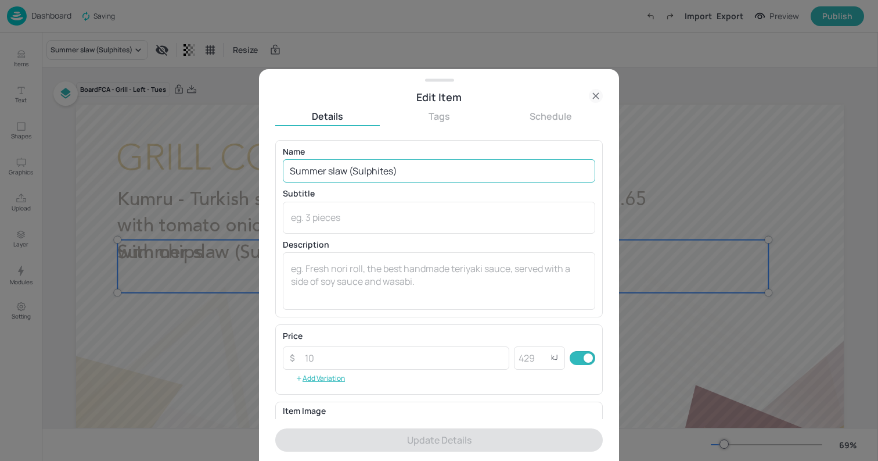
click at [401, 171] on input "Summer slaw (Sulphites)" at bounding box center [439, 170] width 313 height 23
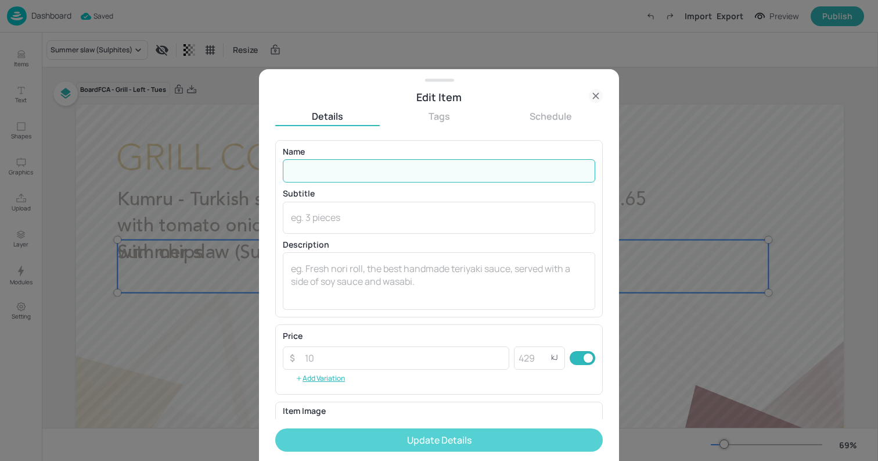
click at [493, 449] on button "Update Details" at bounding box center [439, 439] width 328 height 23
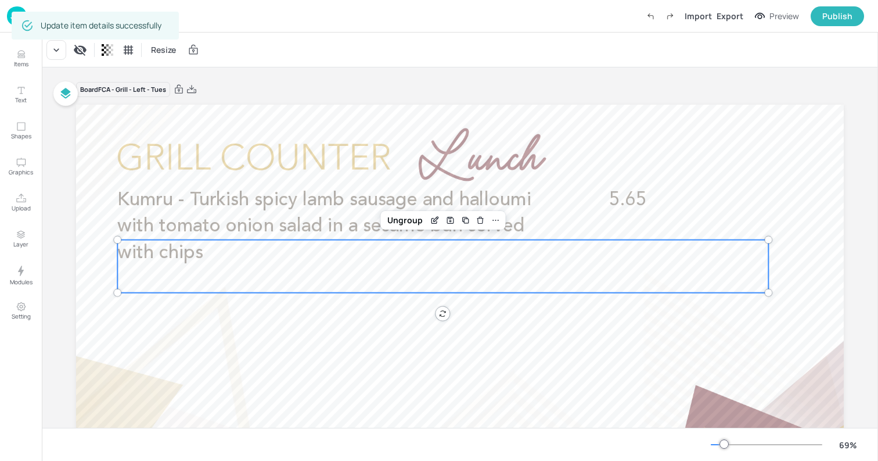
click at [88, 261] on div at bounding box center [460, 321] width 768 height 432
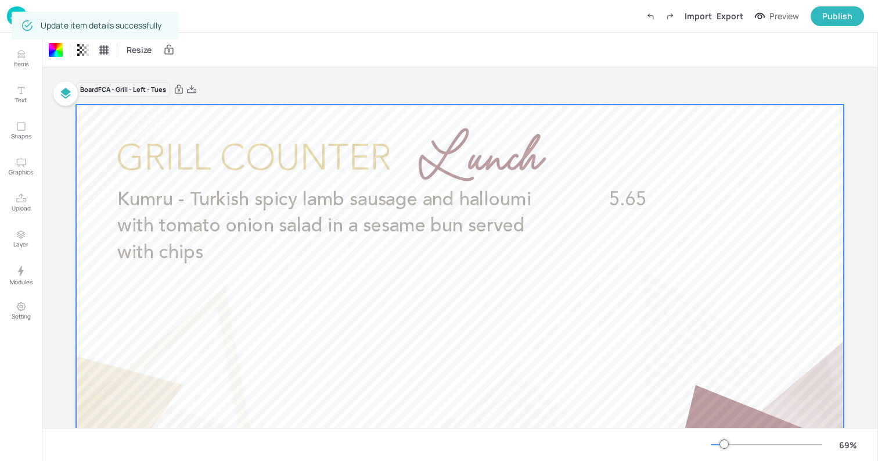
click at [6, 15] on div "Dashboard Import Export Preview Publish" at bounding box center [439, 16] width 878 height 33
click at [7, 19] on img at bounding box center [17, 15] width 20 height 19
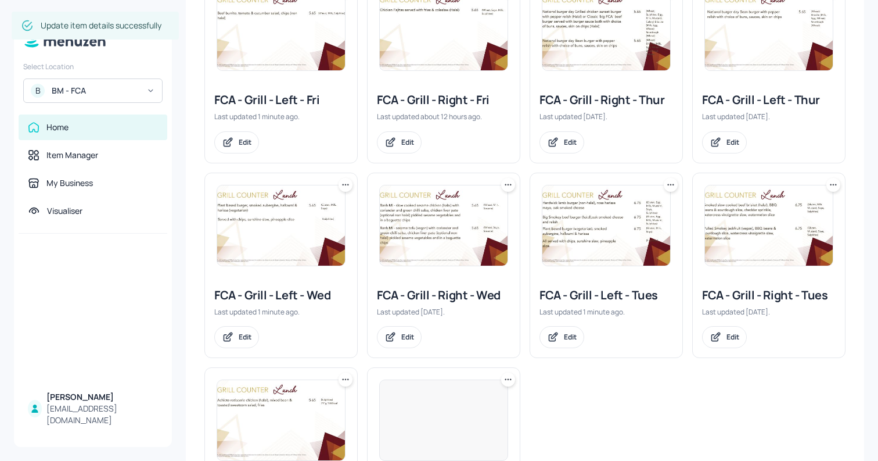
scroll to position [243, 0]
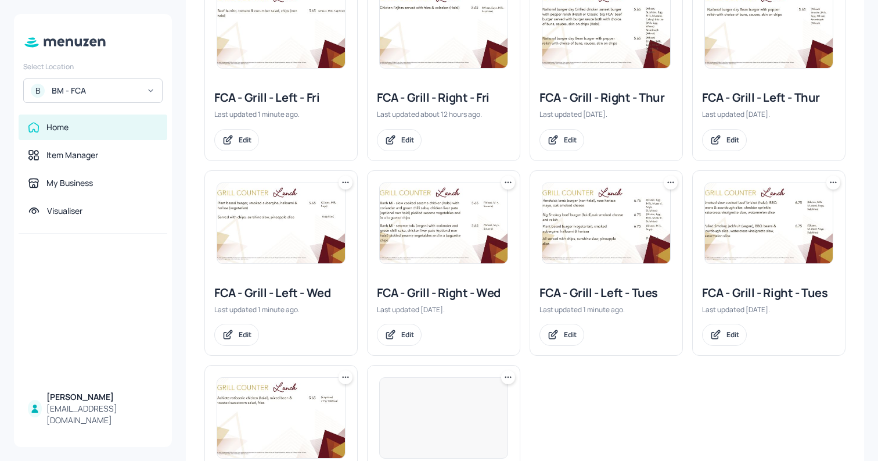
click at [474, 231] on img at bounding box center [444, 223] width 128 height 80
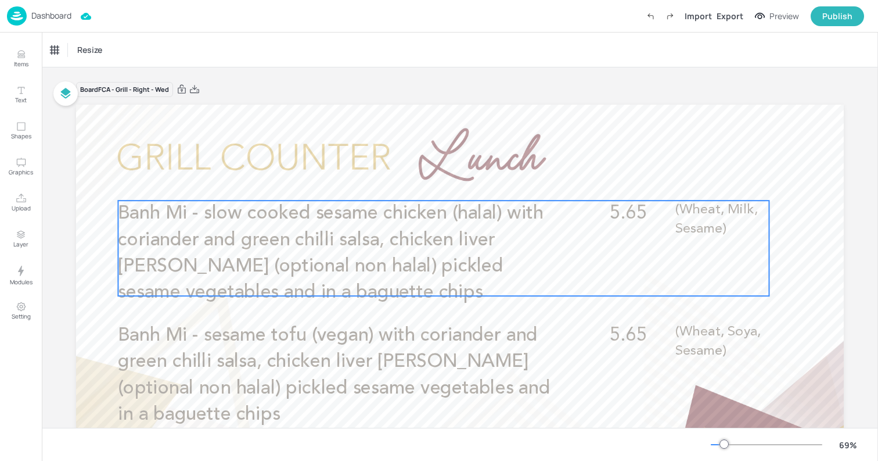
click at [518, 261] on span "Banh Mi - slow cooked sesame chicken (halal) with coriander and green chilli sa…" at bounding box center [331, 253] width 426 height 98
click at [433, 181] on icon "Edit Item" at bounding box center [435, 181] width 5 height 5
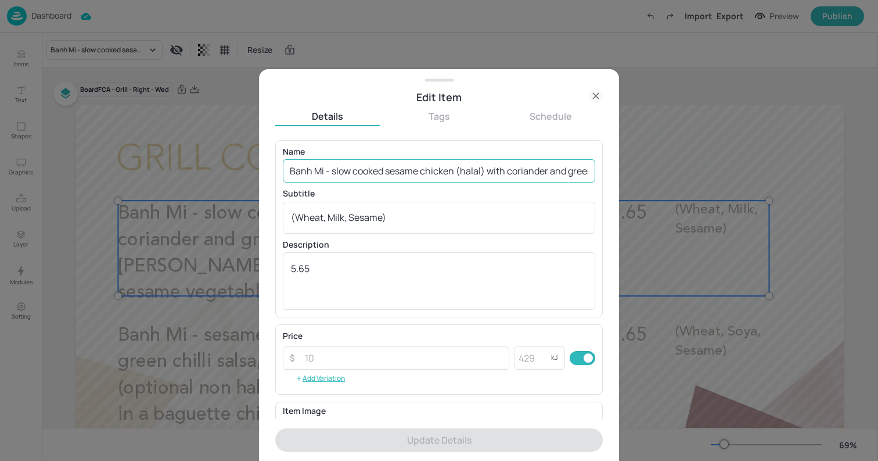
click at [400, 167] on input "Banh Mi - slow cooked sesame chicken (halal) with coriander and green chilli sa…" at bounding box center [439, 170] width 313 height 23
paste input "Mexican chicken (halal), pulled oyster mushroom soft tacos with pico [PERSON_NA…"
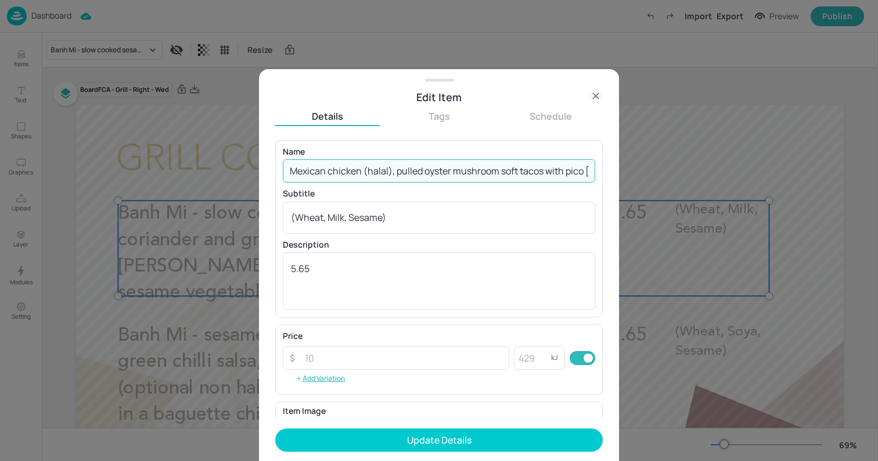
scroll to position [0, 371]
type input "Mexican chicken (halal), pulled oyster mushroom soft tacos with pico [PERSON_NA…"
click at [441, 227] on div "(Wheat, Milk, Sesame) x ​" at bounding box center [439, 218] width 313 height 32
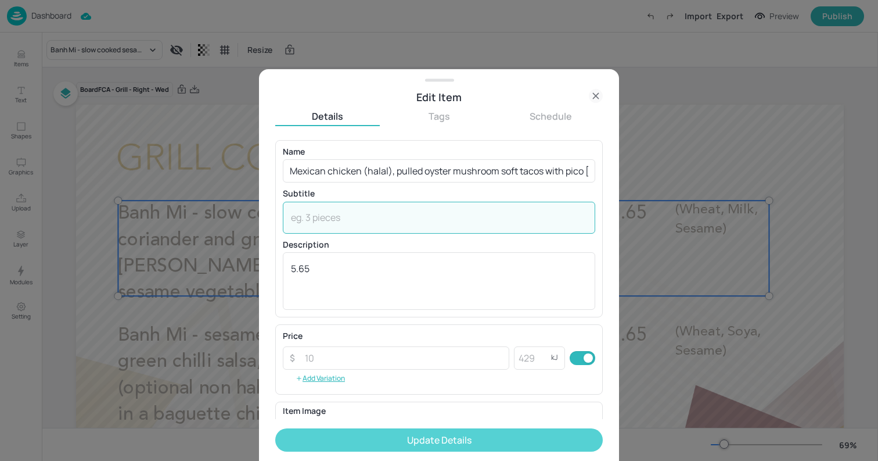
click at [443, 440] on button "Update Details" at bounding box center [439, 439] width 328 height 23
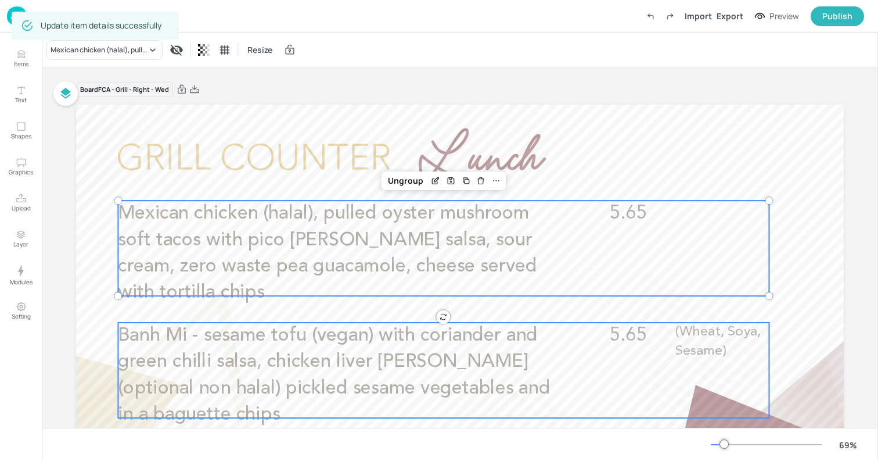
click at [400, 369] on span "Banh Mi - sesame tofu (vegan) with coriander and green chilli salsa, chicken li…" at bounding box center [334, 375] width 432 height 98
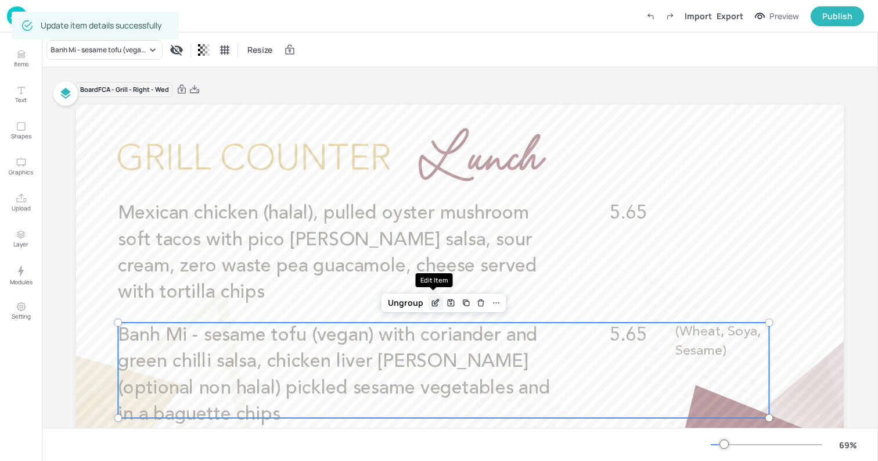
click at [431, 308] on div "Edit Item" at bounding box center [435, 302] width 15 height 15
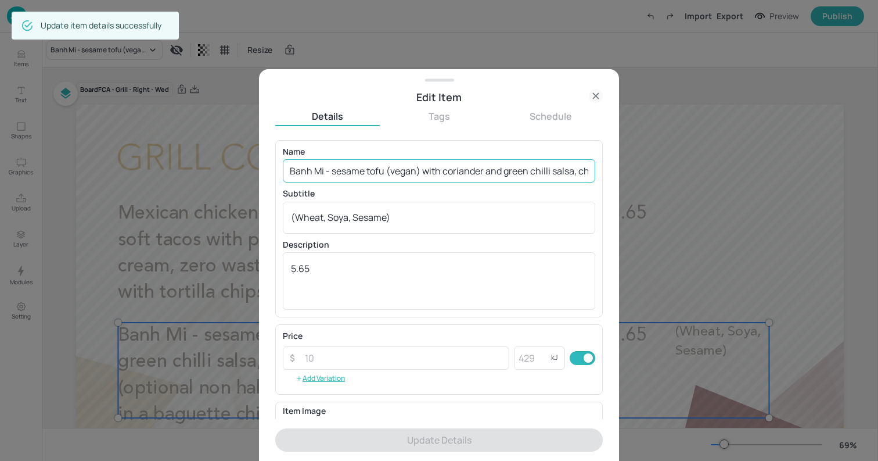
click at [398, 174] on input "Banh Mi - sesame tofu (vegan) with coriander and green chilli salsa, chicken li…" at bounding box center [439, 170] width 313 height 23
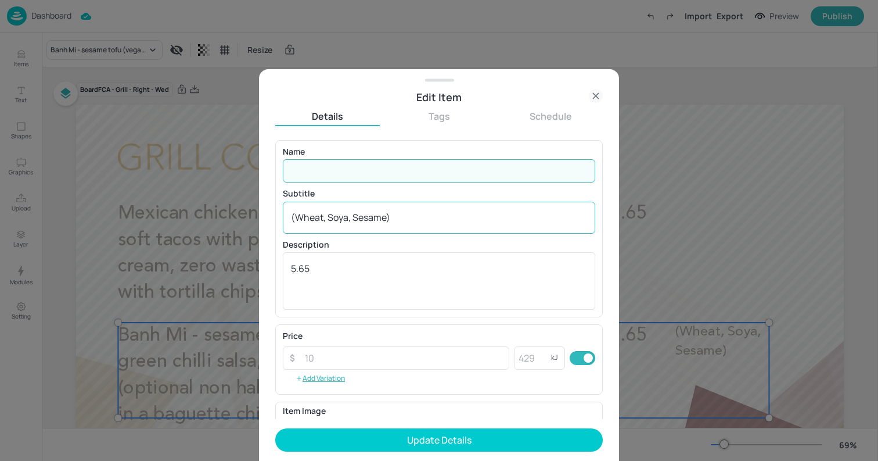
click at [399, 221] on textarea "(Wheat, Soya, Sesame)" at bounding box center [439, 217] width 296 height 13
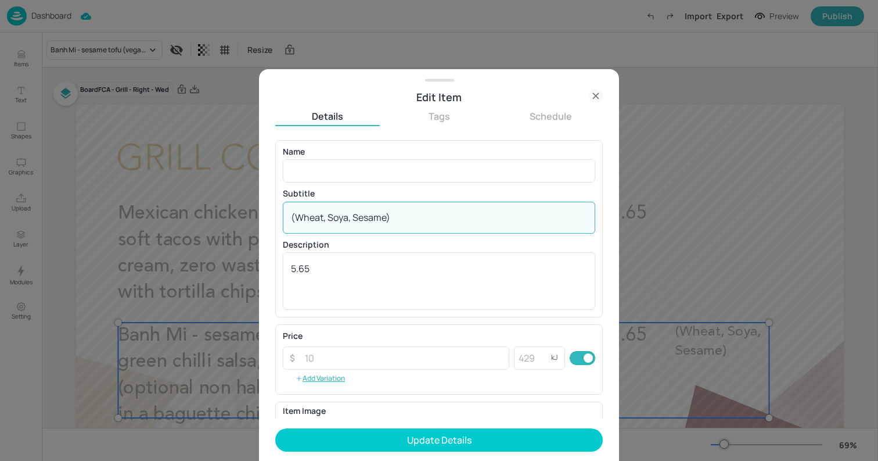
click at [399, 221] on textarea "(Wheat, Soya, Sesame)" at bounding box center [439, 217] width 296 height 13
click at [400, 253] on div "5.65 x ​" at bounding box center [439, 281] width 313 height 58
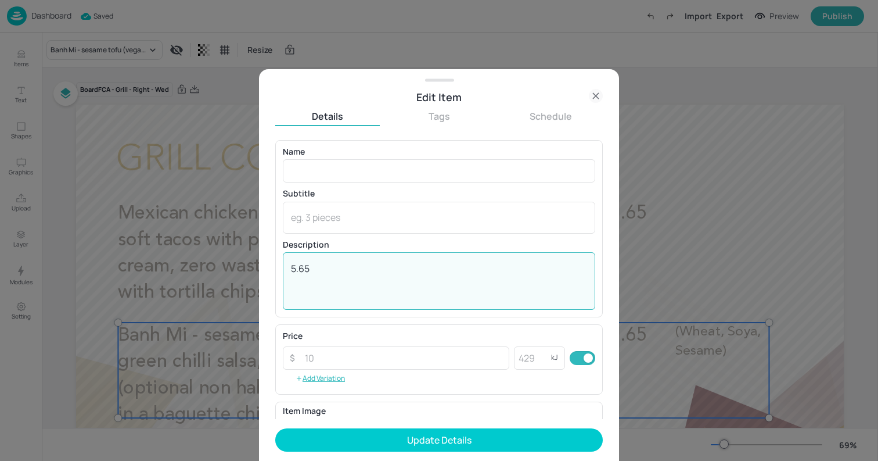
click at [400, 253] on div "5.65 x ​" at bounding box center [439, 281] width 313 height 58
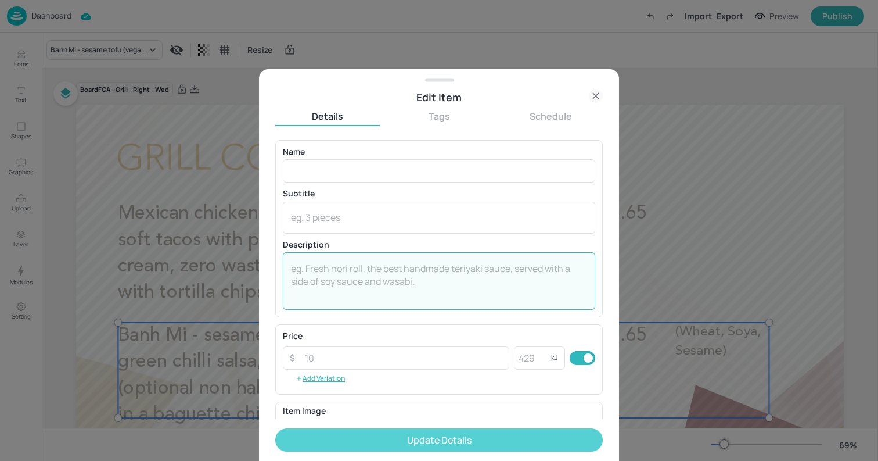
click at [458, 435] on button "Update Details" at bounding box center [439, 439] width 328 height 23
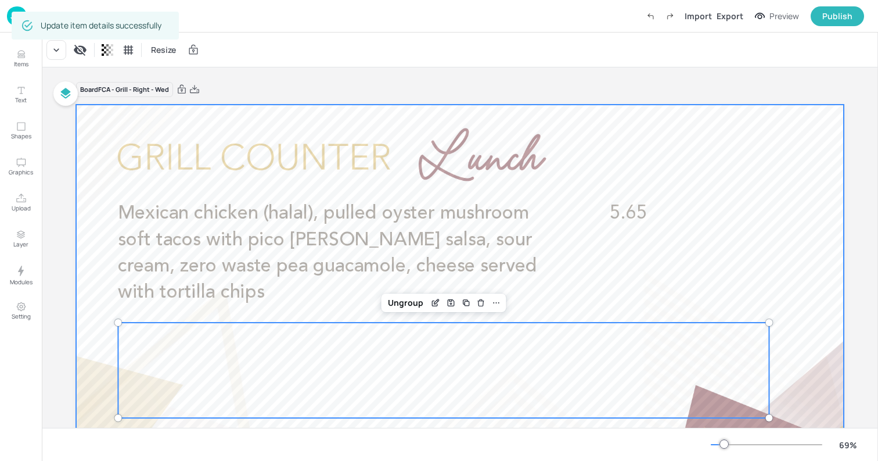
click at [151, 121] on div at bounding box center [460, 321] width 768 height 432
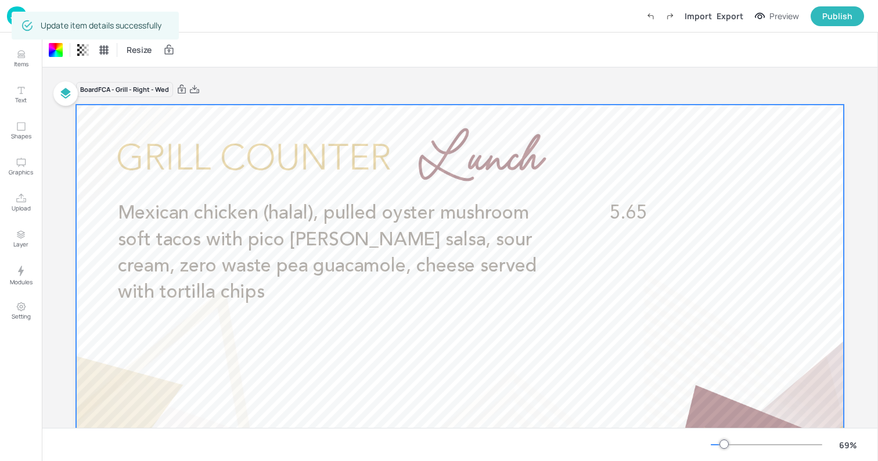
click at [8, 19] on img at bounding box center [17, 15] width 20 height 19
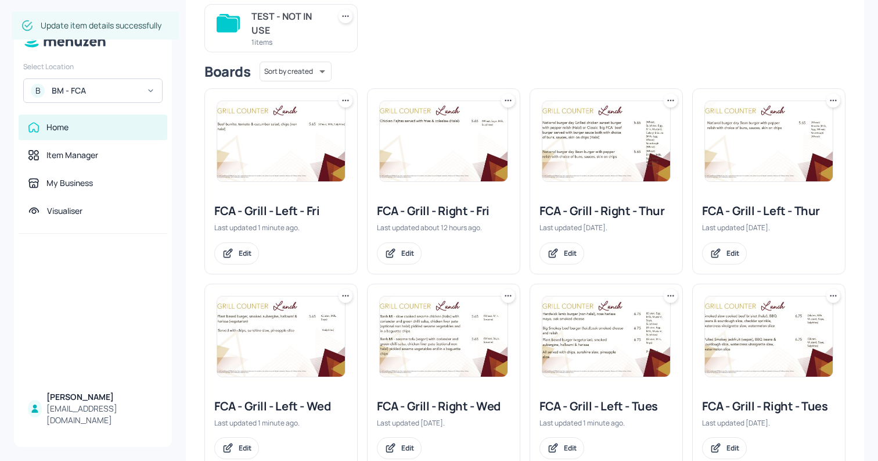
scroll to position [131, 0]
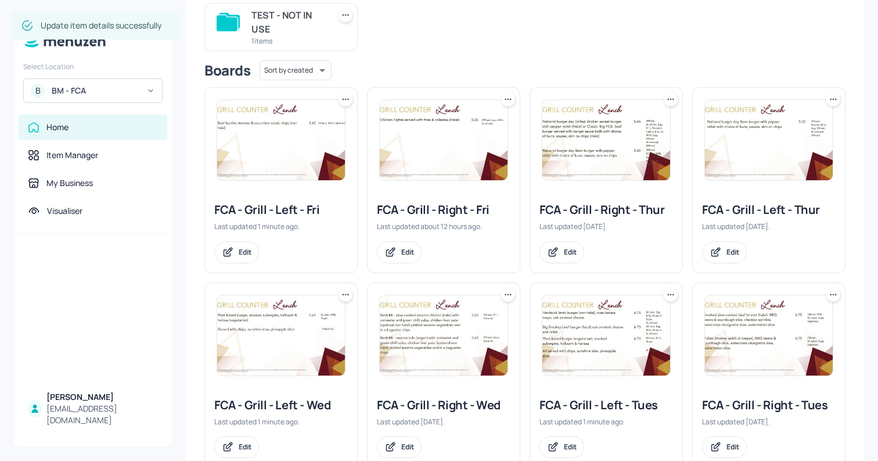
click at [278, 328] on img at bounding box center [281, 335] width 128 height 80
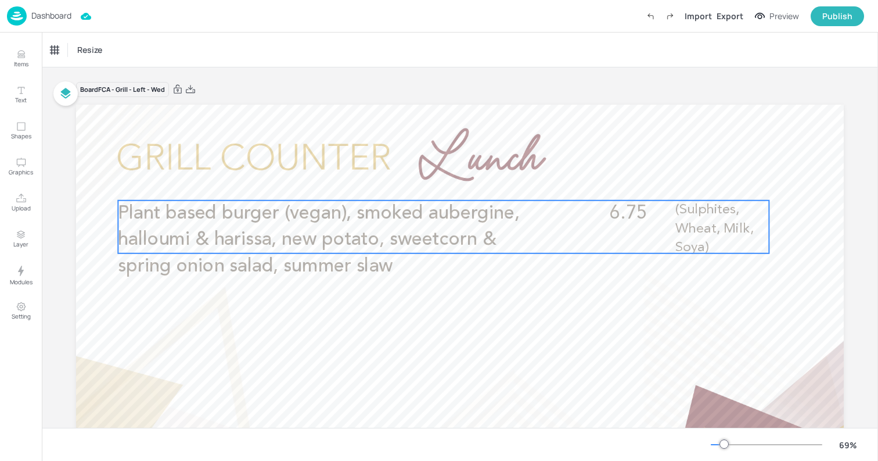
click at [482, 225] on p "Plant based burger (vegan), smoked aubergine, halloumi & harissa, new potato, s…" at bounding box center [335, 239] width 435 height 79
click at [435, 184] on icon "Edit Item" at bounding box center [436, 180] width 10 height 9
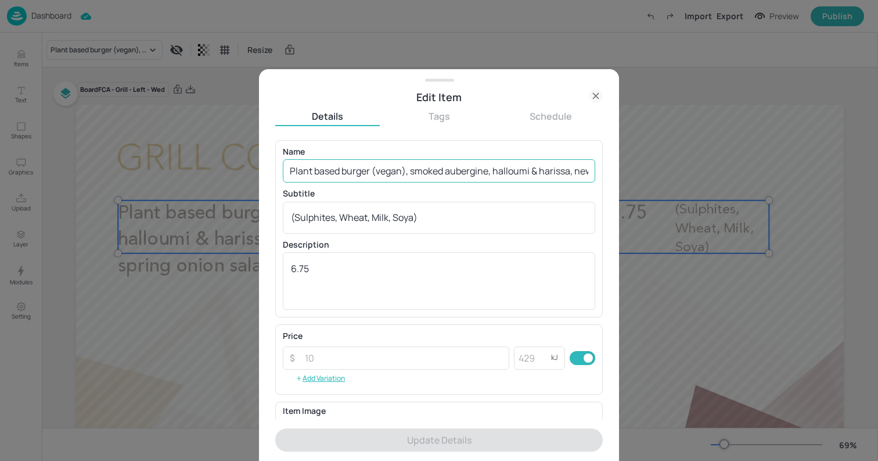
click at [398, 174] on input "Plant based burger (vegan), smoked aubergine, halloumi & harissa, new potato, s…" at bounding box center [439, 170] width 313 height 23
paste input "Beef strips pulled oyster mushroom soft tacos with pico [PERSON_NAME] salsa, so…"
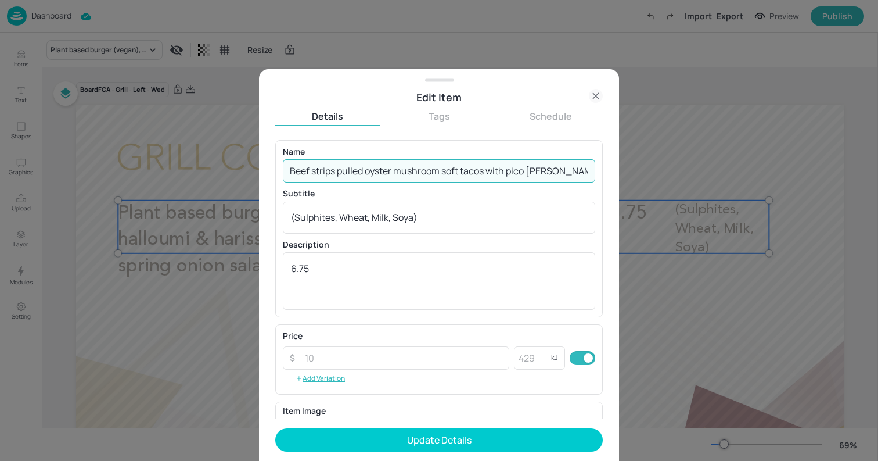
scroll to position [0, 313]
type input "Beef strips pulled oyster mushroom soft tacos with pico [PERSON_NAME] salsa, so…"
click at [400, 213] on textarea "(Sulphites, Wheat, Milk, Soya)" at bounding box center [439, 217] width 296 height 13
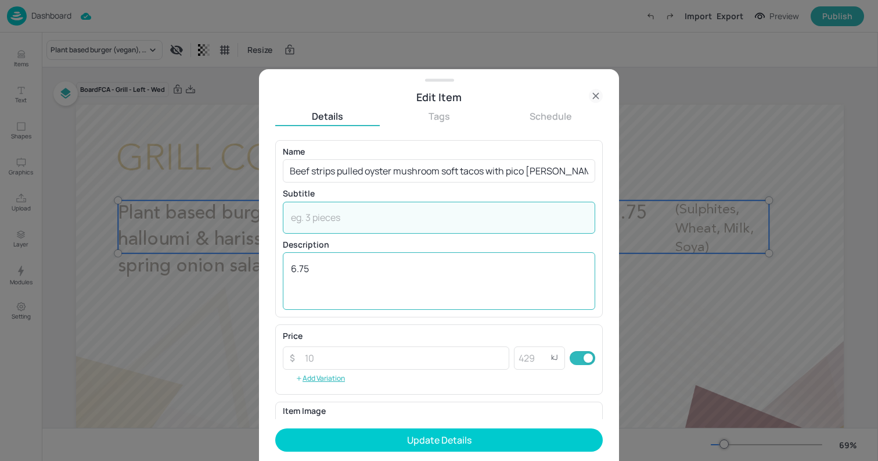
click at [383, 267] on textarea "6.75" at bounding box center [439, 281] width 296 height 38
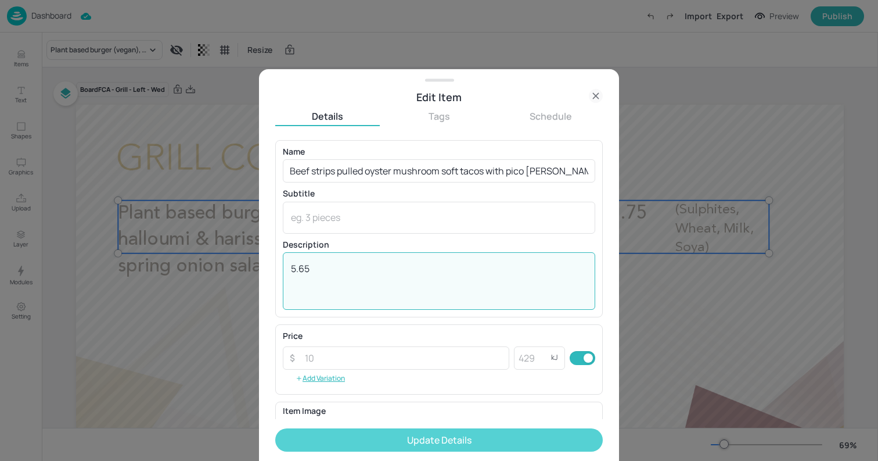
type textarea "5.65"
click at [407, 440] on button "Update Details" at bounding box center [439, 439] width 328 height 23
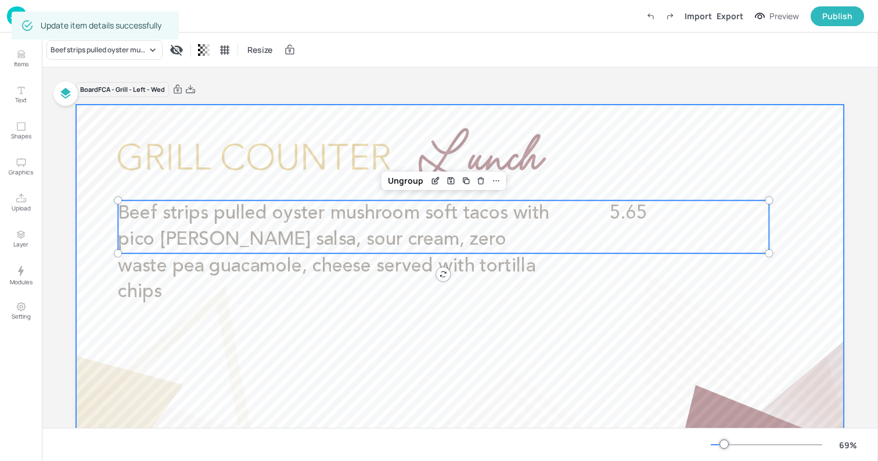
click at [100, 113] on div at bounding box center [460, 321] width 768 height 432
click at [354, 224] on p "Beef strips pulled oyster mushroom soft tacos with pico [PERSON_NAME] salsa, so…" at bounding box center [335, 252] width 435 height 105
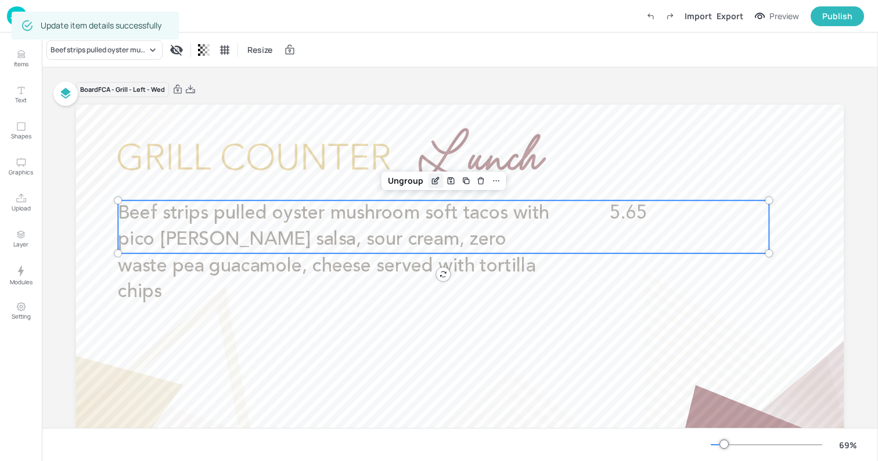
click at [435, 180] on icon "Edit Item" at bounding box center [437, 179] width 5 height 5
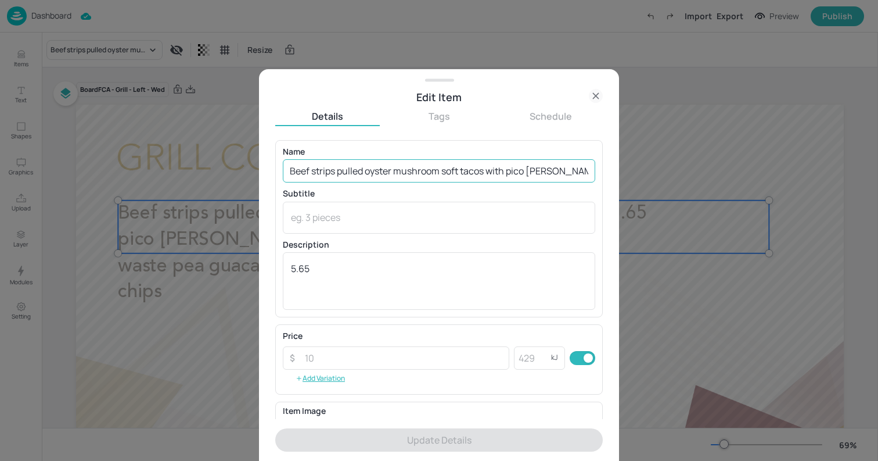
click at [413, 167] on input "Beef strips pulled oyster mushroom soft tacos with pico [PERSON_NAME] salsa, so…" at bounding box center [439, 170] width 313 height 23
paste input "Asados (Argentinian Barbeque) Mini choripan (Chorizo, chimichurri, tomato in a …"
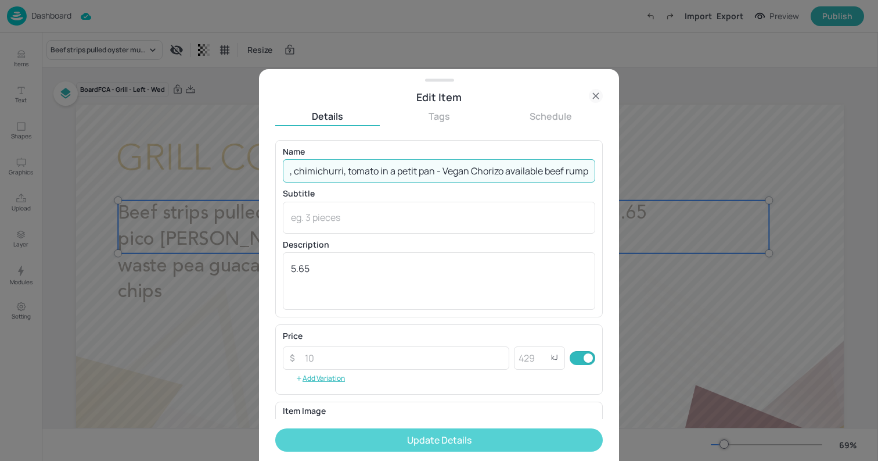
type input "Asados (Argentinian Barbeque) Mini choripan (Chorizo, chimichurri, tomato in a …"
click at [458, 436] on button "Update Details" at bounding box center [439, 439] width 328 height 23
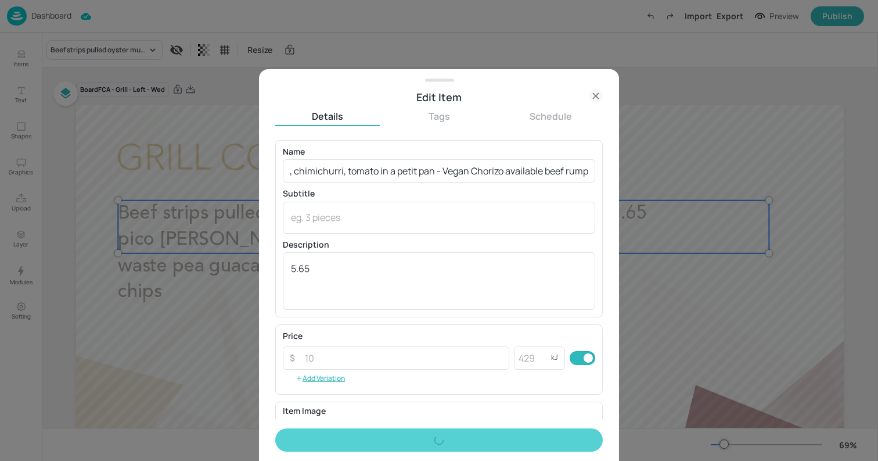
scroll to position [0, 0]
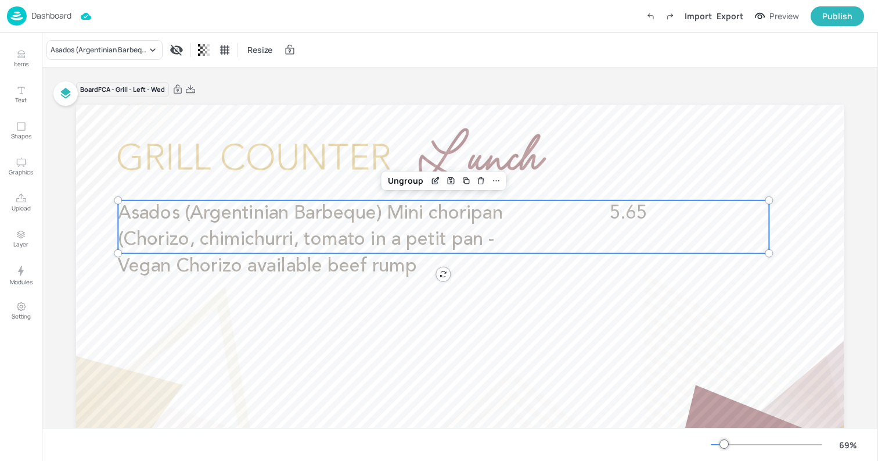
click at [55, 9] on div "Dashboard" at bounding box center [39, 15] width 64 height 19
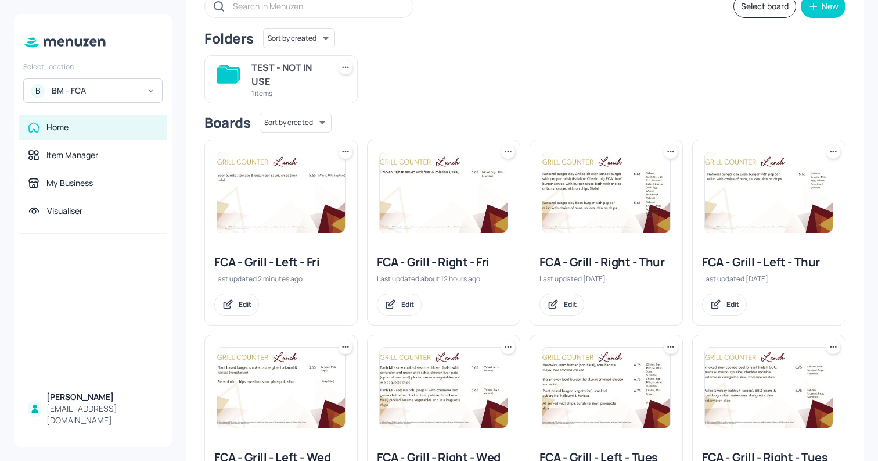
scroll to position [166, 0]
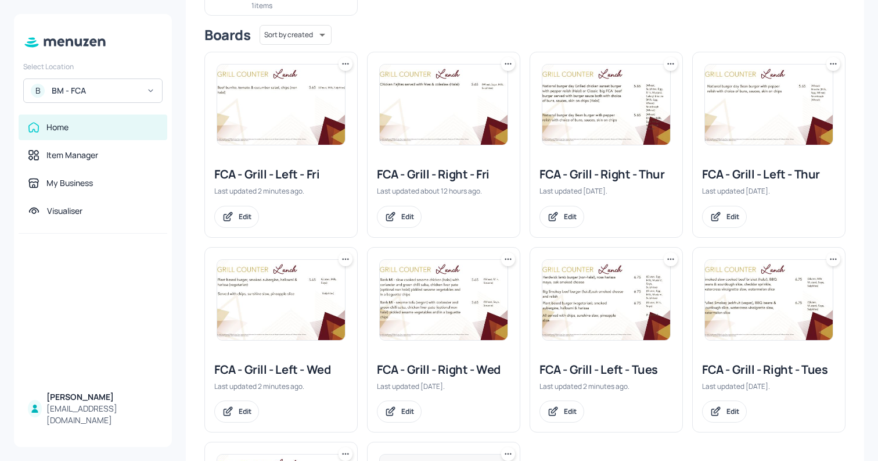
click at [339, 312] on img at bounding box center [281, 300] width 128 height 80
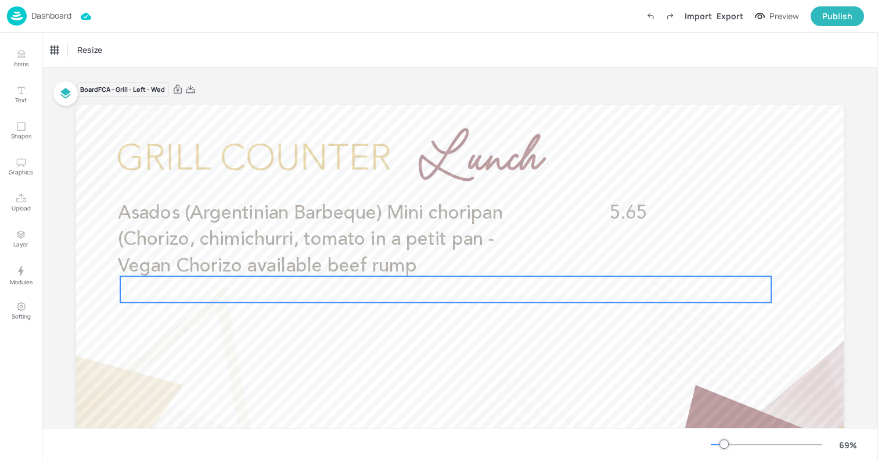
click at [337, 256] on p "Asados (Argentinian Barbeque) Mini choripan (Chorizo, chimichurri, tomato in a …" at bounding box center [335, 239] width 435 height 79
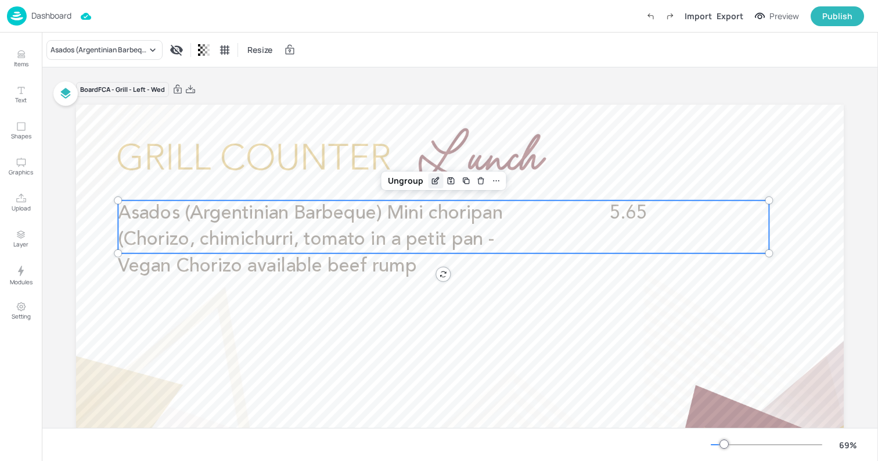
click at [436, 182] on icon "Edit Item" at bounding box center [436, 180] width 10 height 9
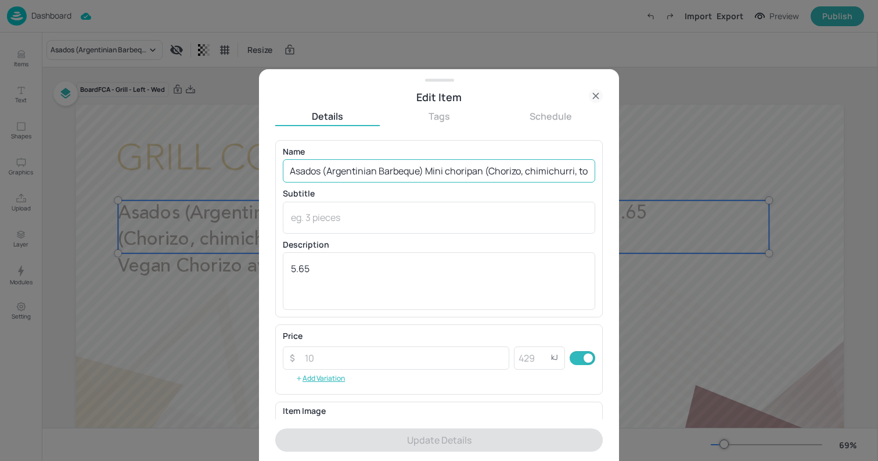
click at [334, 174] on input "Asados (Argentinian Barbeque) Mini choripan (Chorizo, chimichurri, tomato in a …" at bounding box center [439, 170] width 313 height 23
paste input "Beef strips pulled oyster mushroom soft tacos with pico [PERSON_NAME] salsa, so…"
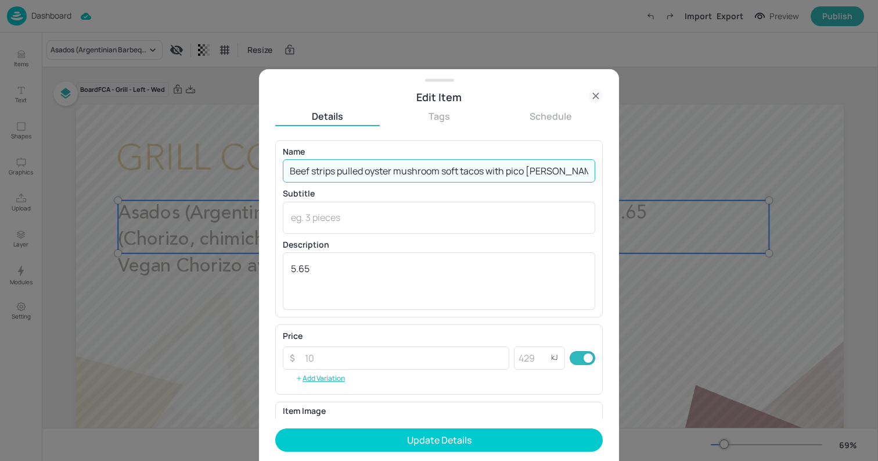
scroll to position [0, 313]
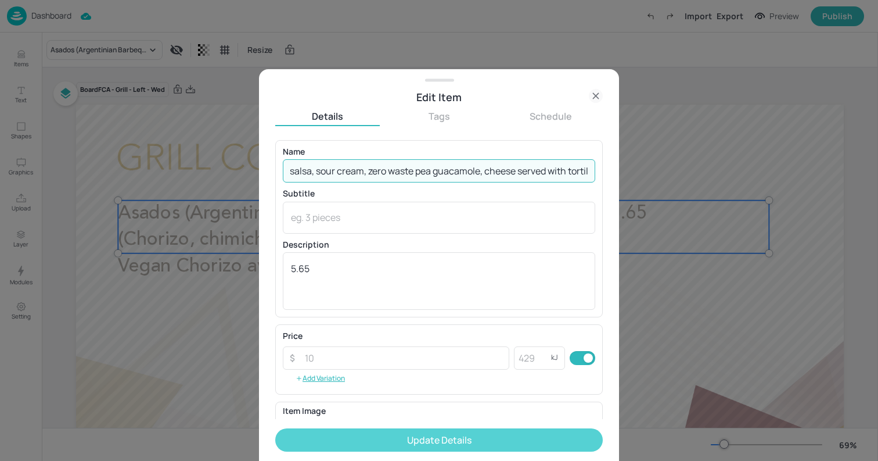
type input "Beef strips pulled oyster mushroom soft tacos with pico [PERSON_NAME] salsa, so…"
click at [507, 438] on button "Update Details" at bounding box center [439, 439] width 328 height 23
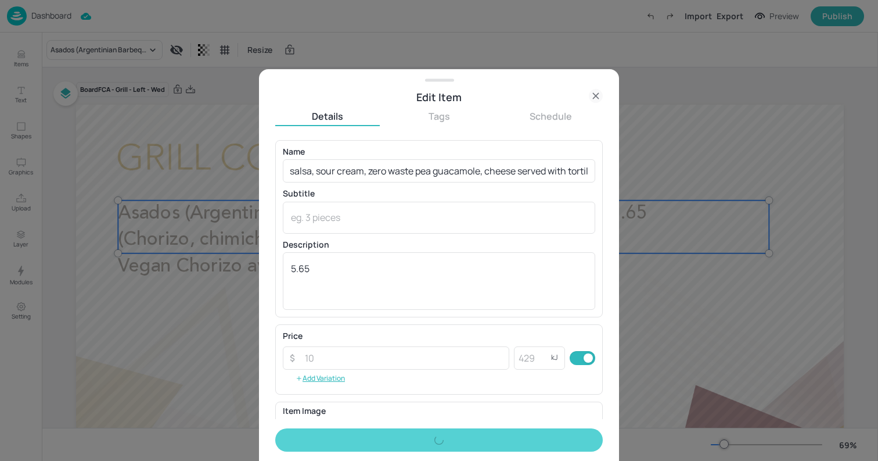
scroll to position [0, 0]
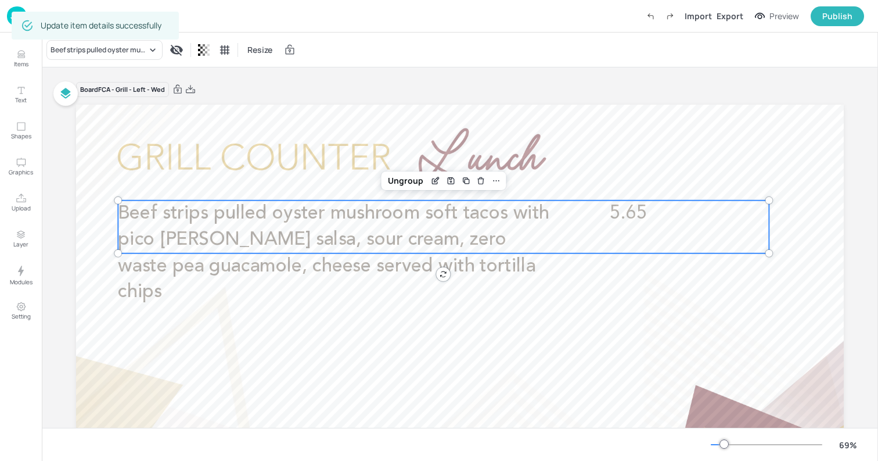
click at [107, 113] on div at bounding box center [460, 321] width 768 height 432
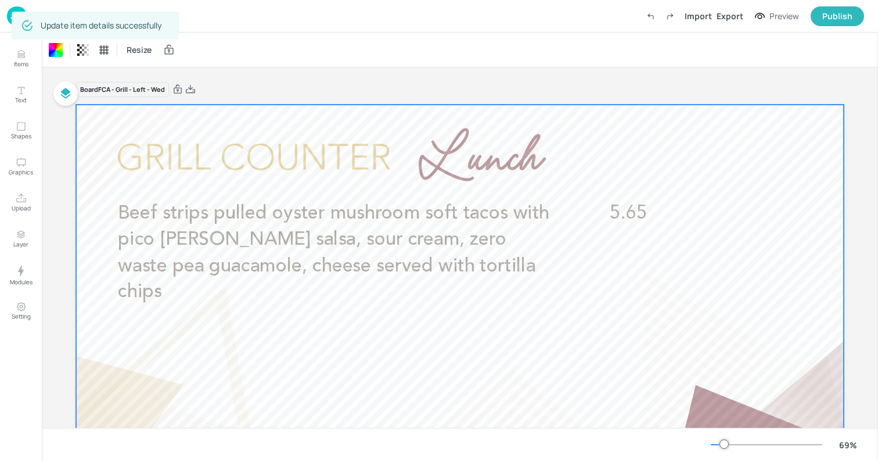
click at [6, 18] on div "Dashboard Import Export Preview Publish" at bounding box center [439, 16] width 878 height 33
click at [12, 19] on div "Update item details successfully" at bounding box center [95, 26] width 167 height 28
click at [9, 18] on img at bounding box center [17, 15] width 20 height 19
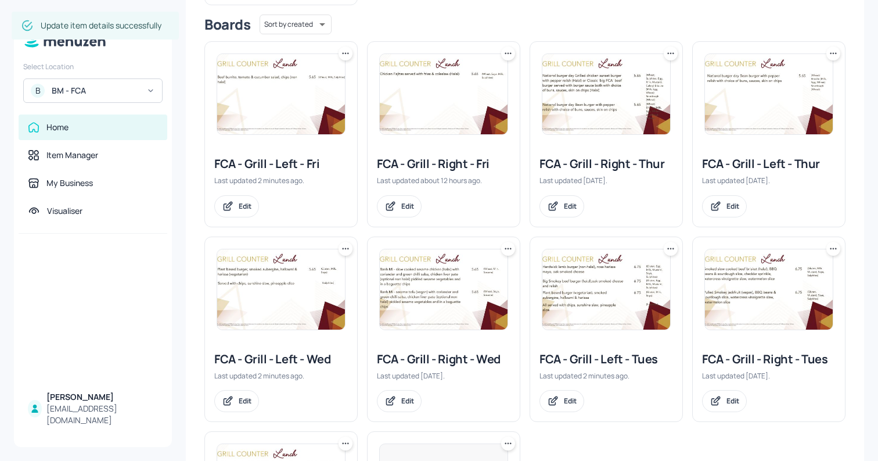
scroll to position [191, 0]
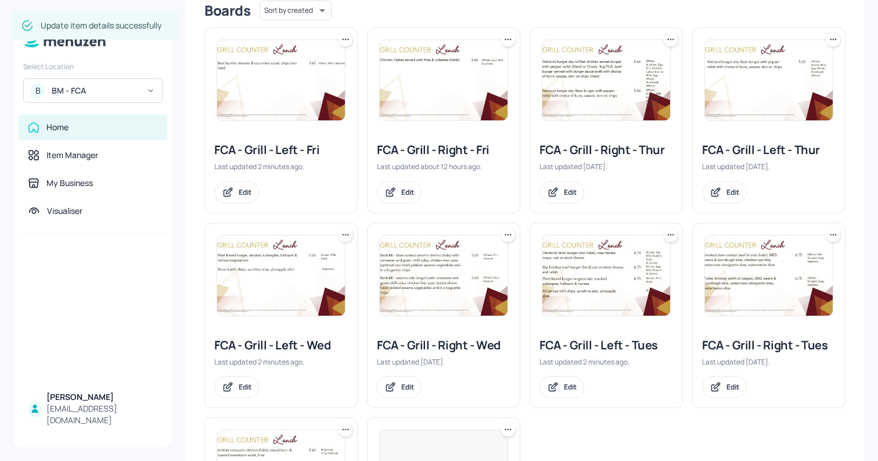
click at [403, 262] on img at bounding box center [444, 275] width 128 height 80
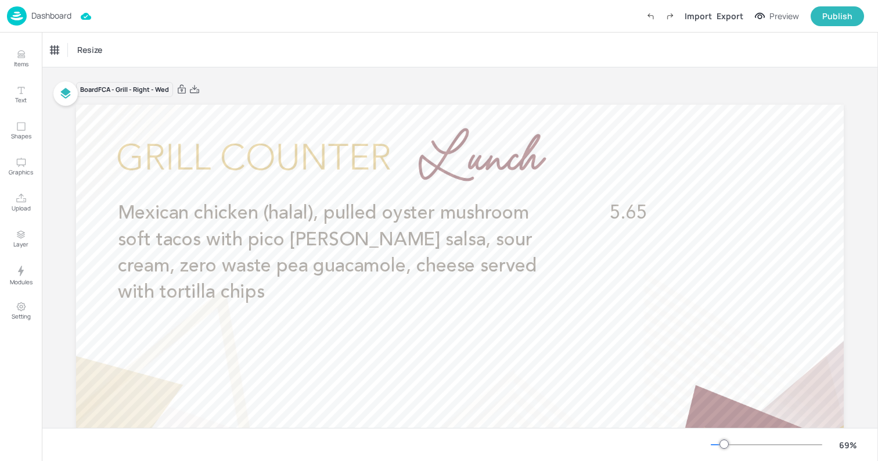
click at [20, 19] on img at bounding box center [17, 15] width 20 height 19
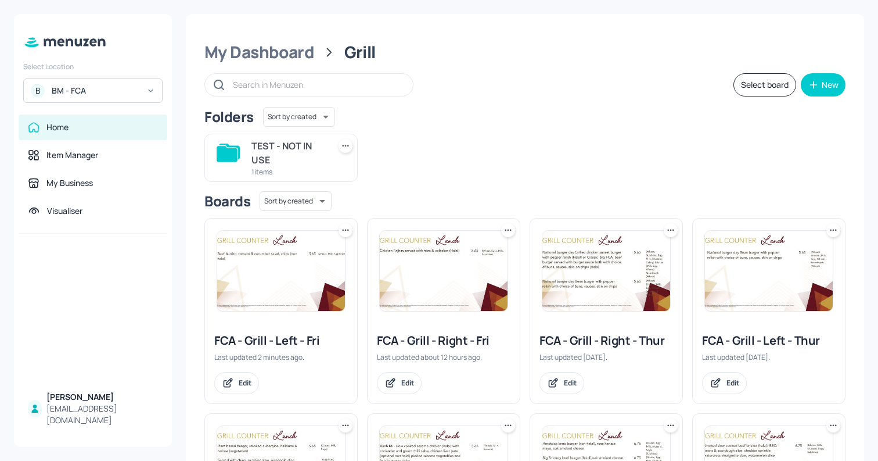
click at [616, 275] on img at bounding box center [607, 271] width 128 height 80
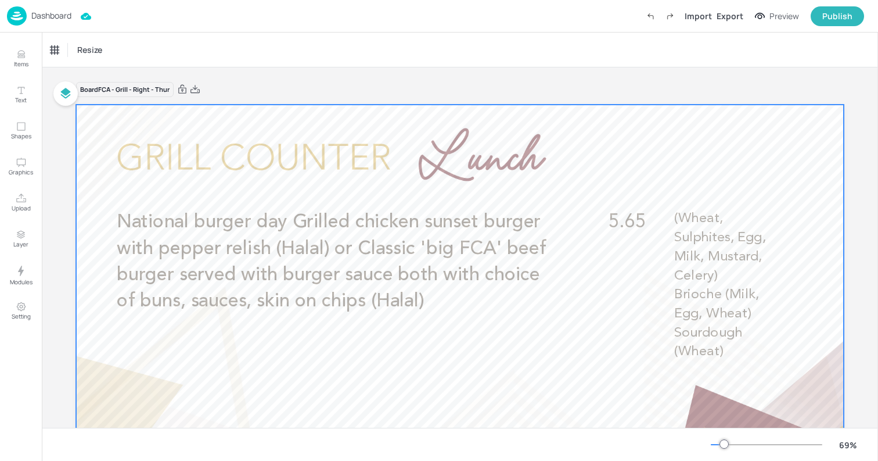
click at [376, 236] on p "National burger day Grilled chicken sunset burger with pepper relish (Halal) or…" at bounding box center [334, 261] width 435 height 105
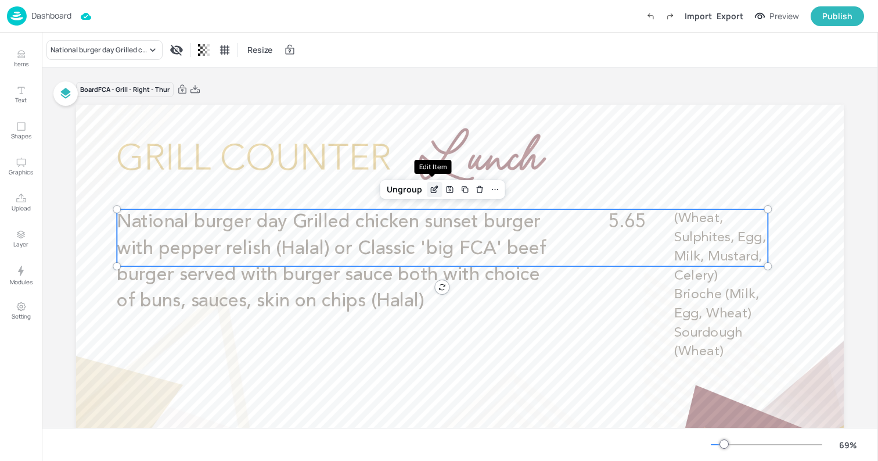
click at [438, 185] on div "Edit Item" at bounding box center [434, 189] width 15 height 15
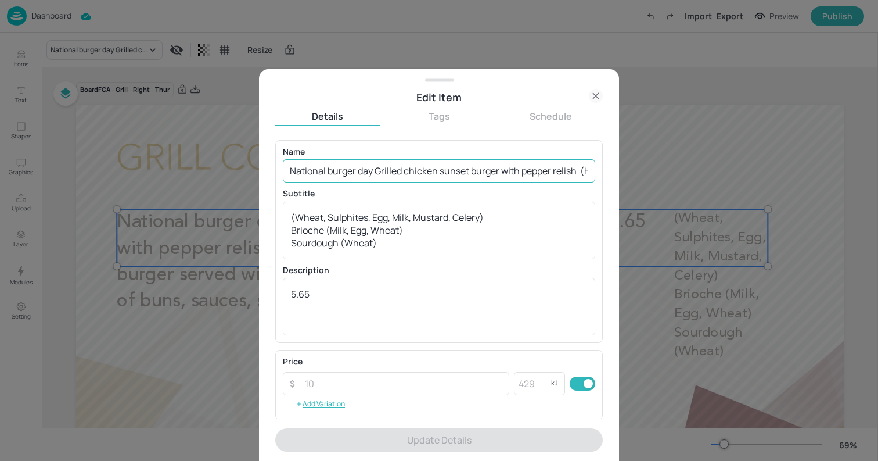
click at [428, 168] on input "National burger day Grilled chicken sunset burger with pepper relish (Halal) or…" at bounding box center [439, 170] width 313 height 23
paste input "Asados (Argentinian Barbeque) Mini choripan (Chorizo, chimichurri, tomato in a …"
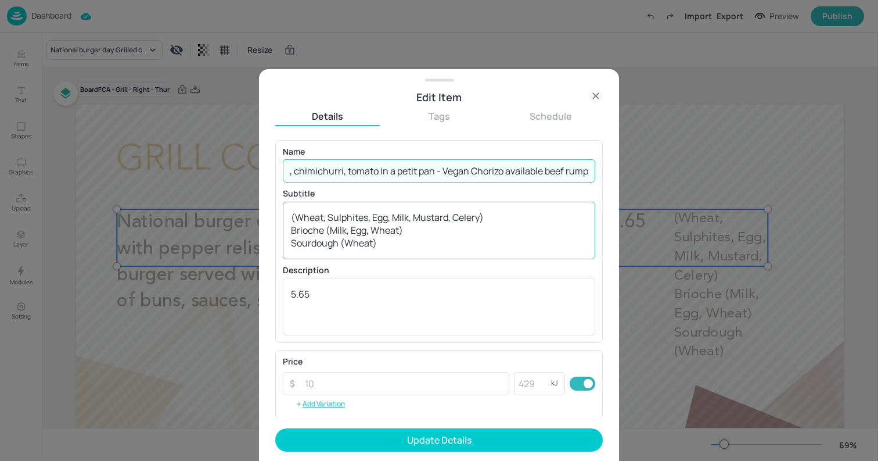
type input "Asados (Argentinian Barbeque) Mini choripan (Chorizo, chimichurri, tomato in a …"
click at [433, 239] on textarea "(Wheat, Sulphites, Egg, Milk, Mustard, Celery) Brioche (Milk, Egg, Wheat) Sourd…" at bounding box center [439, 230] width 296 height 38
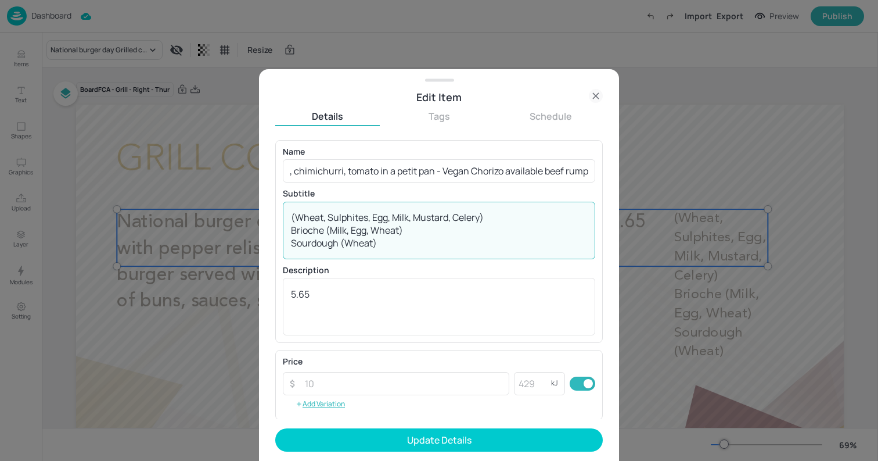
scroll to position [0, 0]
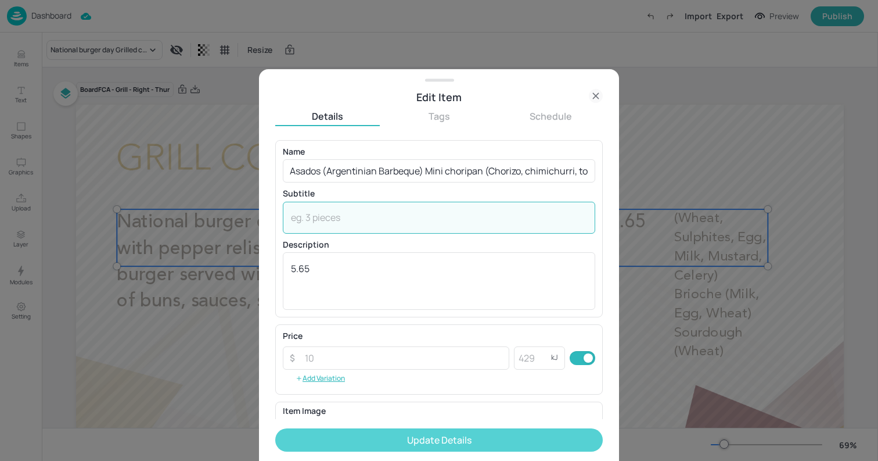
click at [492, 445] on button "Update Details" at bounding box center [439, 439] width 328 height 23
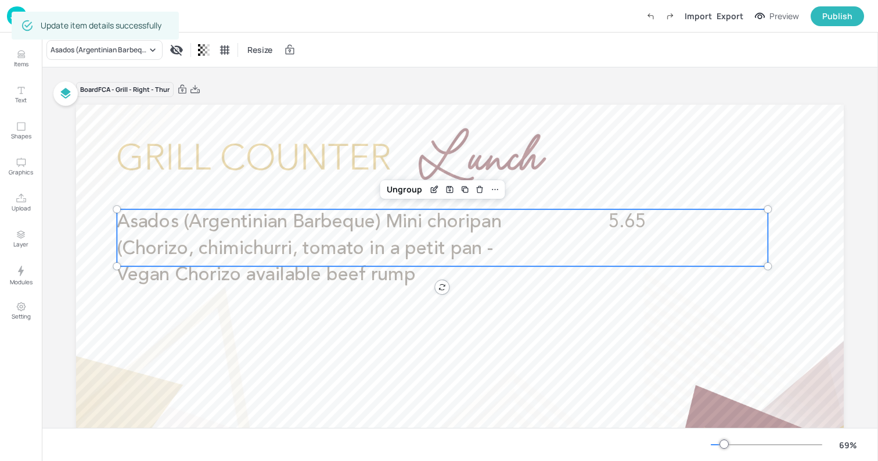
click at [89, 140] on div at bounding box center [460, 321] width 768 height 432
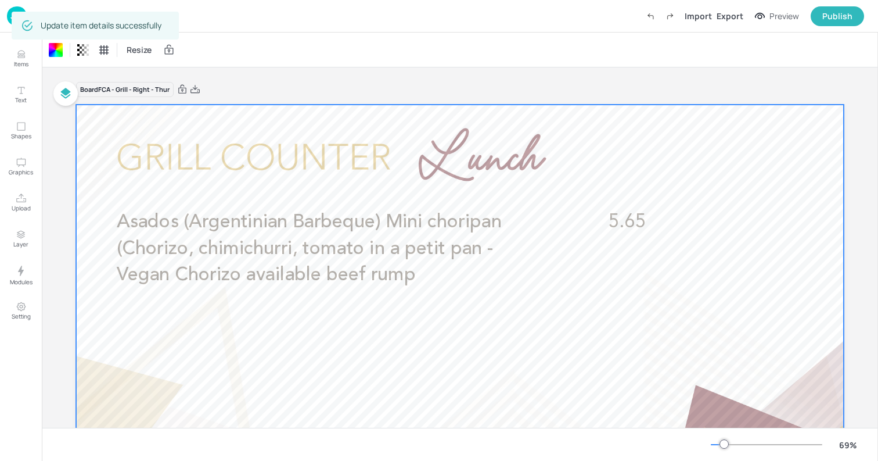
click at [12, 15] on div "Update item details successfully" at bounding box center [95, 26] width 167 height 28
click at [7, 16] on img at bounding box center [17, 15] width 20 height 19
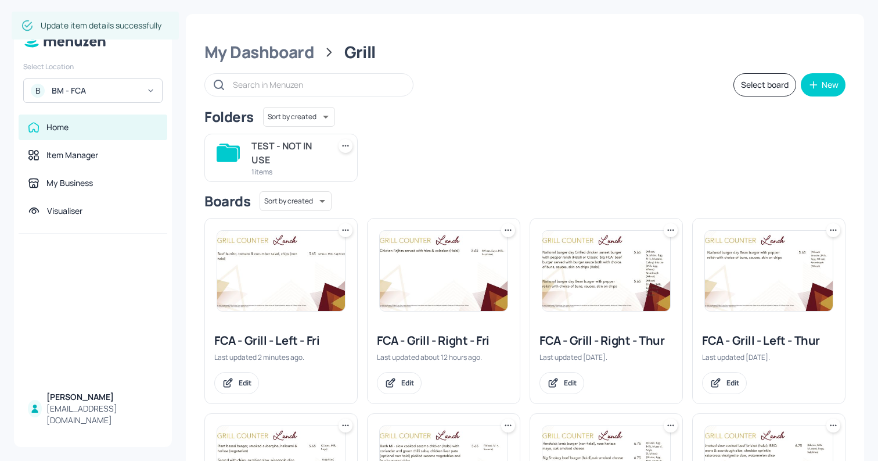
click at [758, 288] on img at bounding box center [769, 271] width 128 height 80
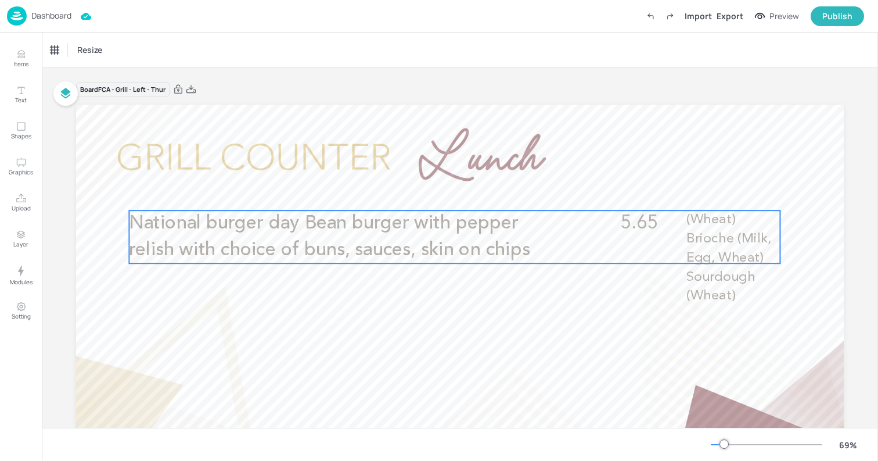
click at [468, 231] on span "National burger day Bean burger with pepper relish with choice of buns, sauces,…" at bounding box center [329, 236] width 401 height 45
click at [444, 193] on icon "Edit Item" at bounding box center [446, 191] width 5 height 5
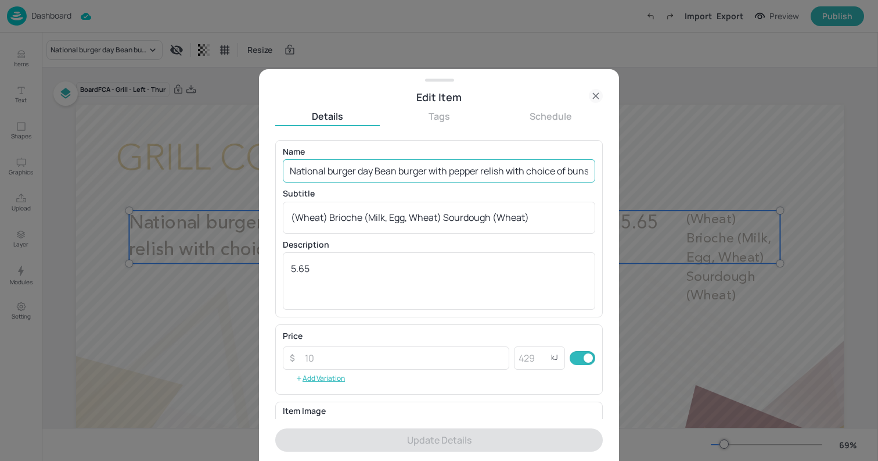
click at [468, 170] on input "National burger day Bean burger with pepper relish with choice of buns, sauces,…" at bounding box center [439, 170] width 313 height 23
paste input "Halloumi kebab with peppers and onions and red chimichurri served with corn and…"
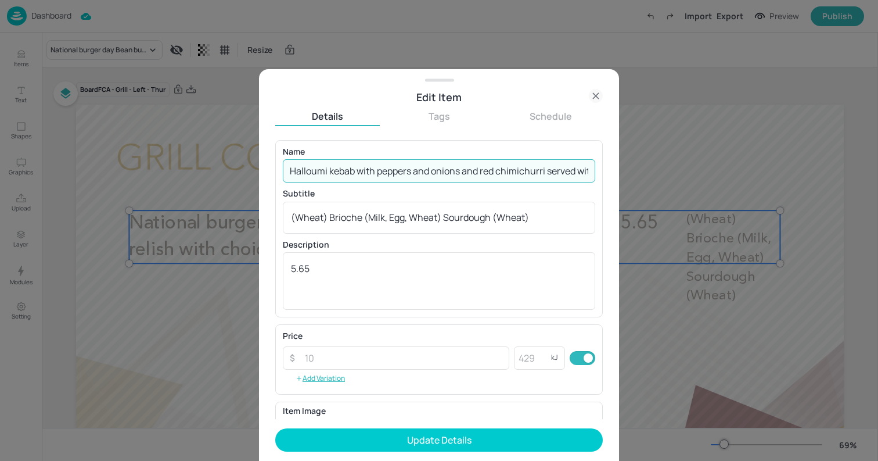
scroll to position [0, 76]
type input "Halloumi kebab with peppers and onions and red chimichurri served with corn and…"
click at [474, 228] on div "(Wheat) Brioche (Milk, Egg, Wheat) Sourdough (Wheat) x ​" at bounding box center [439, 218] width 313 height 32
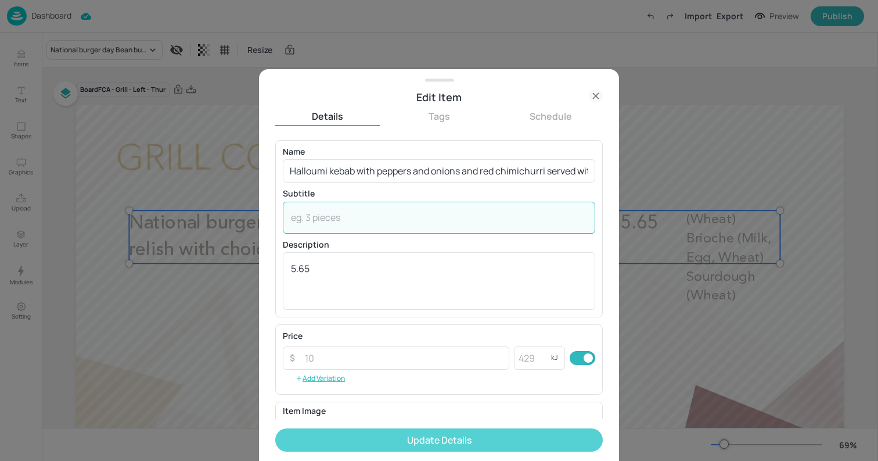
click at [517, 431] on button "Update Details" at bounding box center [439, 439] width 328 height 23
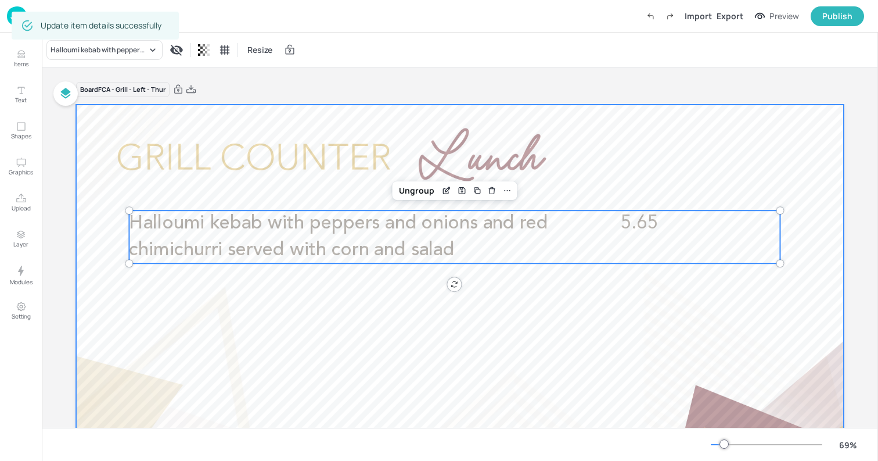
click at [99, 120] on div at bounding box center [460, 321] width 768 height 432
click at [442, 236] on p "Halloumi kebab with peppers and onions and red chimichurri served with corn and…" at bounding box center [346, 236] width 435 height 53
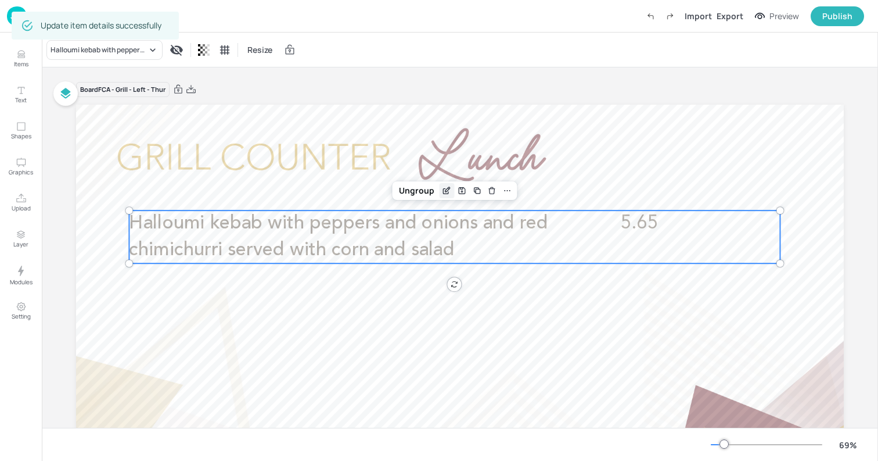
click at [447, 189] on icon "Edit Item" at bounding box center [447, 190] width 10 height 9
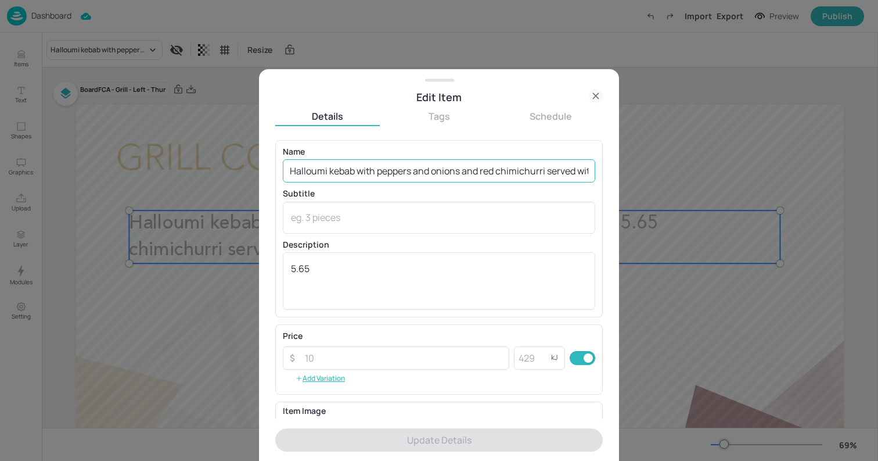
click at [418, 174] on input "Halloumi kebab with peppers and onions and red chimichurri served with corn and…" at bounding box center [439, 170] width 313 height 23
paste input "Piri piri marinaded rotisserie chicken (halal) Piri chips and lemon coleslaw"
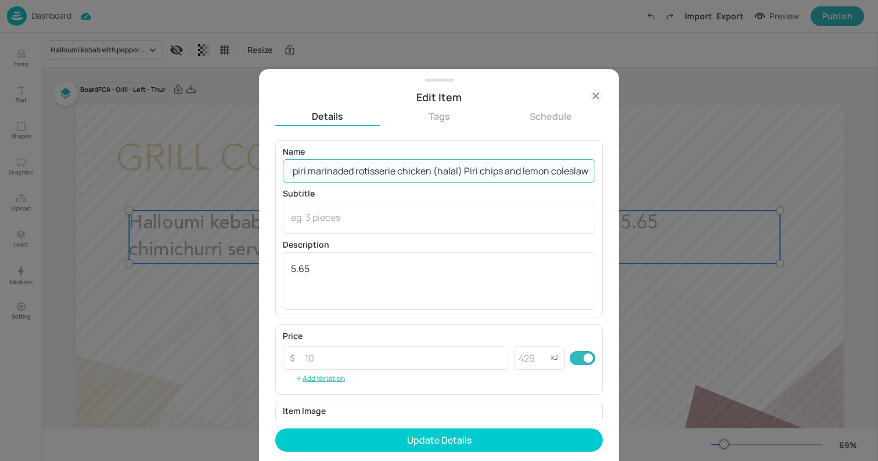
type input "Piri piri marinaded rotisserie chicken (halal) Piri chips and lemon coleslaw"
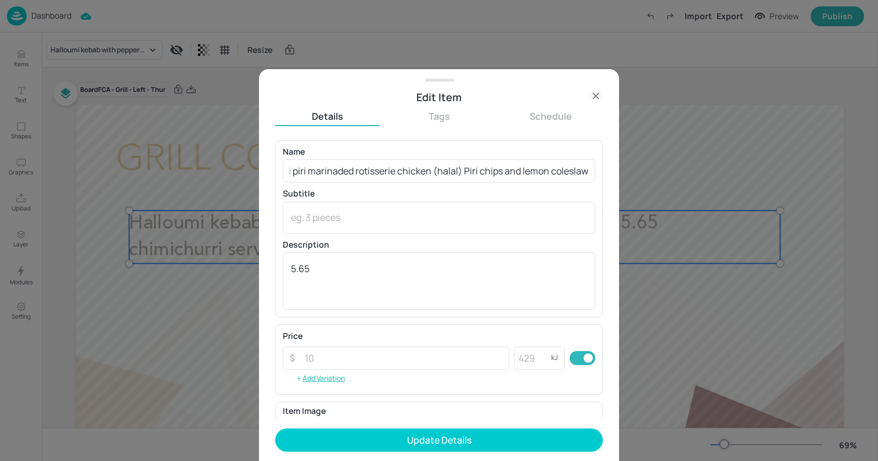
scroll to position [0, 0]
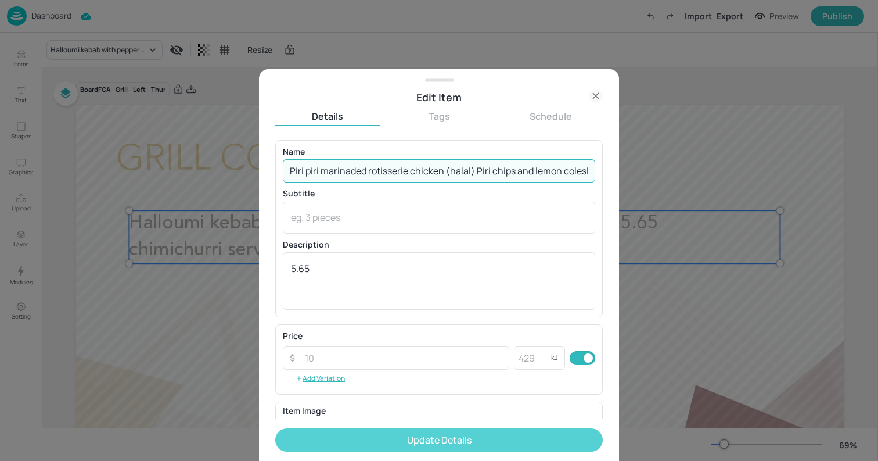
click at [517, 447] on button "Update Details" at bounding box center [439, 439] width 328 height 23
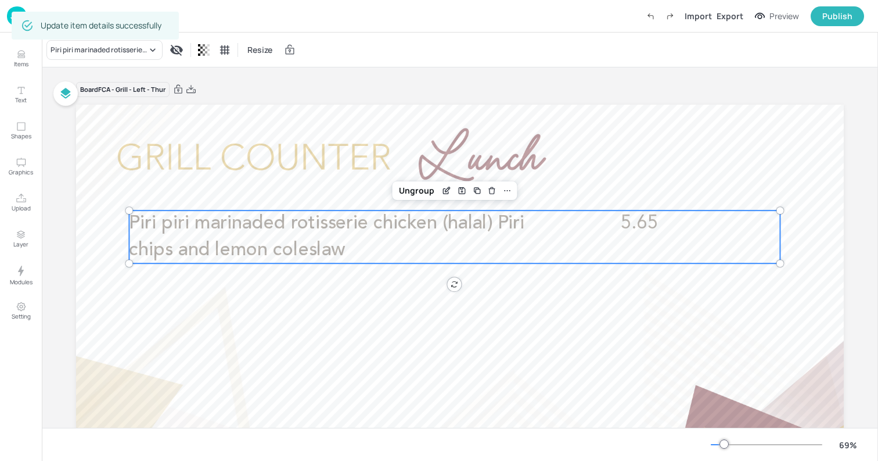
click at [100, 123] on div at bounding box center [460, 321] width 768 height 432
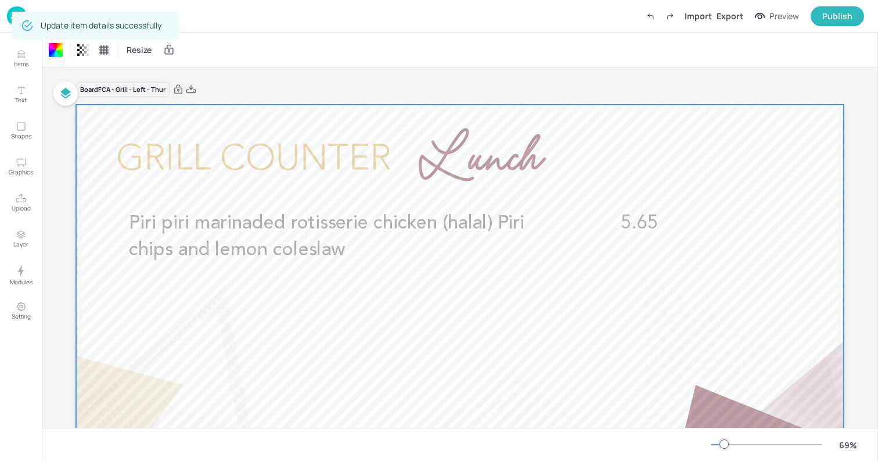
click at [11, 16] on img at bounding box center [17, 15] width 20 height 19
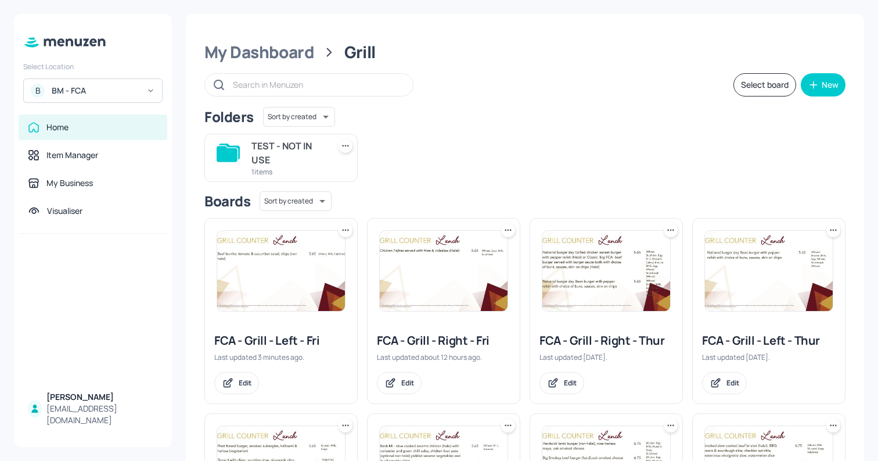
click at [755, 274] on img at bounding box center [769, 271] width 128 height 80
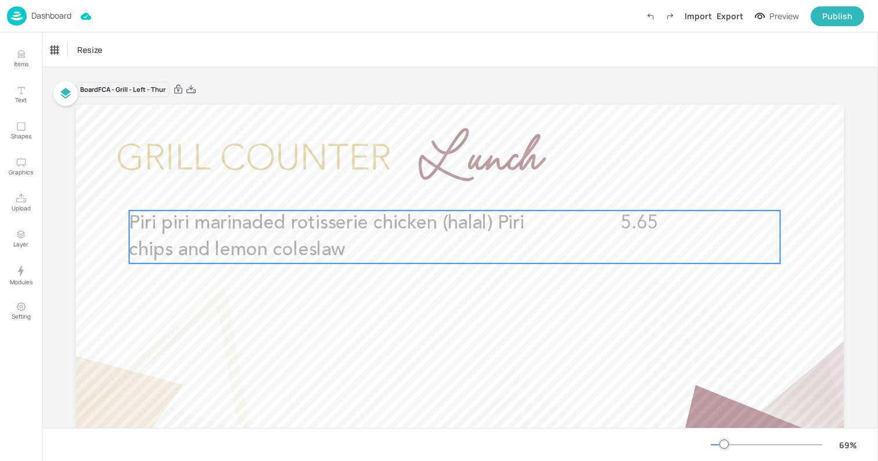
click at [523, 222] on p "Piri piri marinaded rotisserie chicken (halal) Piri chips and lemon coleslaw" at bounding box center [346, 236] width 435 height 53
click at [442, 191] on icon "Edit Item" at bounding box center [447, 190] width 10 height 9
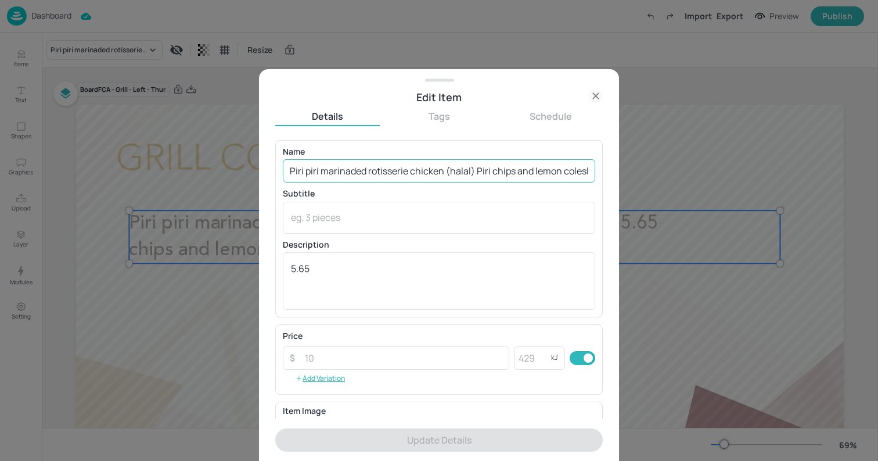
click at [501, 171] on input "Piri piri marinaded rotisserie chicken (halal) Piri chips and lemon coleslaw" at bounding box center [439, 170] width 313 height 23
paste input "Halloumi kebab with peppers and onions and red chimichurri served with corn and…"
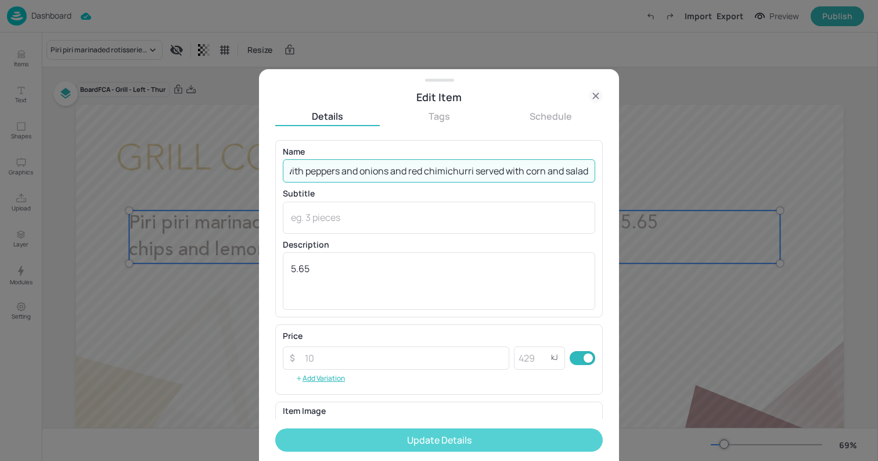
type input "Halloumi kebab with peppers and onions and red chimichurri served with corn and…"
click at [508, 449] on button "Update Details" at bounding box center [439, 439] width 328 height 23
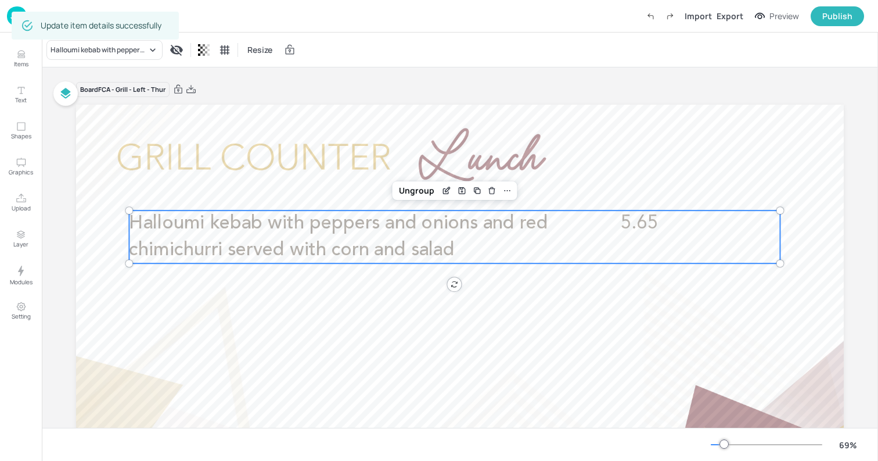
click at [121, 134] on div at bounding box center [460, 321] width 768 height 432
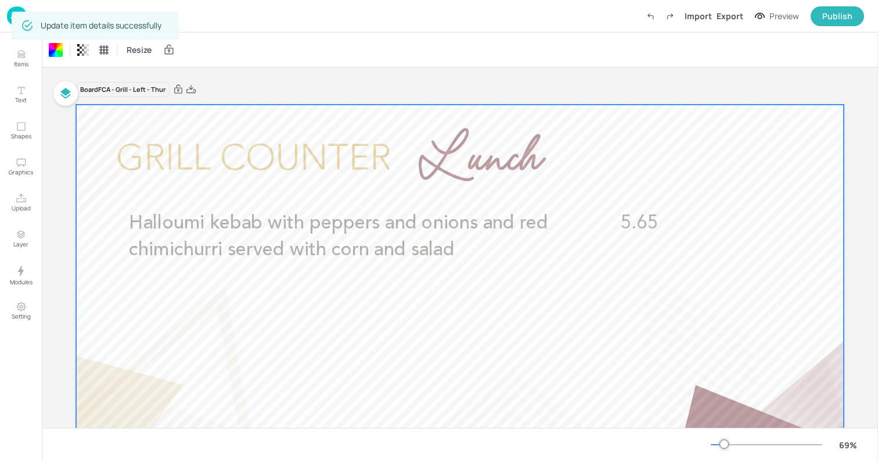
click at [5, 5] on div "Dashboard Import Export Preview Publish" at bounding box center [439, 16] width 878 height 33
click at [10, 17] on img at bounding box center [17, 15] width 20 height 19
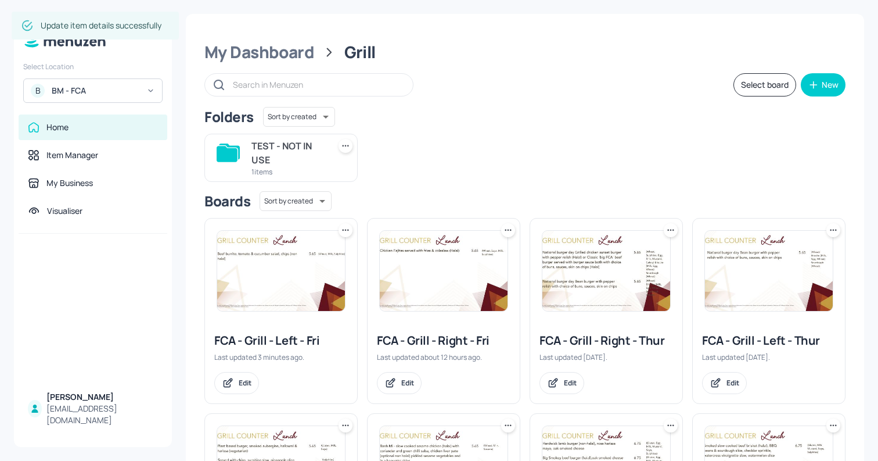
click at [391, 264] on img at bounding box center [444, 271] width 128 height 80
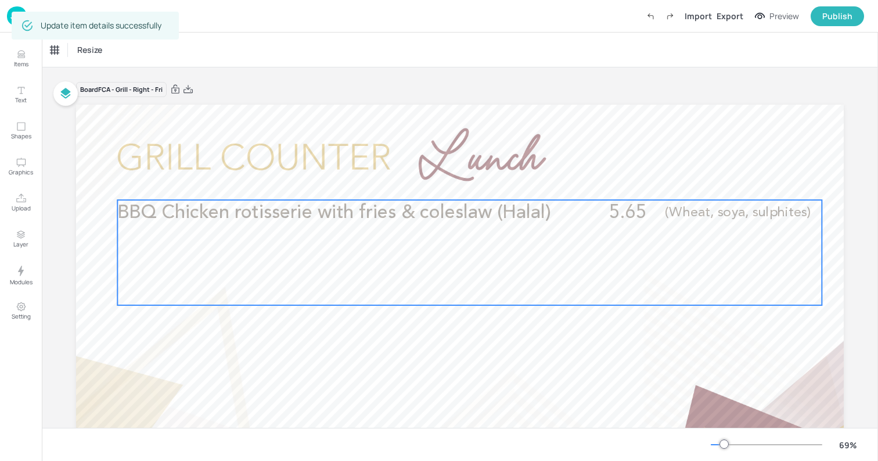
click at [457, 225] on p "BBQ Chicken rotisserie with fries & coleslaw (Halal)" at bounding box center [334, 213] width 435 height 26
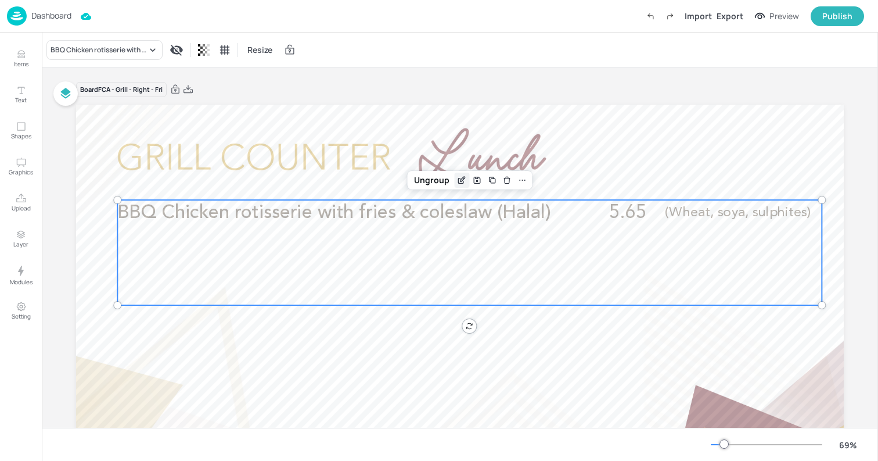
click at [462, 177] on icon "Edit Item" at bounding box center [463, 179] width 5 height 5
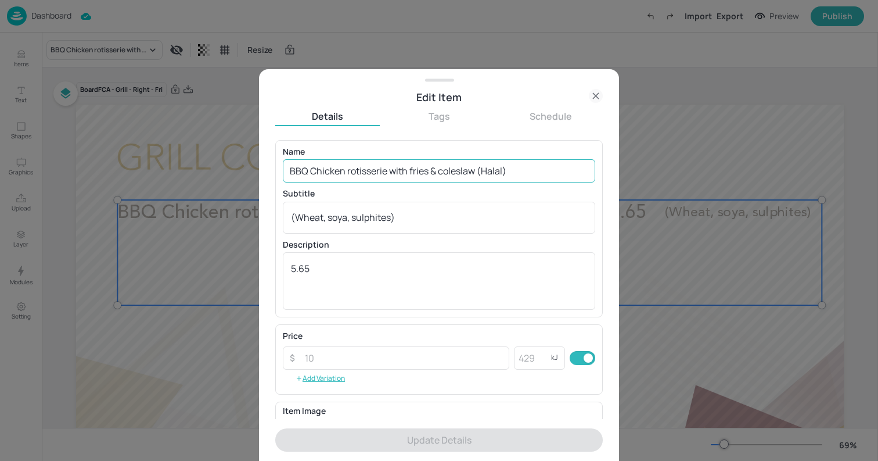
click at [457, 173] on input "BBQ Chicken rotisserie with fries & coleslaw (Halal)" at bounding box center [439, 170] width 313 height 23
paste input "Piri piri marinaded rotisserie chicken (halal) Piri chips and lemon coleslaw"
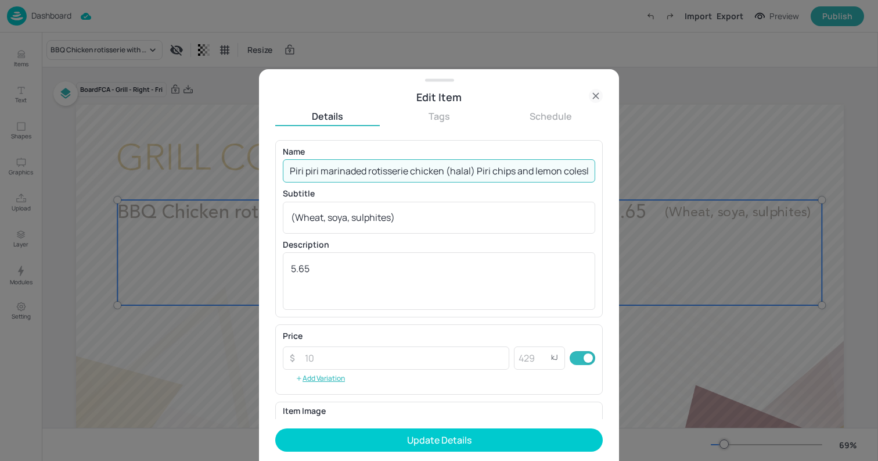
scroll to position [0, 14]
type input "Piri piri marinaded rotisserie chicken (halal) Piri chips and lemon coleslaw"
click at [462, 221] on textarea "(Wheat, soya, sulphites)" at bounding box center [439, 217] width 296 height 13
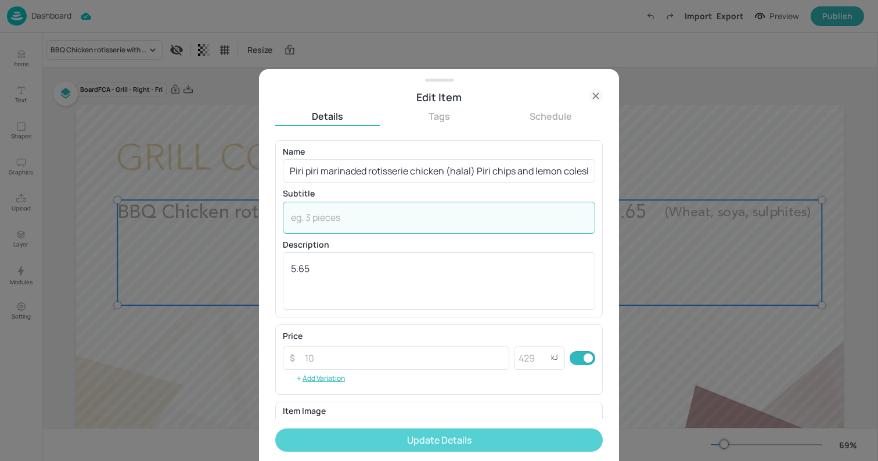
click at [508, 432] on button "Update Details" at bounding box center [439, 439] width 328 height 23
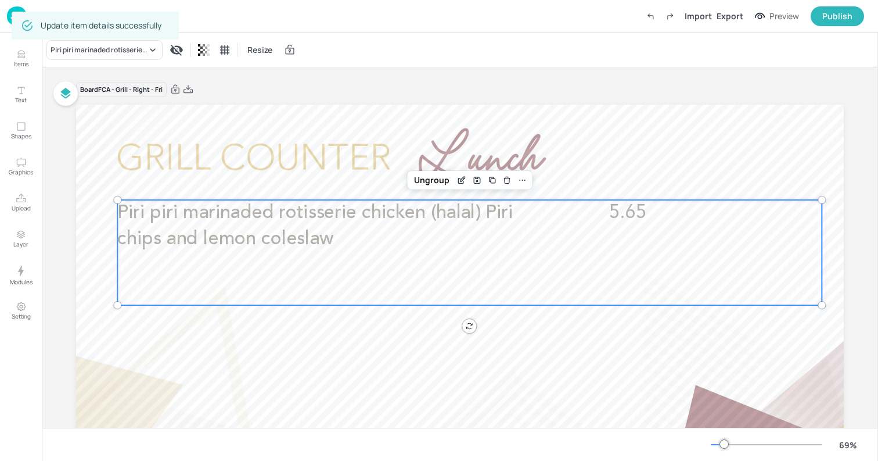
click at [119, 114] on div at bounding box center [460, 321] width 768 height 432
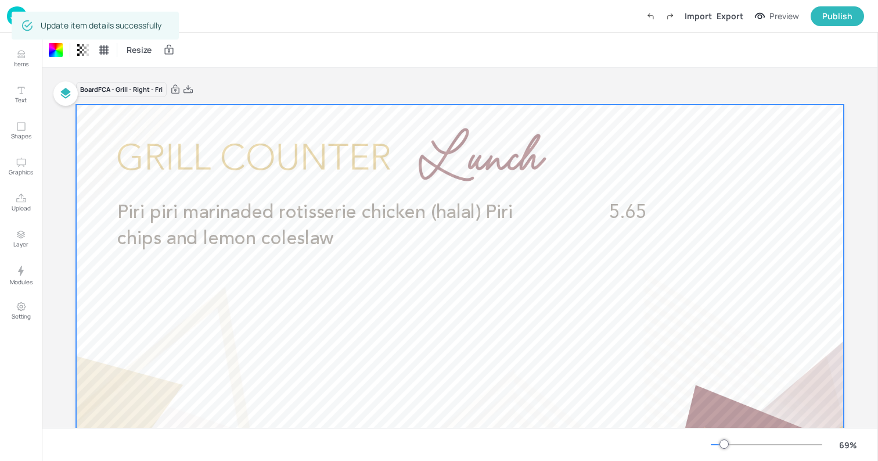
click at [8, 16] on img at bounding box center [17, 15] width 20 height 19
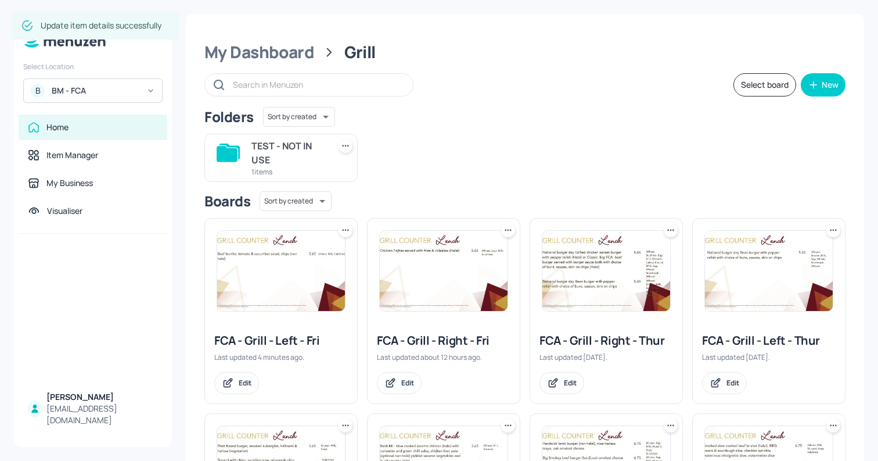
click at [286, 309] on img at bounding box center [281, 271] width 128 height 80
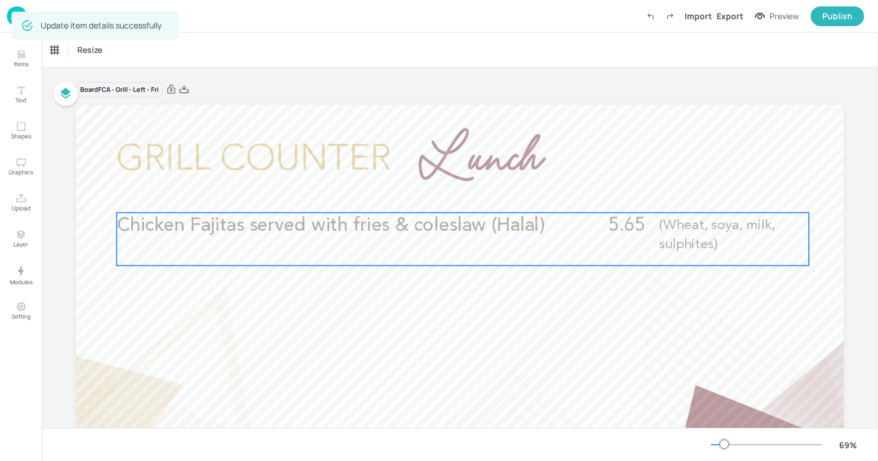
click at [443, 242] on div "Chicken Fajitas served with fries & coleslaw (Halal) 5.65 (Wheat, soya, milk, s…" at bounding box center [463, 239] width 693 height 53
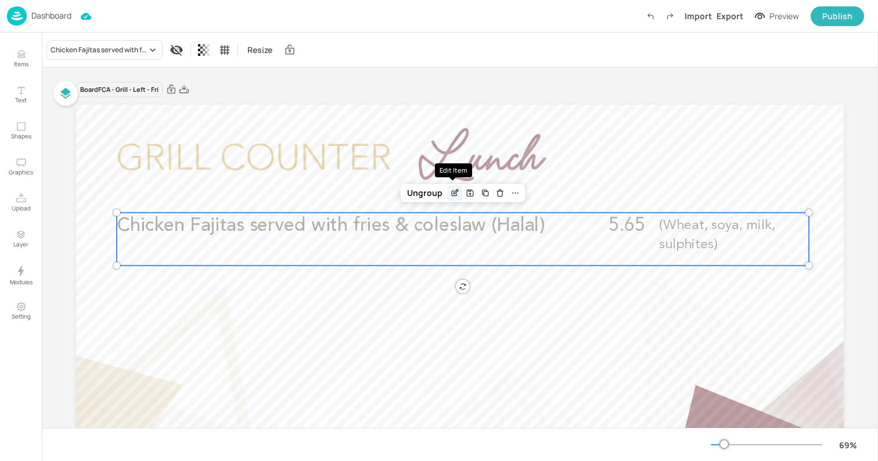
click at [450, 193] on icon "Edit Item" at bounding box center [455, 192] width 10 height 9
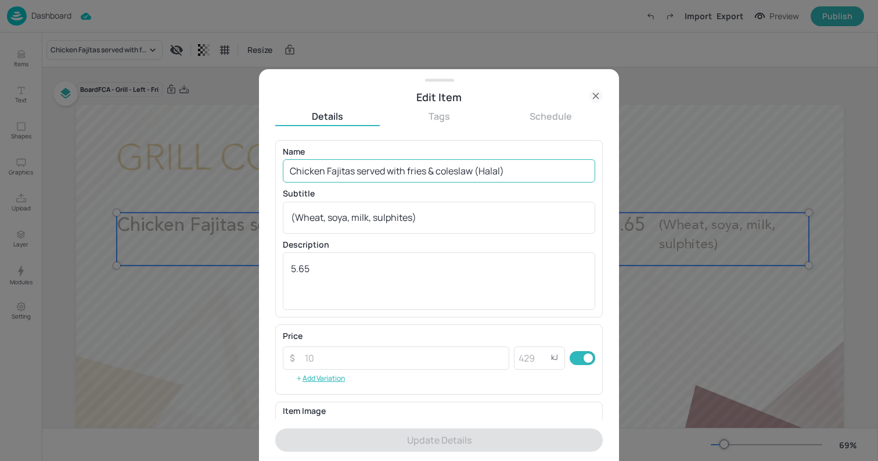
click at [450, 170] on input "Chicken Fajitas served with fries & coleslaw (Halal)" at bounding box center [439, 170] width 313 height 23
paste input "Burrito of the day!"
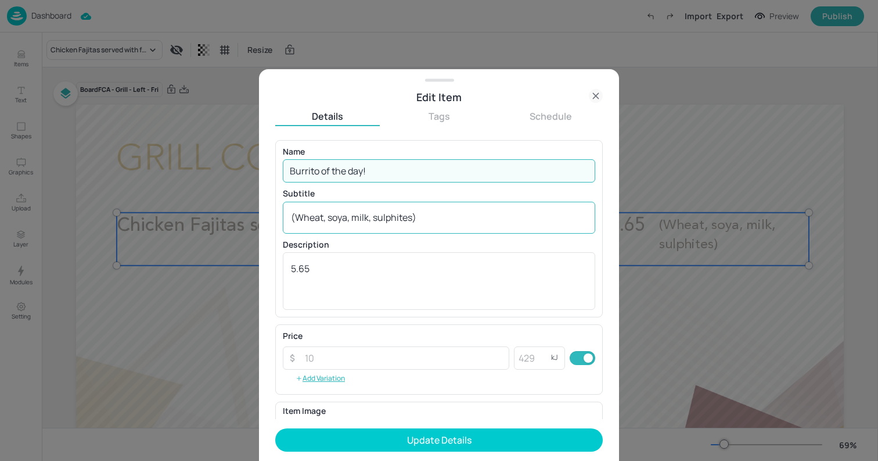
type input "Burrito of the day!"
click at [450, 210] on div "(Wheat, soya, milk, sulphites) x ​" at bounding box center [439, 218] width 313 height 32
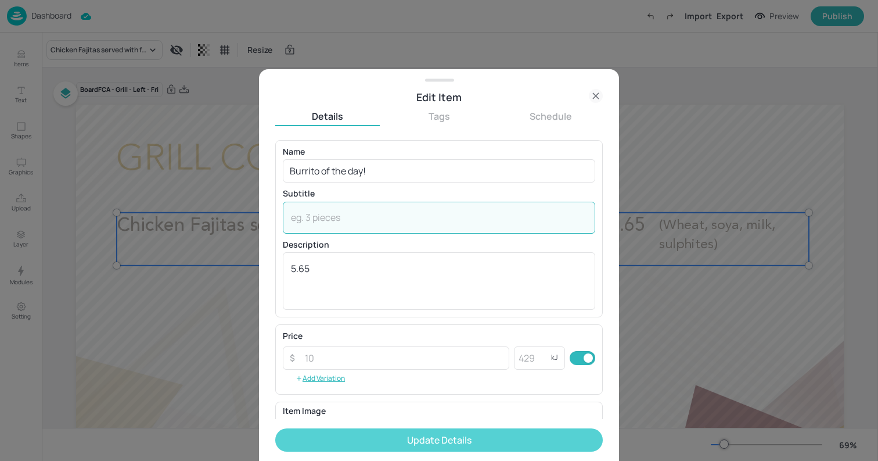
click at [474, 435] on button "Update Details" at bounding box center [439, 439] width 328 height 23
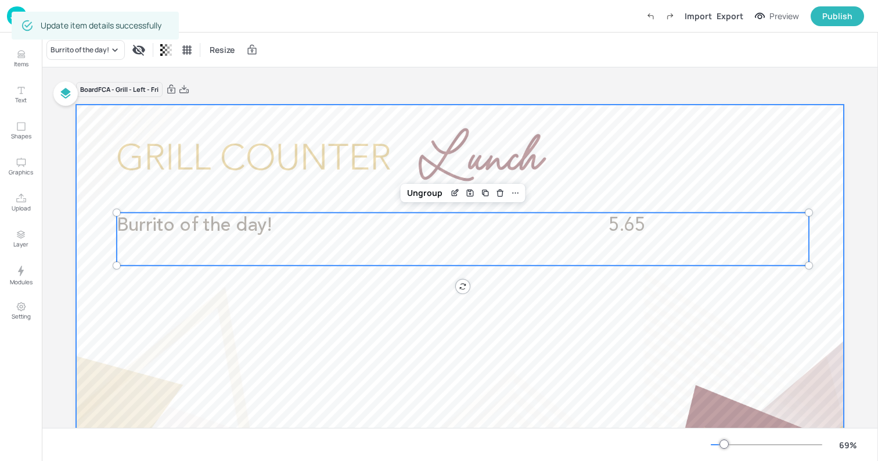
click at [157, 115] on div at bounding box center [460, 321] width 768 height 432
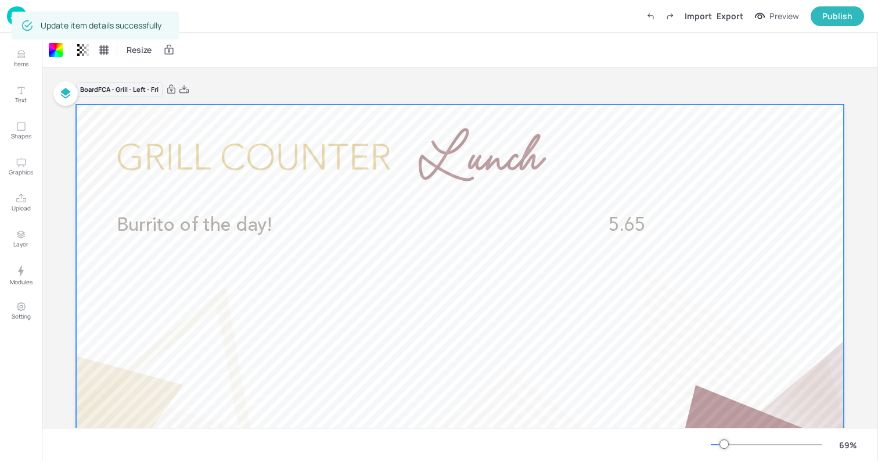
click at [5, 21] on div "Dashboard Import Export Preview Publish" at bounding box center [439, 16] width 878 height 33
click at [9, 19] on img at bounding box center [17, 15] width 20 height 19
